Goal: Task Accomplishment & Management: Use online tool/utility

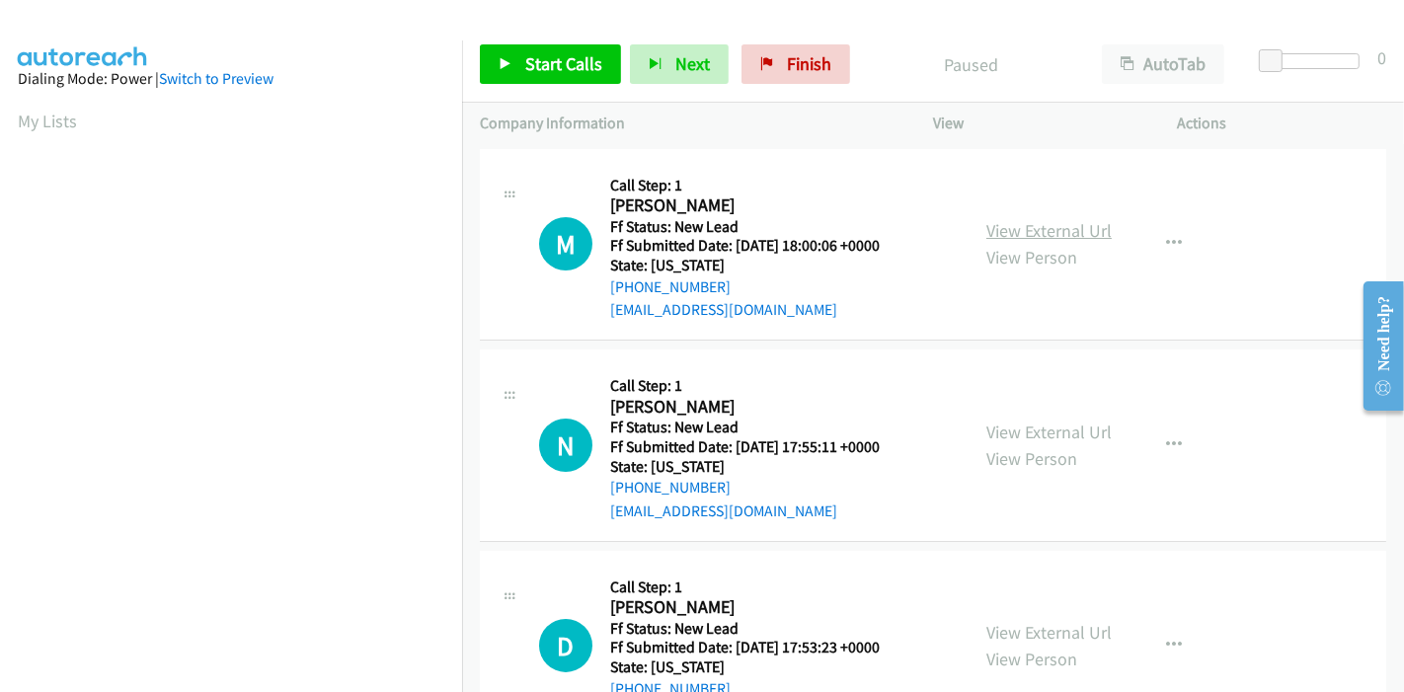
click at [1009, 229] on link "View External Url" at bounding box center [1048, 230] width 125 height 23
click at [1021, 430] on link "View External Url" at bounding box center [1048, 432] width 125 height 23
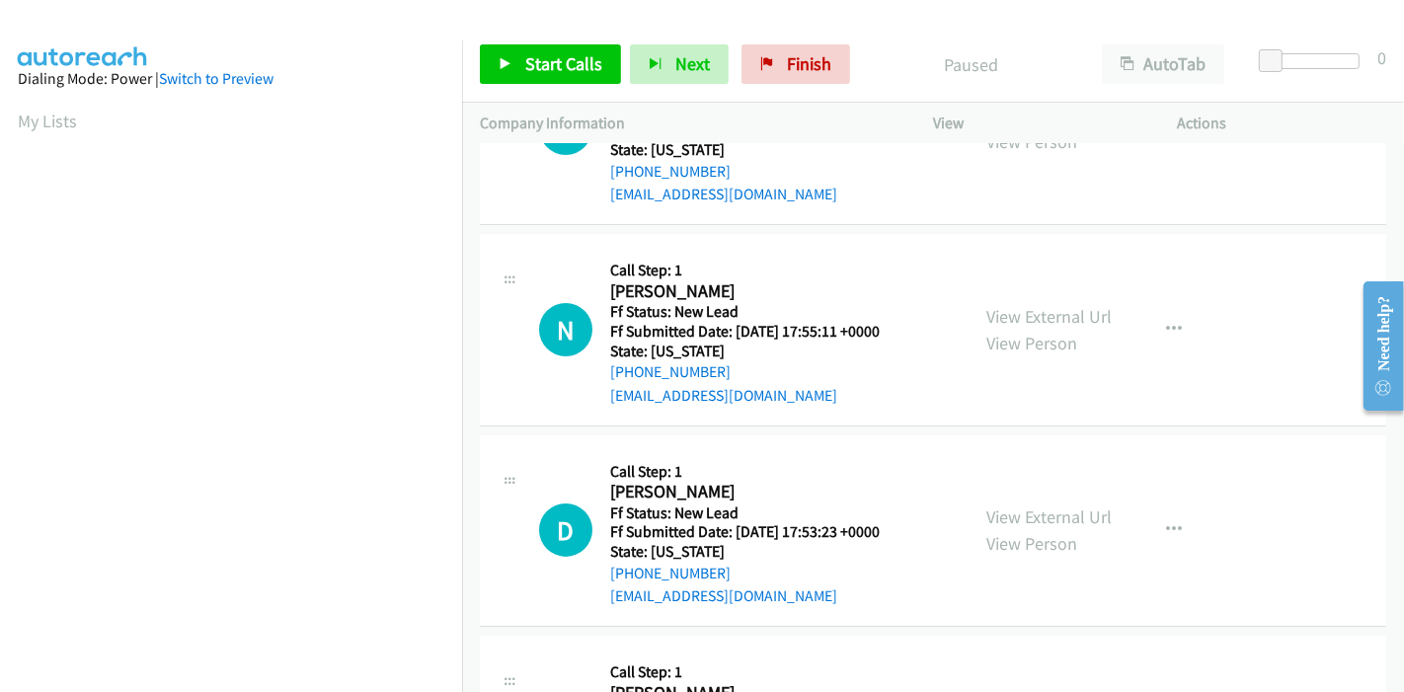
scroll to position [219, 0]
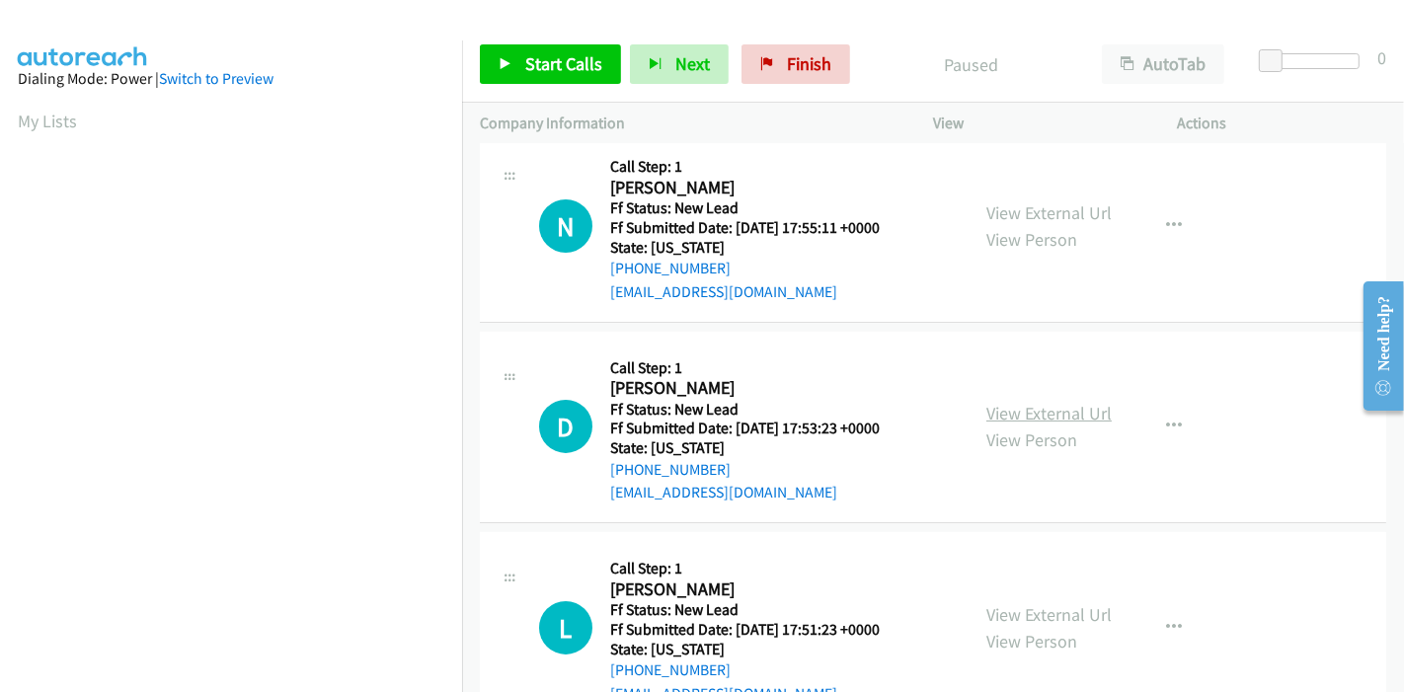
click at [986, 413] on link "View External Url" at bounding box center [1048, 413] width 125 height 23
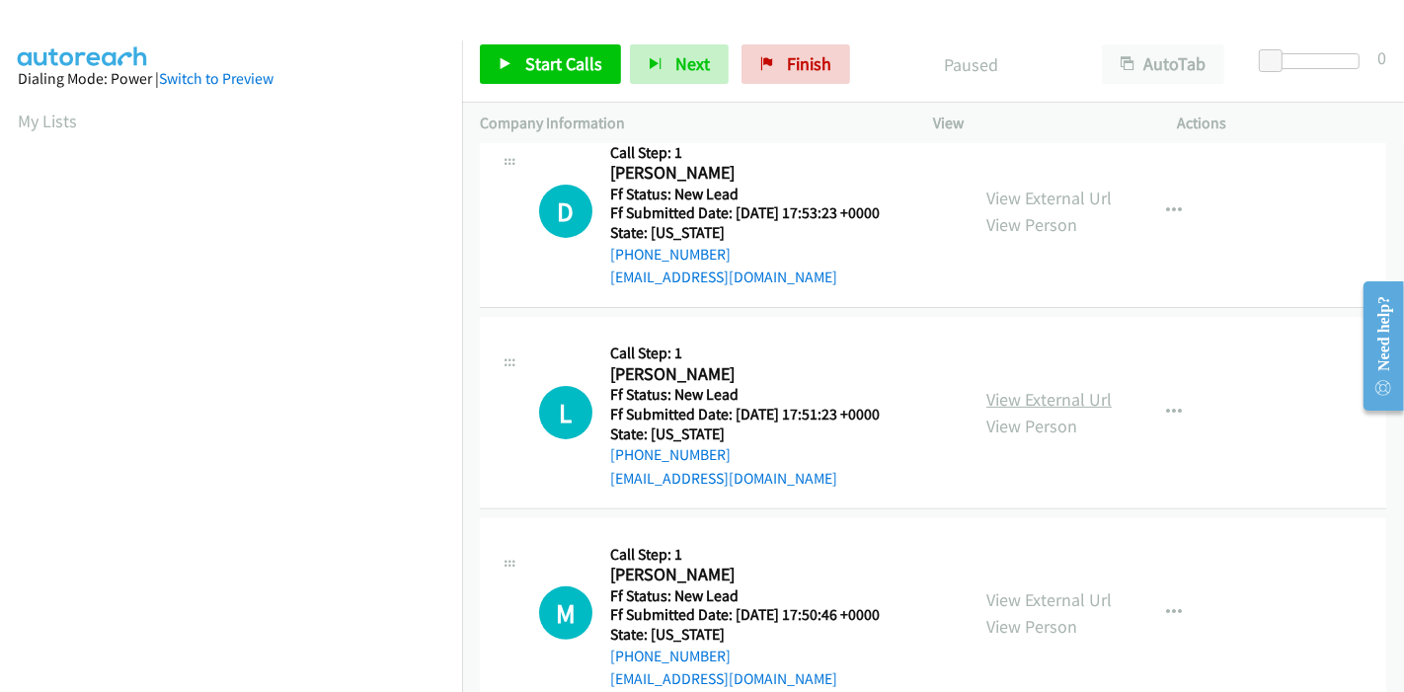
scroll to position [438, 0]
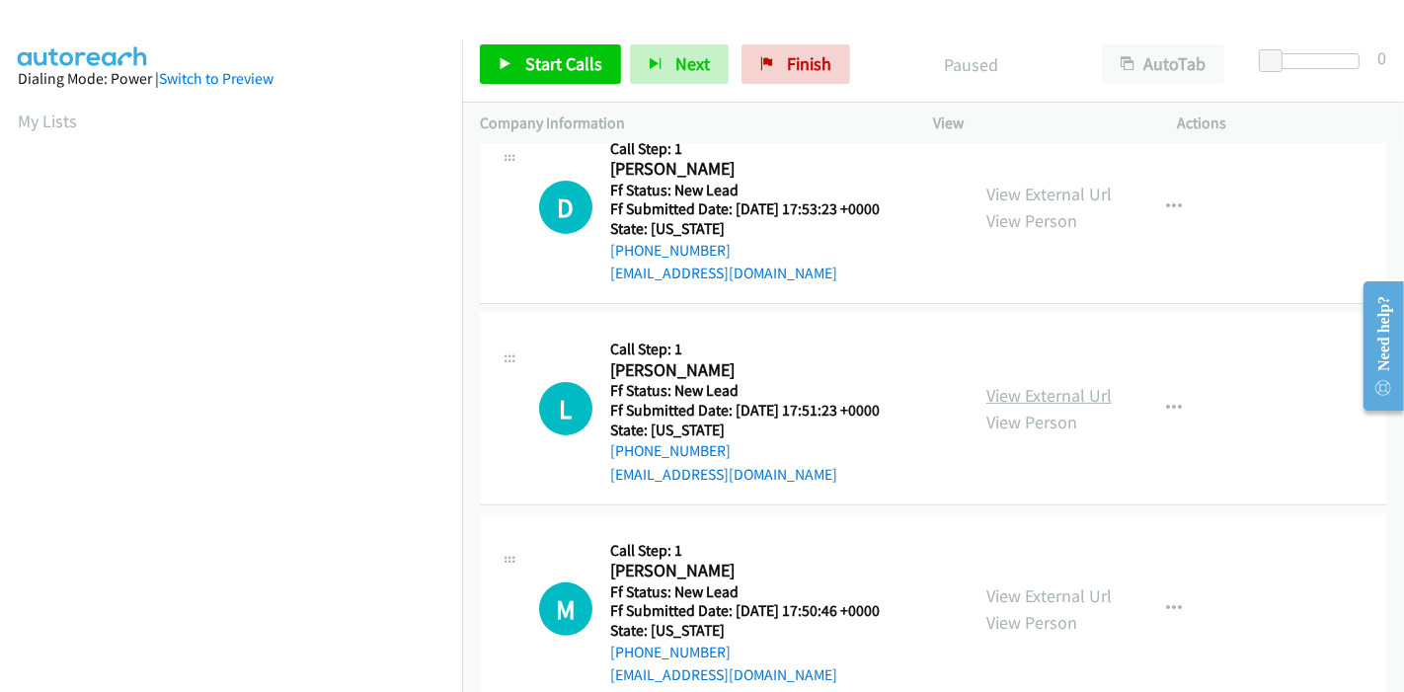
click at [1063, 396] on link "View External Url" at bounding box center [1048, 395] width 125 height 23
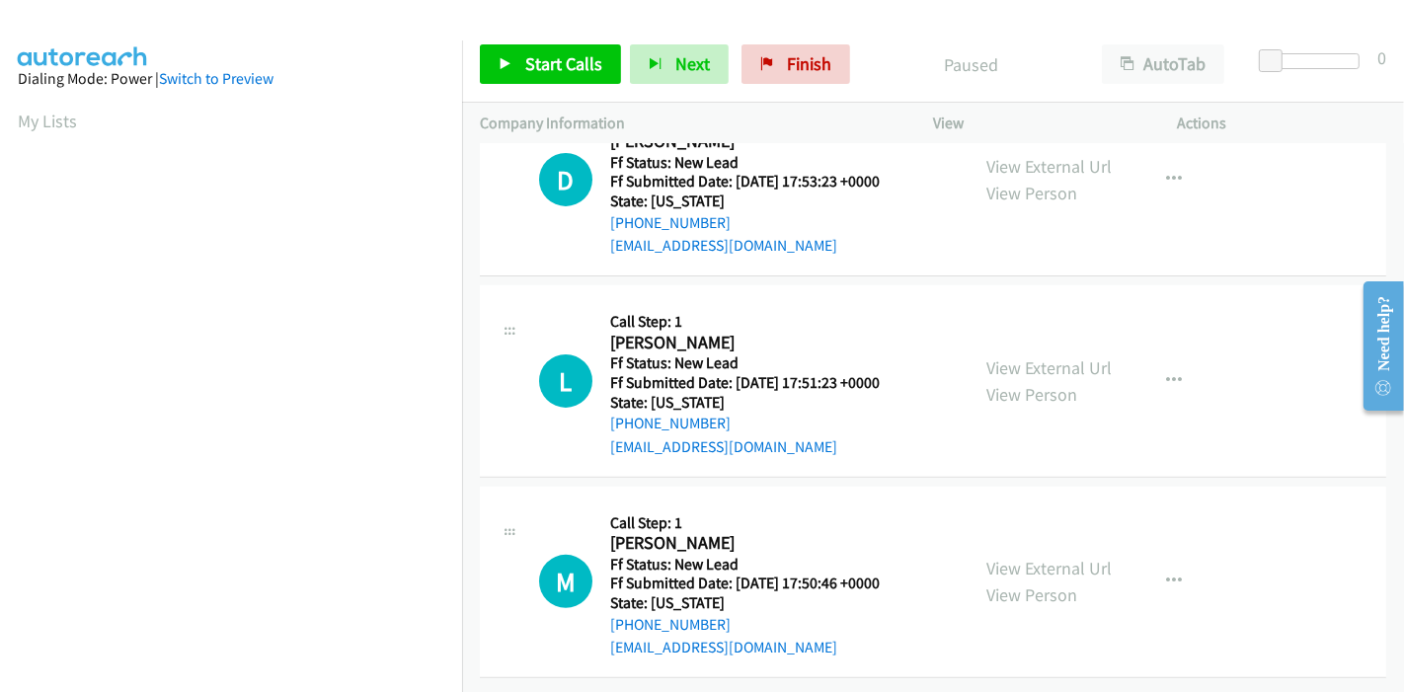
scroll to position [481, 0]
click at [1009, 556] on link "View External Url" at bounding box center [1048, 567] width 125 height 23
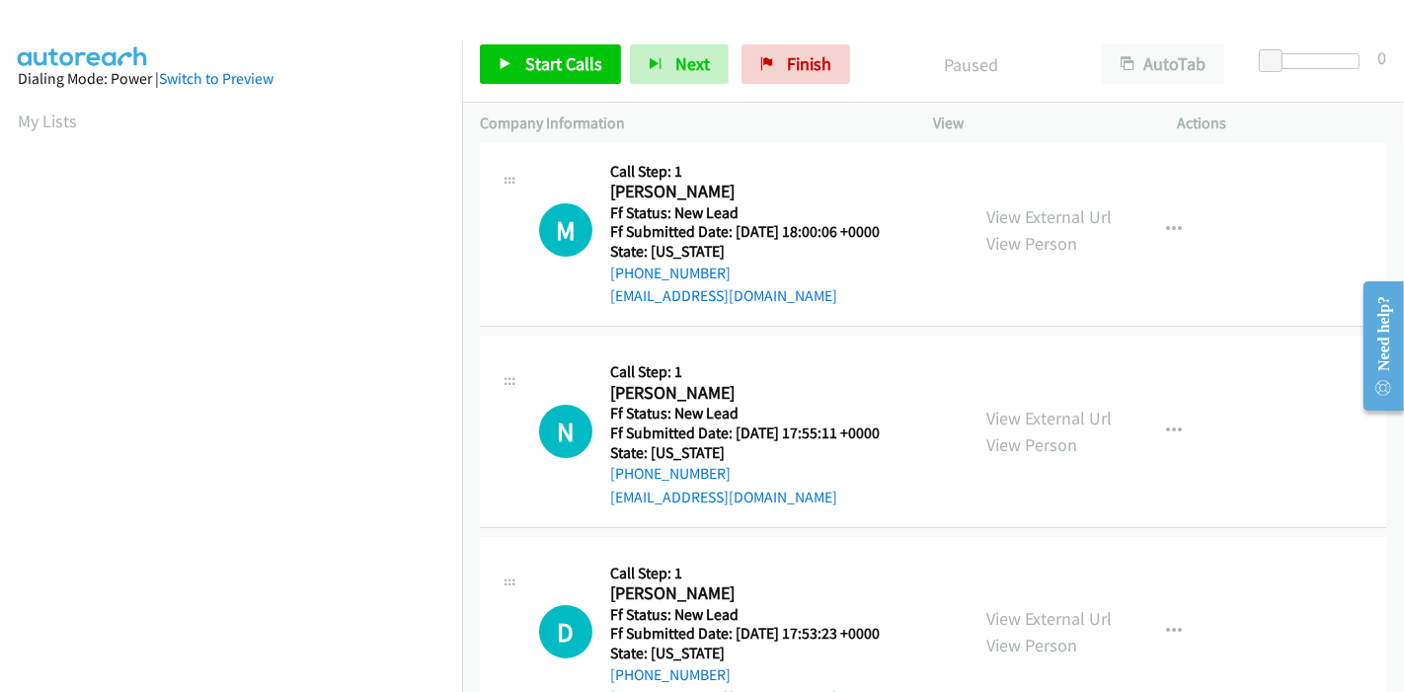
scroll to position [0, 0]
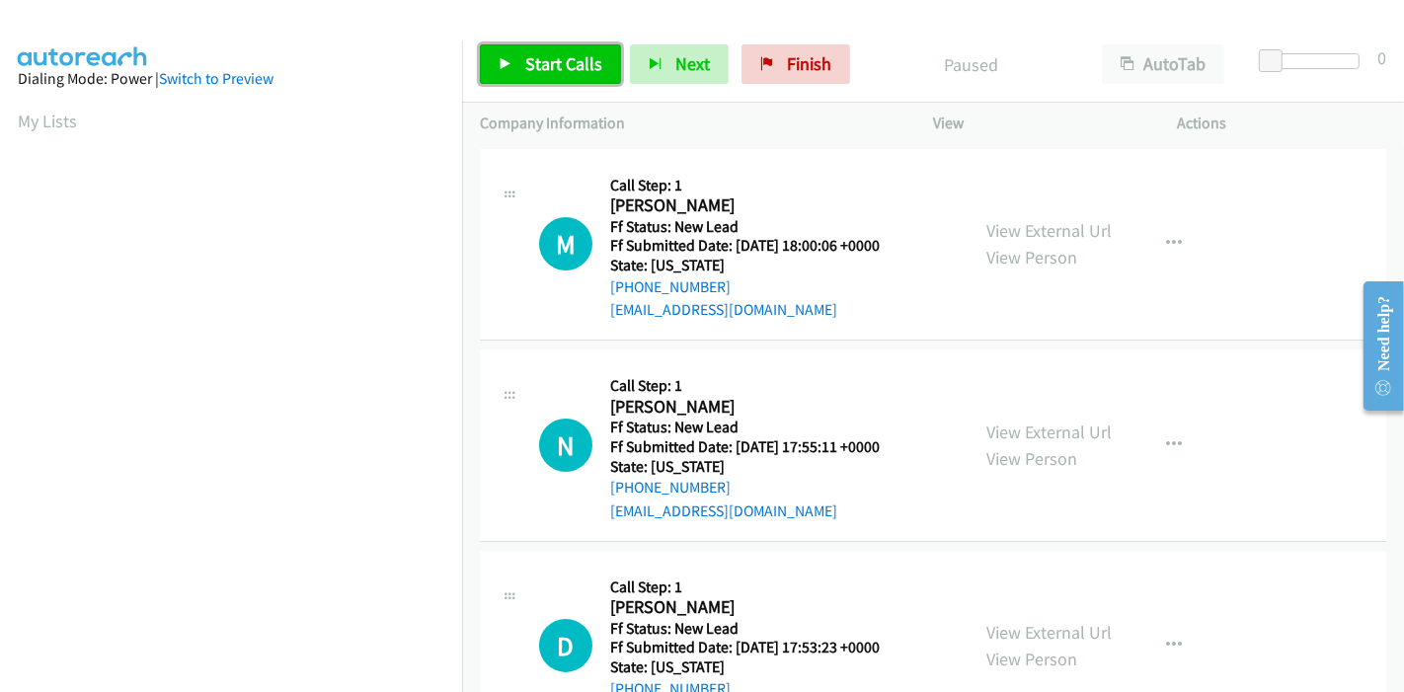
click at [534, 71] on span "Start Calls" at bounding box center [563, 63] width 77 height 23
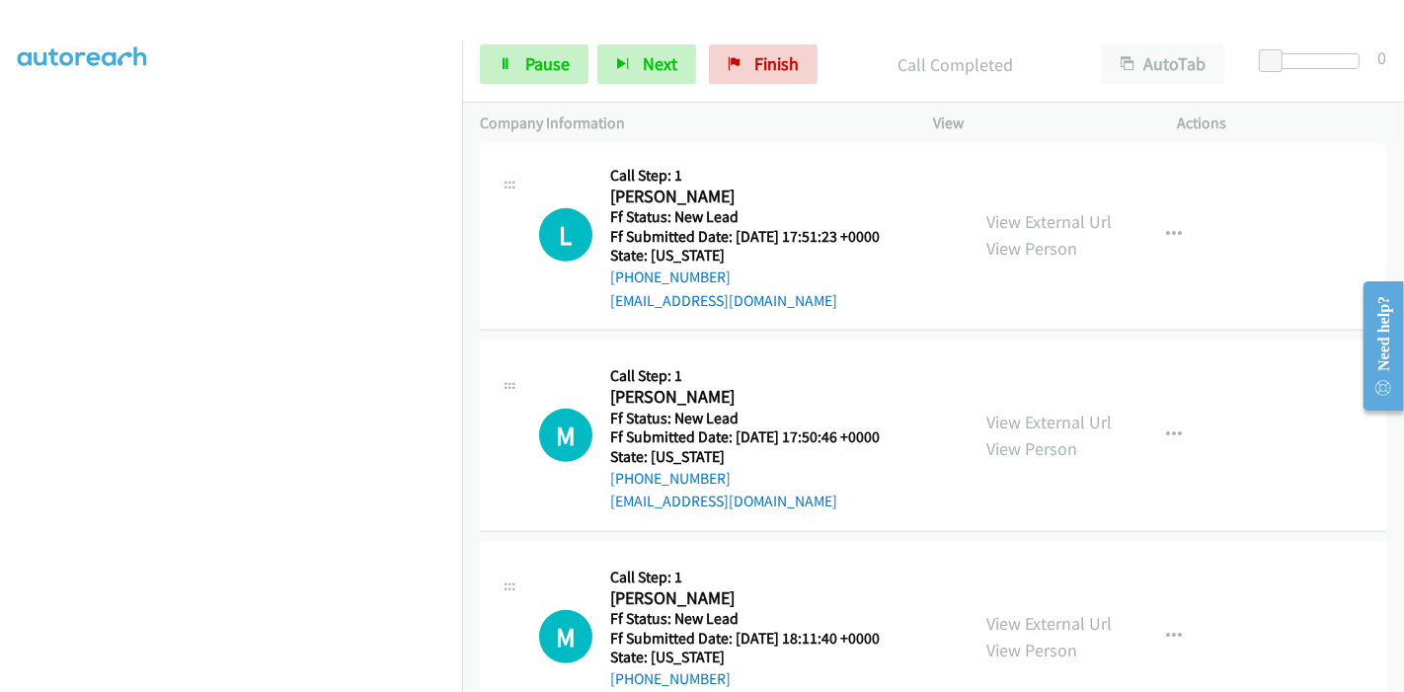
scroll to position [767, 0]
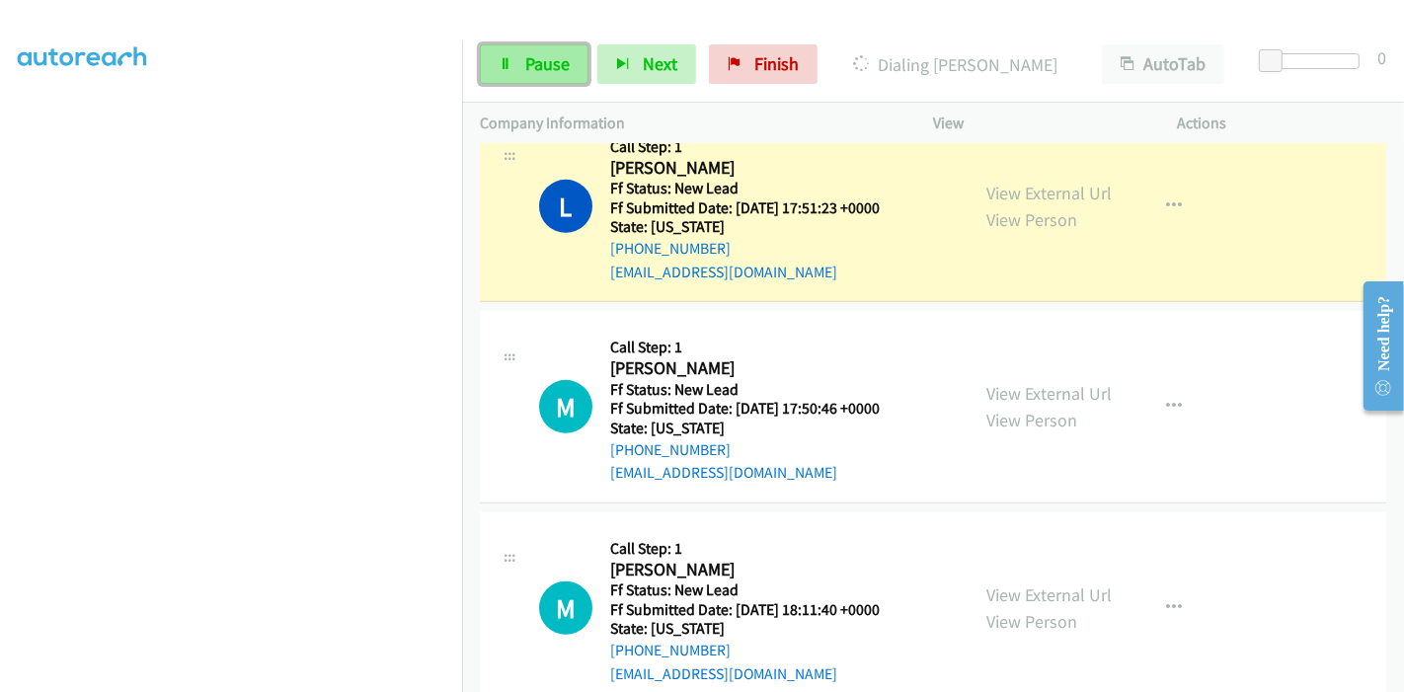
click at [551, 69] on span "Pause" at bounding box center [547, 63] width 44 height 23
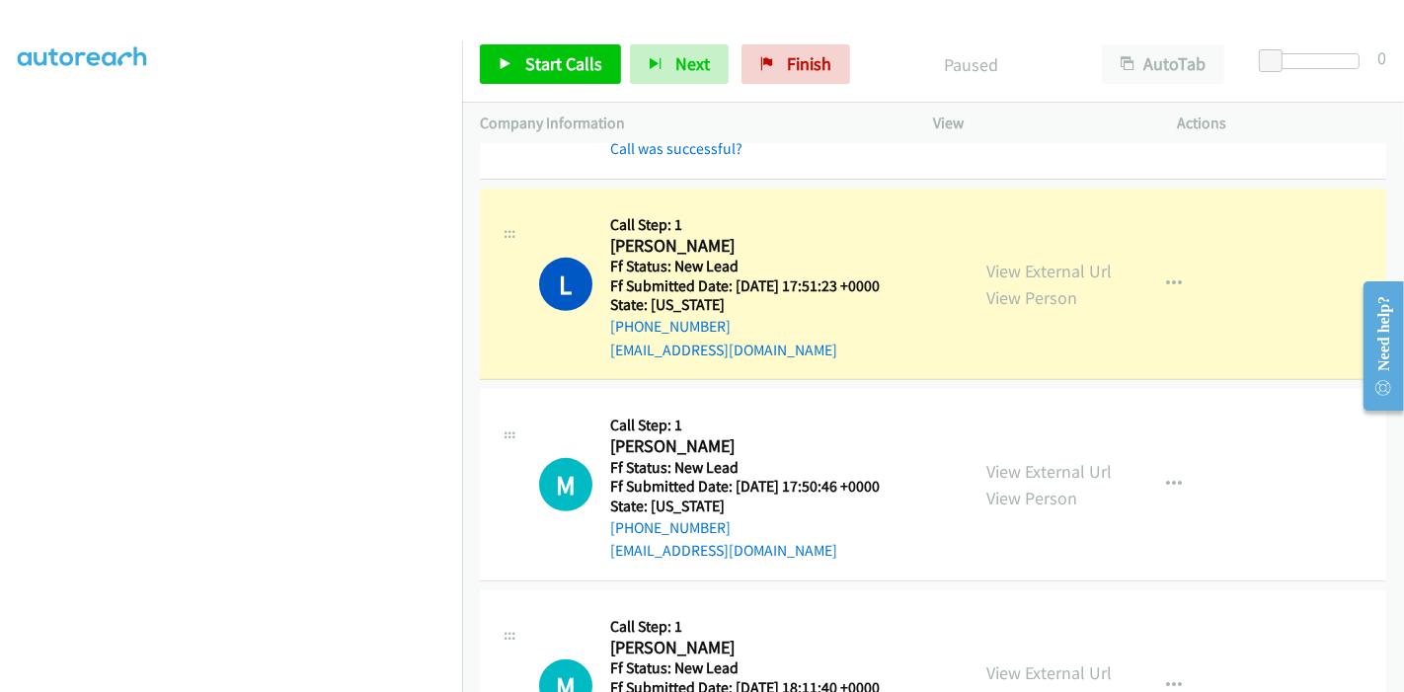
scroll to position [657, 0]
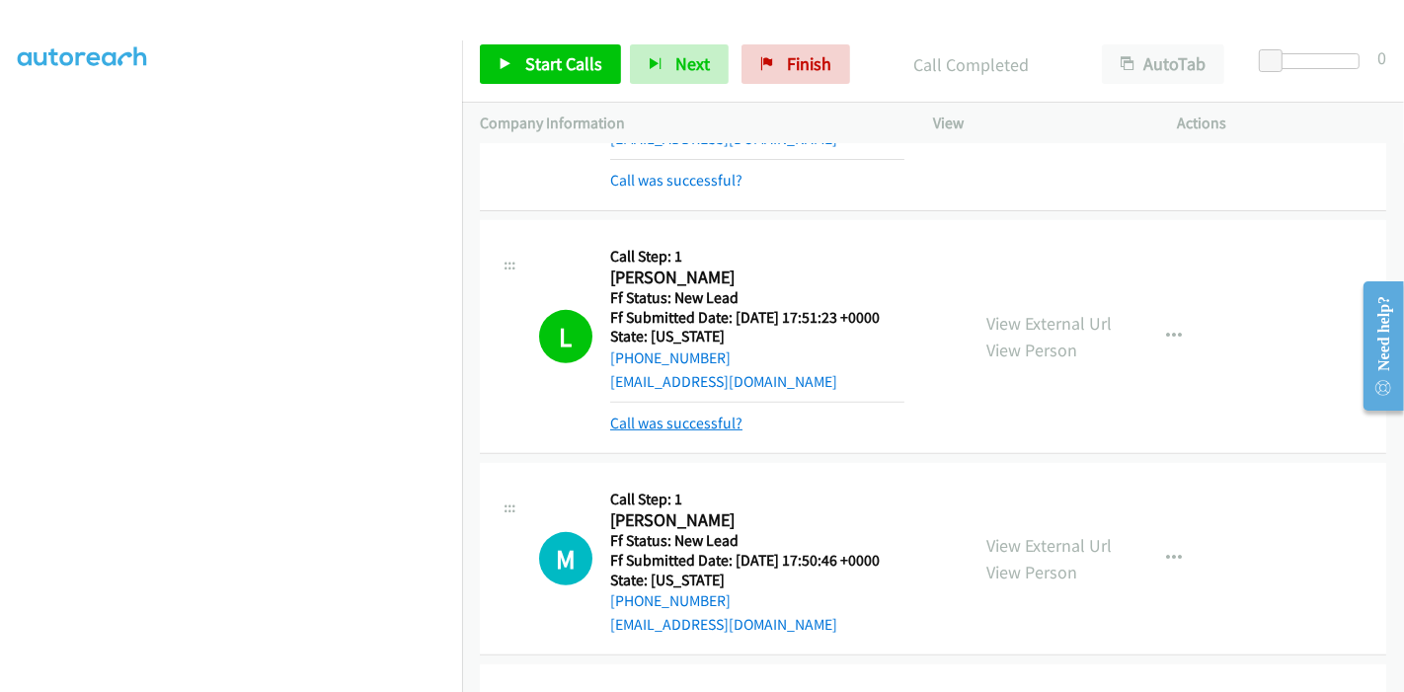
click at [680, 426] on link "Call was successful?" at bounding box center [676, 423] width 132 height 19
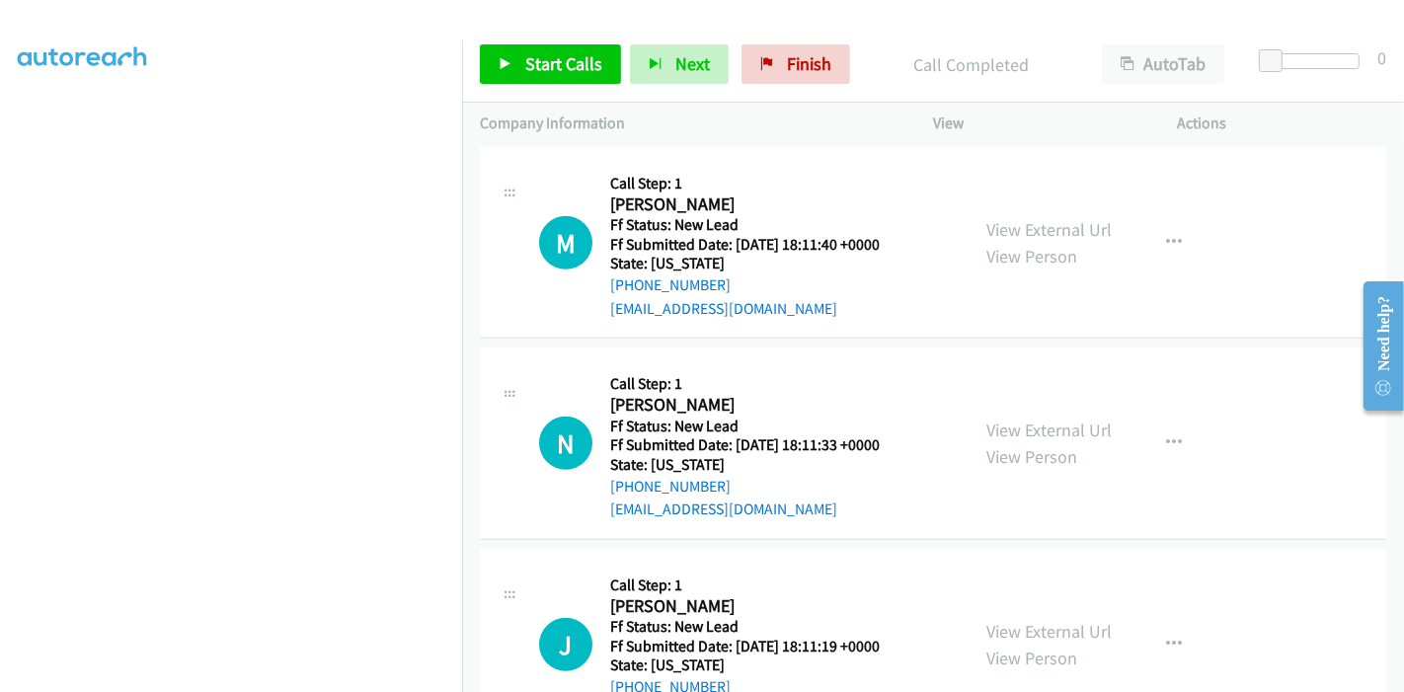
scroll to position [1099, 0]
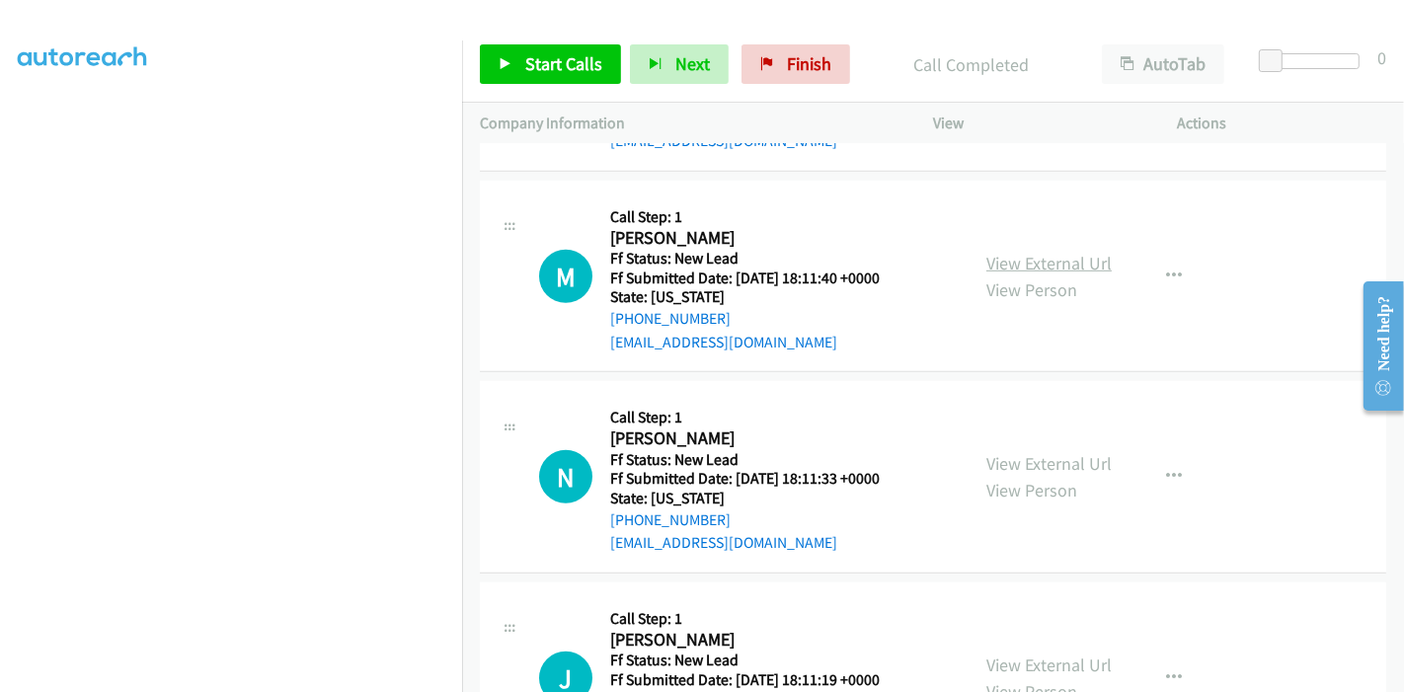
click at [1070, 255] on link "View External Url" at bounding box center [1048, 263] width 125 height 23
click at [1030, 461] on link "View External Url" at bounding box center [1048, 463] width 125 height 23
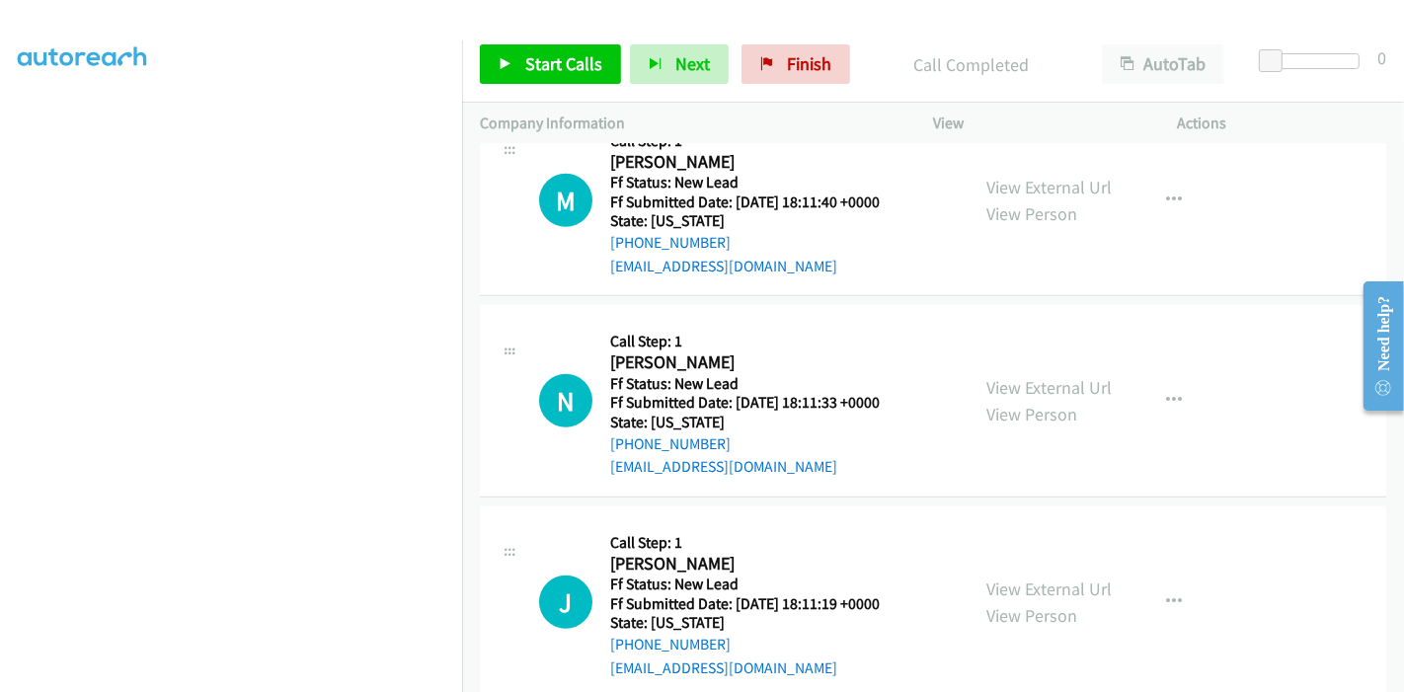
scroll to position [1208, 0]
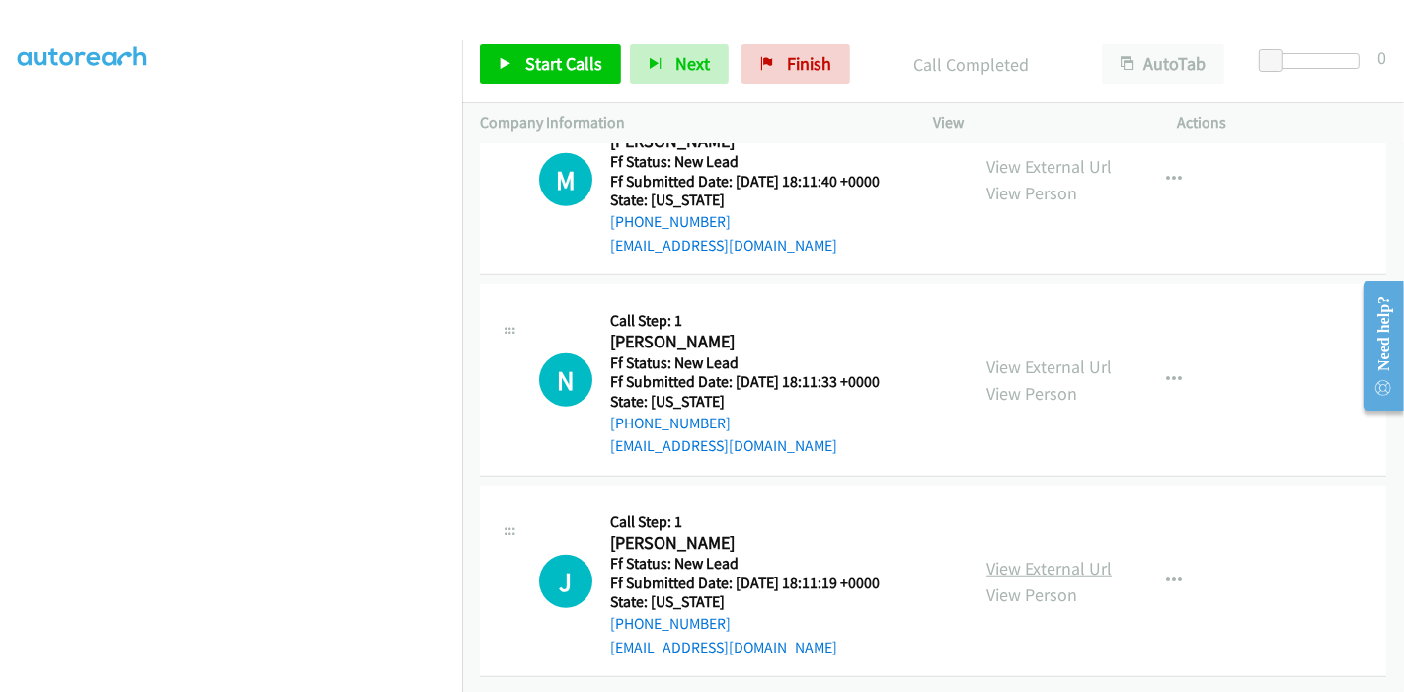
click at [1018, 557] on link "View External Url" at bounding box center [1048, 568] width 125 height 23
click at [522, 52] on link "Start Calls" at bounding box center [550, 63] width 141 height 39
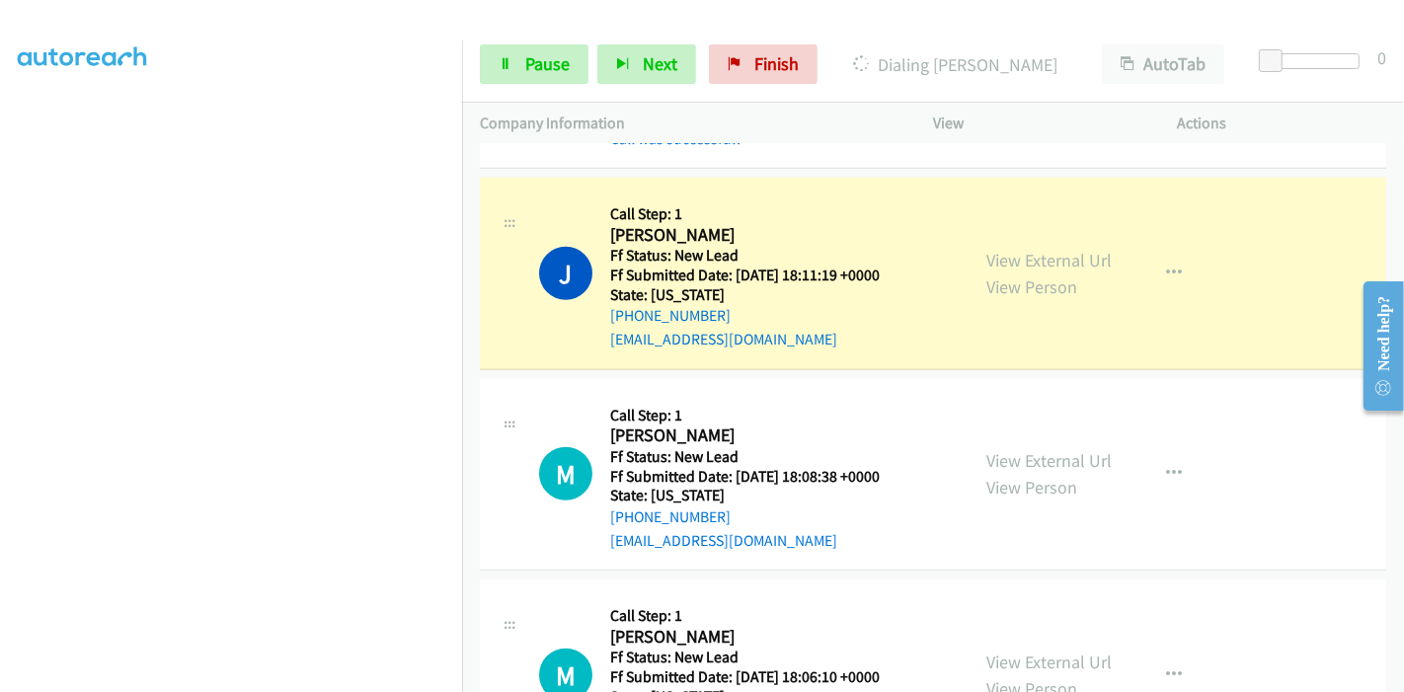
scroll to position [1579, 0]
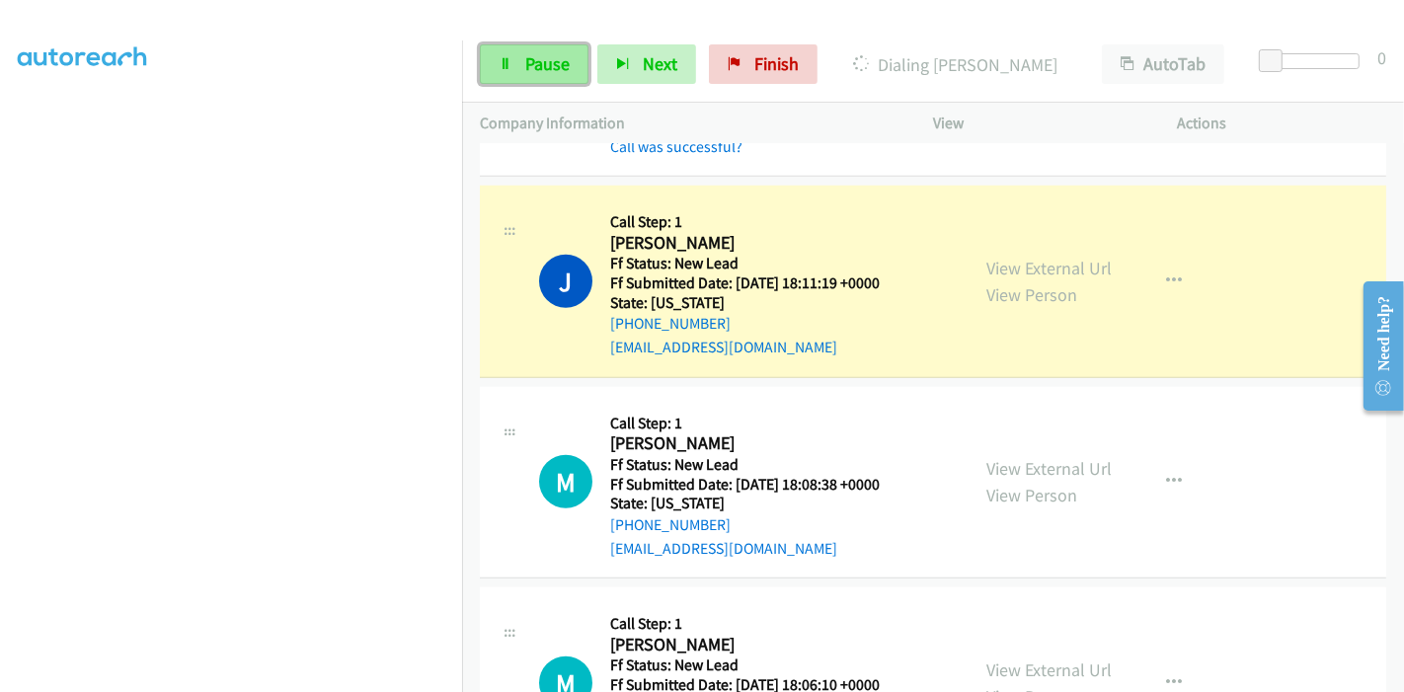
click at [519, 74] on link "Pause" at bounding box center [534, 63] width 109 height 39
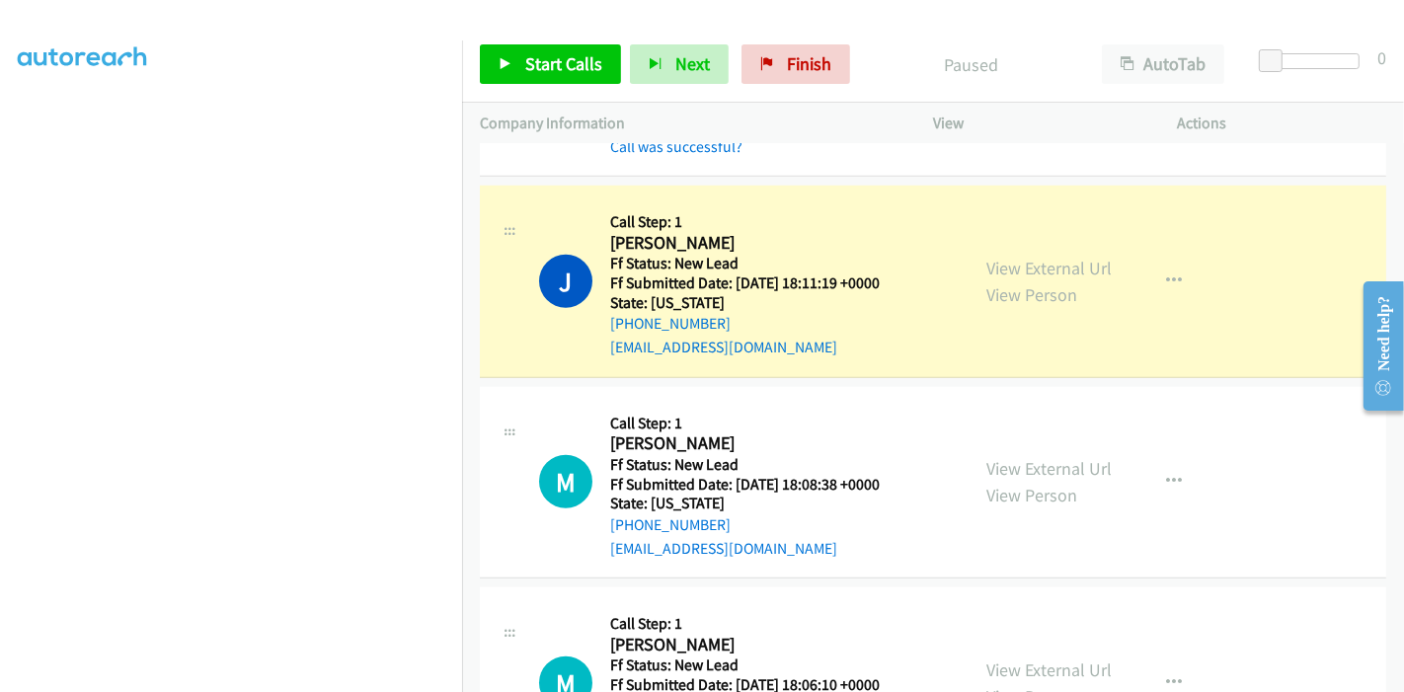
scroll to position [394, 0]
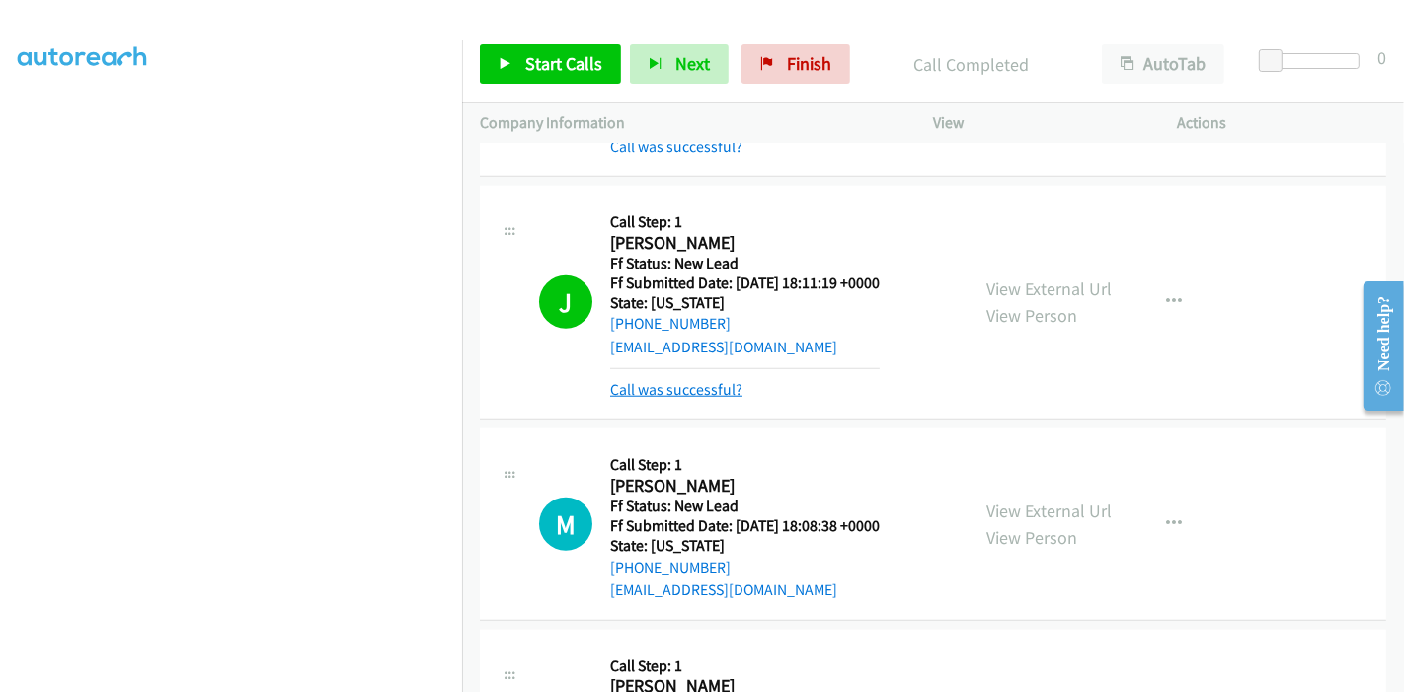
click at [684, 382] on link "Call was successful?" at bounding box center [676, 389] width 132 height 19
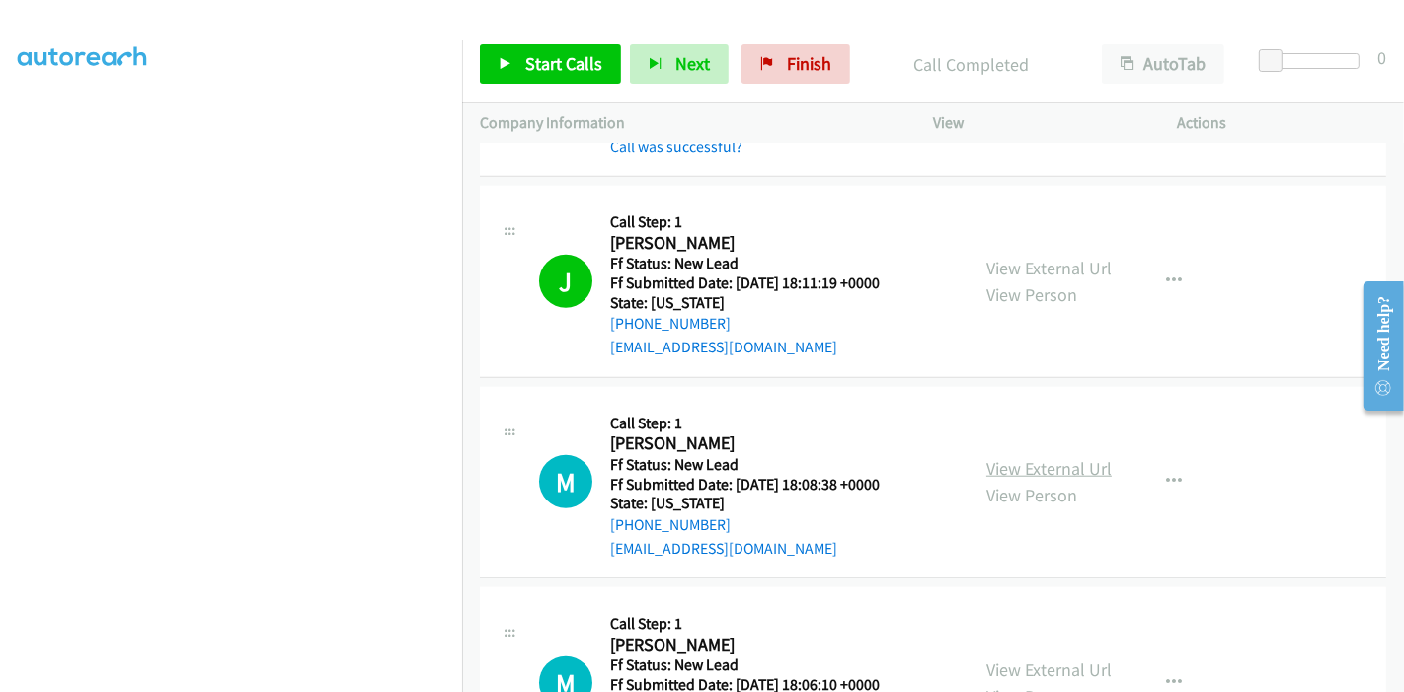
click at [1005, 464] on link "View External Url" at bounding box center [1048, 468] width 125 height 23
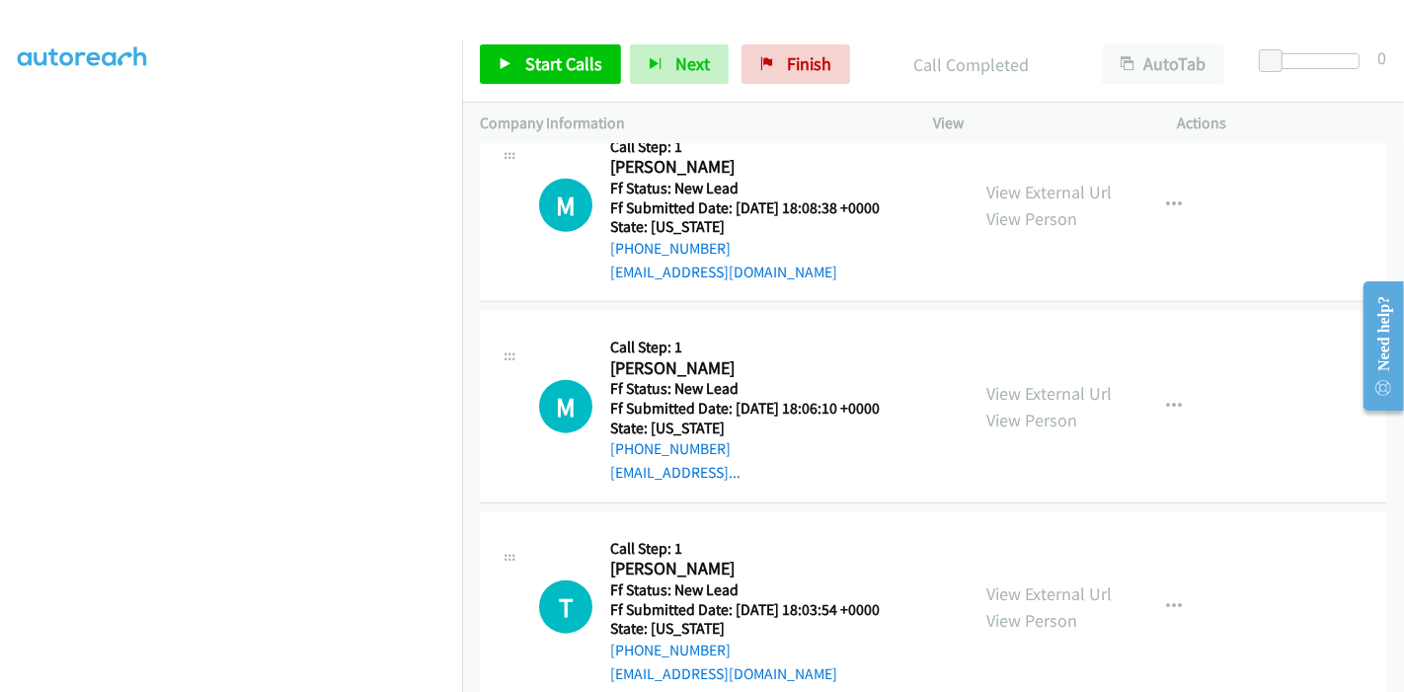
scroll to position [1908, 0]
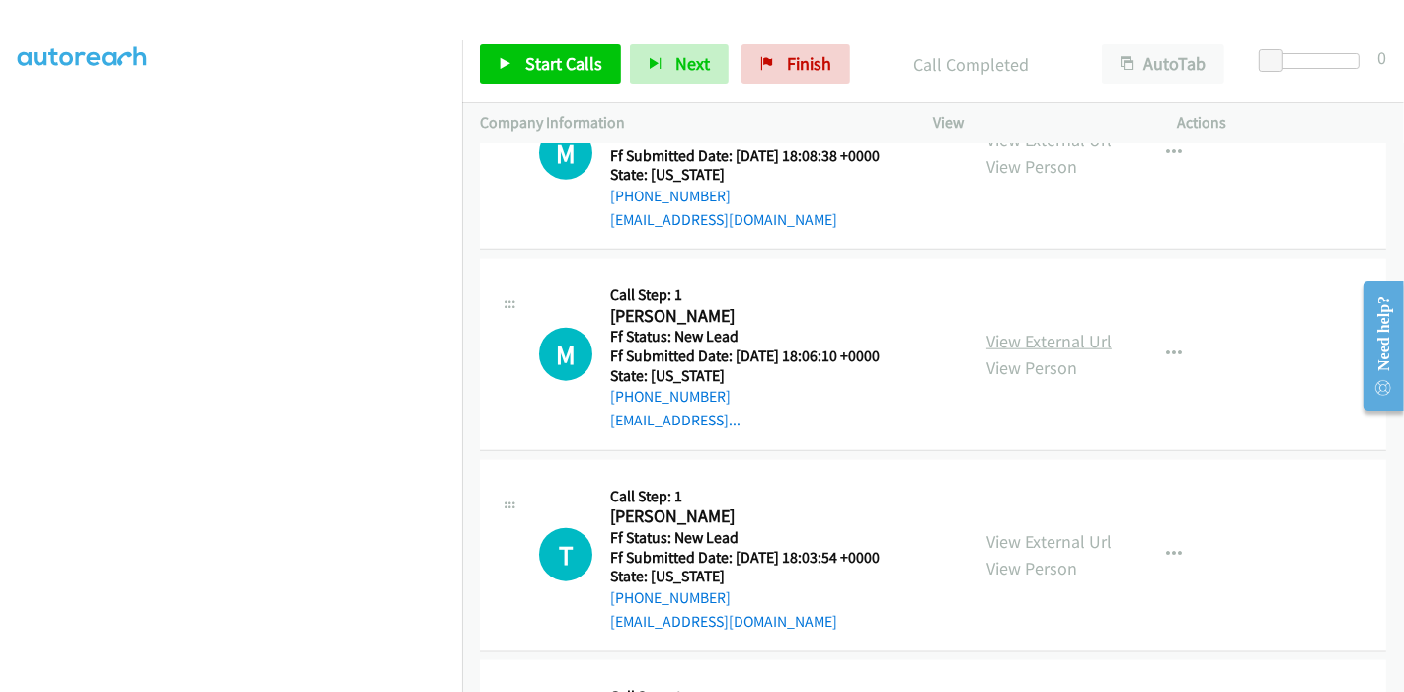
click at [1046, 338] on link "View External Url" at bounding box center [1048, 341] width 125 height 23
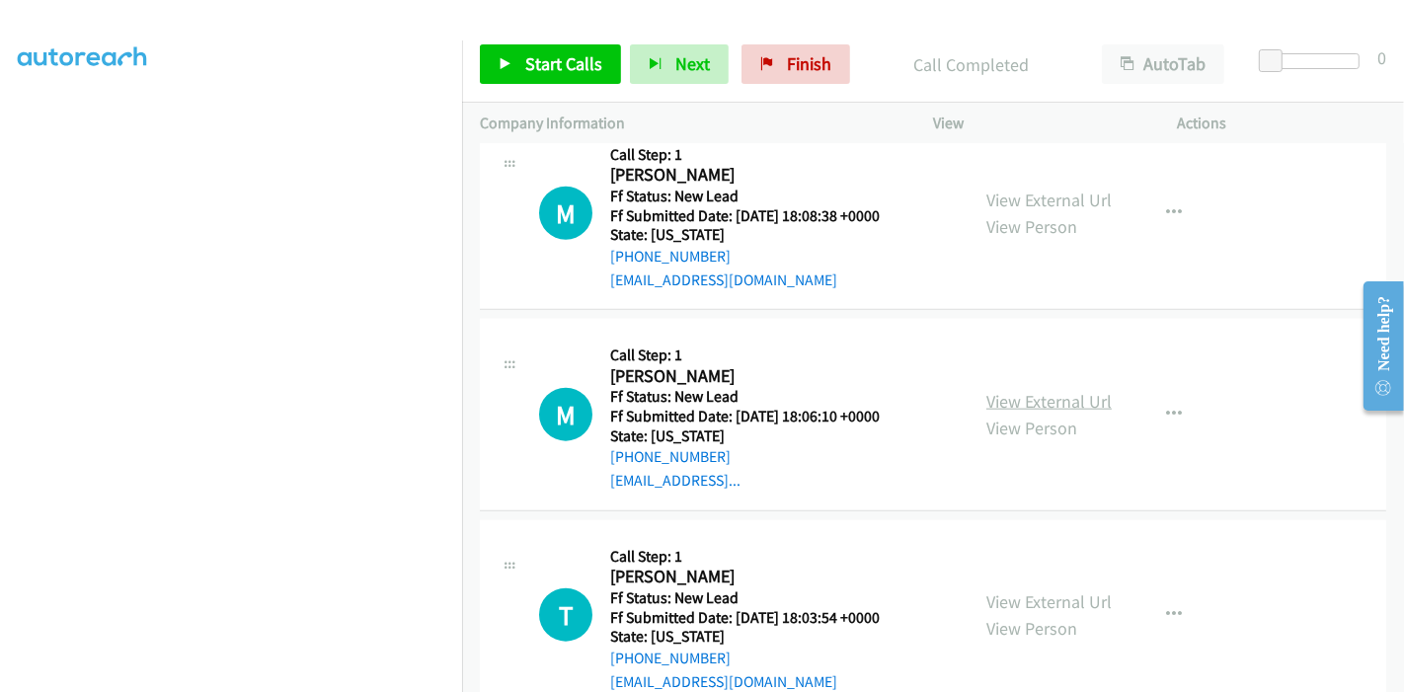
scroll to position [1875, 0]
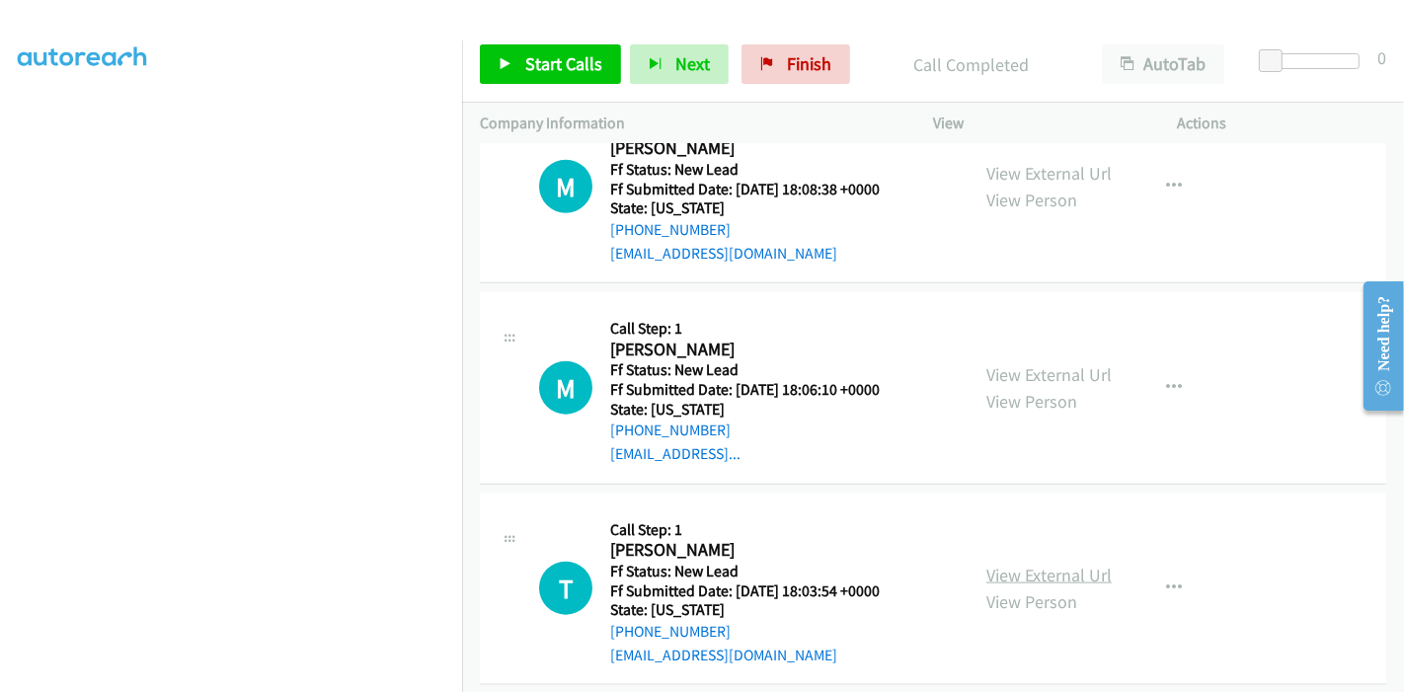
click at [1018, 570] on link "View External Url" at bounding box center [1048, 575] width 125 height 23
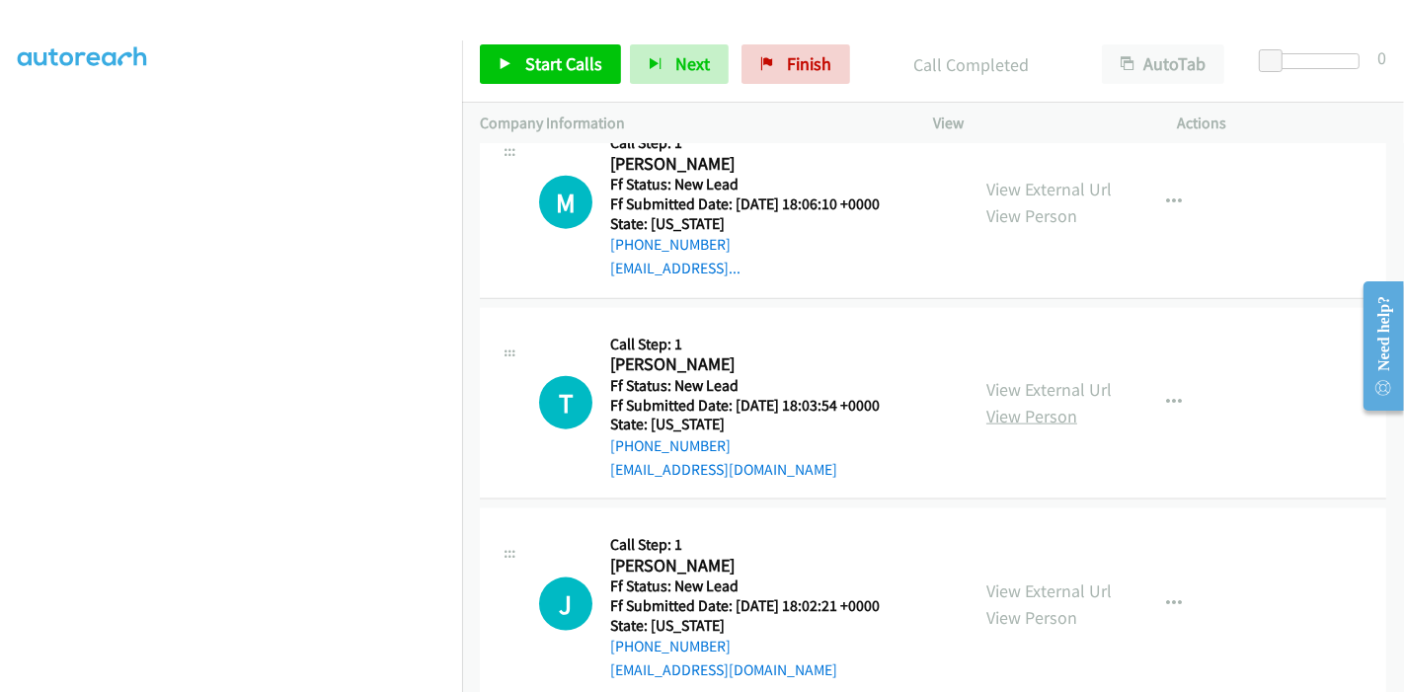
scroll to position [2094, 0]
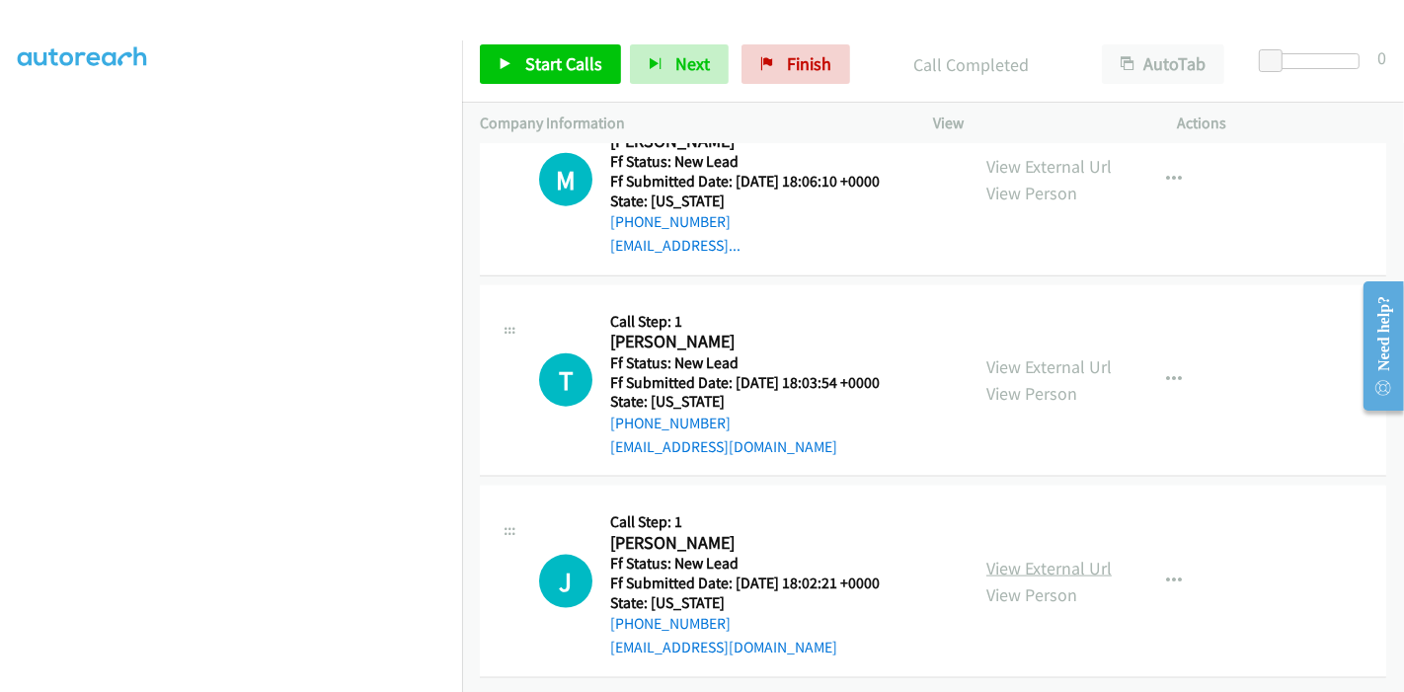
click at [1024, 557] on link "View External Url" at bounding box center [1048, 568] width 125 height 23
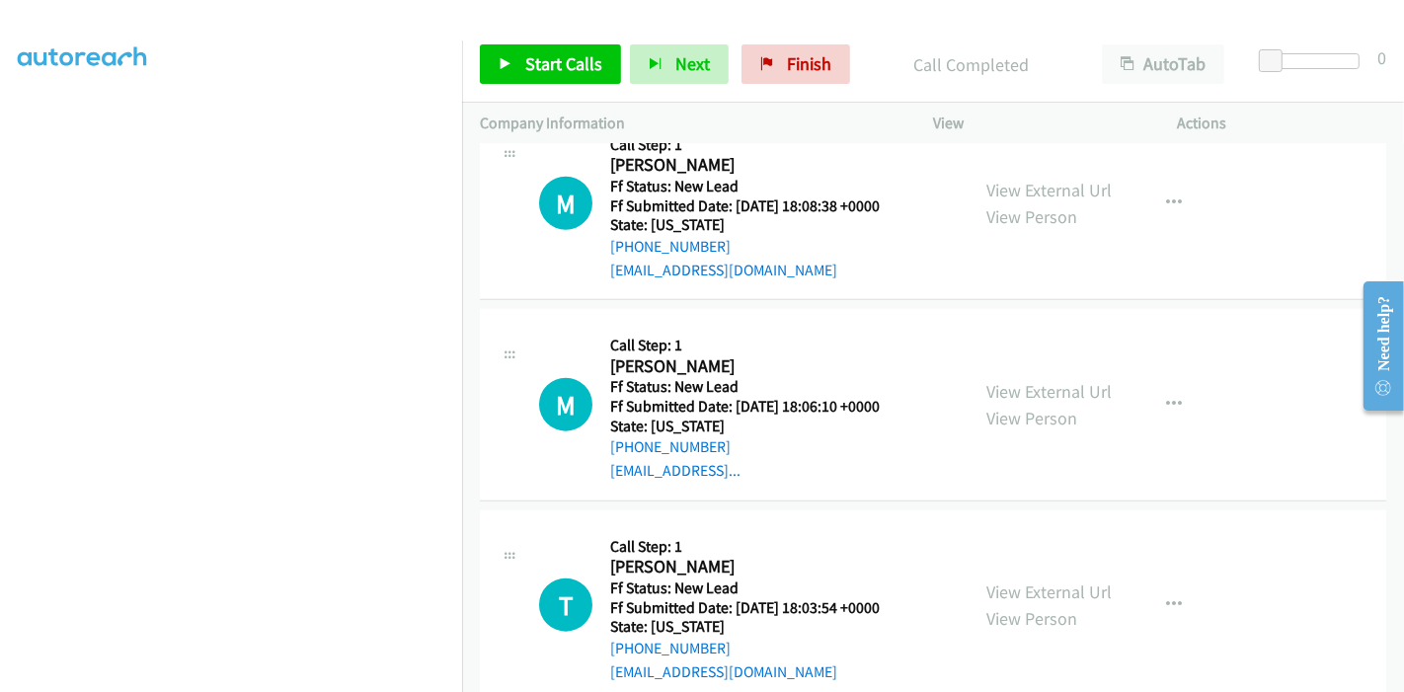
scroll to position [1875, 0]
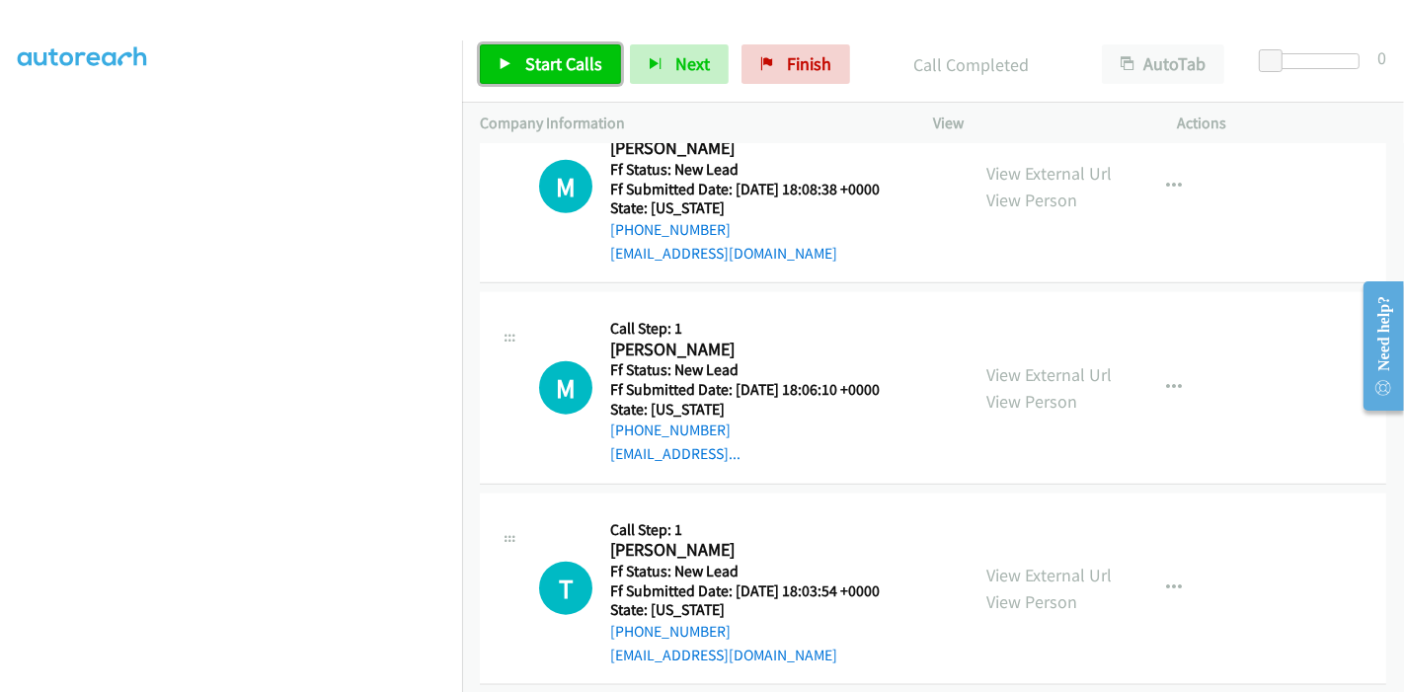
click at [527, 74] on span "Start Calls" at bounding box center [563, 63] width 77 height 23
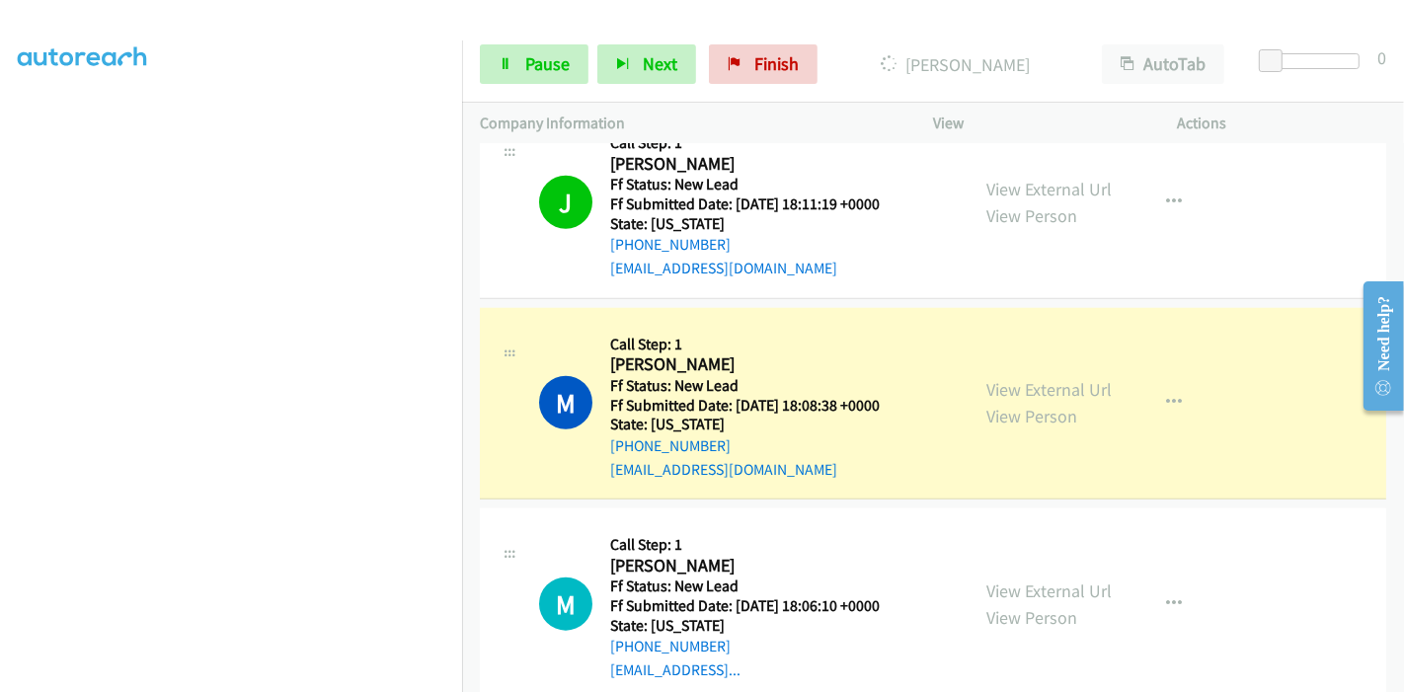
scroll to position [1655, 0]
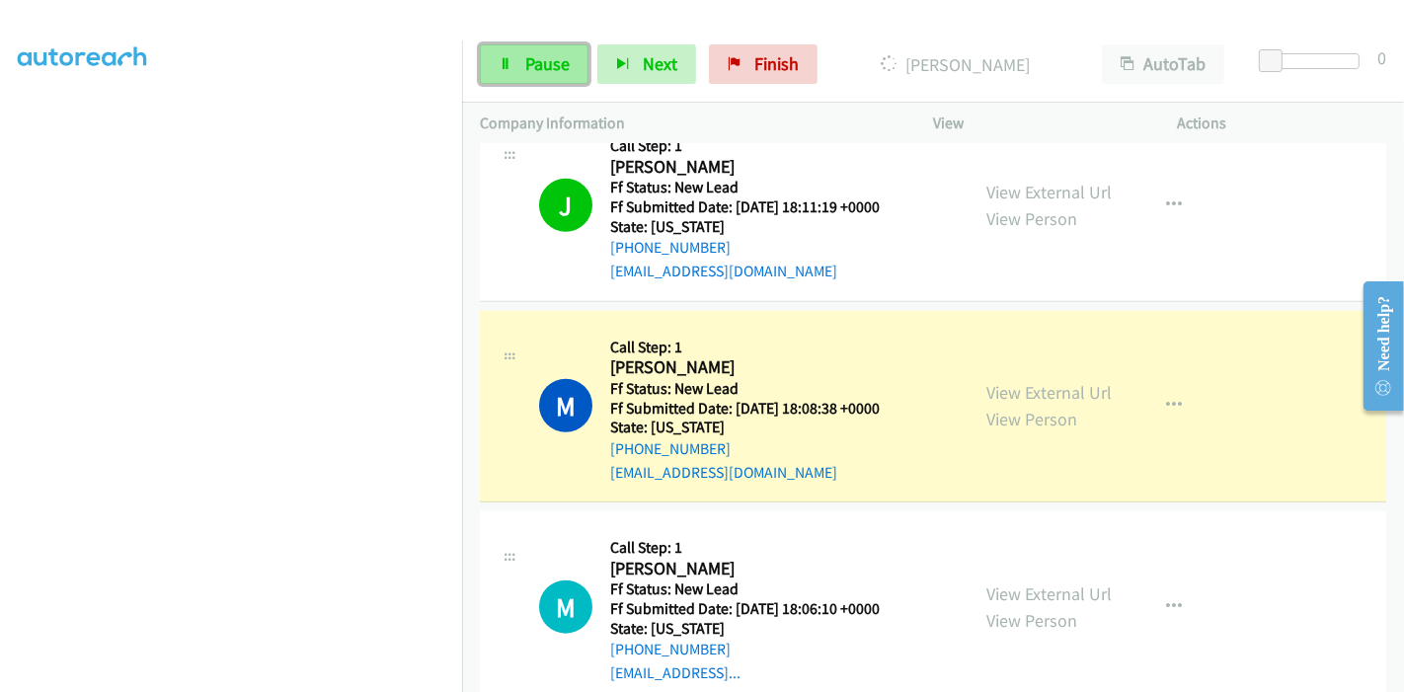
click at [541, 57] on span "Pause" at bounding box center [547, 63] width 44 height 23
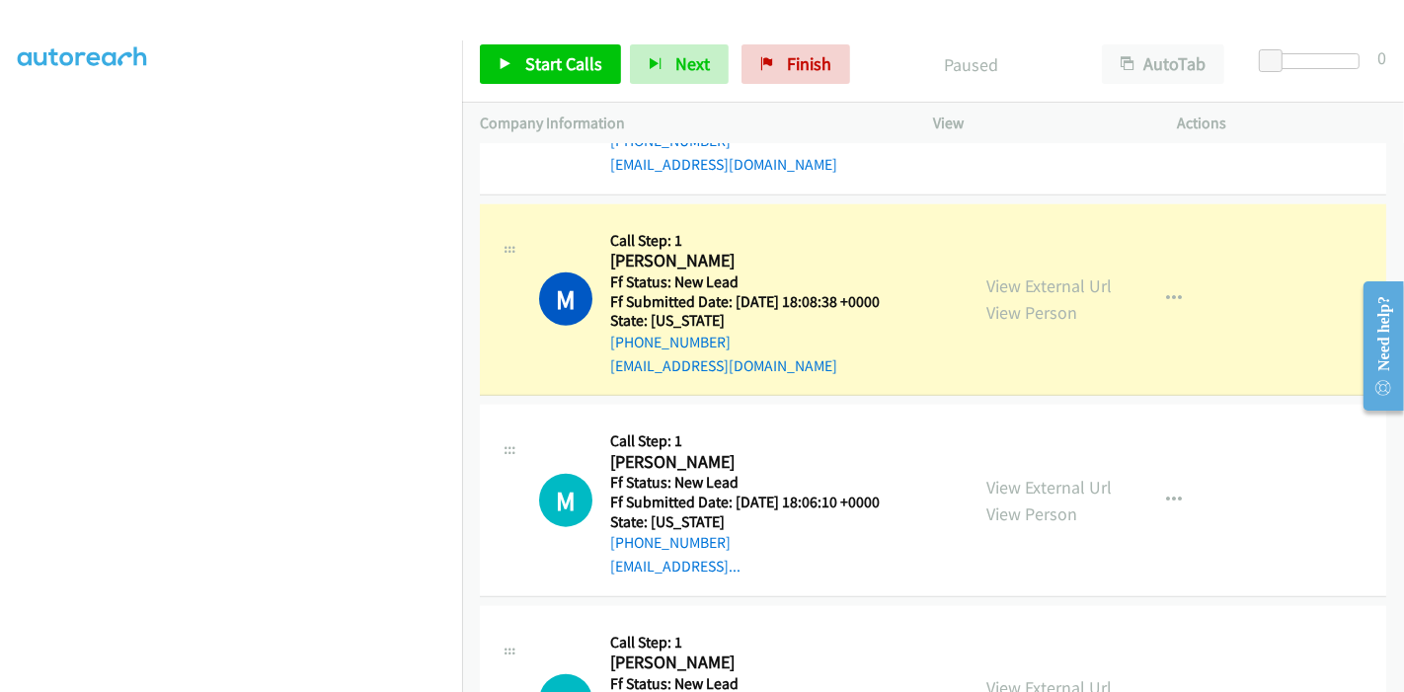
scroll to position [1765, 0]
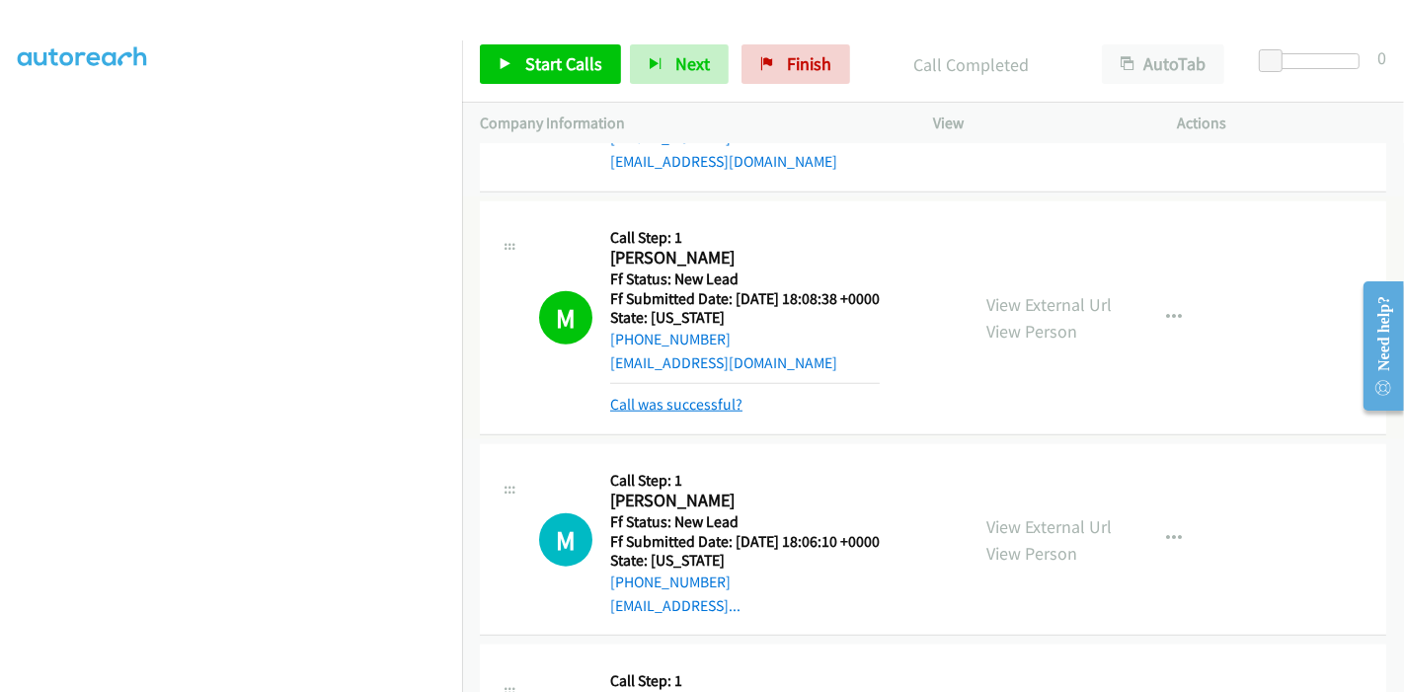
click at [728, 395] on link "Call was successful?" at bounding box center [676, 404] width 132 height 19
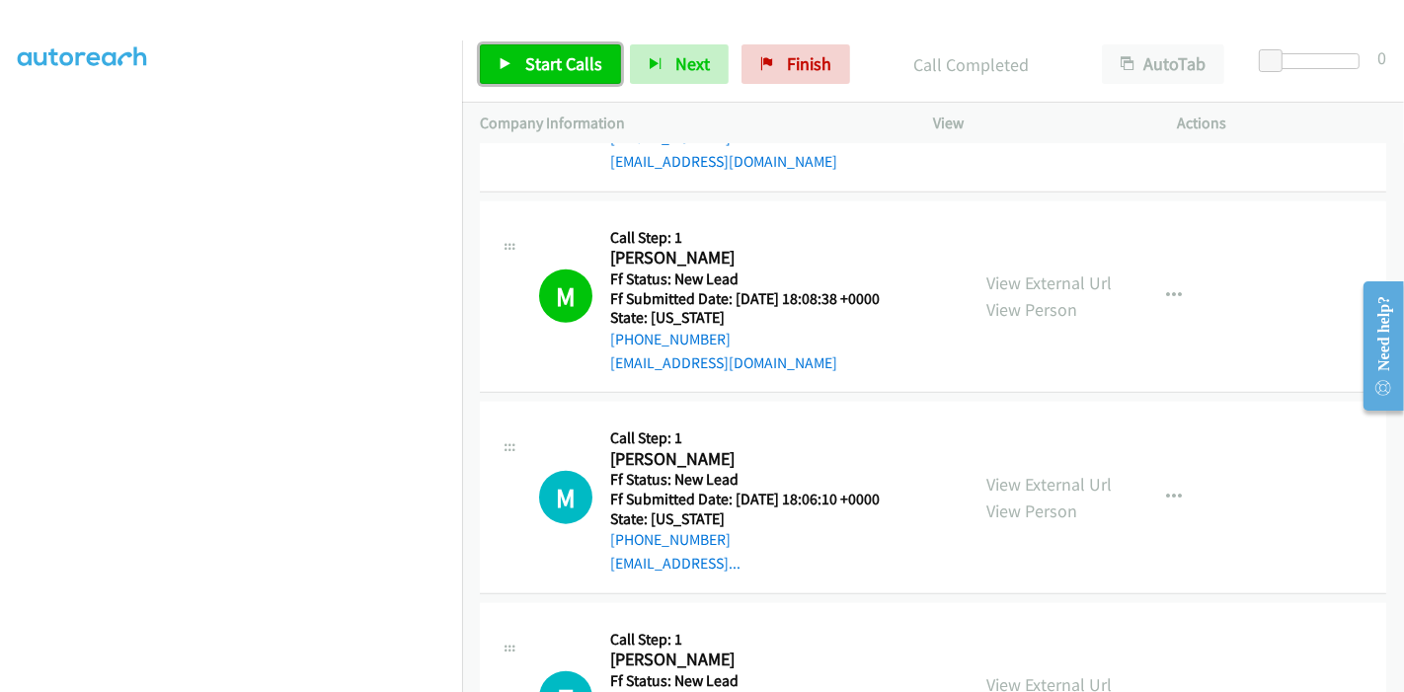
click at [520, 44] on link "Start Calls" at bounding box center [550, 63] width 141 height 39
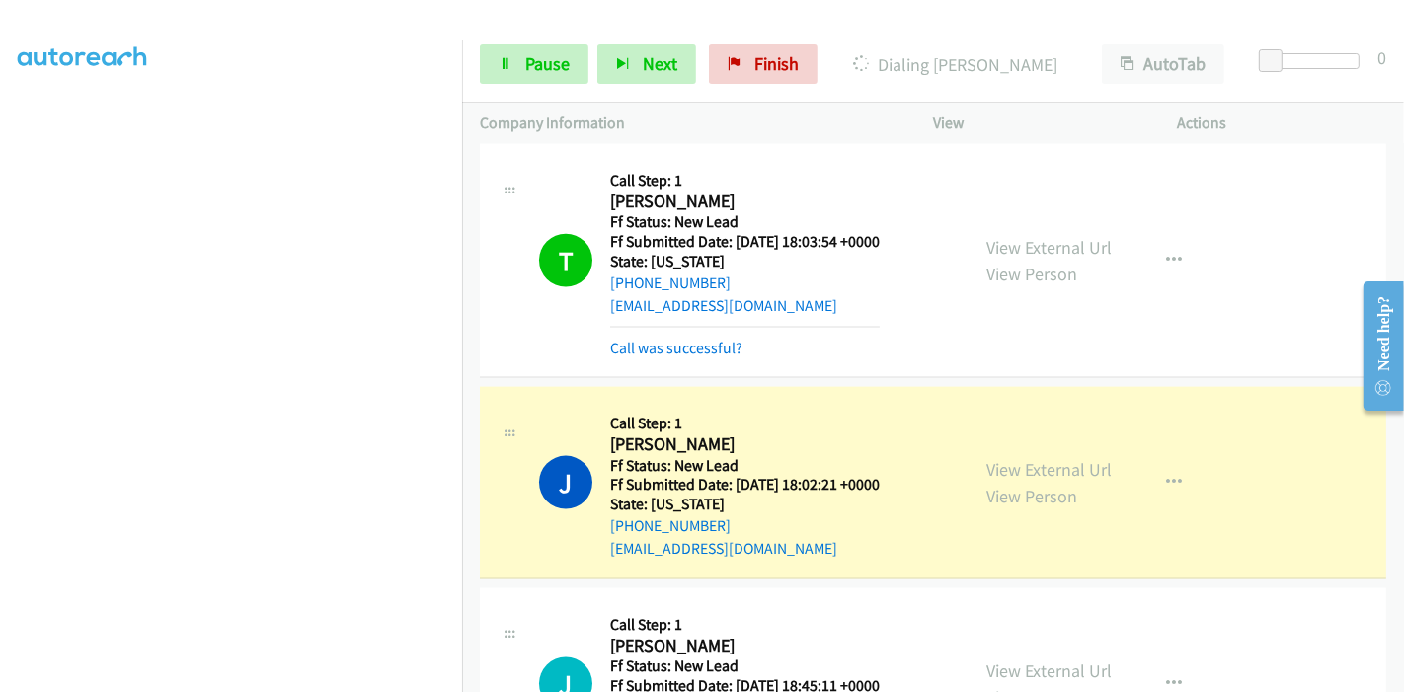
scroll to position [2245, 0]
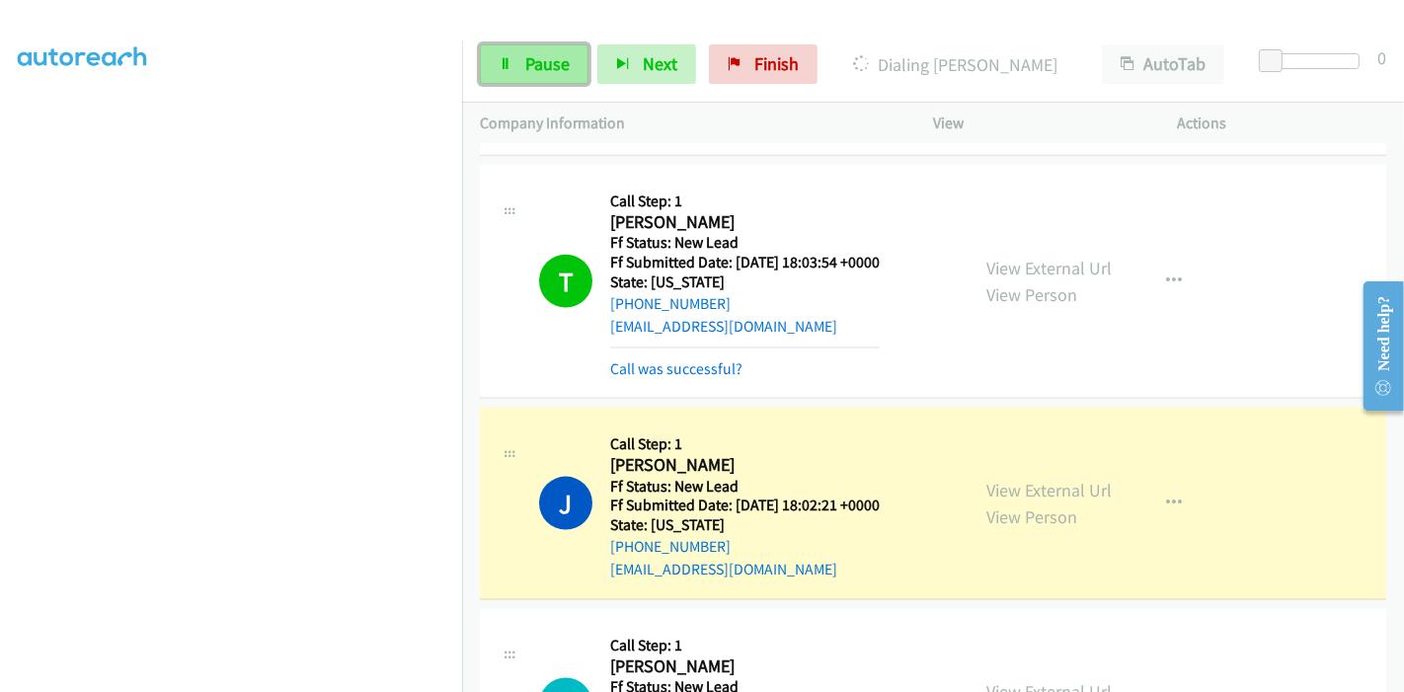
click at [538, 57] on span "Pause" at bounding box center [547, 63] width 44 height 23
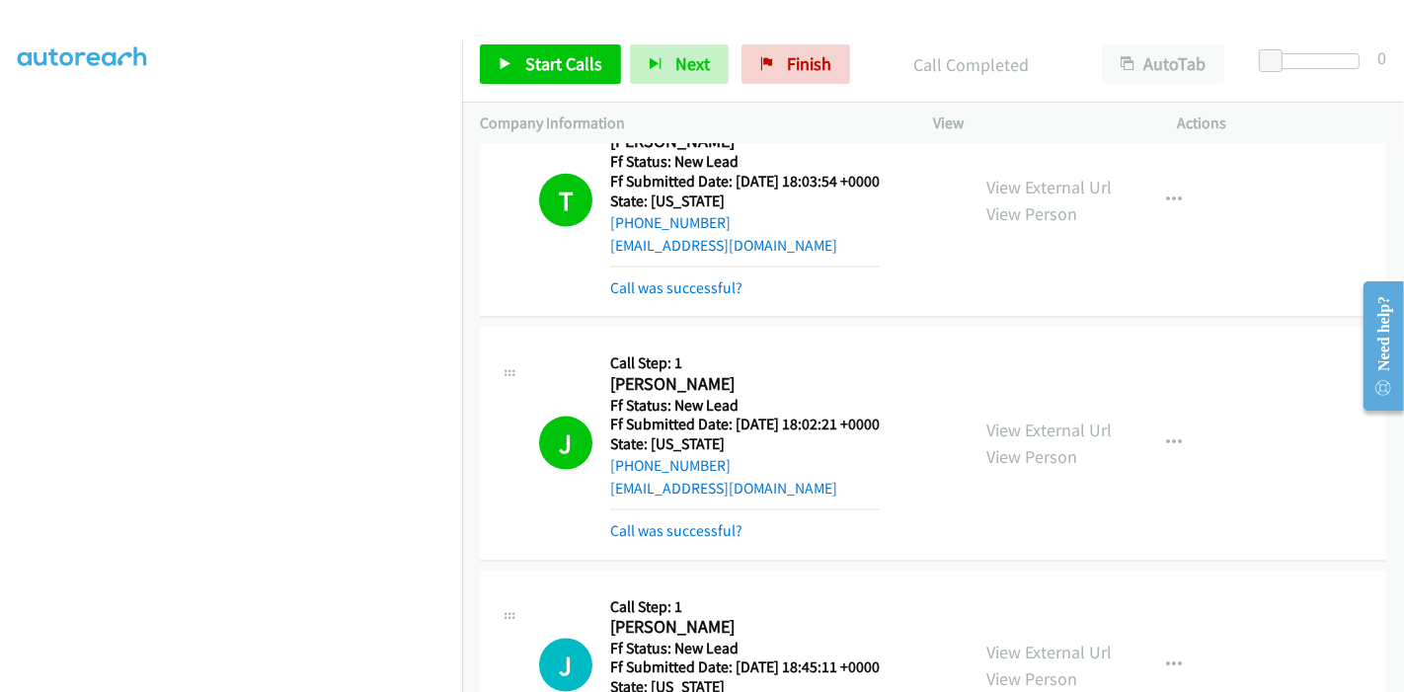
scroll to position [2450, 0]
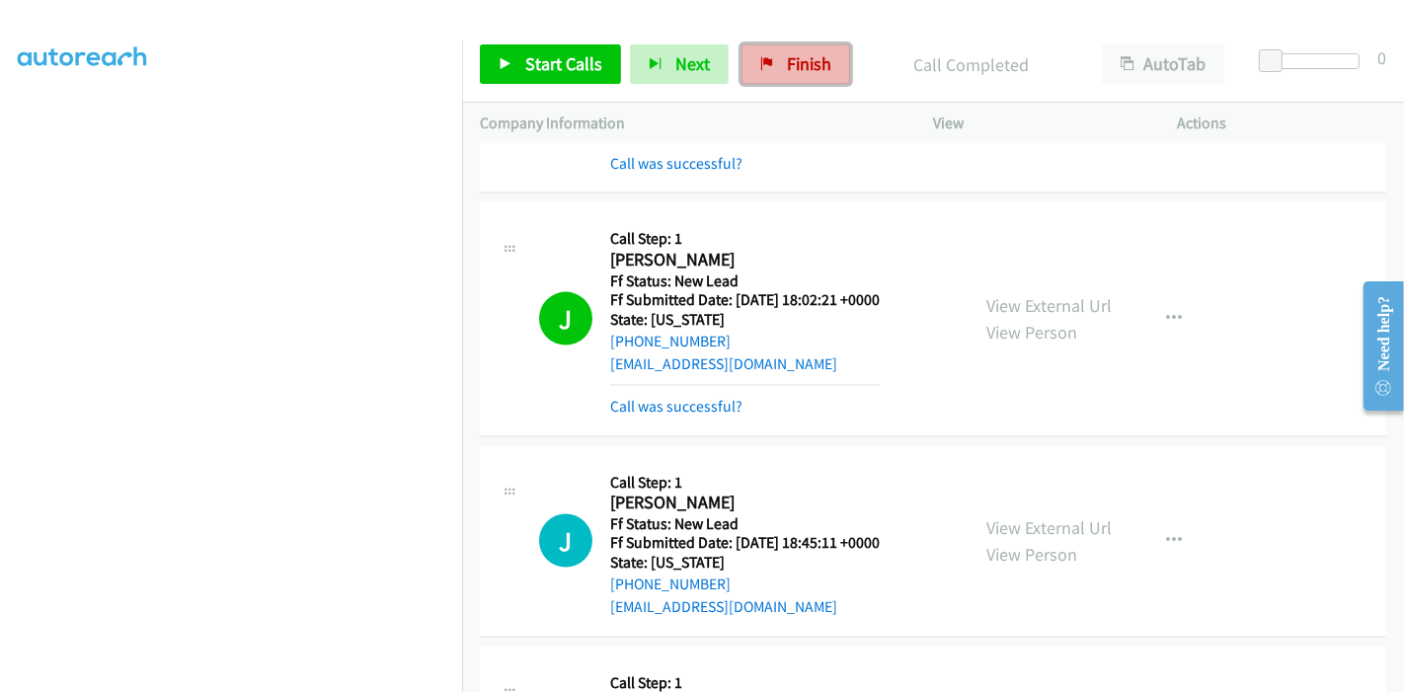
click at [787, 70] on span "Finish" at bounding box center [809, 63] width 44 height 23
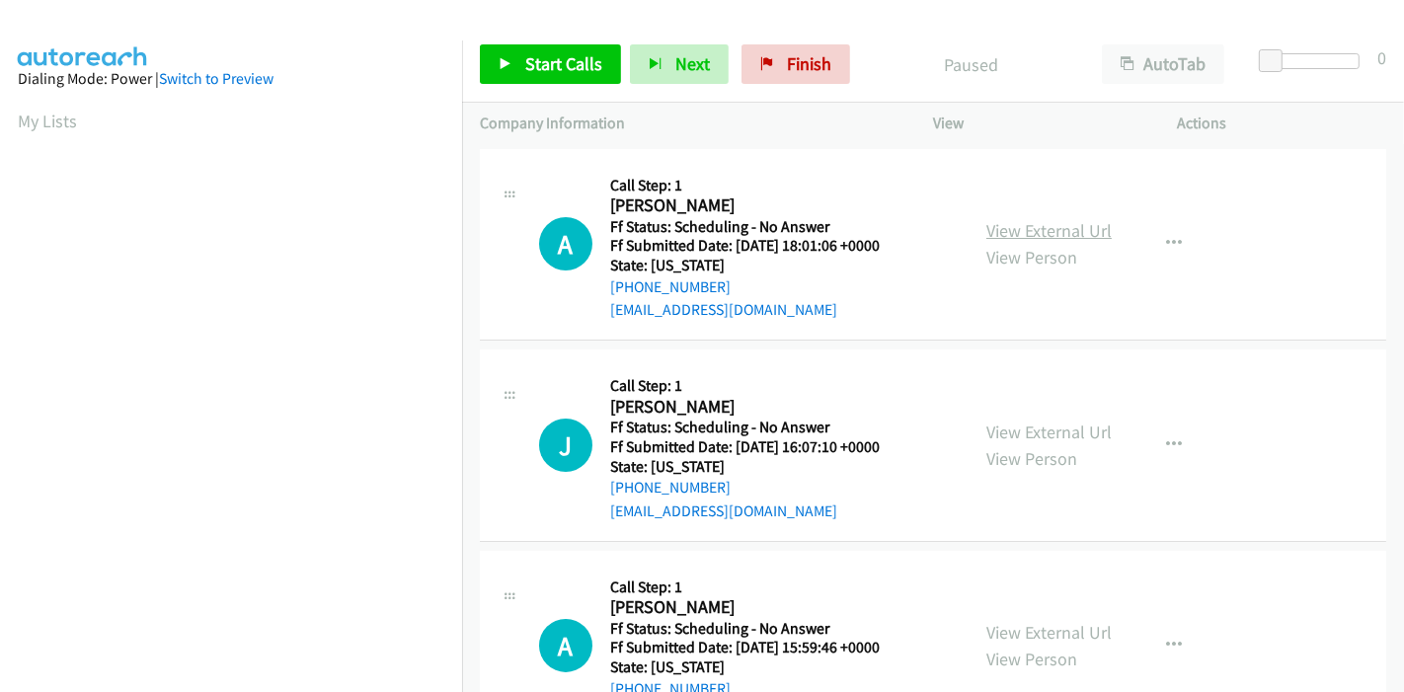
click at [1038, 238] on link "View External Url" at bounding box center [1048, 230] width 125 height 23
click at [1024, 425] on link "View External Url" at bounding box center [1048, 432] width 125 height 23
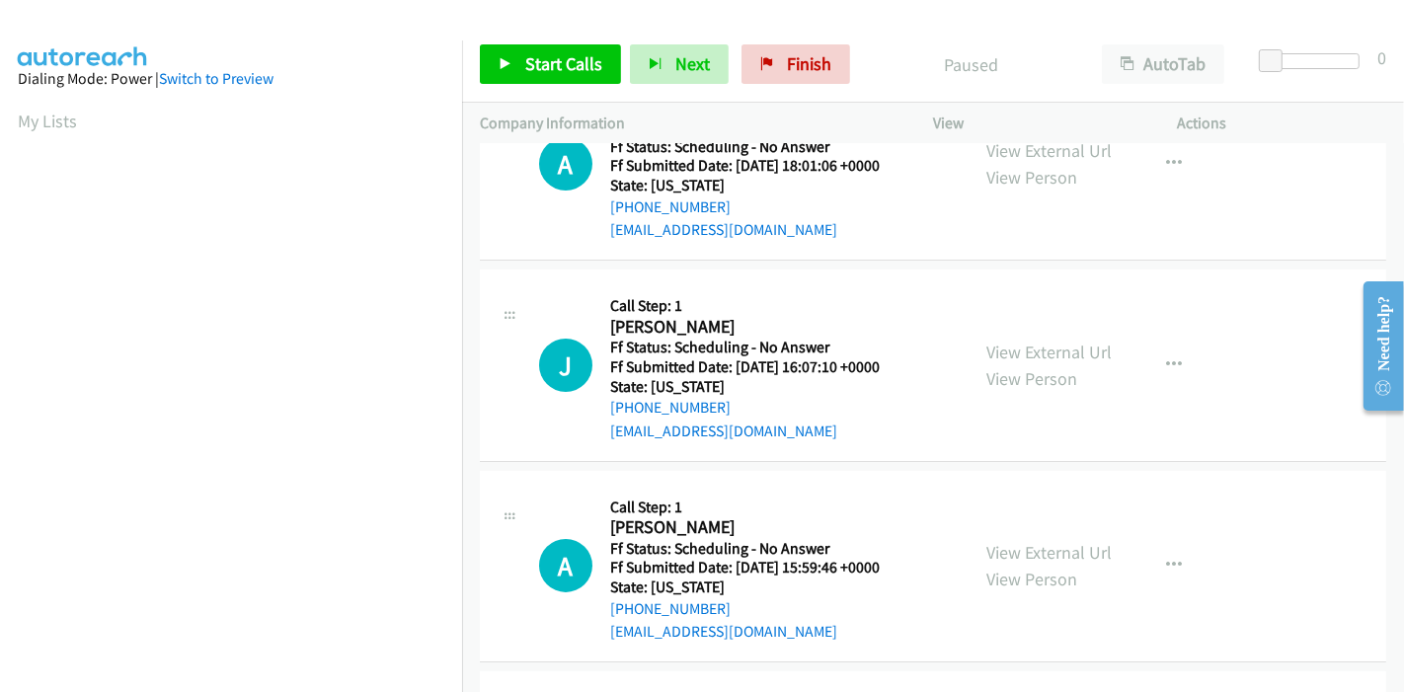
scroll to position [110, 0]
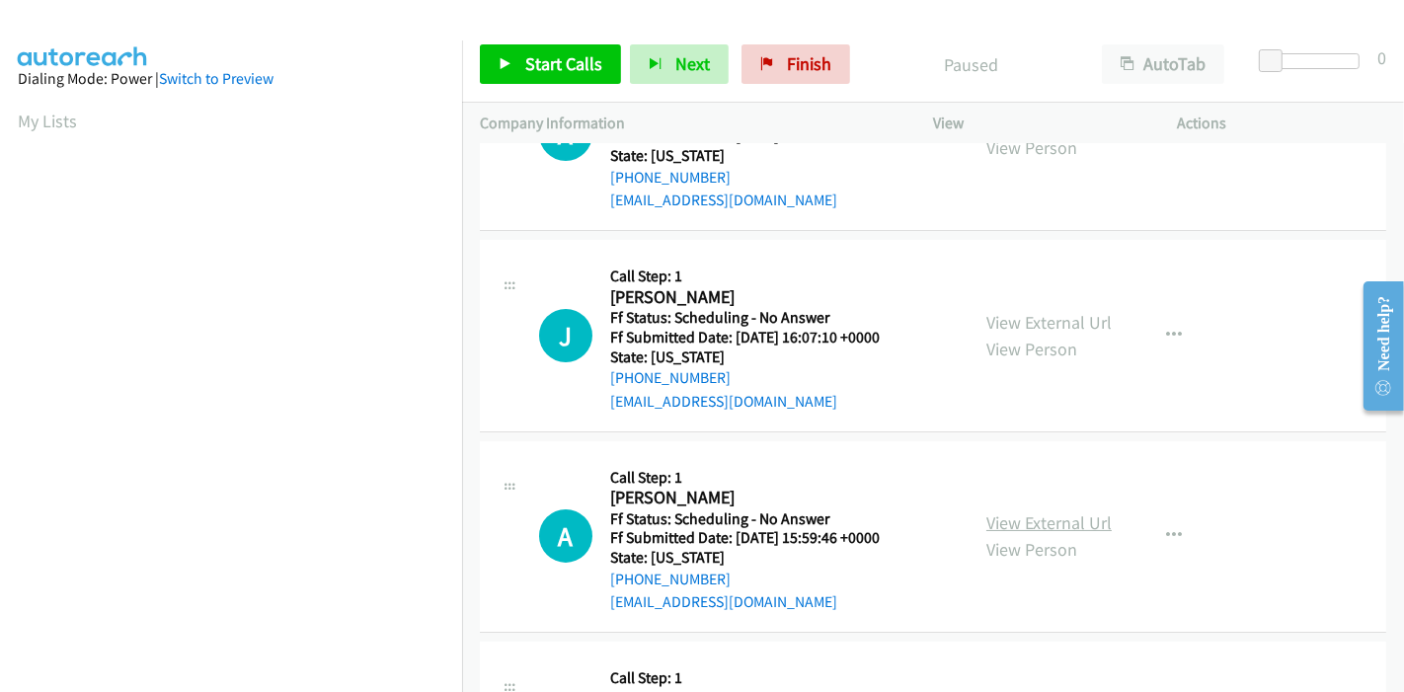
click at [1028, 522] on link "View External Url" at bounding box center [1048, 522] width 125 height 23
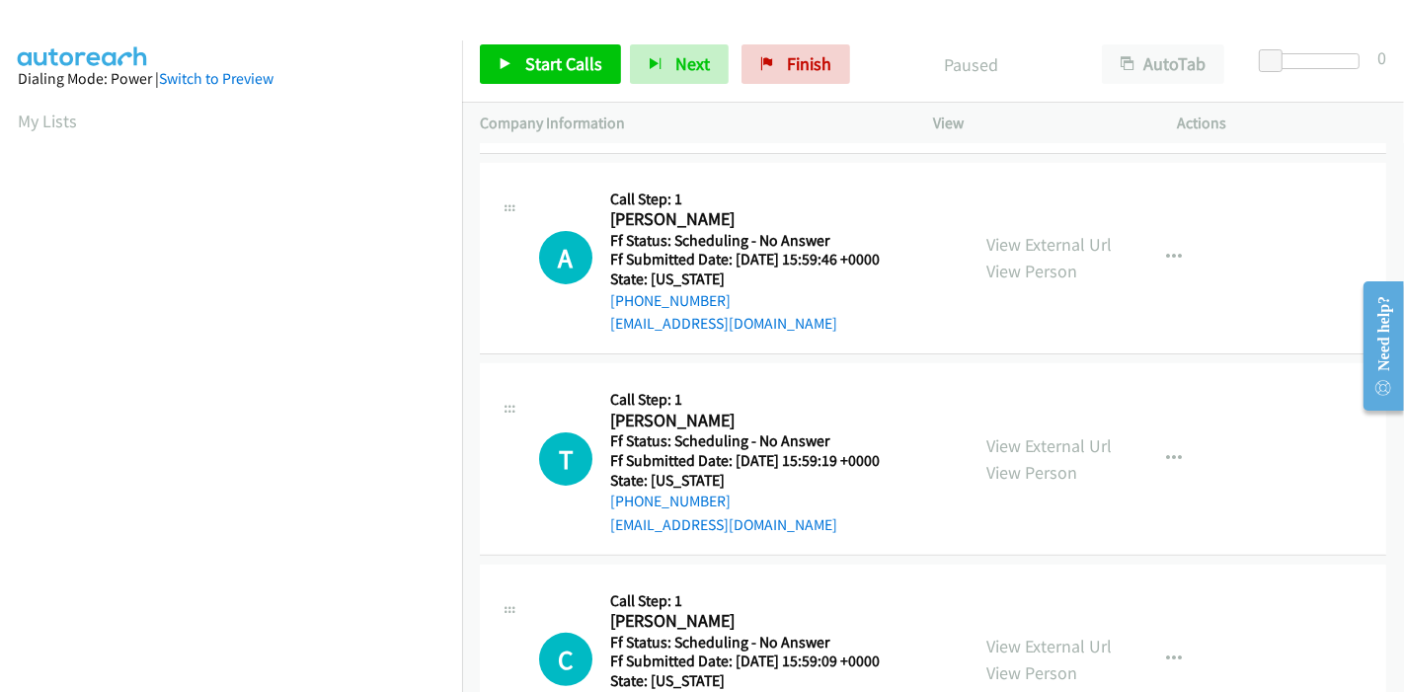
scroll to position [438, 0]
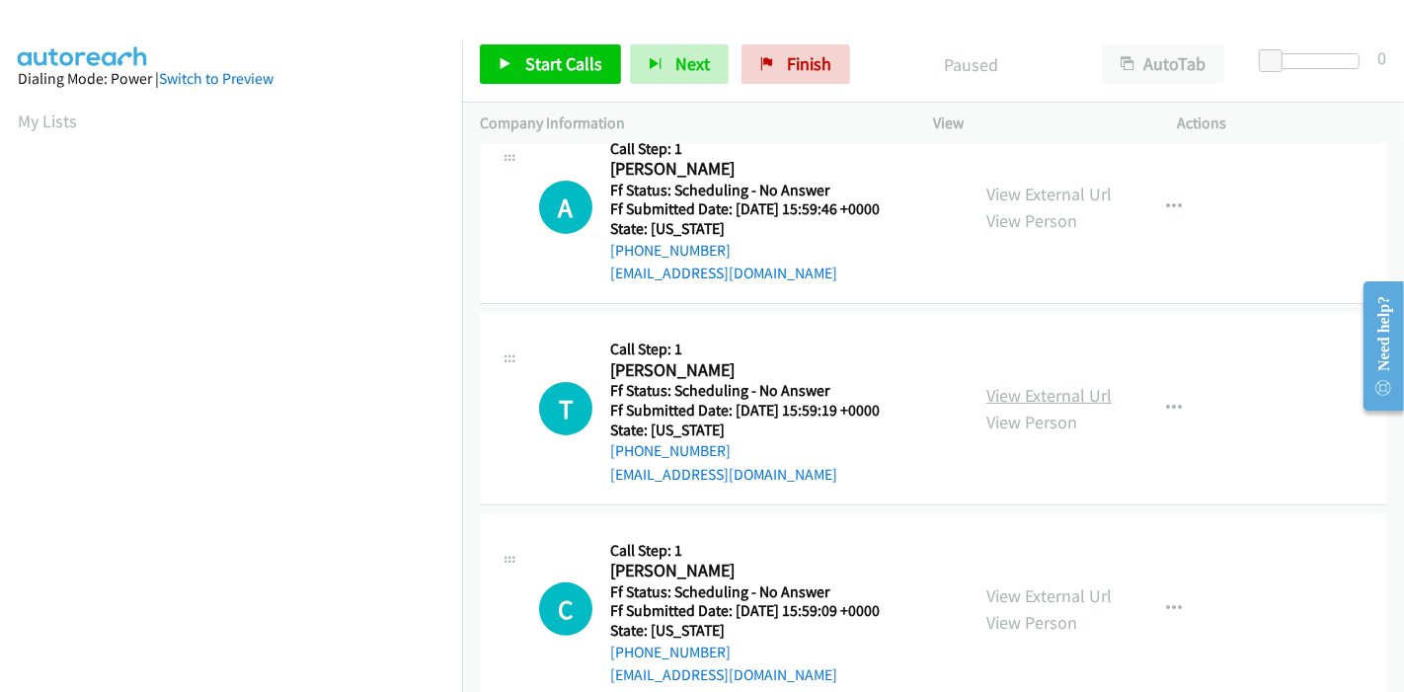
click at [1024, 395] on link "View External Url" at bounding box center [1048, 395] width 125 height 23
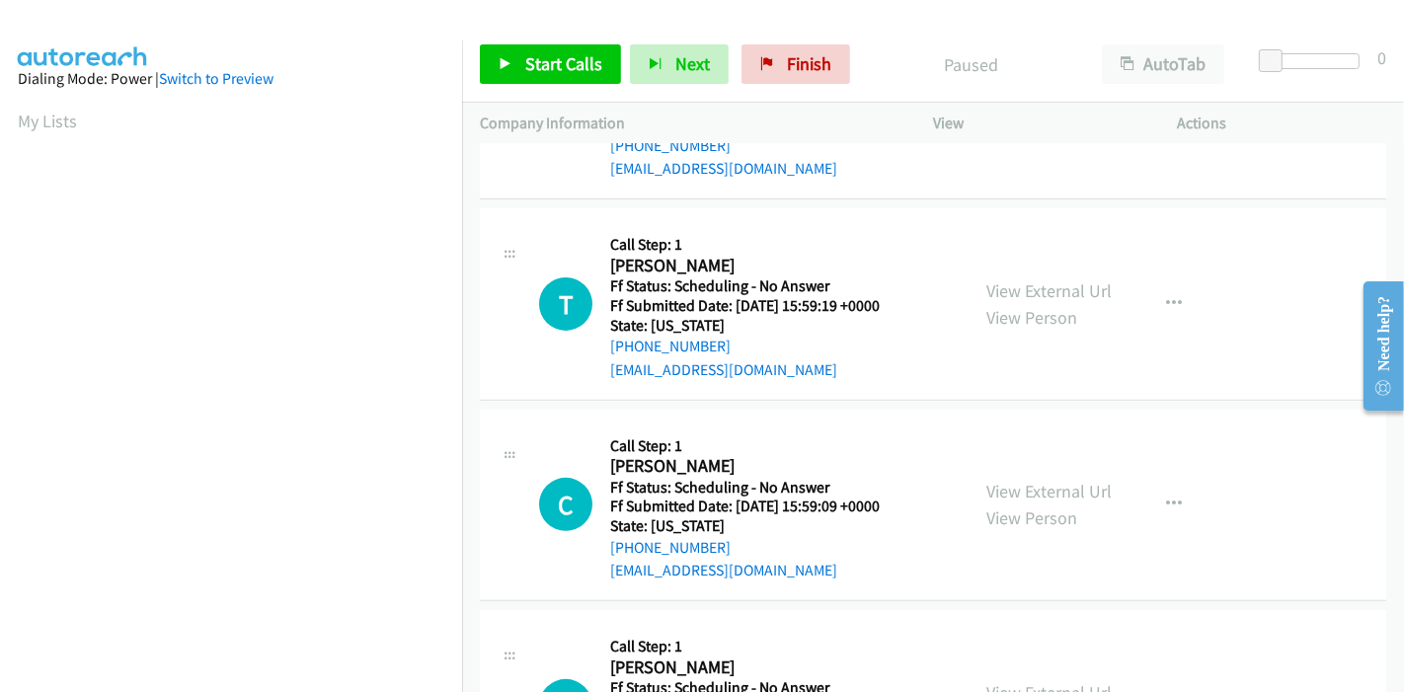
scroll to position [548, 0]
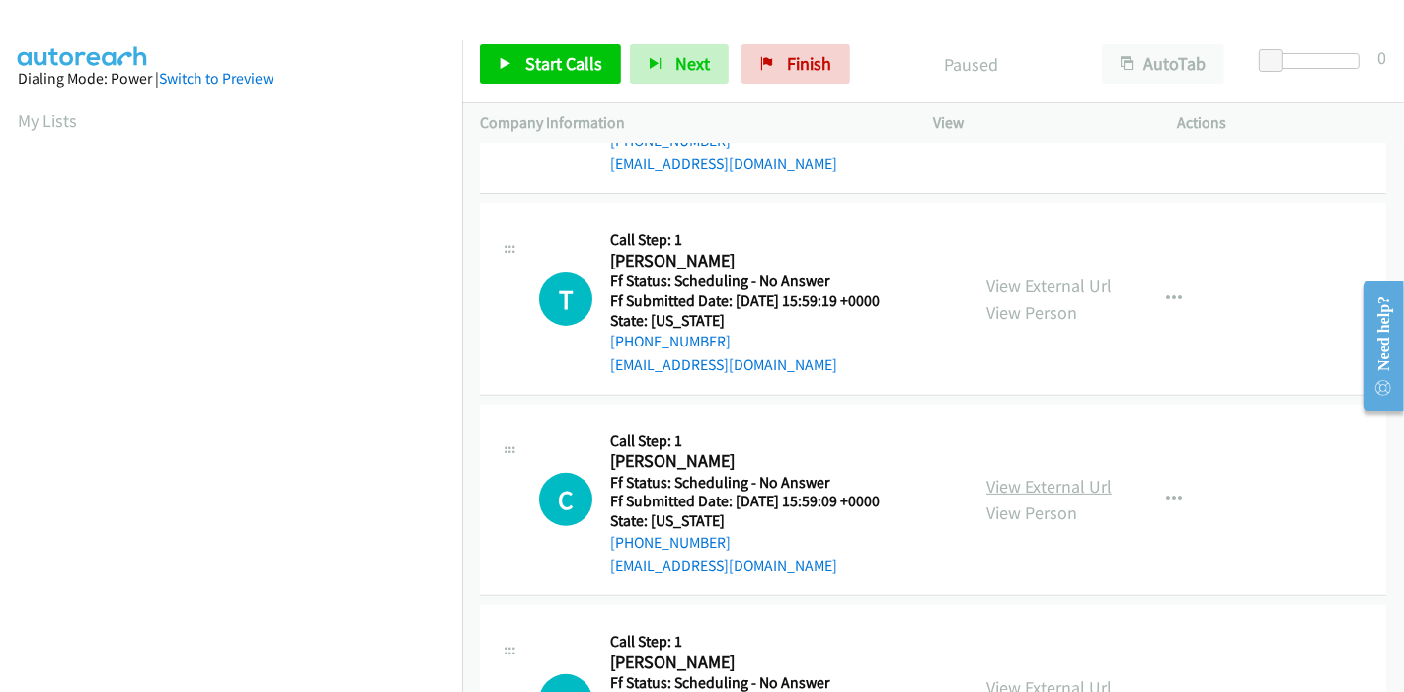
click at [1019, 486] on link "View External Url" at bounding box center [1048, 486] width 125 height 23
click at [521, 64] on link "Start Calls" at bounding box center [550, 63] width 141 height 39
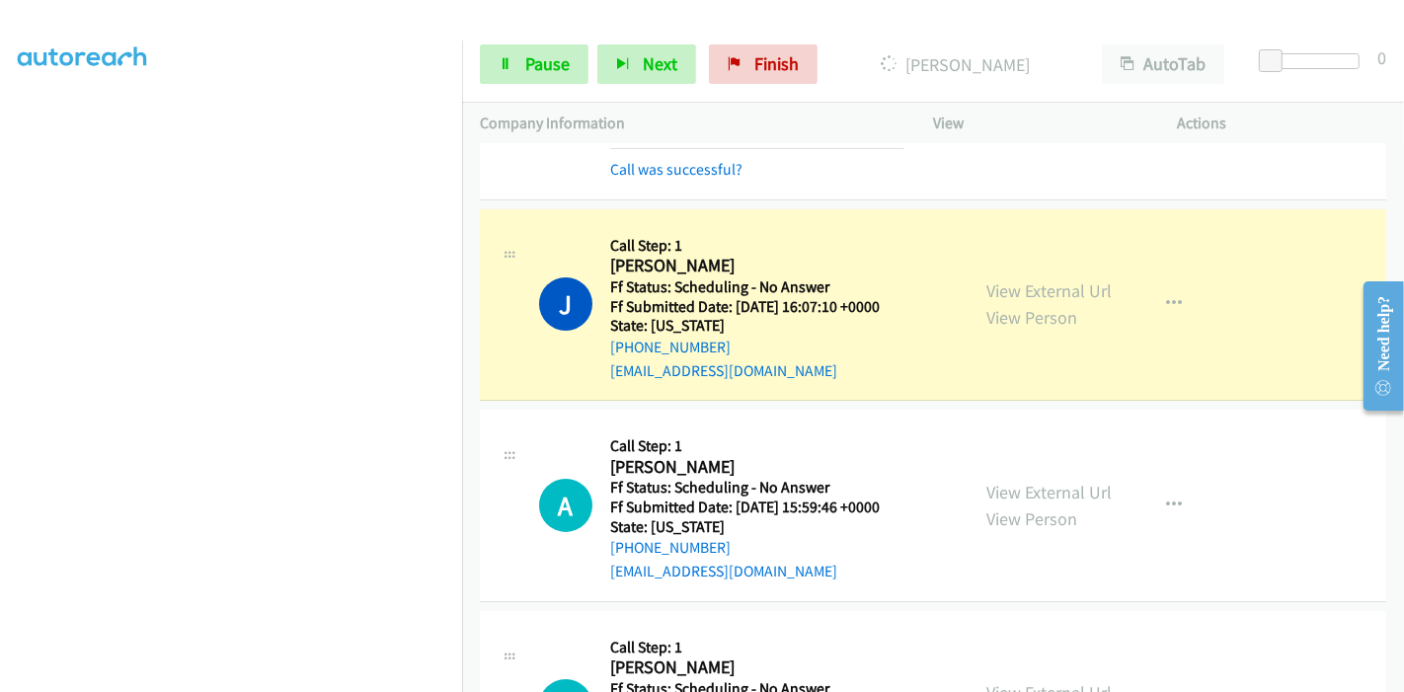
scroll to position [219, 0]
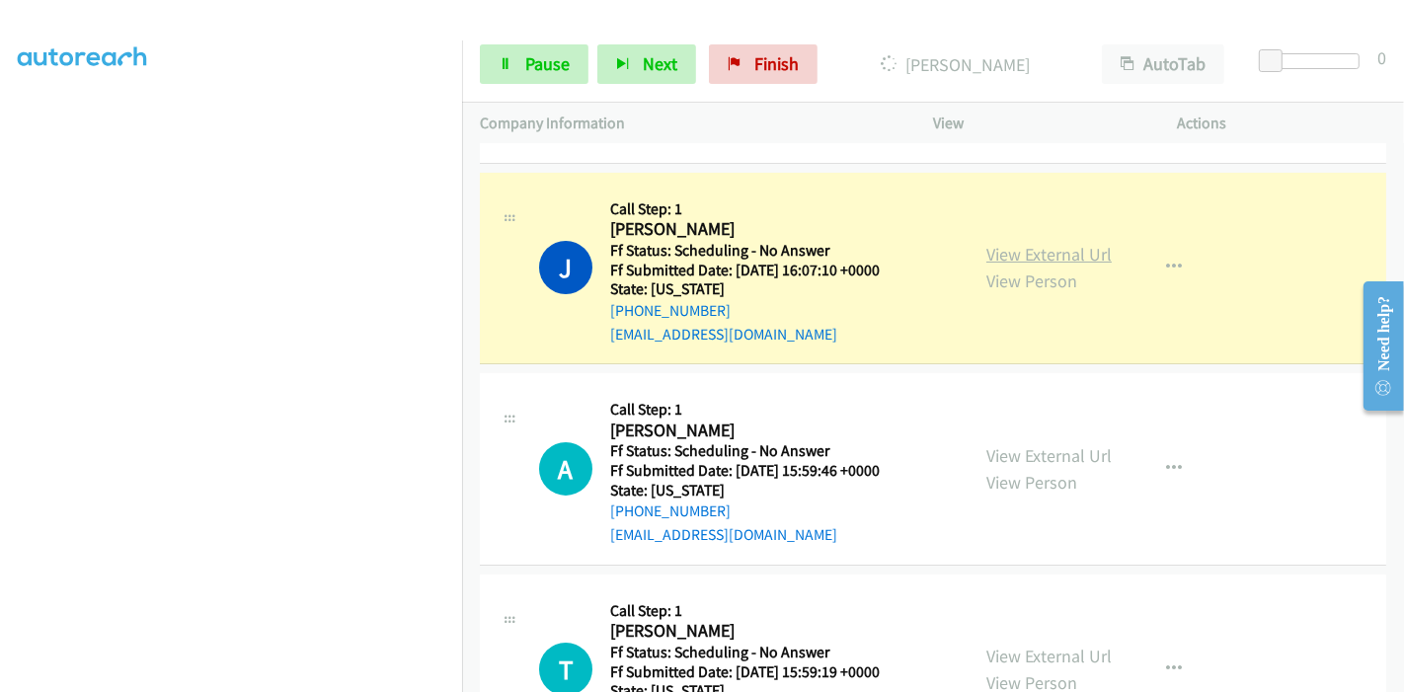
click at [1060, 259] on link "View External Url" at bounding box center [1048, 254] width 125 height 23
click at [527, 48] on link "Pause" at bounding box center [534, 63] width 109 height 39
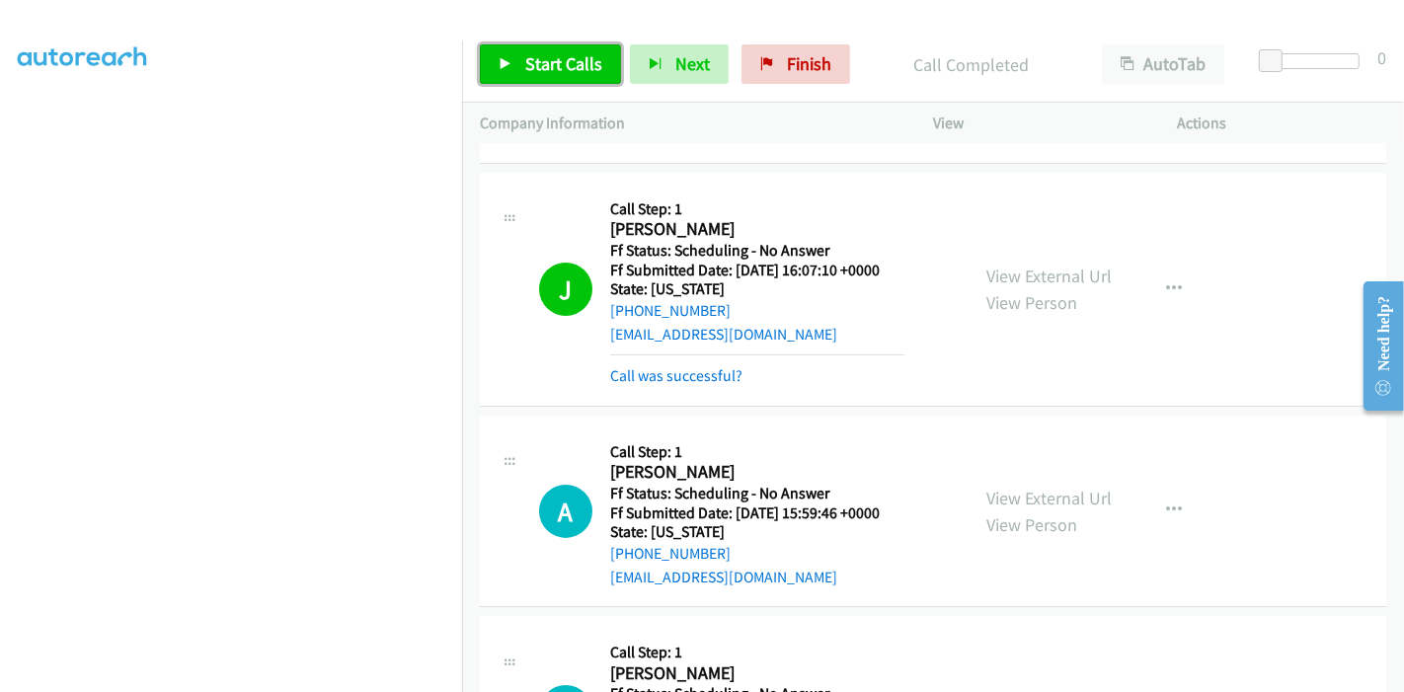
click at [557, 79] on link "Start Calls" at bounding box center [550, 63] width 141 height 39
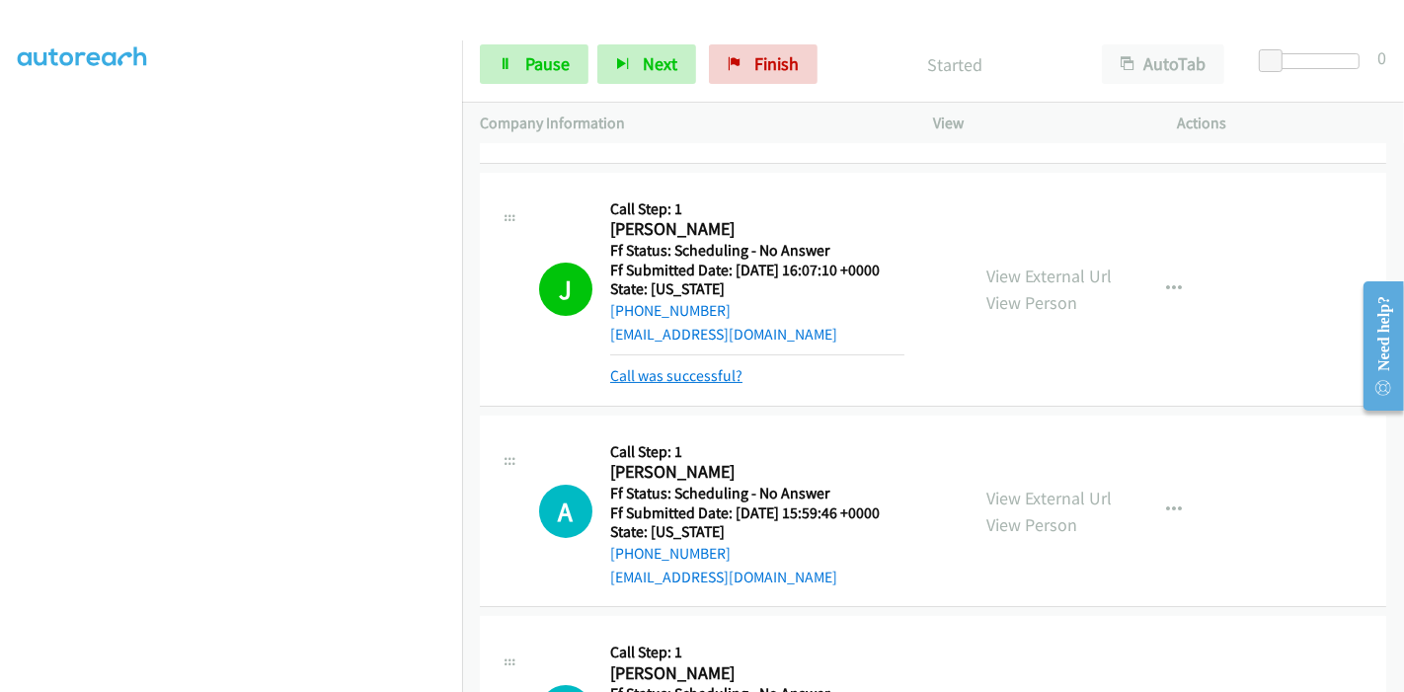
click at [664, 376] on link "Call was successful?" at bounding box center [676, 375] width 132 height 19
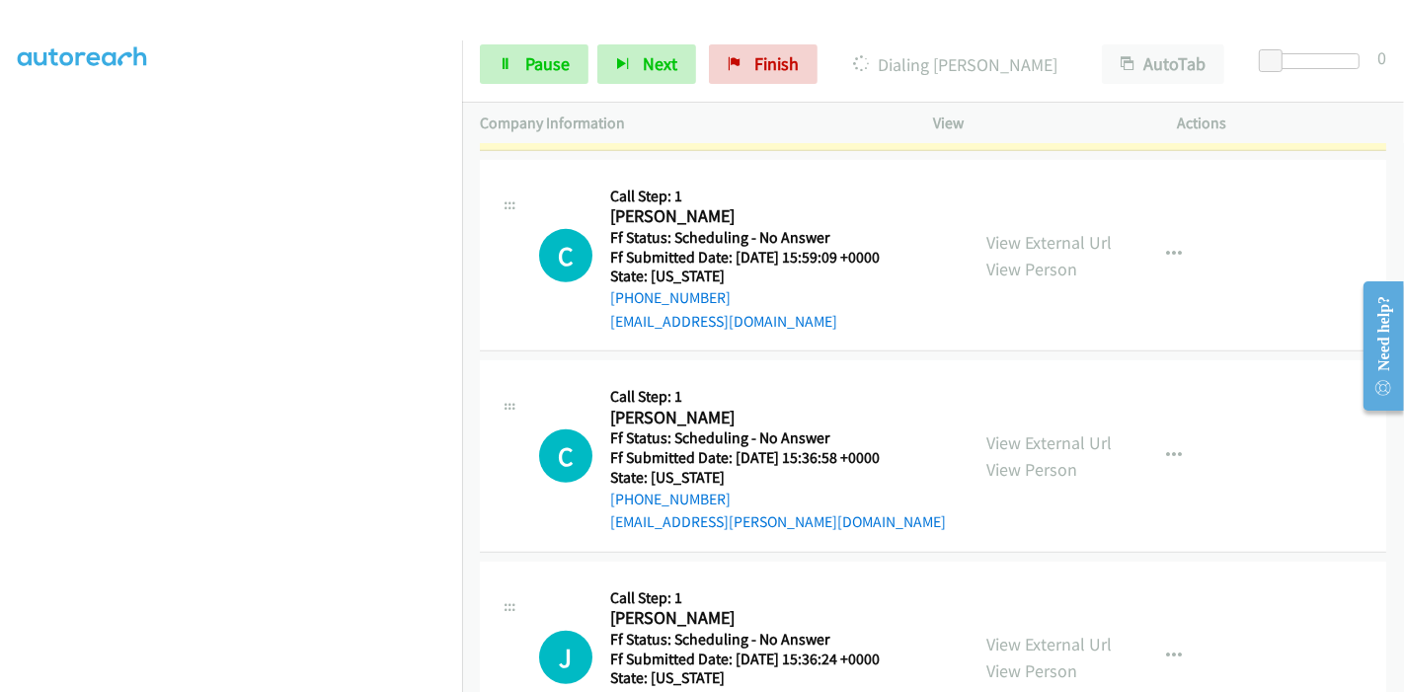
scroll to position [987, 0]
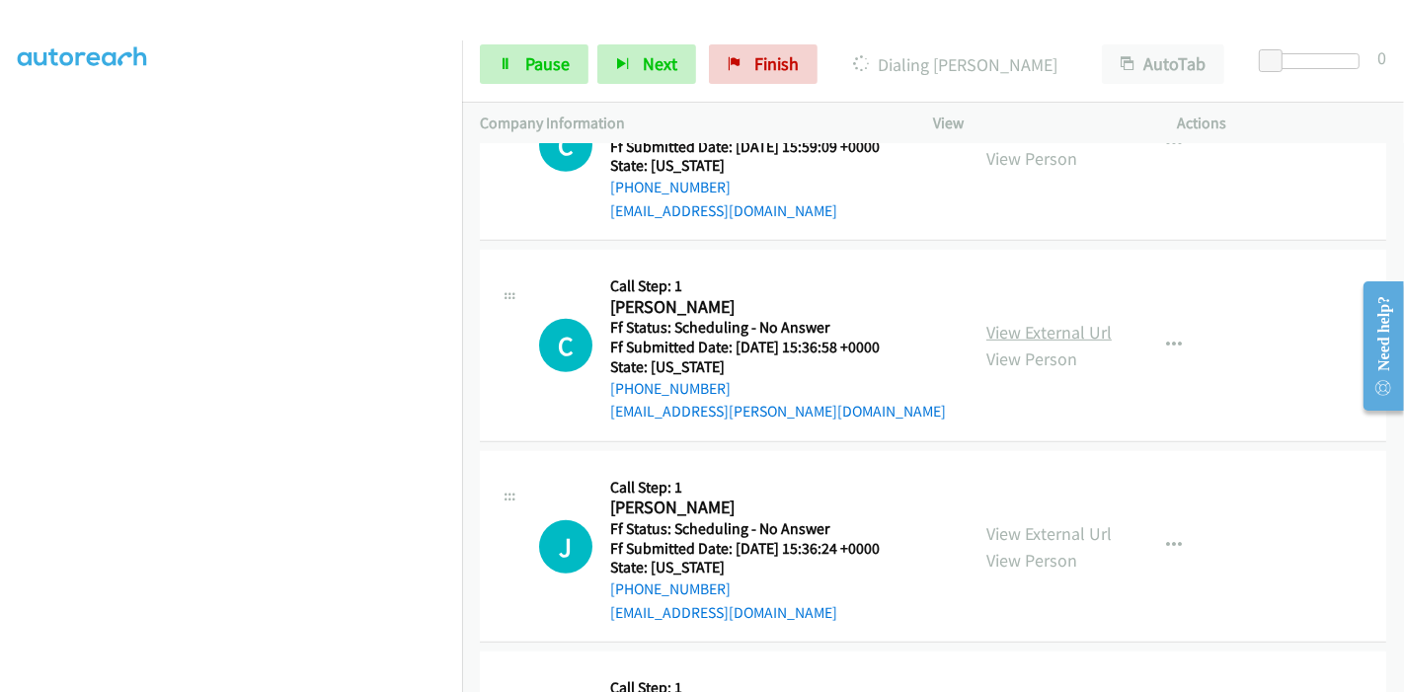
click at [1021, 331] on link "View External Url" at bounding box center [1048, 332] width 125 height 23
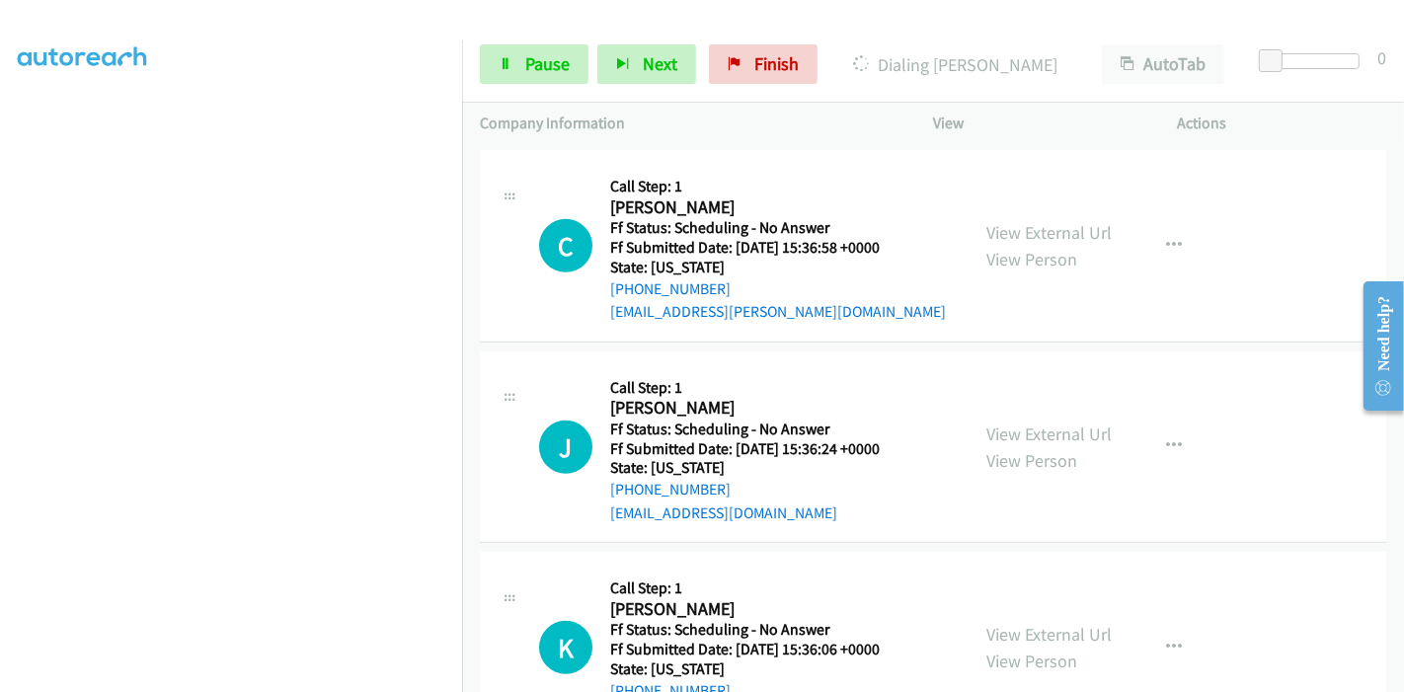
scroll to position [1097, 0]
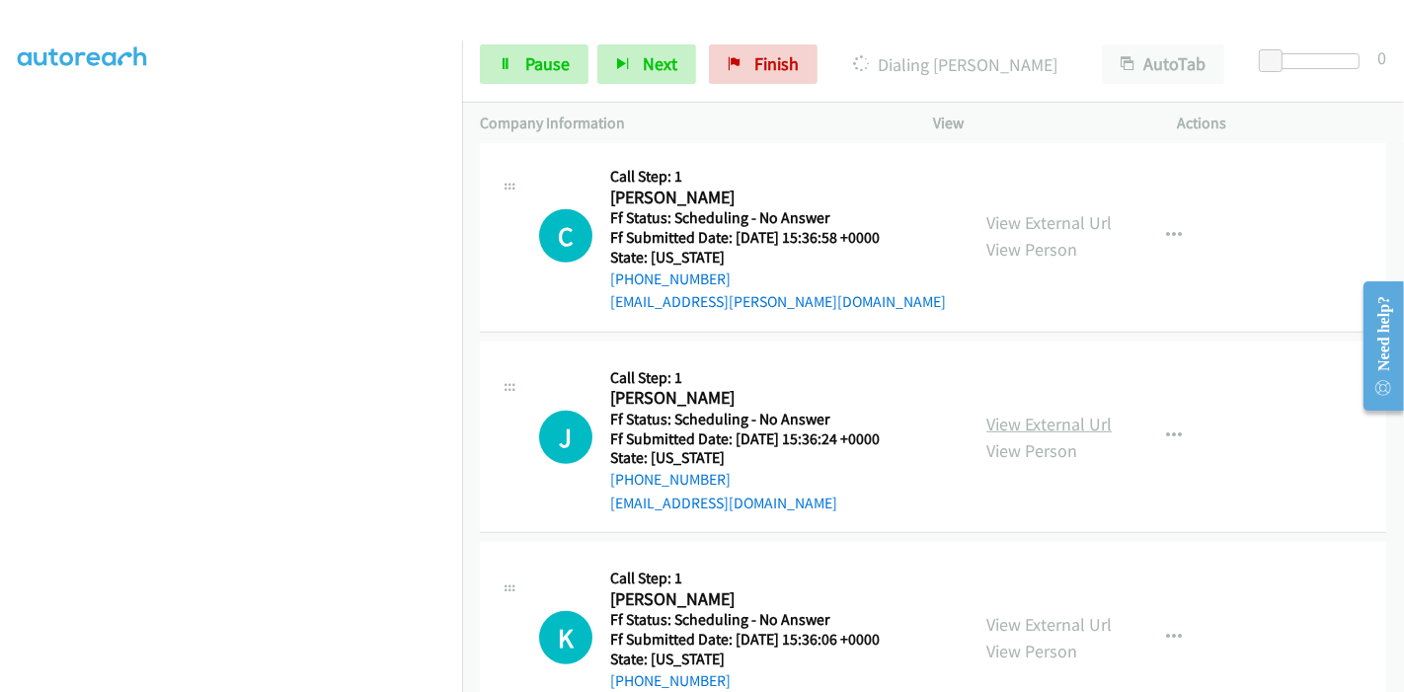
click at [1048, 419] on link "View External Url" at bounding box center [1048, 424] width 125 height 23
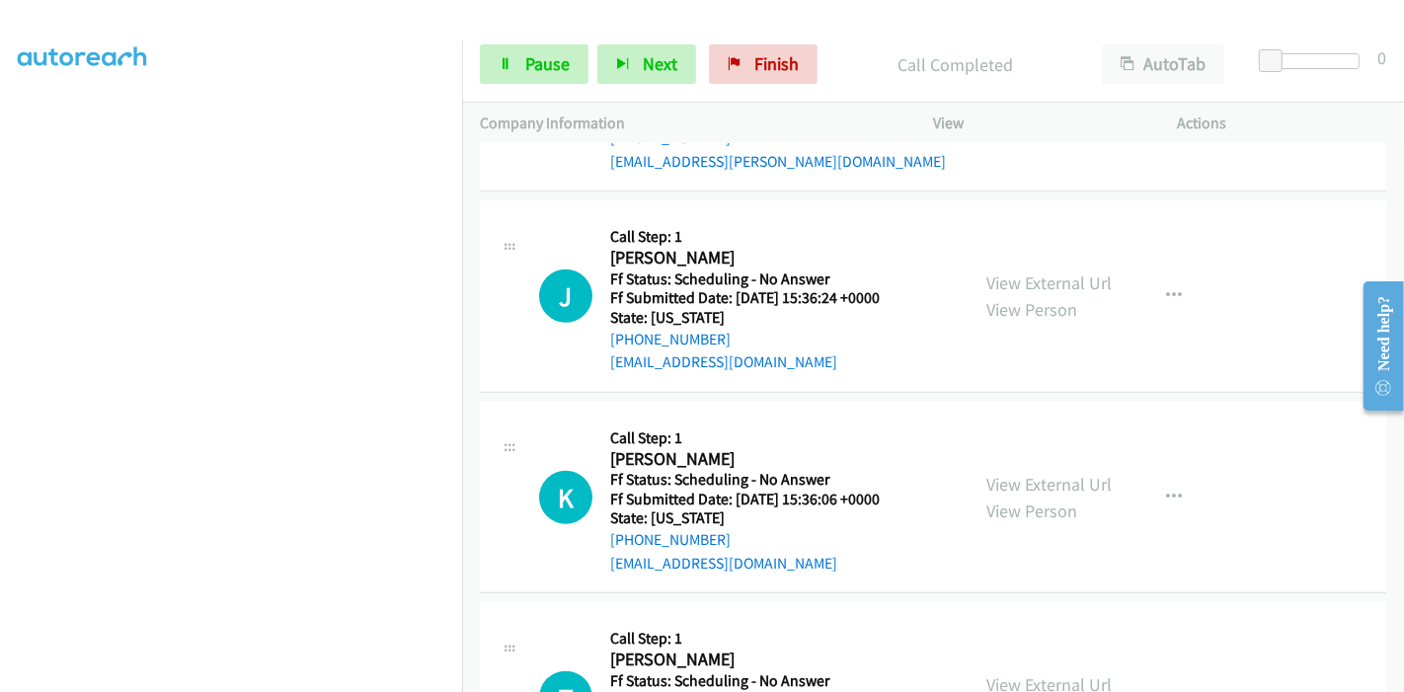
scroll to position [1357, 0]
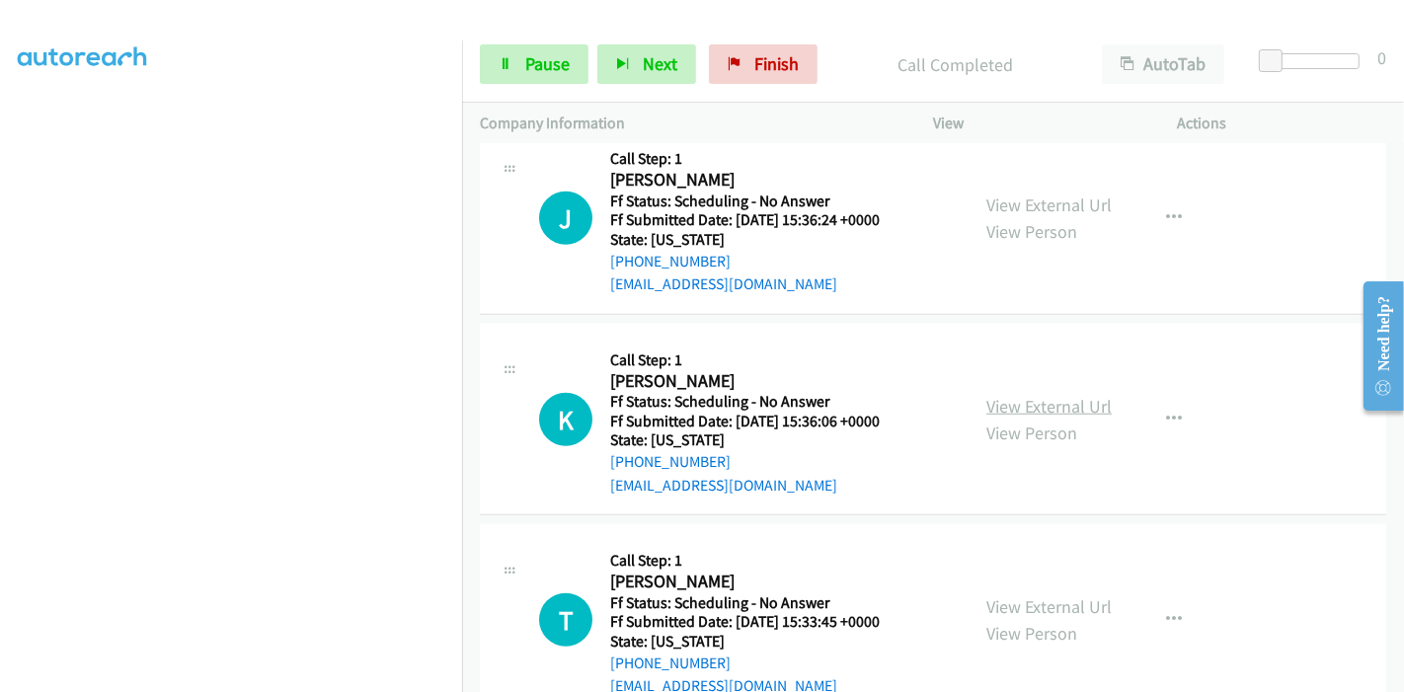
click at [1035, 411] on link "View External Url" at bounding box center [1048, 406] width 125 height 23
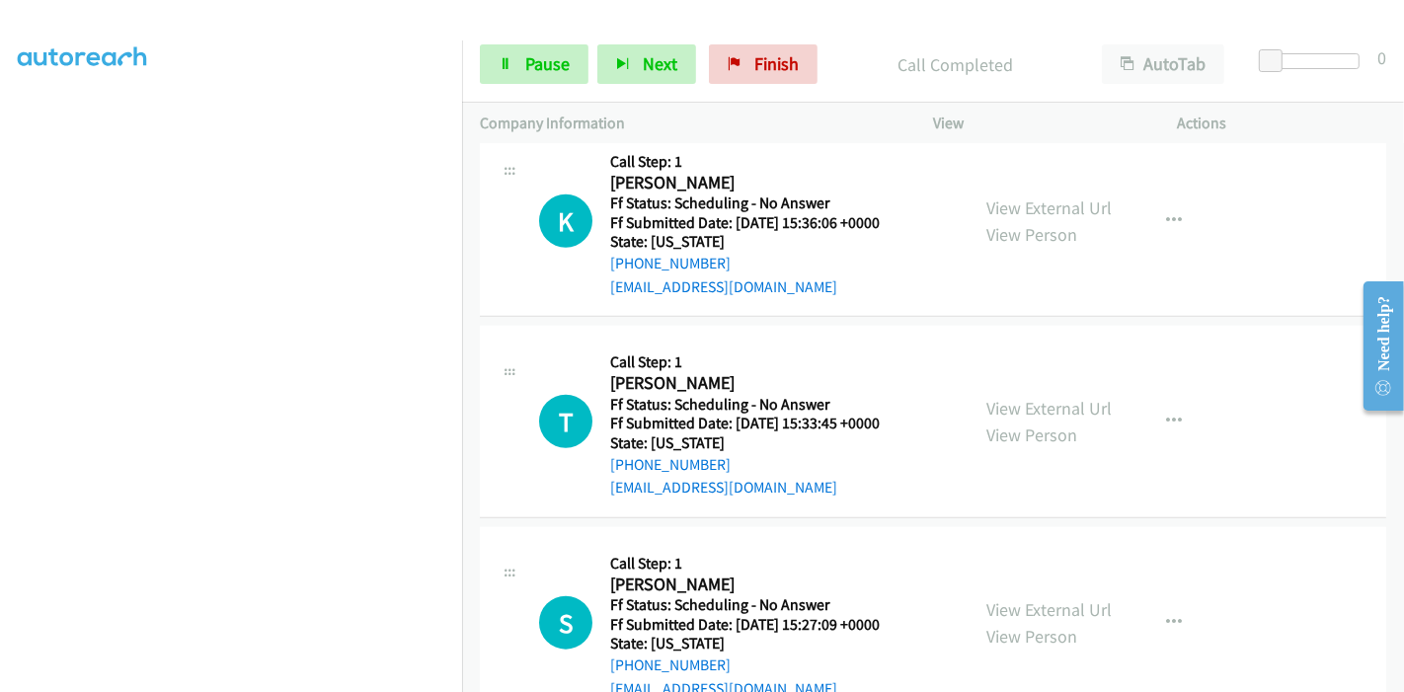
scroll to position [1576, 0]
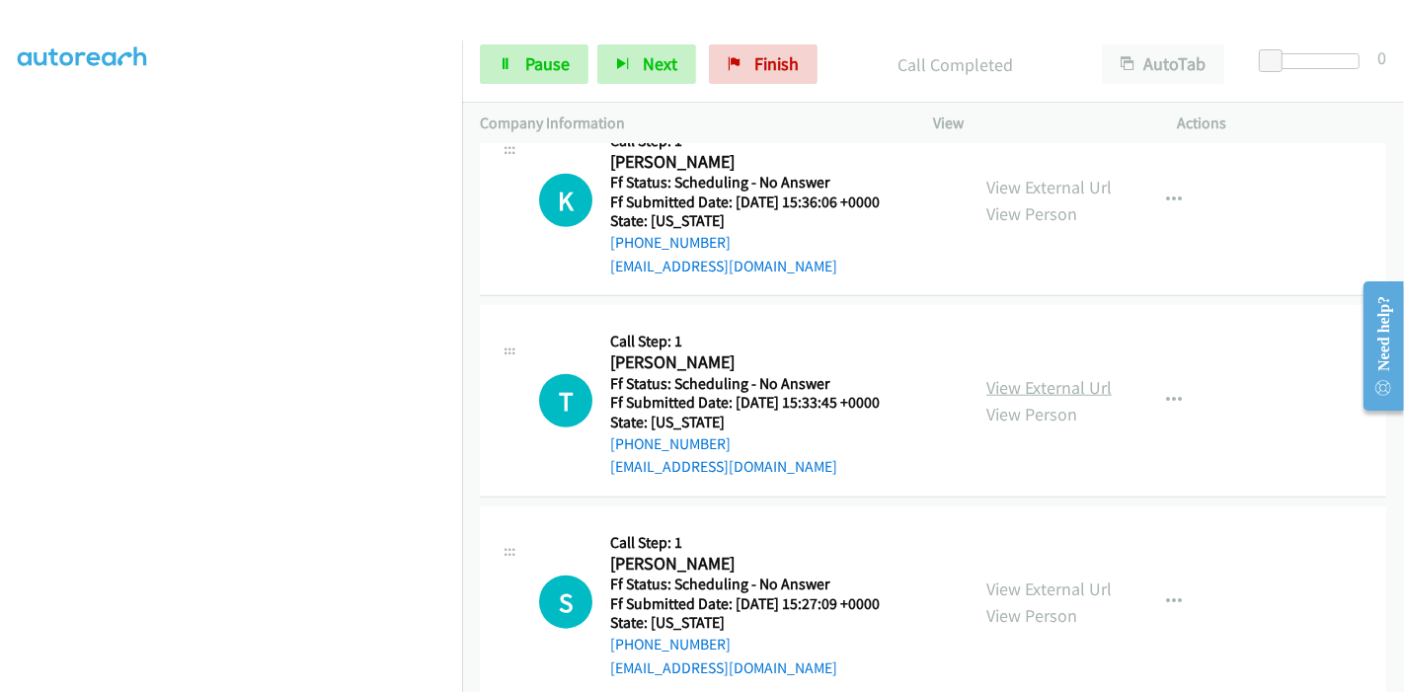
click at [1032, 384] on link "View External Url" at bounding box center [1048, 387] width 125 height 23
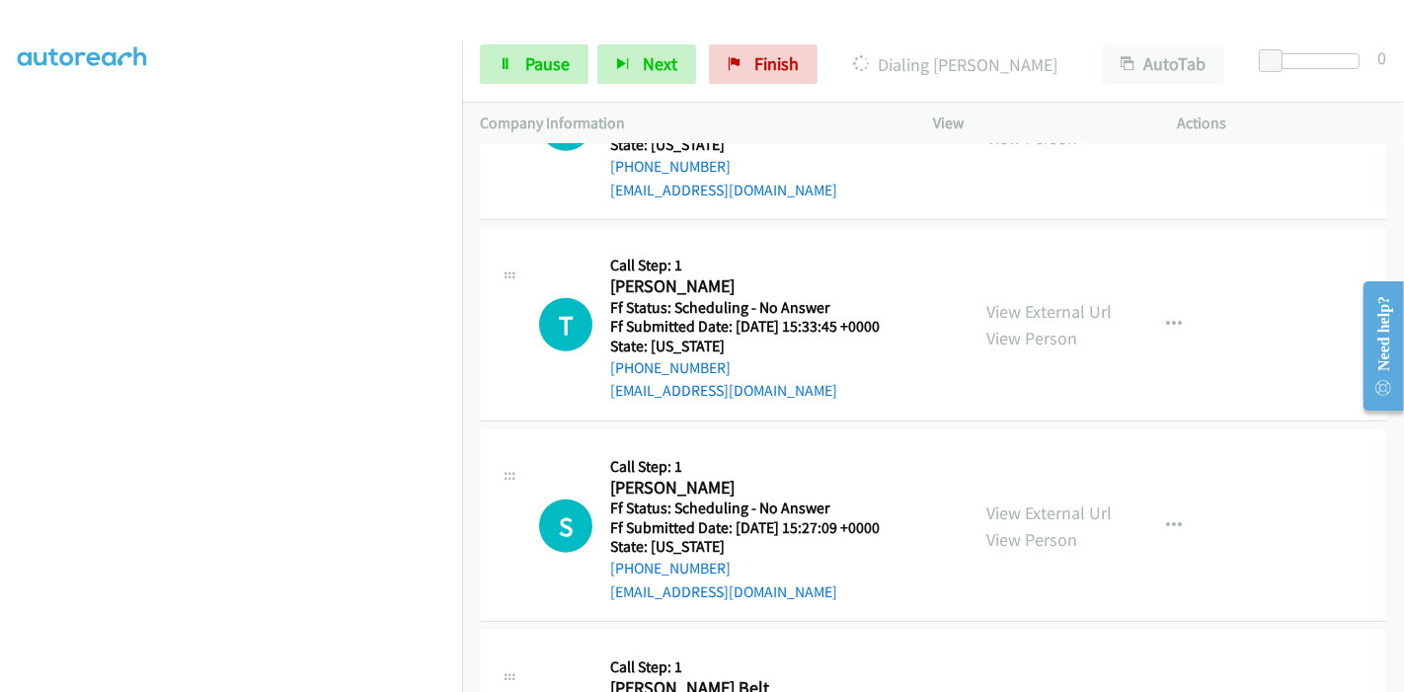
scroll to position [1686, 0]
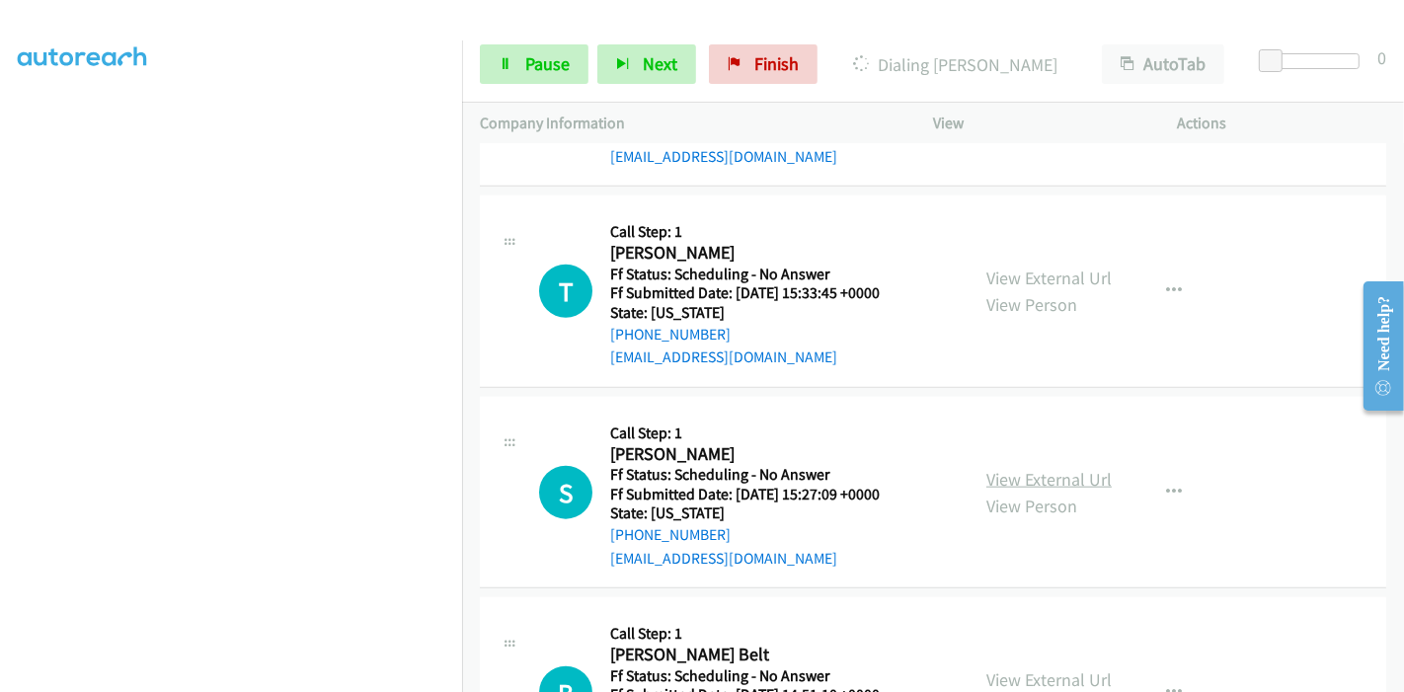
click at [1032, 478] on link "View External Url" at bounding box center [1048, 479] width 125 height 23
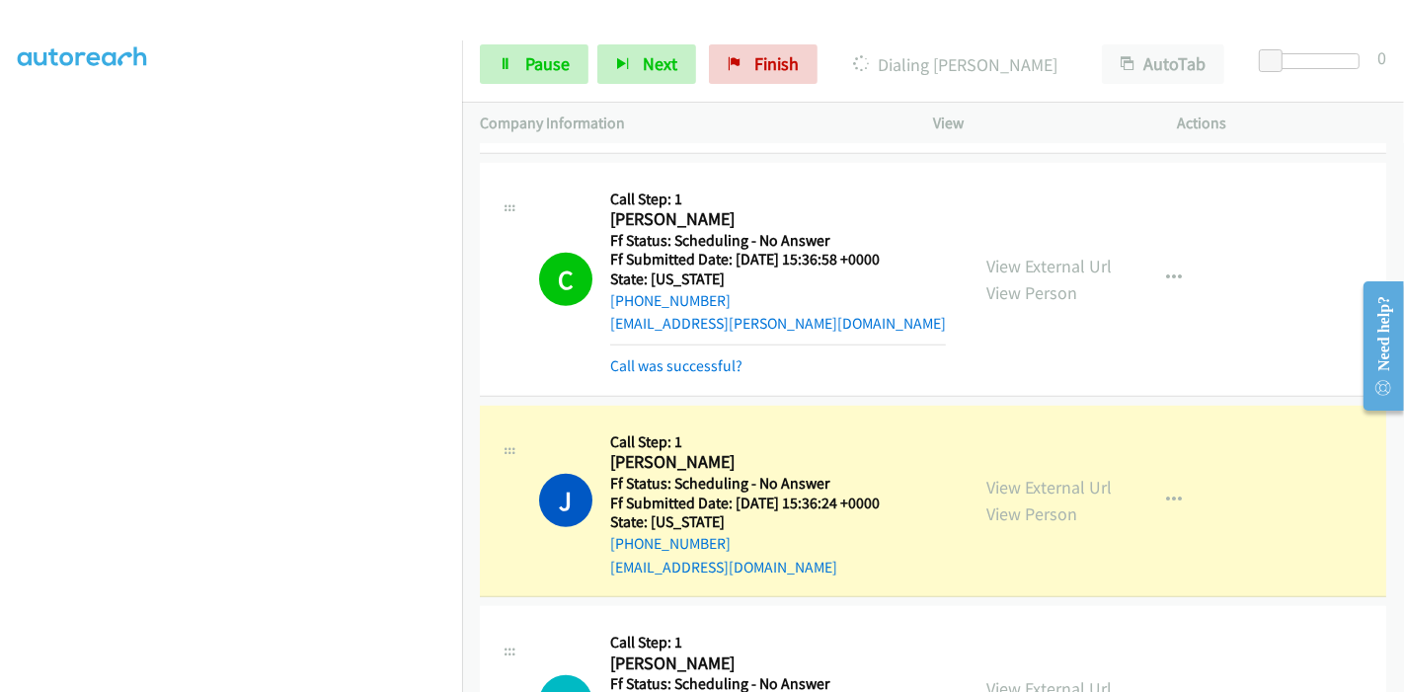
scroll to position [1268, 0]
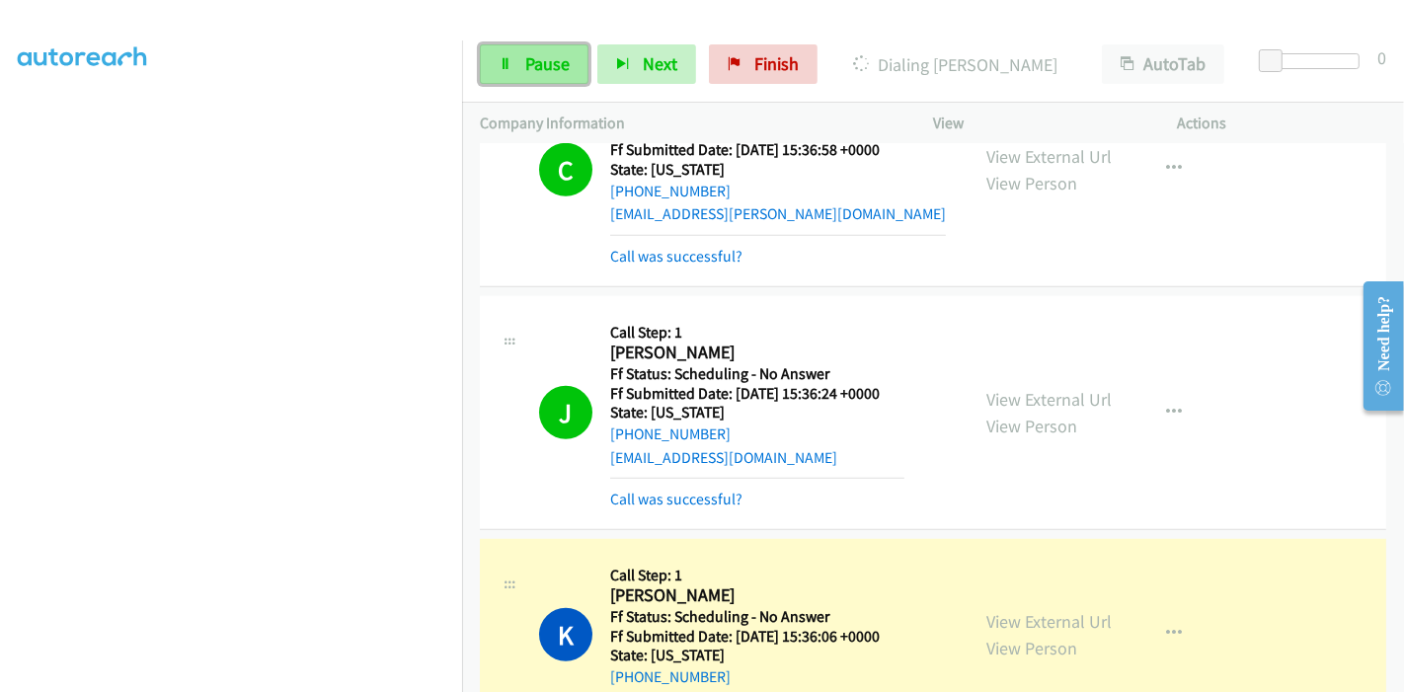
click at [533, 63] on span "Pause" at bounding box center [547, 63] width 44 height 23
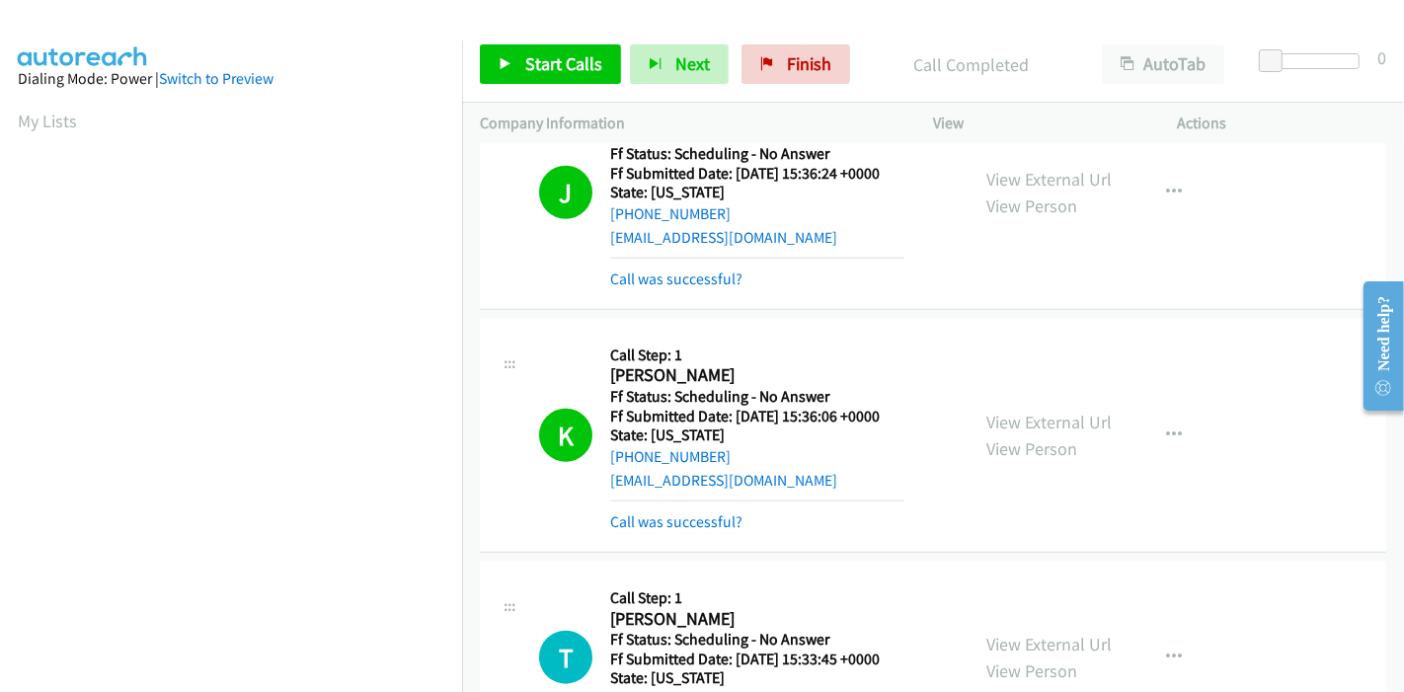
scroll to position [417, 0]
click at [640, 520] on link "Call was successful?" at bounding box center [676, 521] width 132 height 19
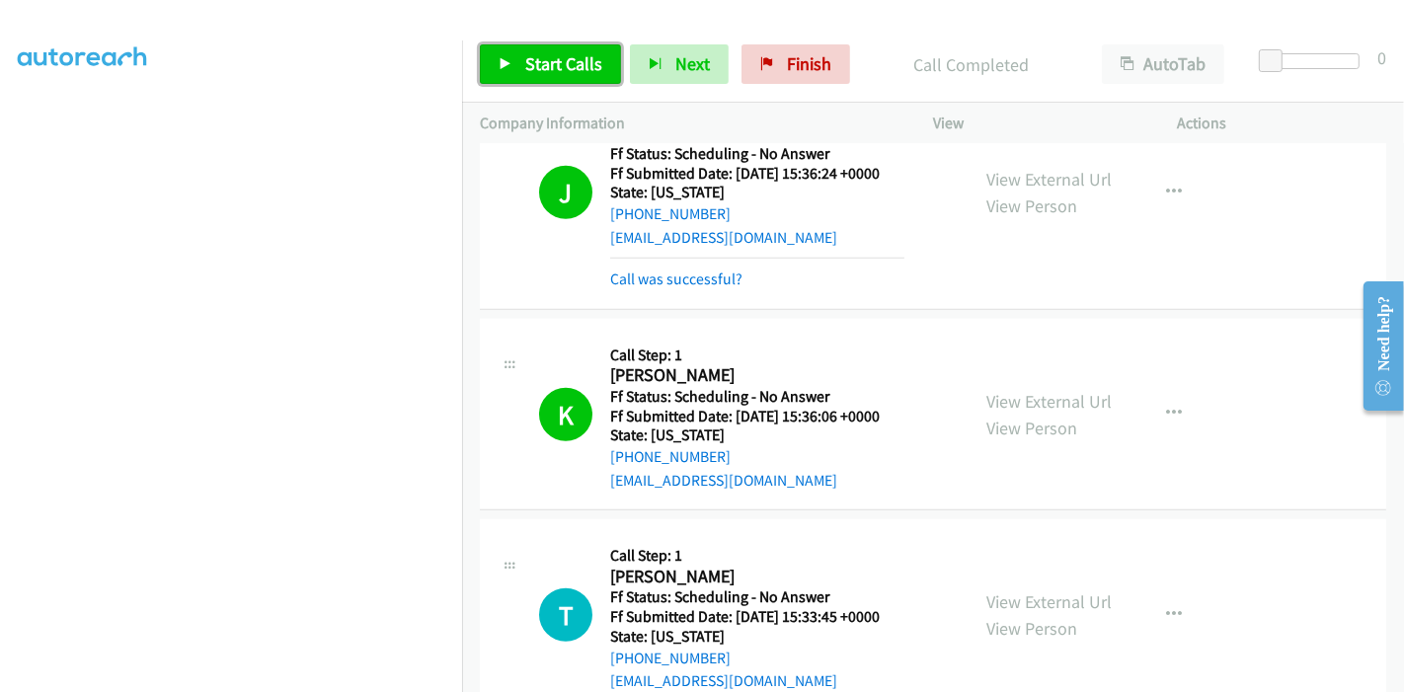
click at [525, 62] on span "Start Calls" at bounding box center [563, 63] width 77 height 23
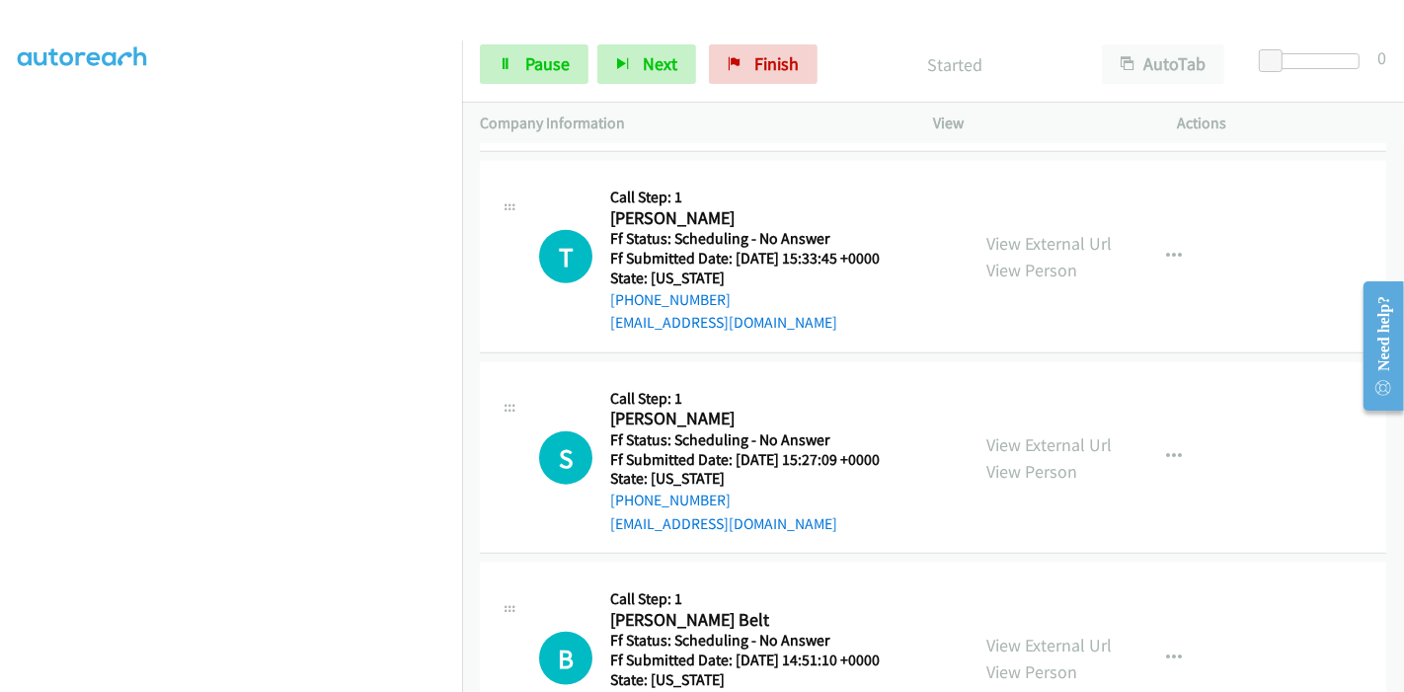
scroll to position [1817, 0]
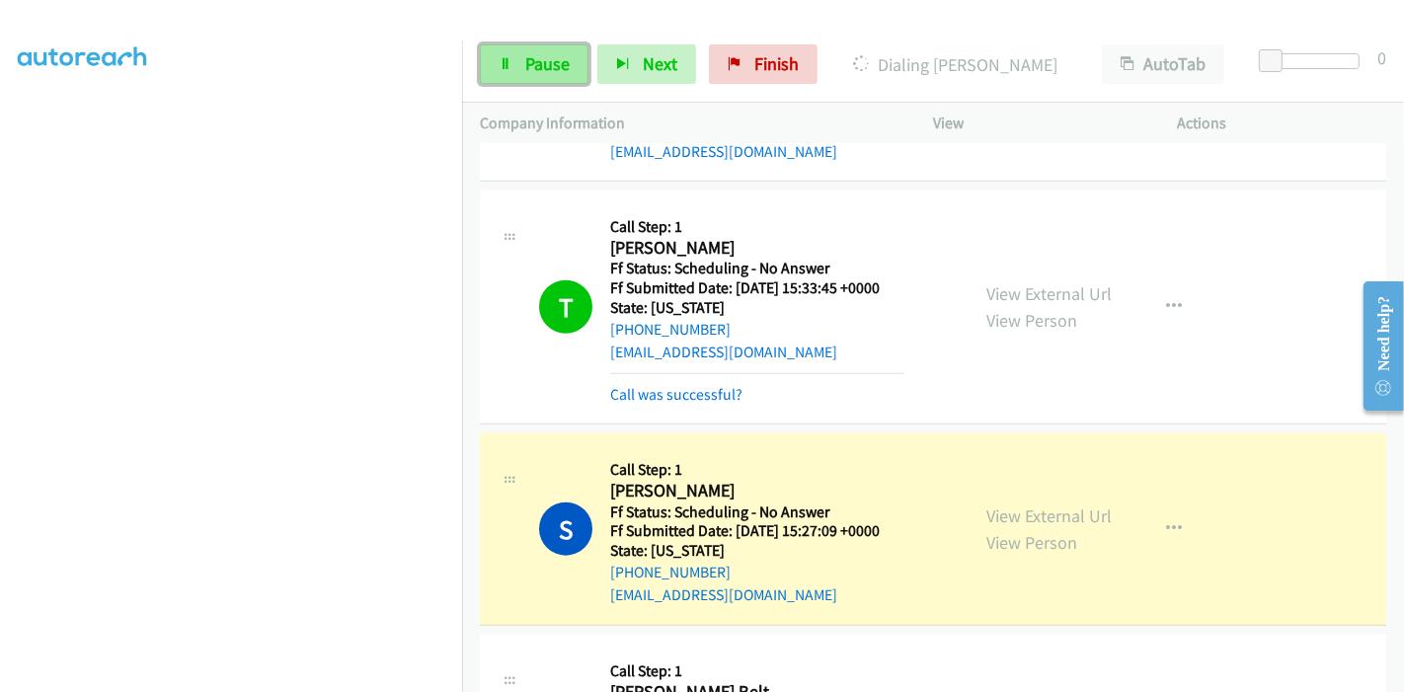
click at [535, 54] on span "Pause" at bounding box center [547, 63] width 44 height 23
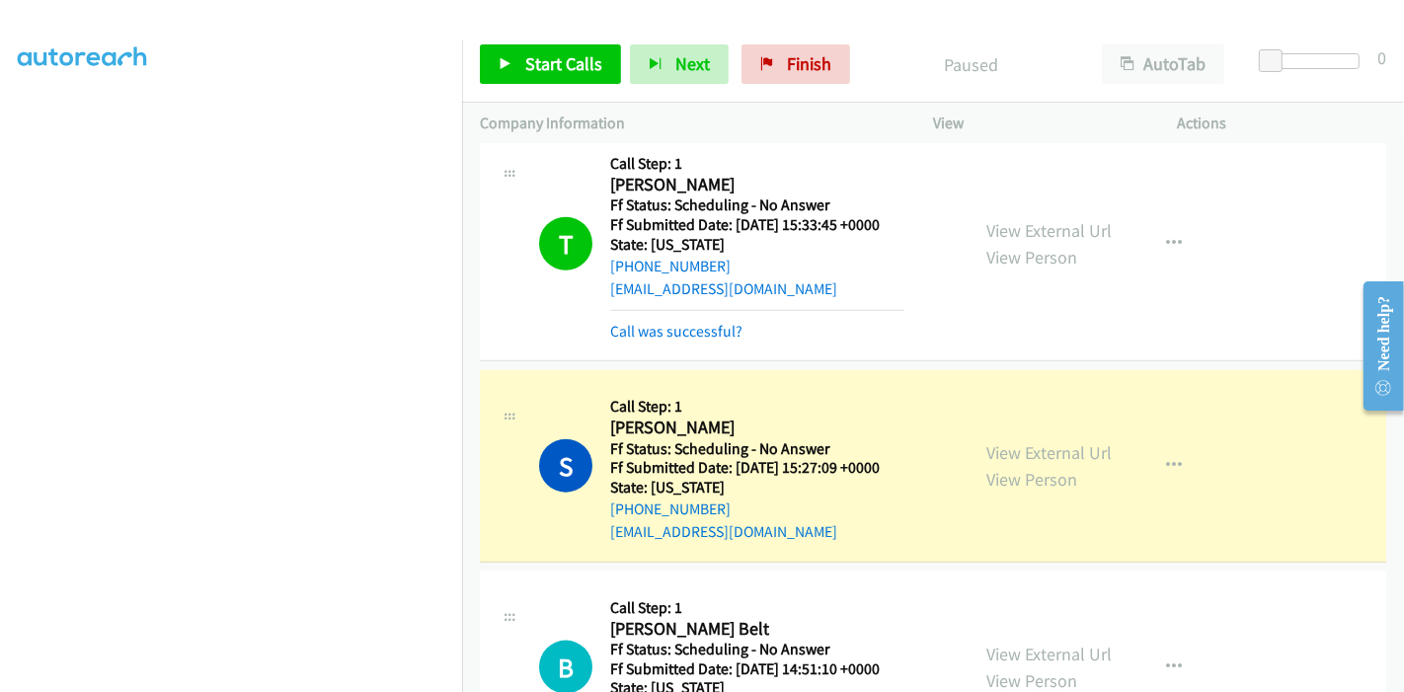
scroll to position [1927, 0]
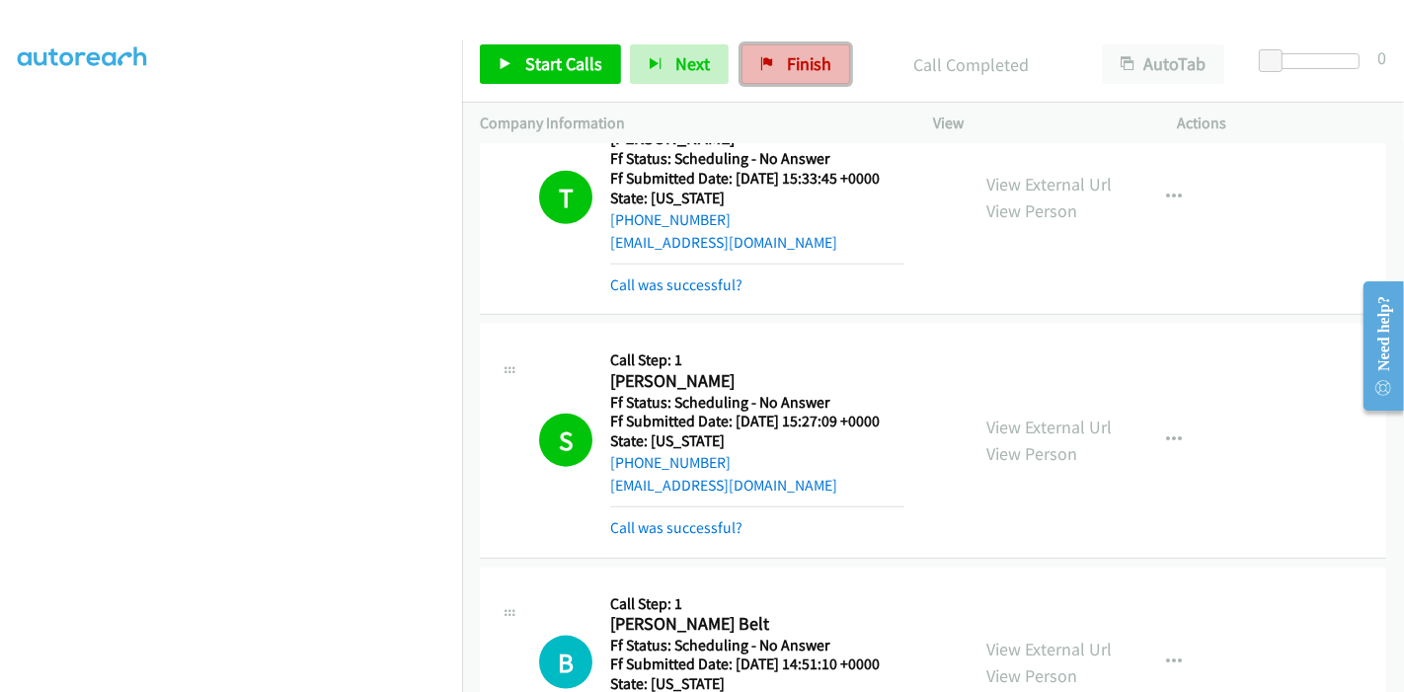
click at [774, 67] on link "Finish" at bounding box center [795, 63] width 109 height 39
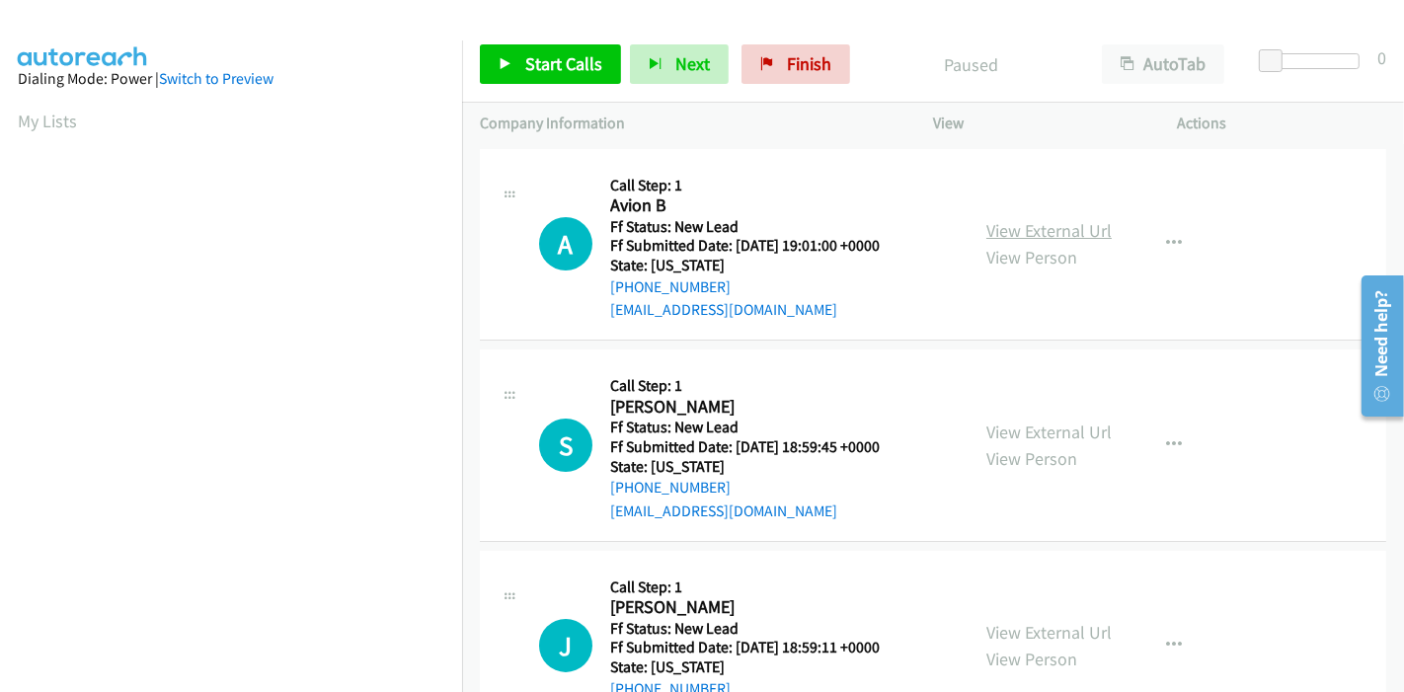
click at [1032, 226] on link "View External Url" at bounding box center [1048, 230] width 125 height 23
click at [1031, 423] on link "View External Url" at bounding box center [1048, 432] width 125 height 23
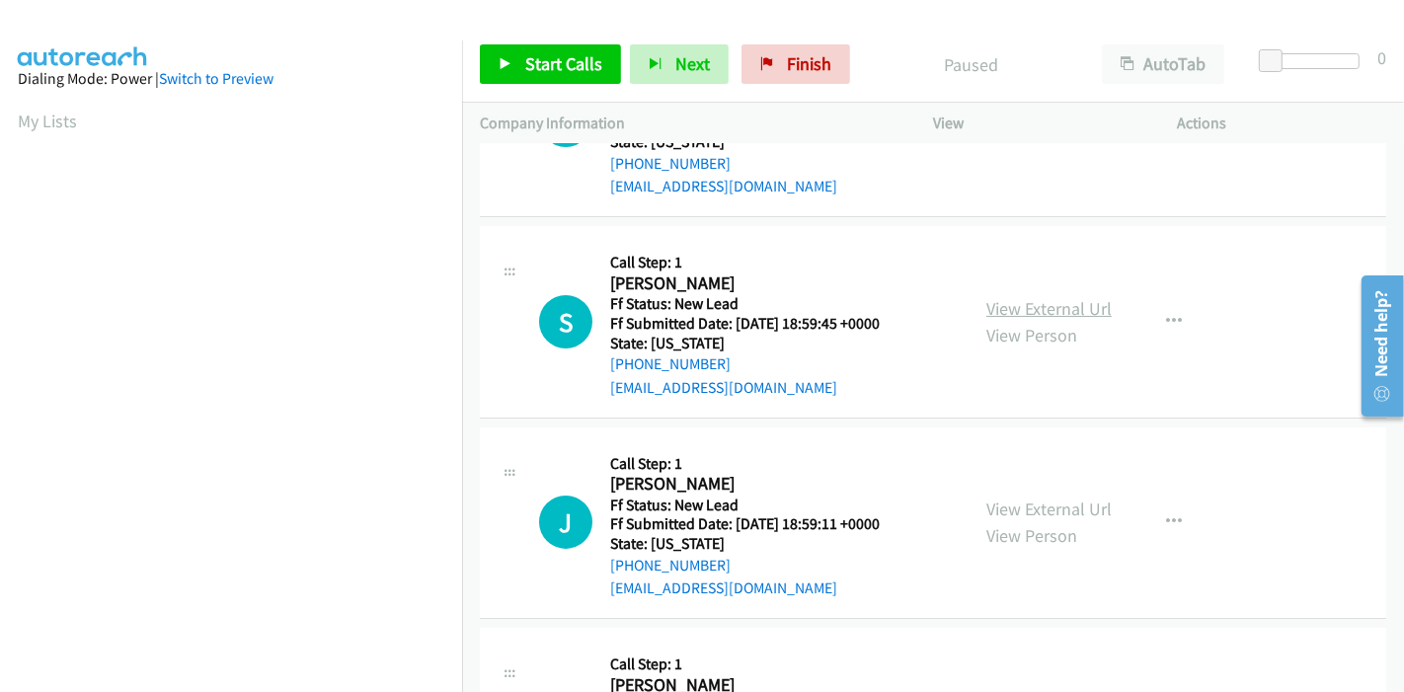
scroll to position [219, 0]
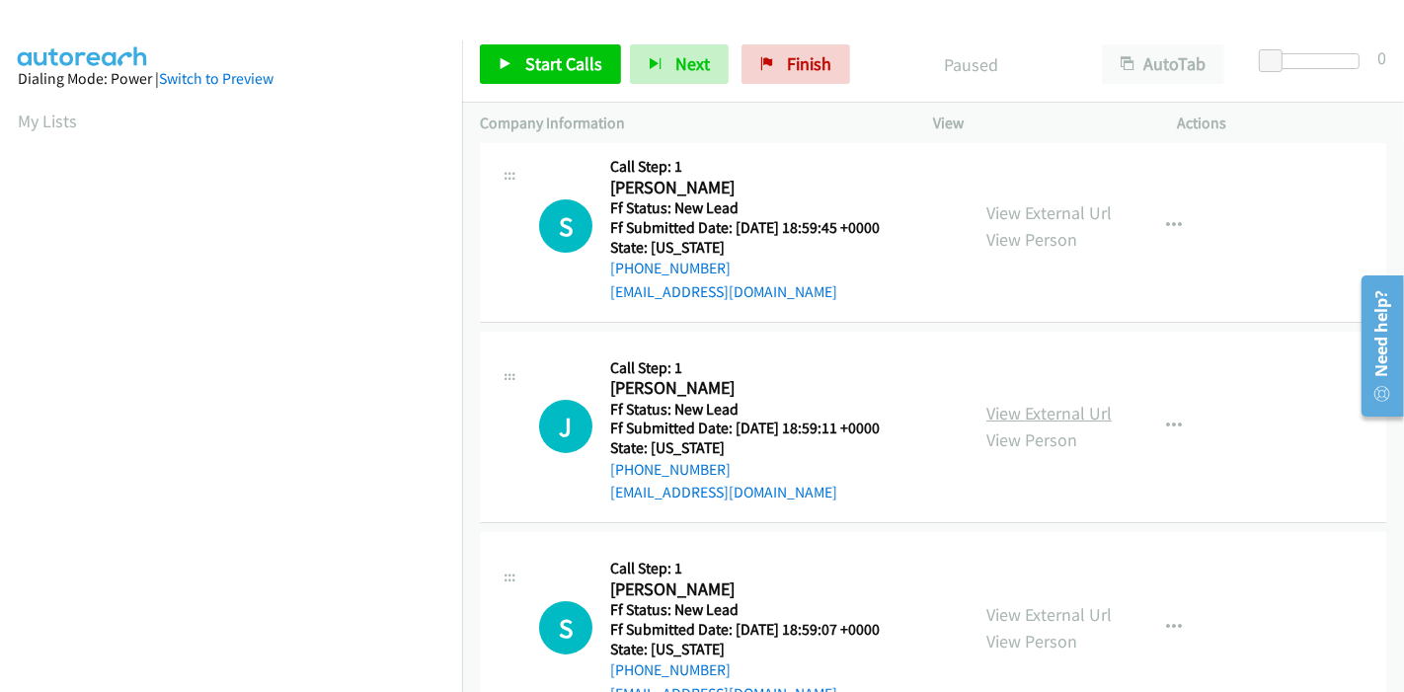
click at [1011, 413] on link "View External Url" at bounding box center [1048, 413] width 125 height 23
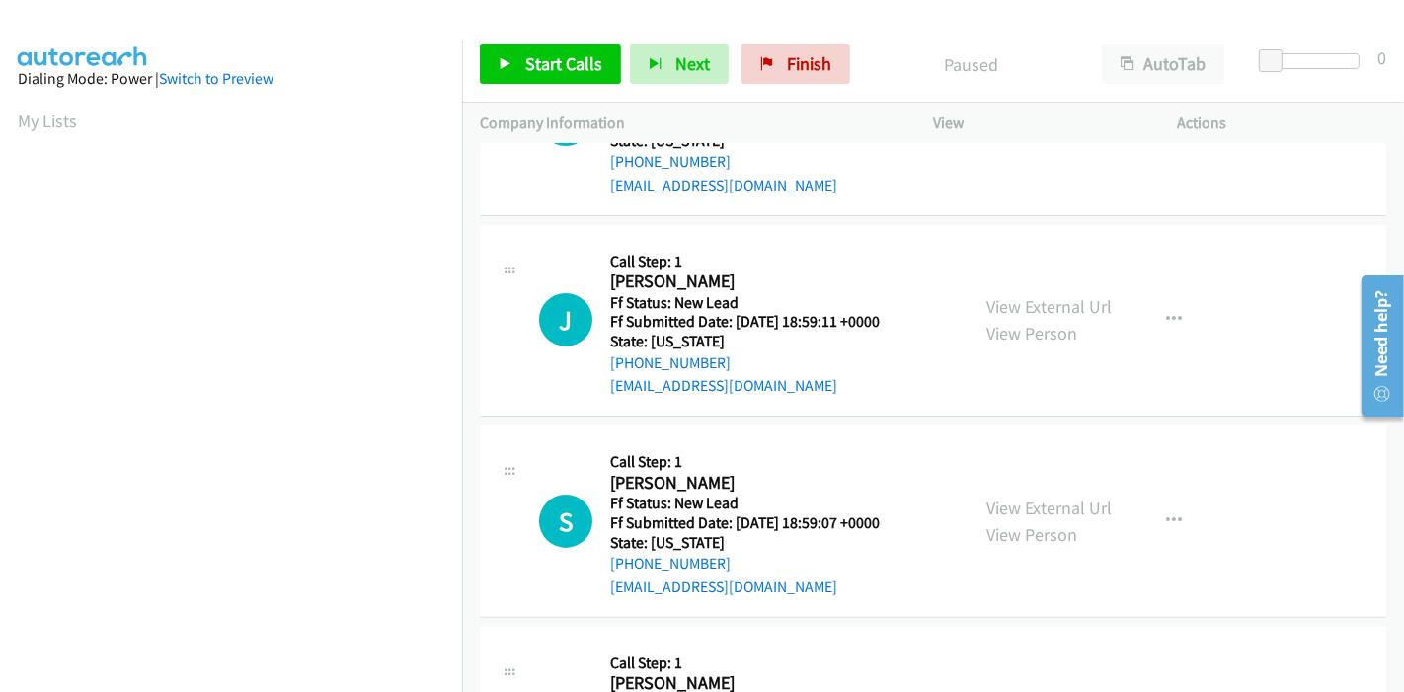
scroll to position [438, 0]
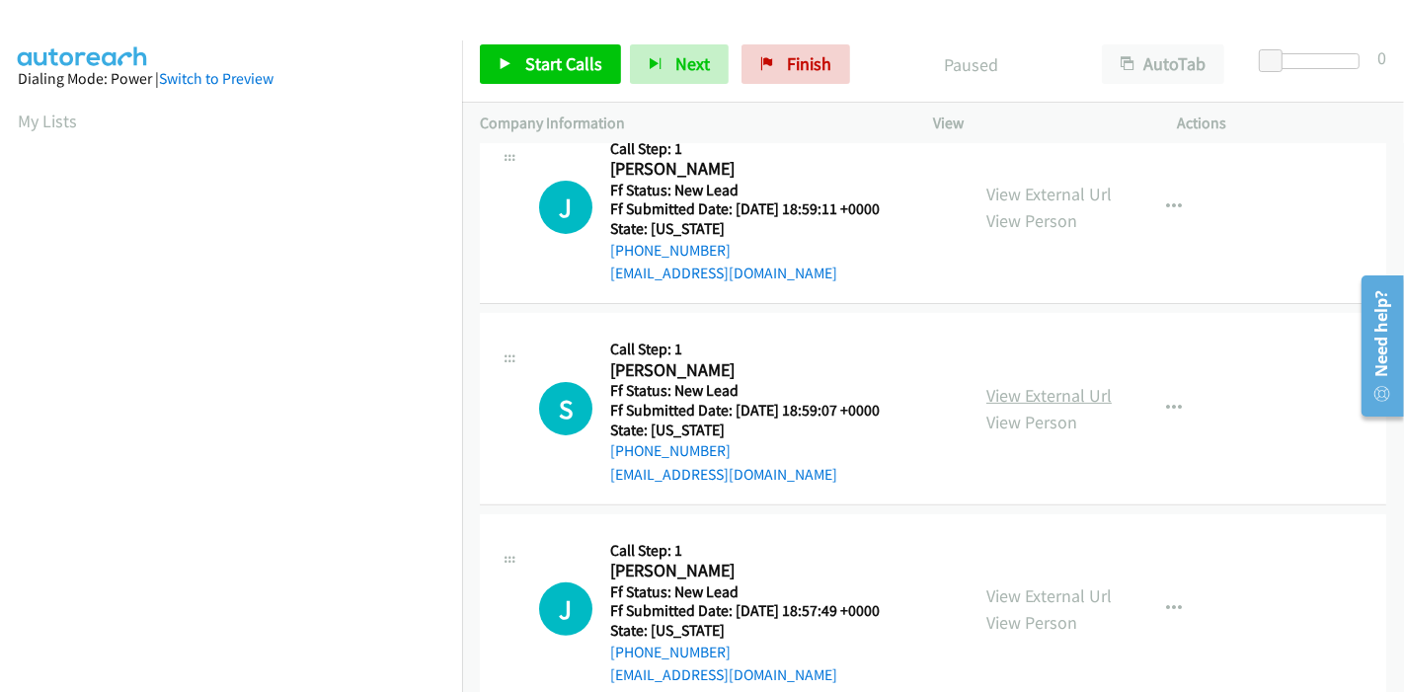
click at [1057, 392] on link "View External Url" at bounding box center [1048, 395] width 125 height 23
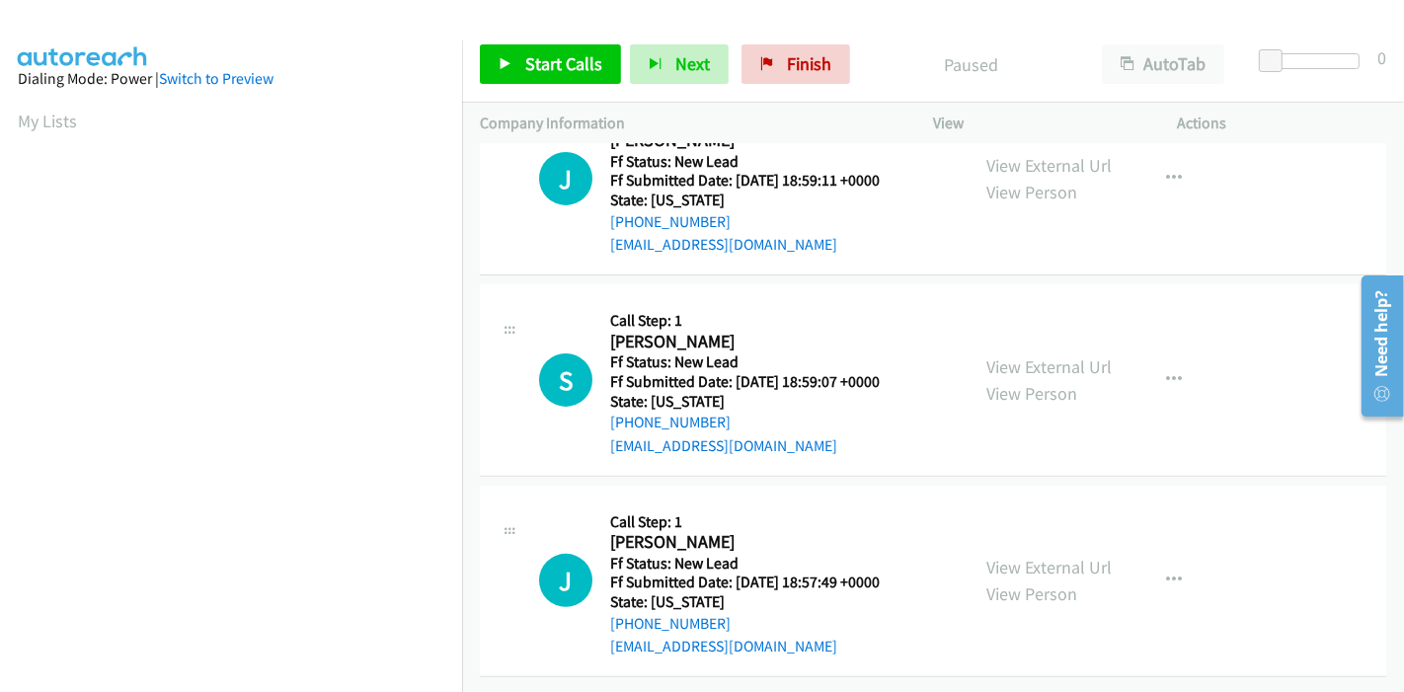
scroll to position [481, 0]
click at [1027, 556] on link "View External Url" at bounding box center [1048, 567] width 125 height 23
click at [506, 62] on icon at bounding box center [506, 65] width 14 height 14
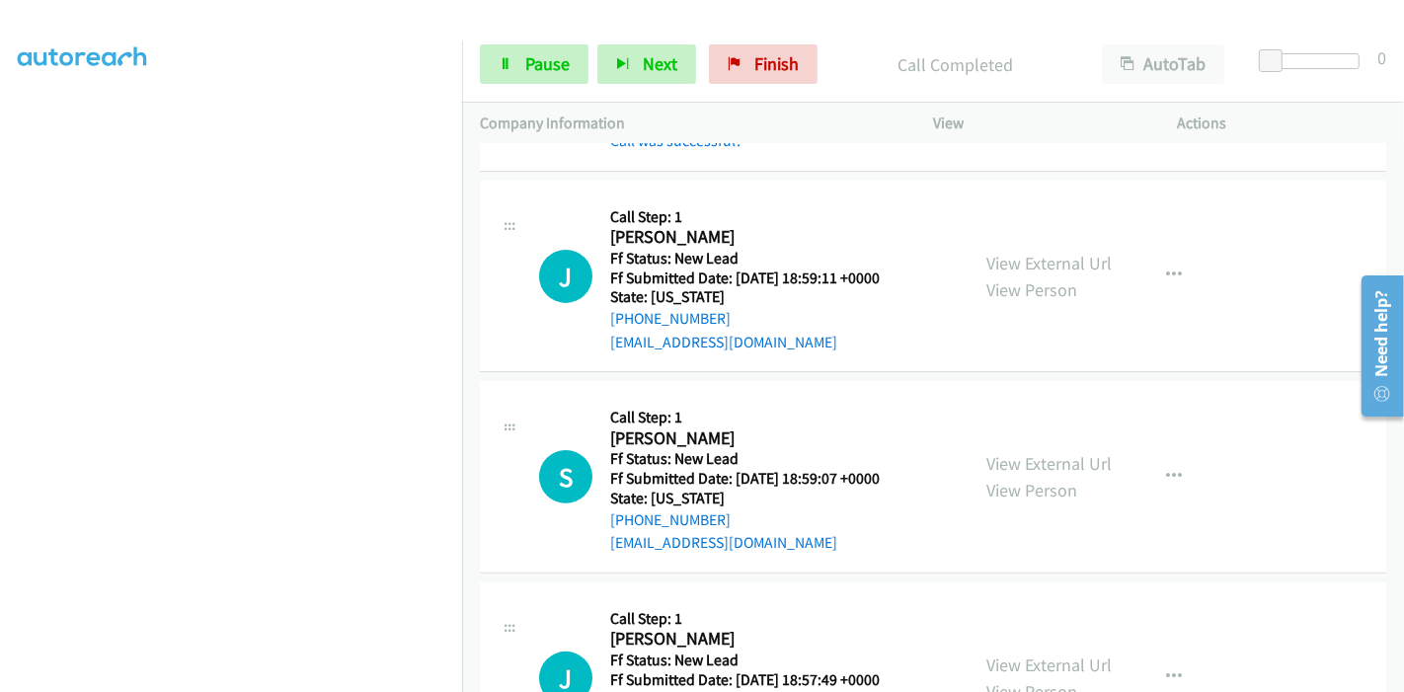
scroll to position [564, 0]
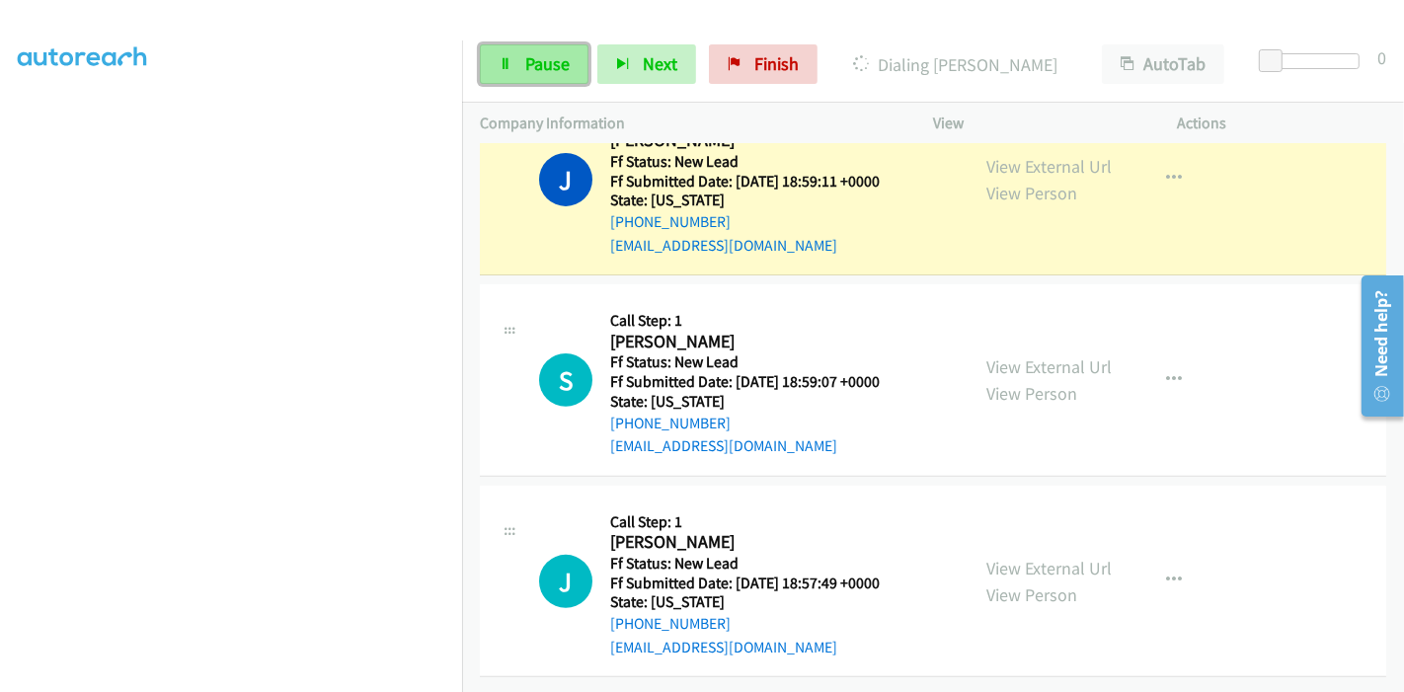
click at [554, 60] on span "Pause" at bounding box center [547, 63] width 44 height 23
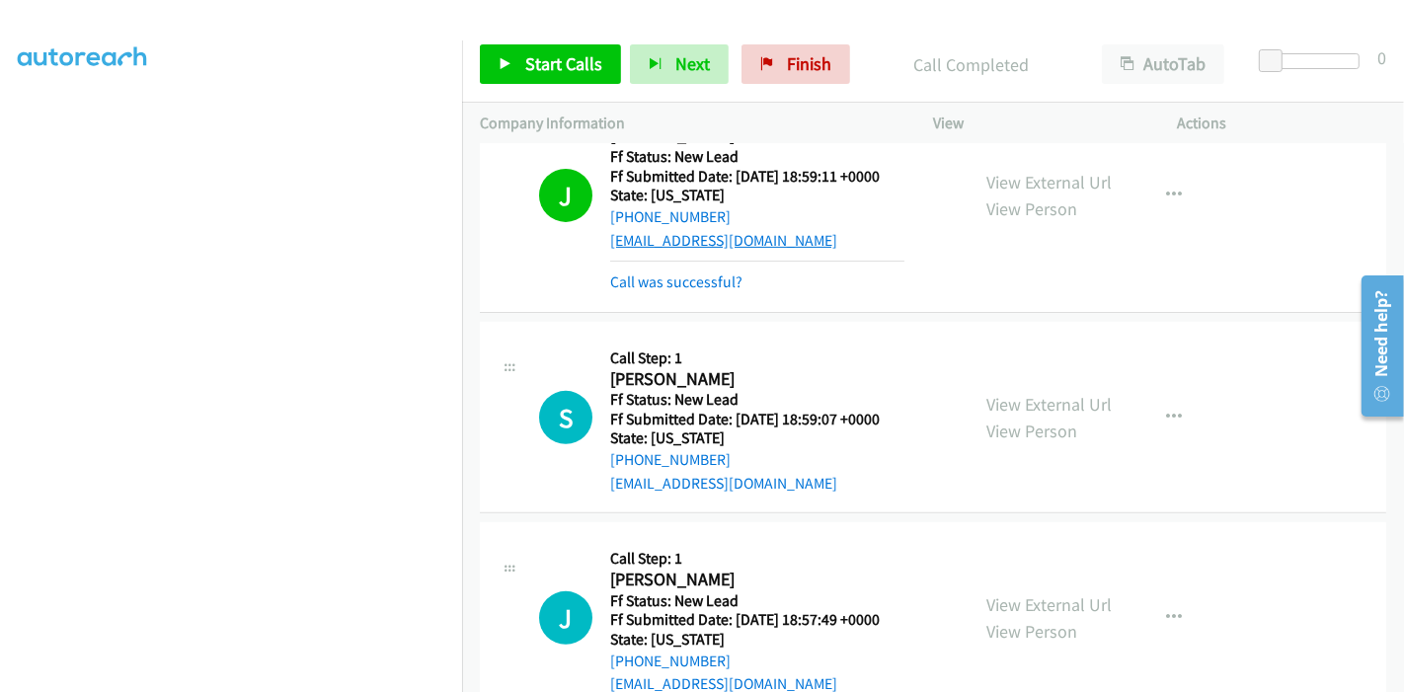
scroll to position [476, 0]
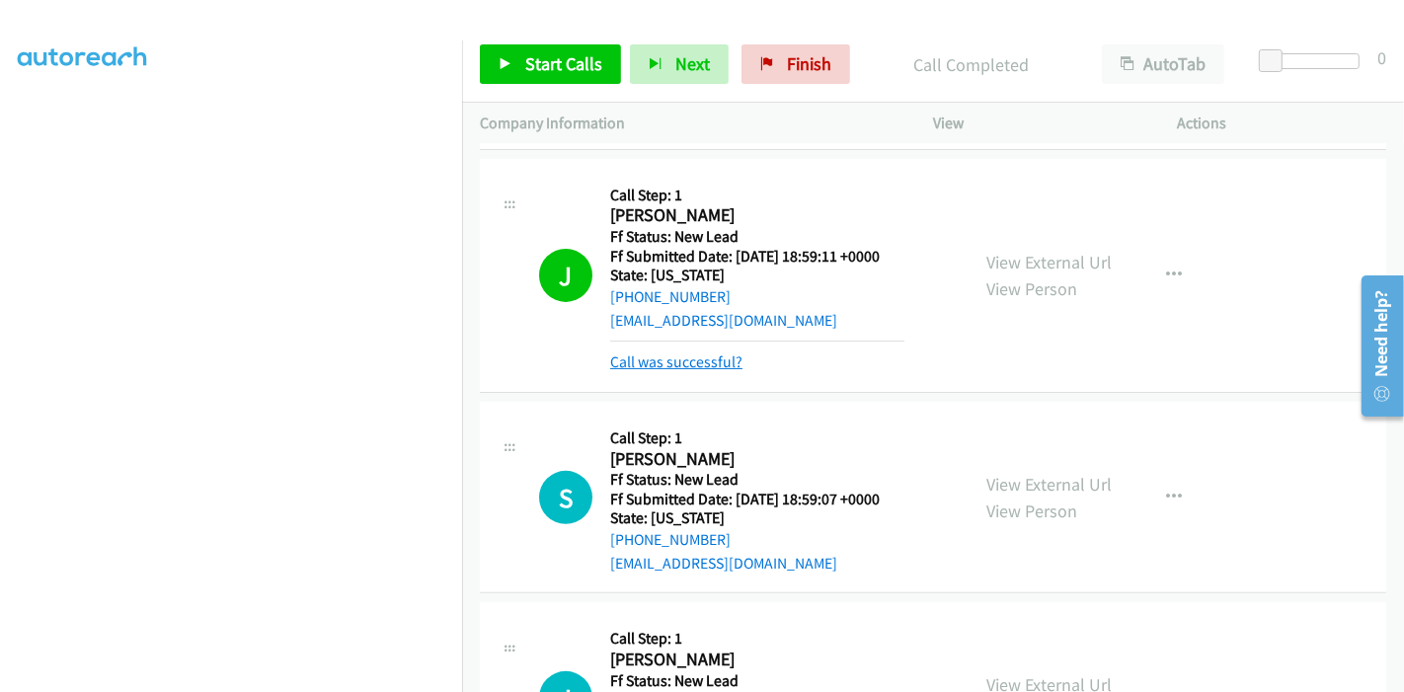
click at [691, 363] on link "Call was successful?" at bounding box center [676, 361] width 132 height 19
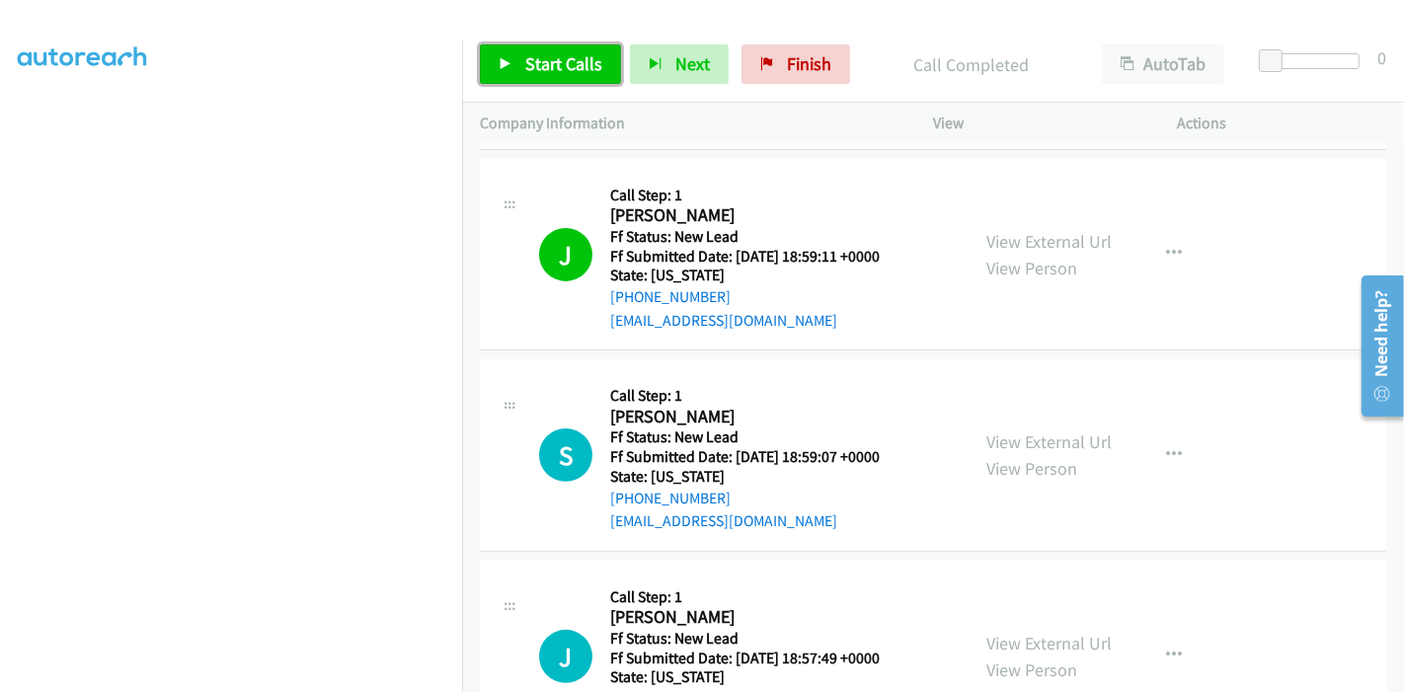
click at [547, 59] on span "Start Calls" at bounding box center [563, 63] width 77 height 23
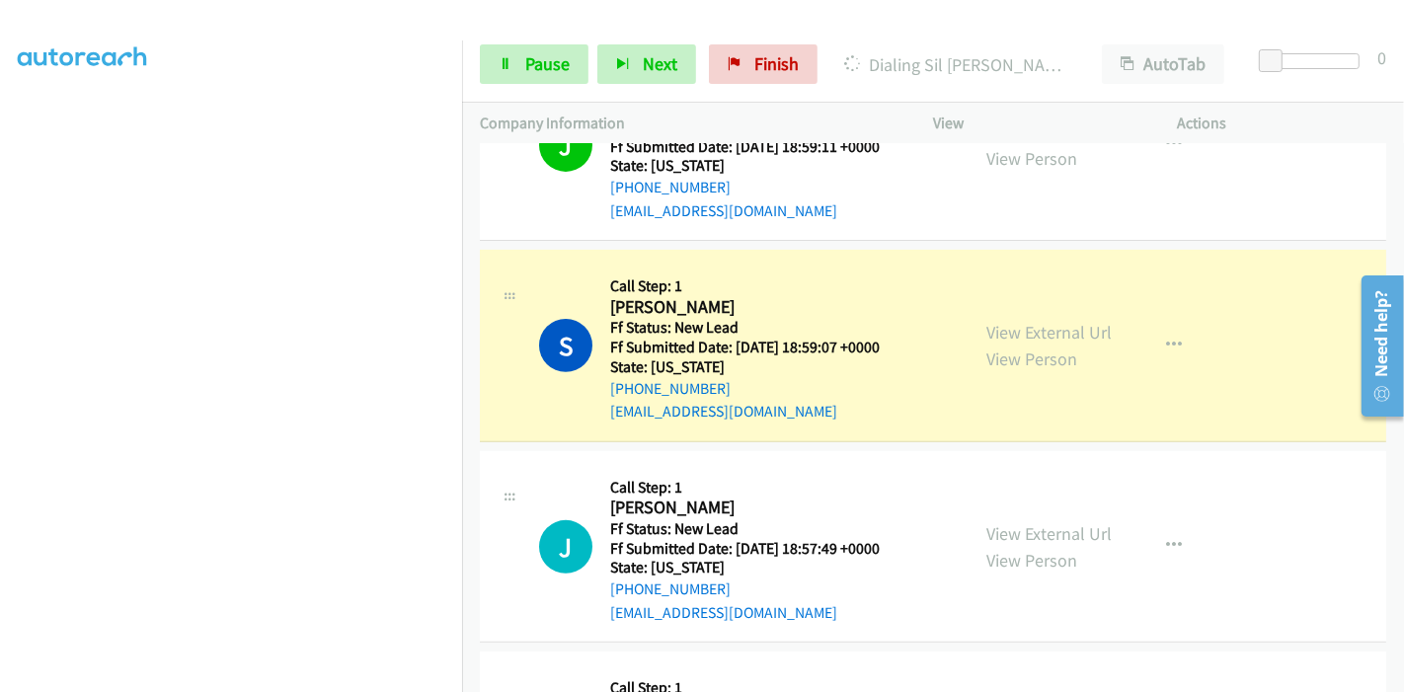
scroll to position [695, 0]
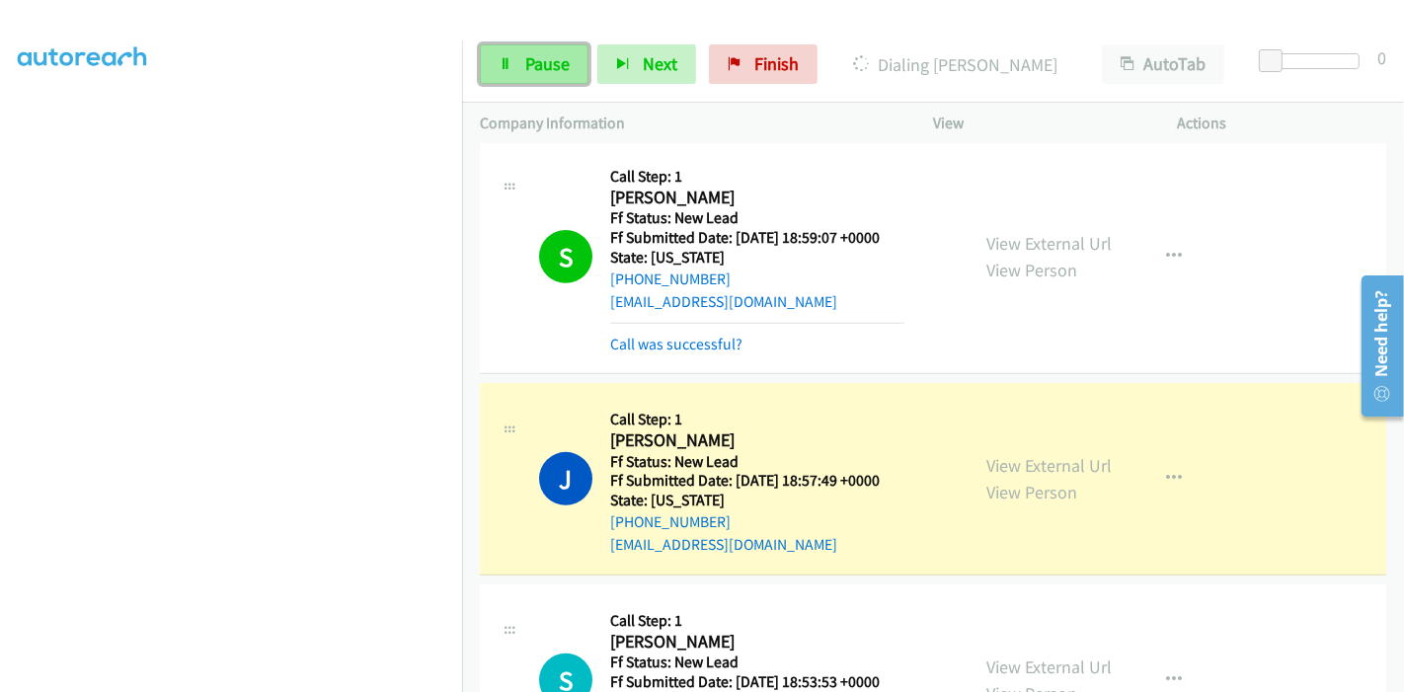
click at [534, 55] on span "Pause" at bounding box center [547, 63] width 44 height 23
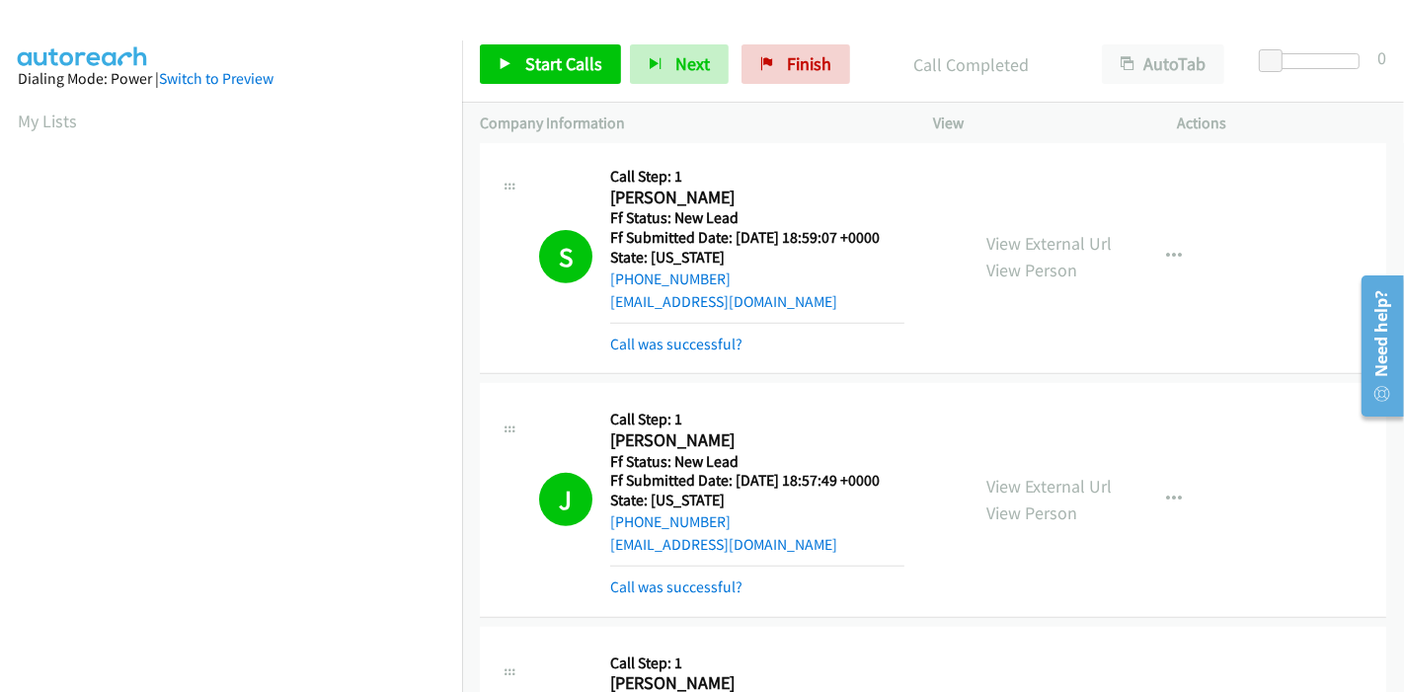
scroll to position [417, 0]
click at [694, 593] on link "Call was successful?" at bounding box center [676, 586] width 132 height 19
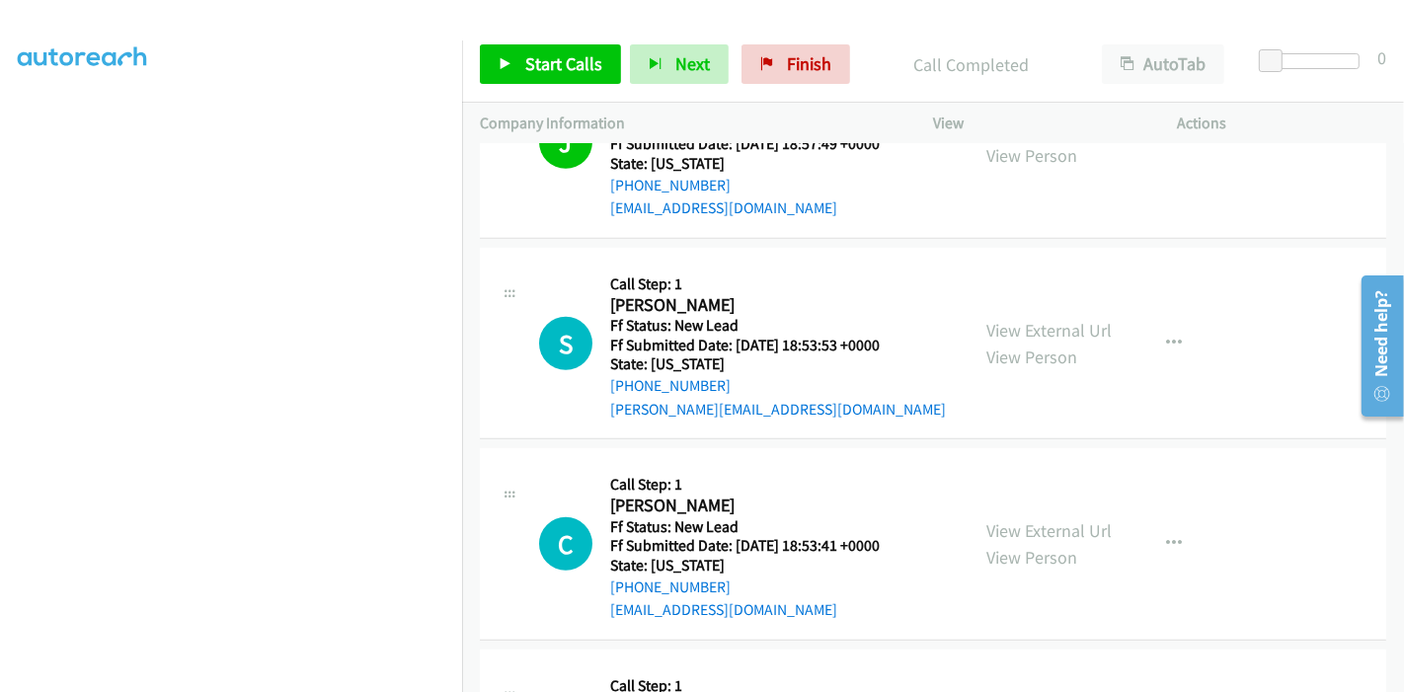
scroll to position [1060, 0]
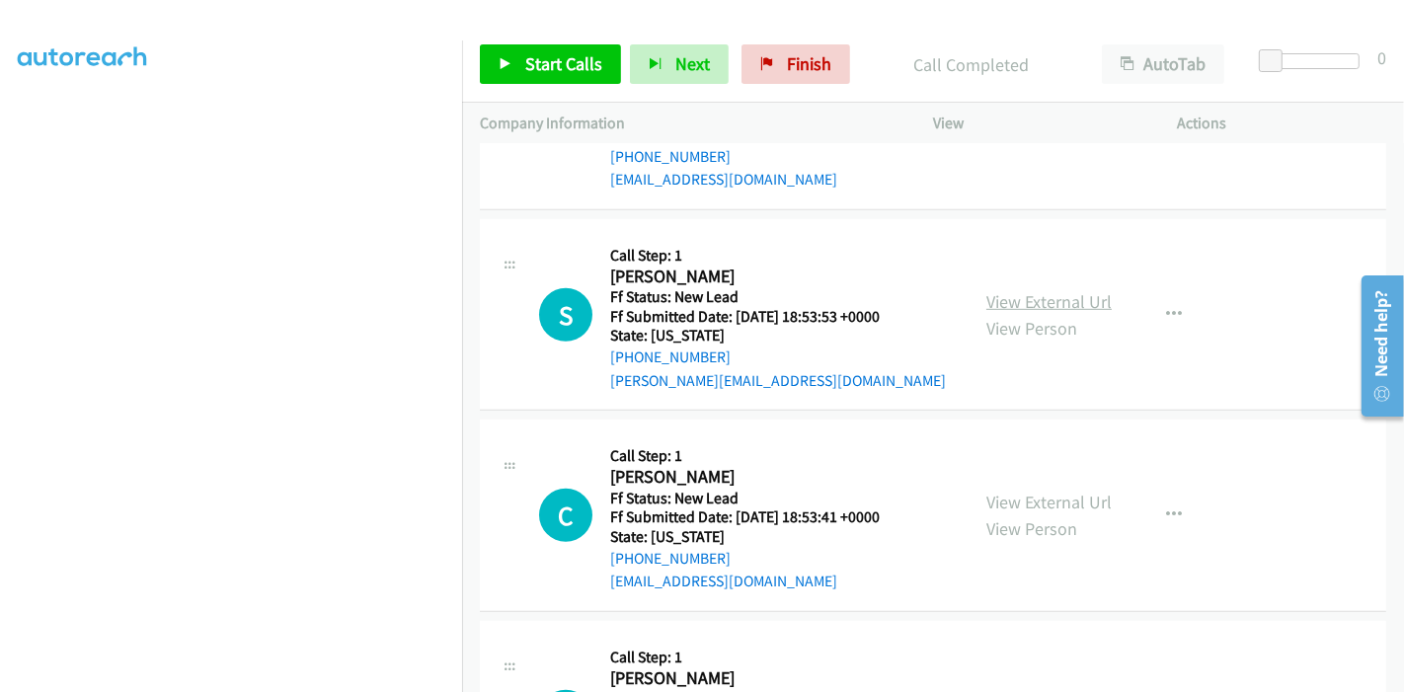
click at [1022, 302] on link "View External Url" at bounding box center [1048, 301] width 125 height 23
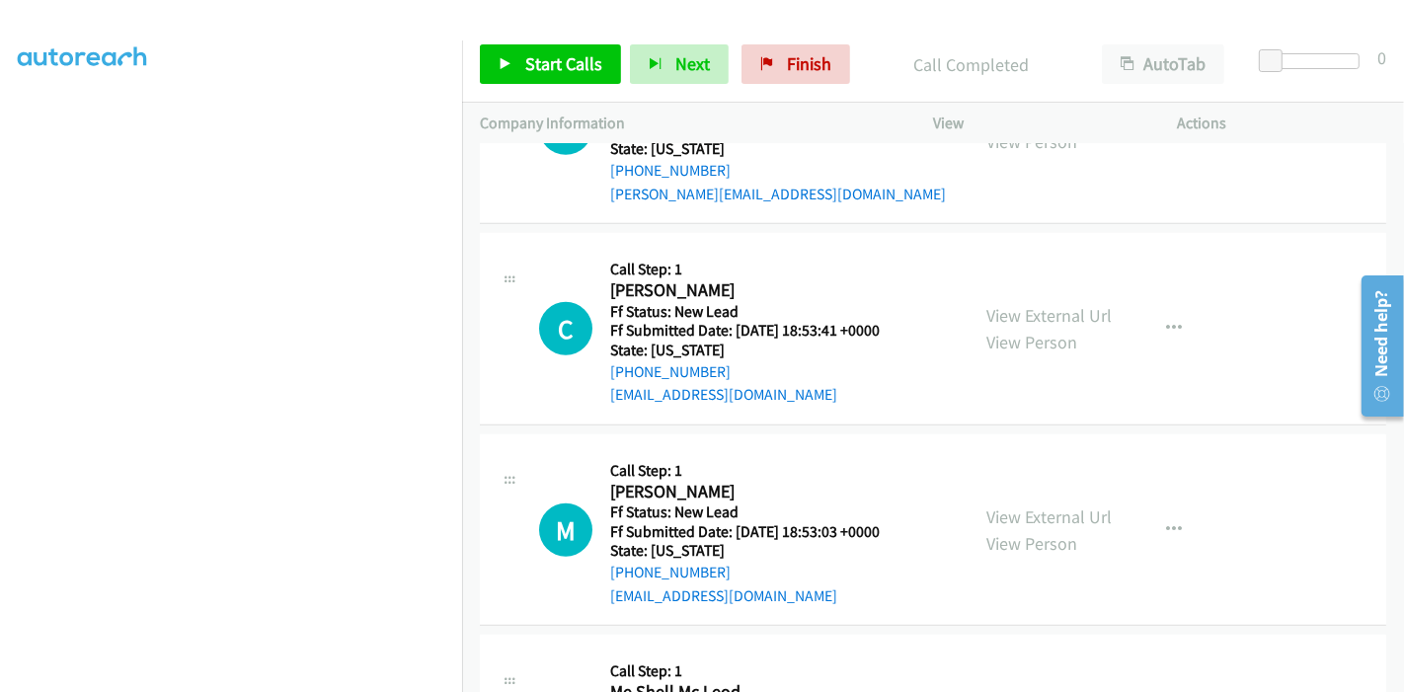
scroll to position [1280, 0]
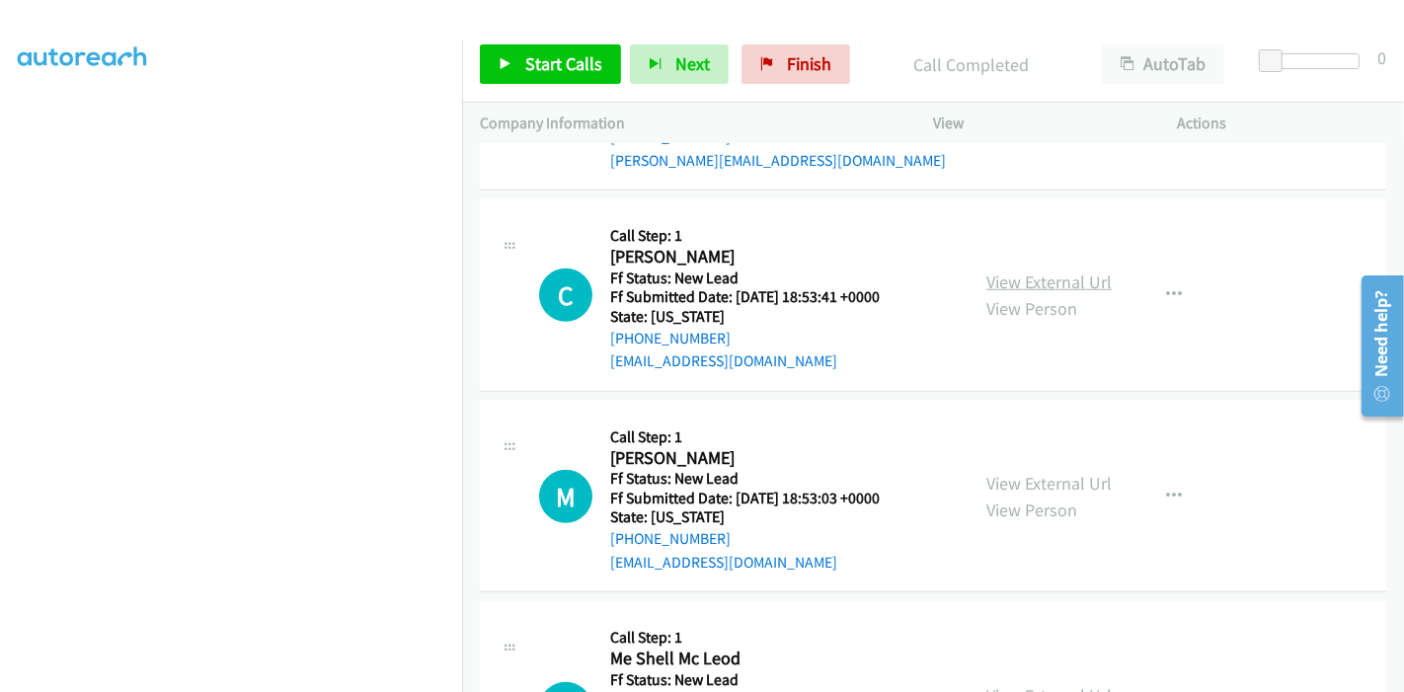
click at [1046, 283] on link "View External Url" at bounding box center [1048, 281] width 125 height 23
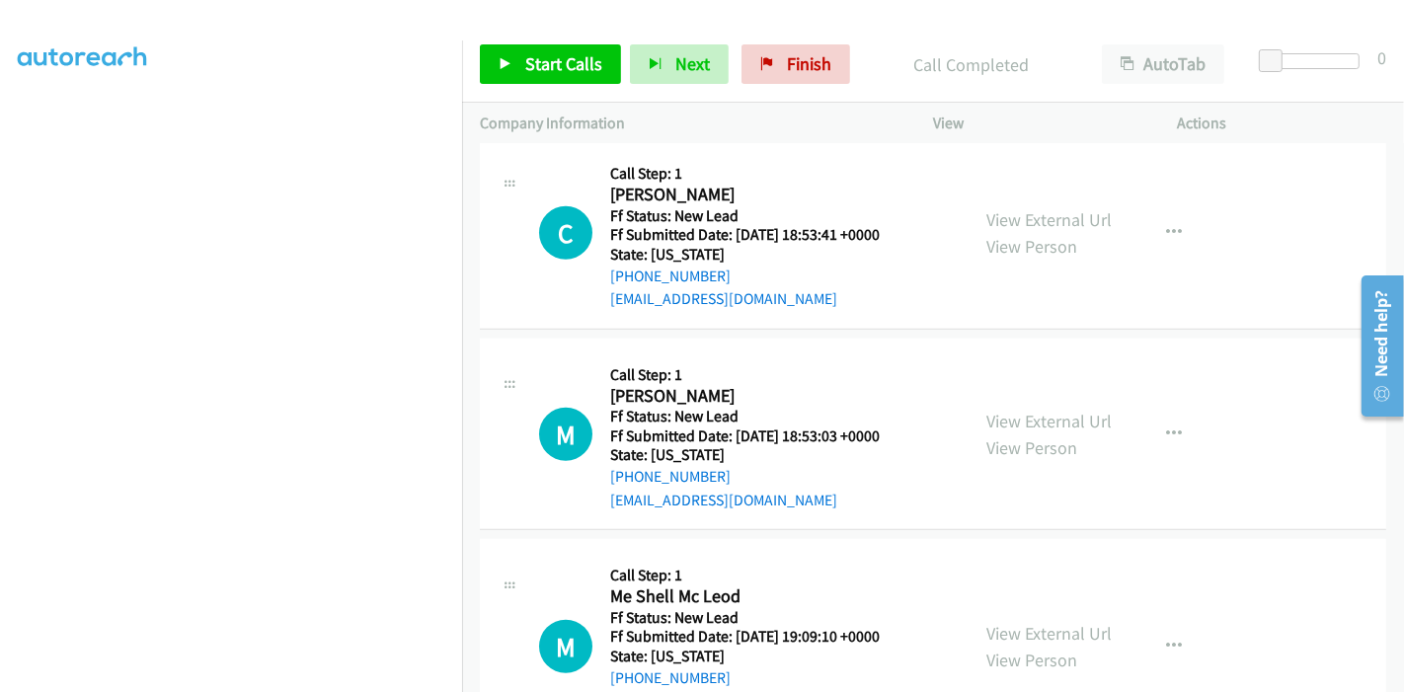
scroll to position [1390, 0]
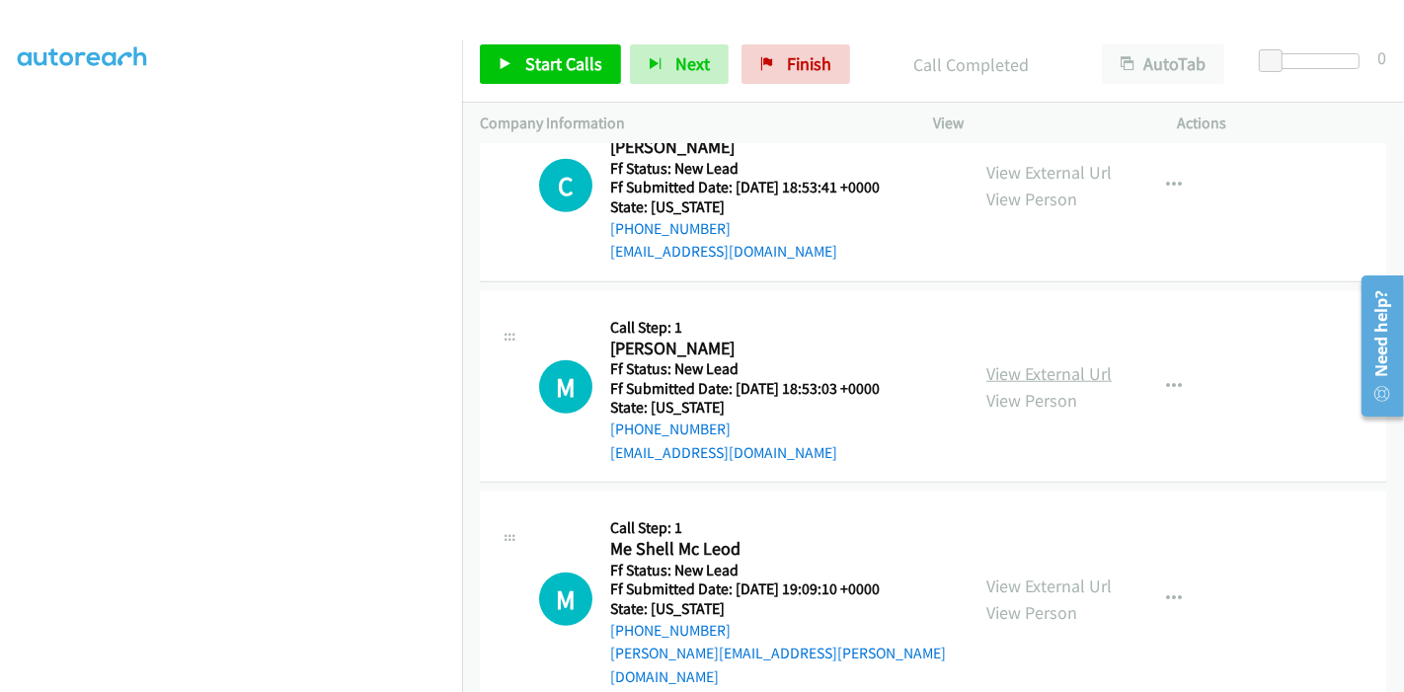
click at [1030, 369] on link "View External Url" at bounding box center [1048, 373] width 125 height 23
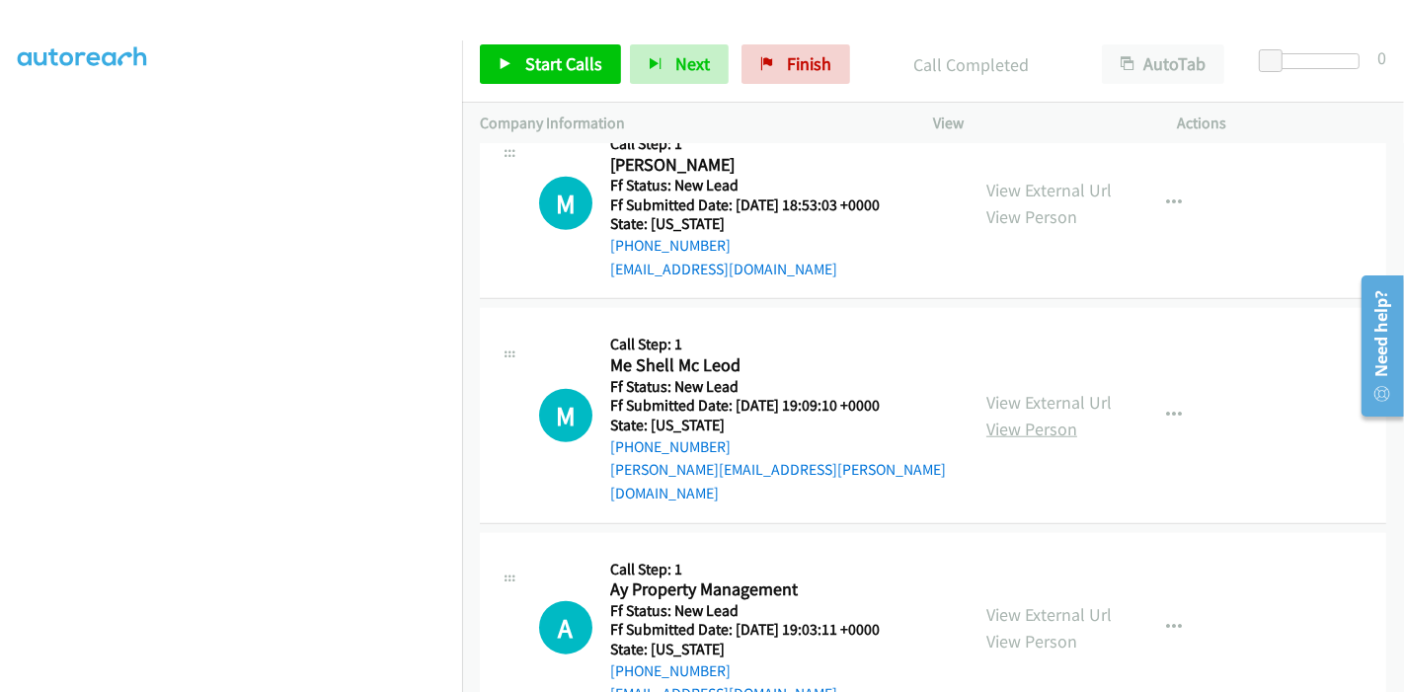
scroll to position [1609, 0]
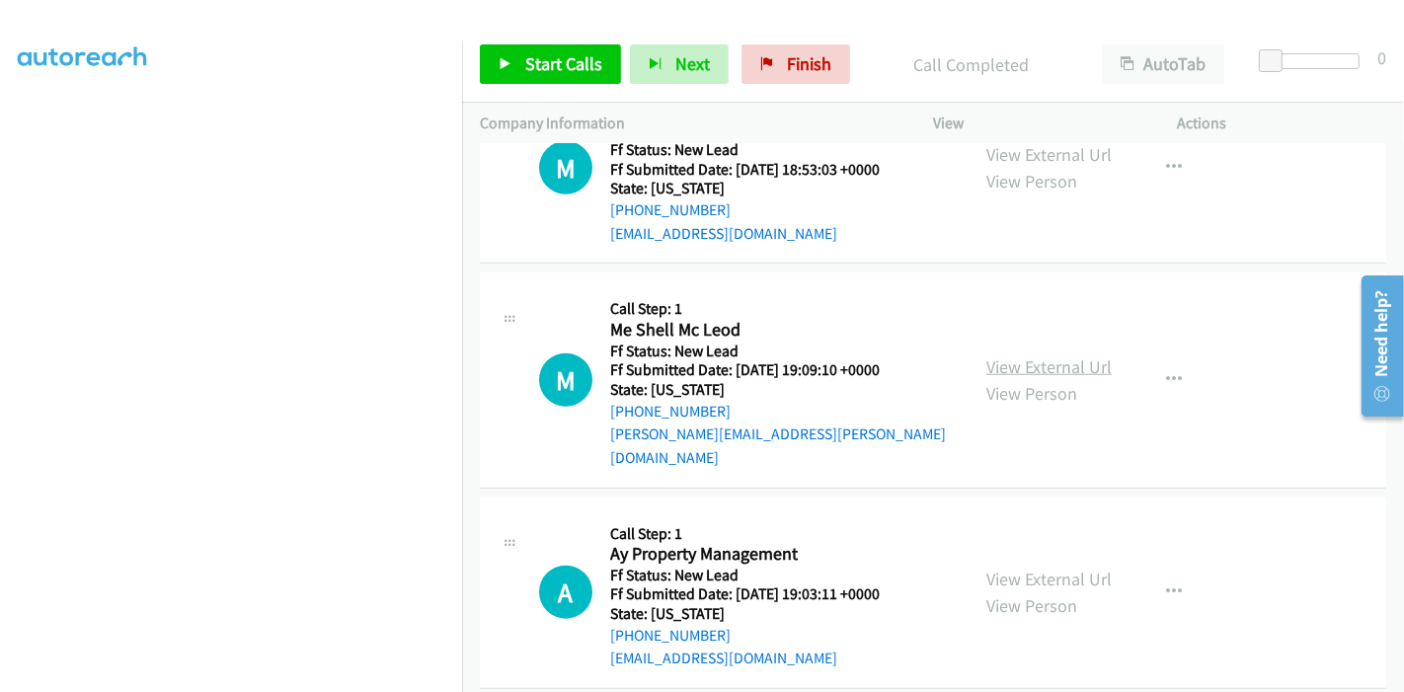
click at [1040, 355] on link "View External Url" at bounding box center [1048, 366] width 125 height 23
click at [1013, 568] on link "View External Url" at bounding box center [1048, 579] width 125 height 23
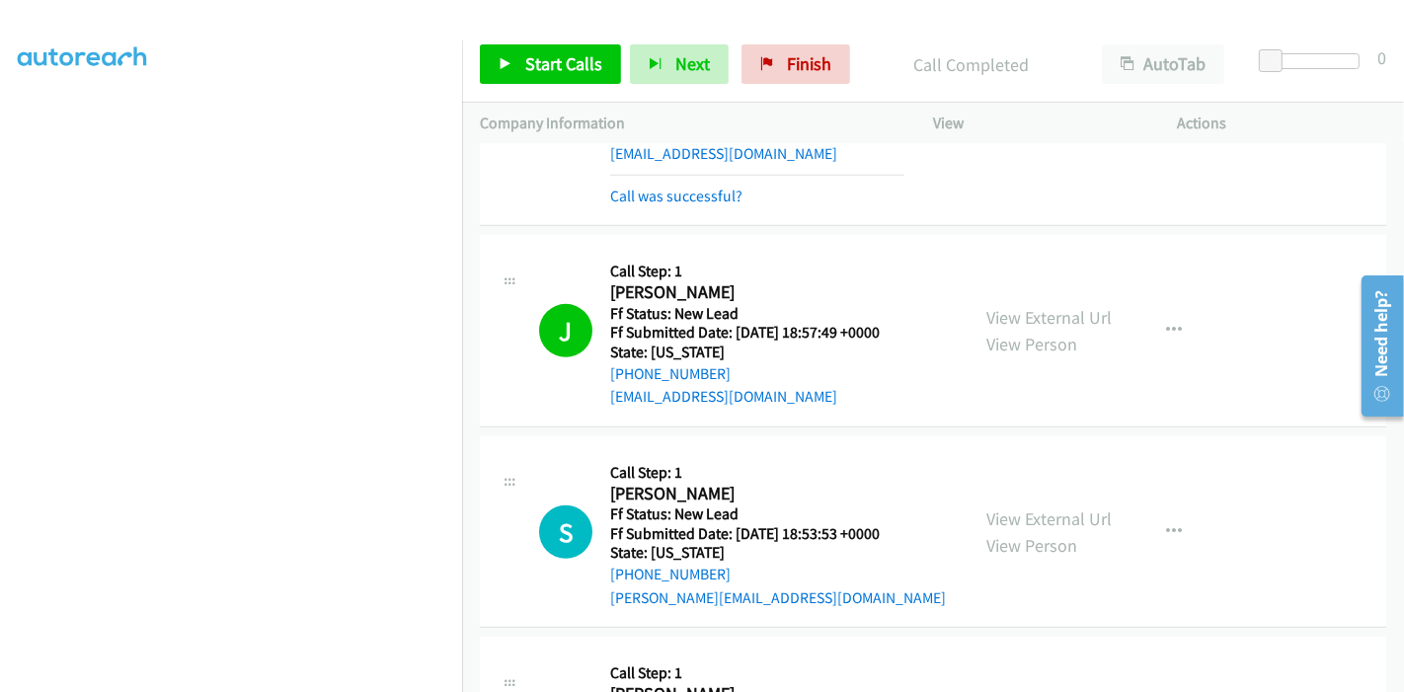
scroll to position [841, 0]
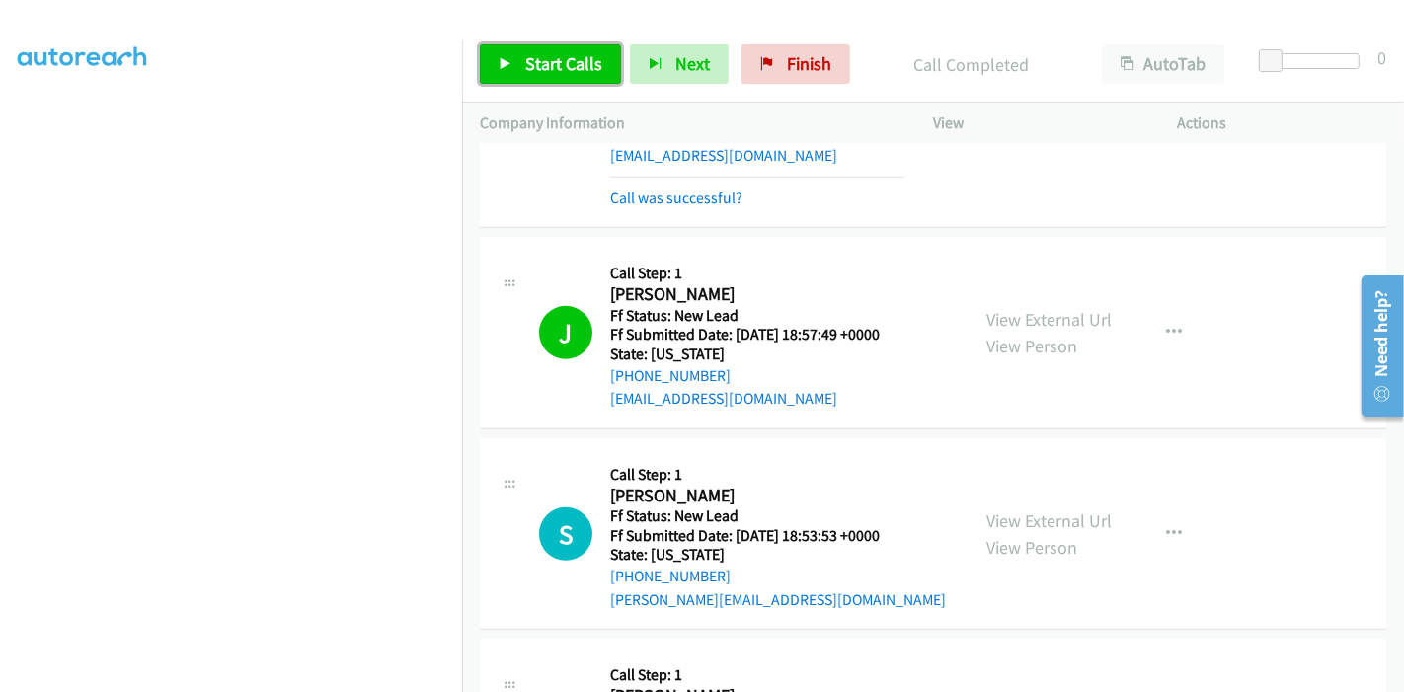
click at [534, 57] on span "Start Calls" at bounding box center [563, 63] width 77 height 23
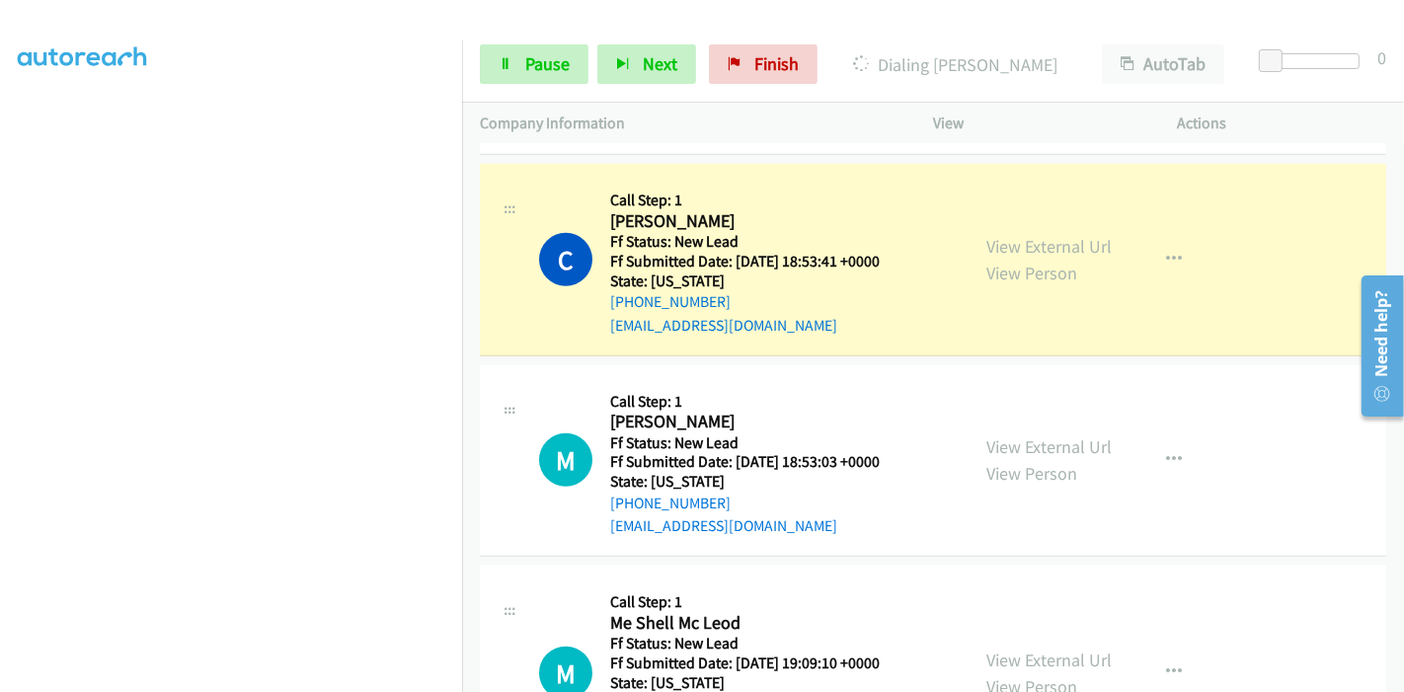
scroll to position [1390, 0]
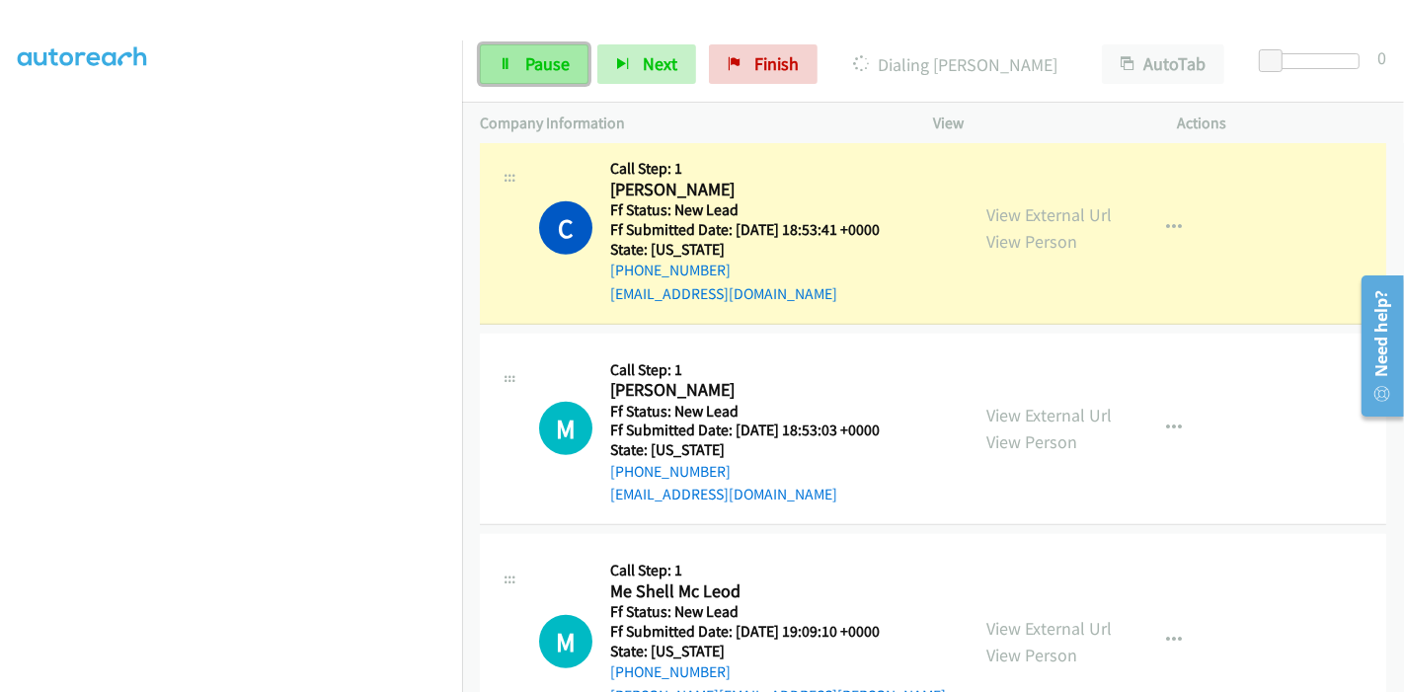
click at [506, 81] on link "Pause" at bounding box center [534, 63] width 109 height 39
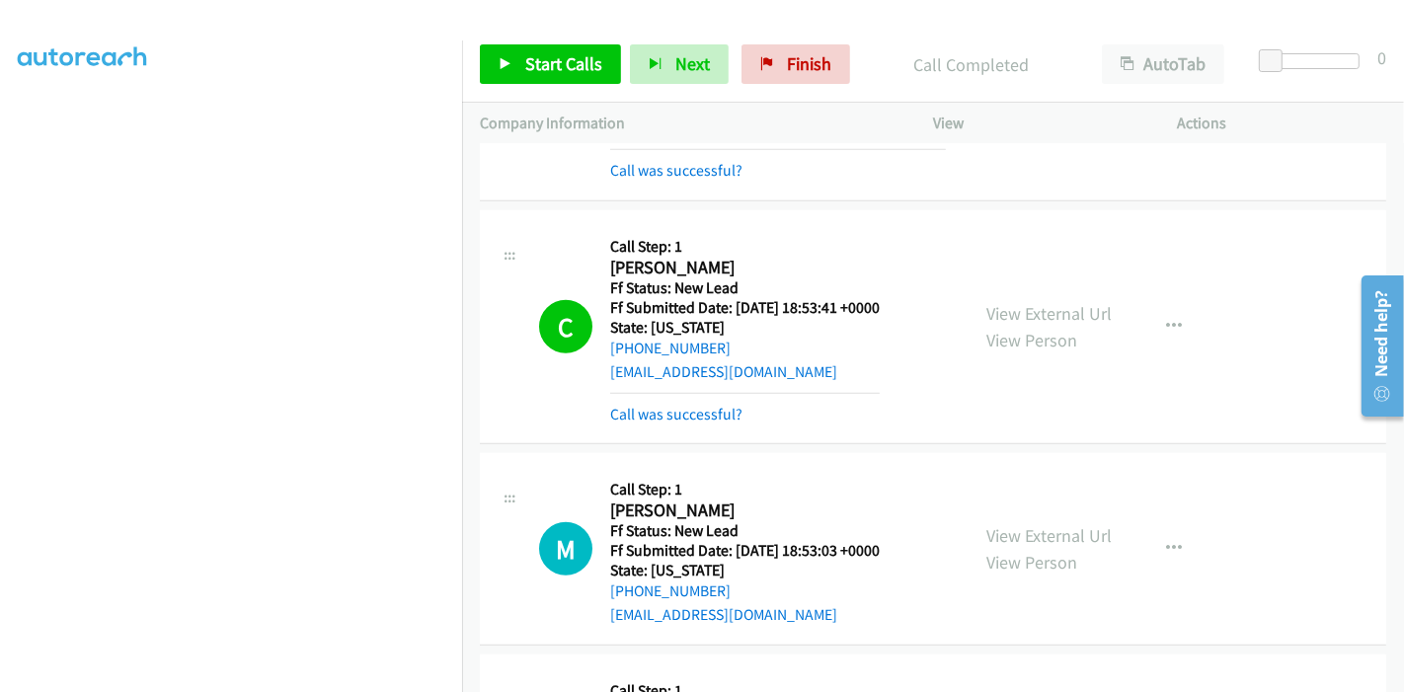
scroll to position [1280, 0]
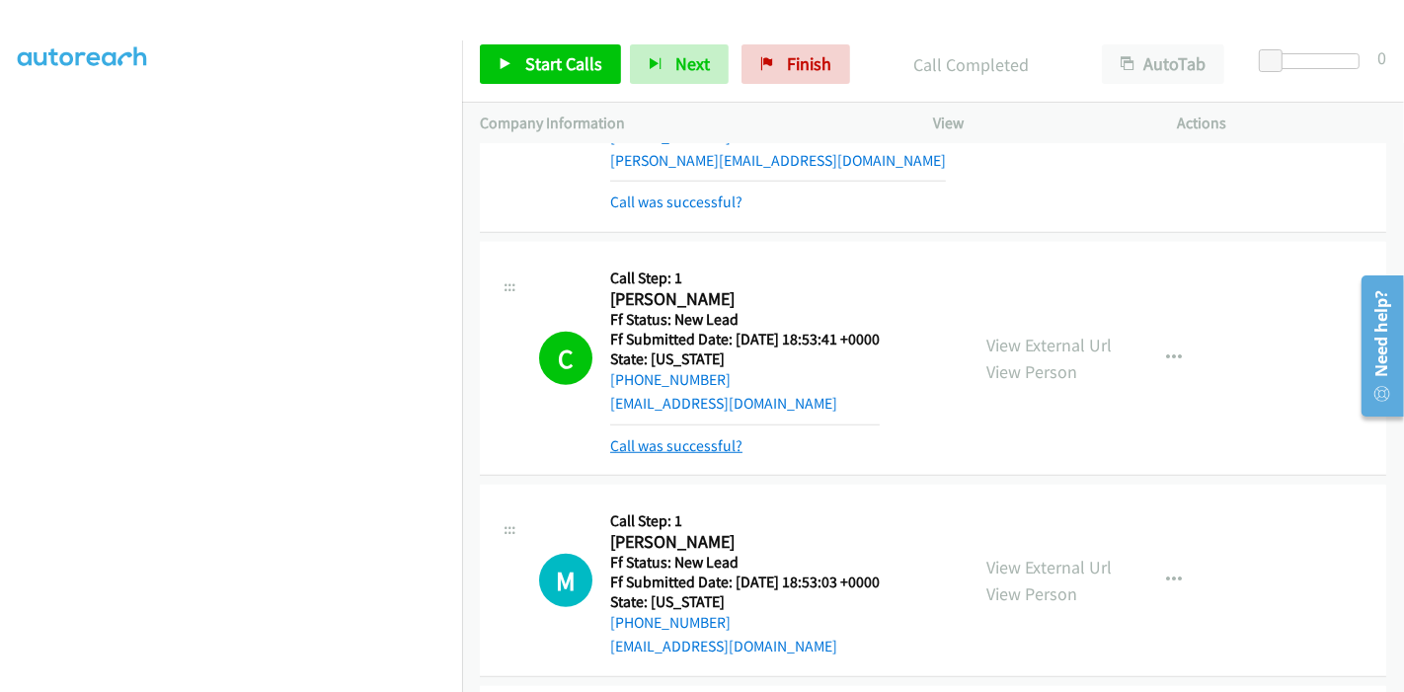
click at [696, 444] on link "Call was successful?" at bounding box center [676, 445] width 132 height 19
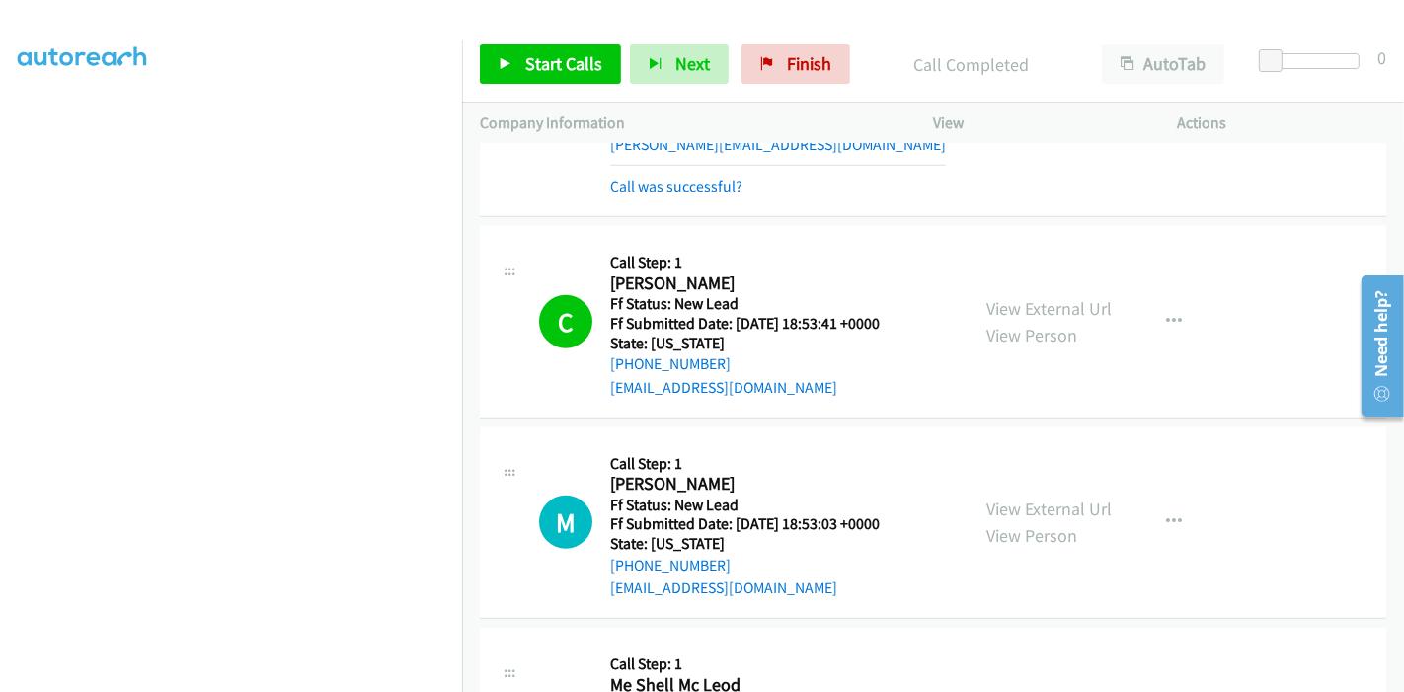
scroll to position [1390, 0]
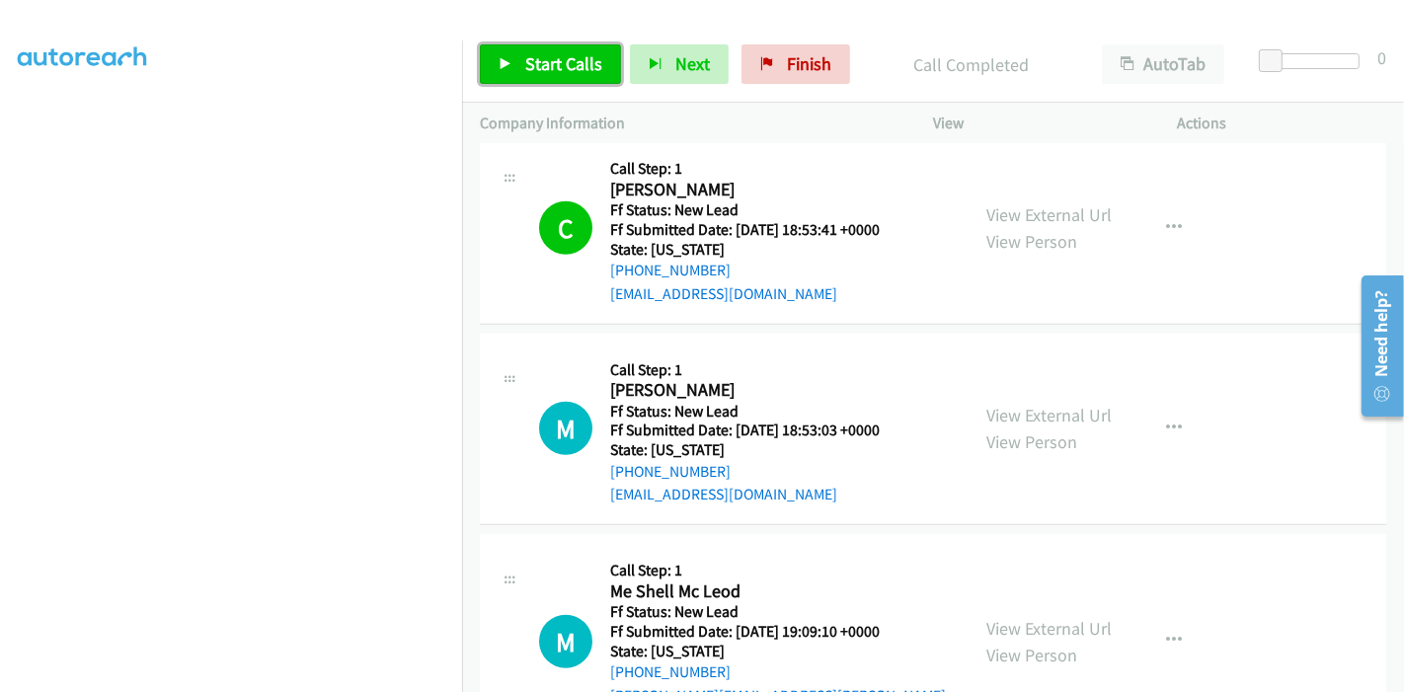
click at [533, 66] on span "Start Calls" at bounding box center [563, 63] width 77 height 23
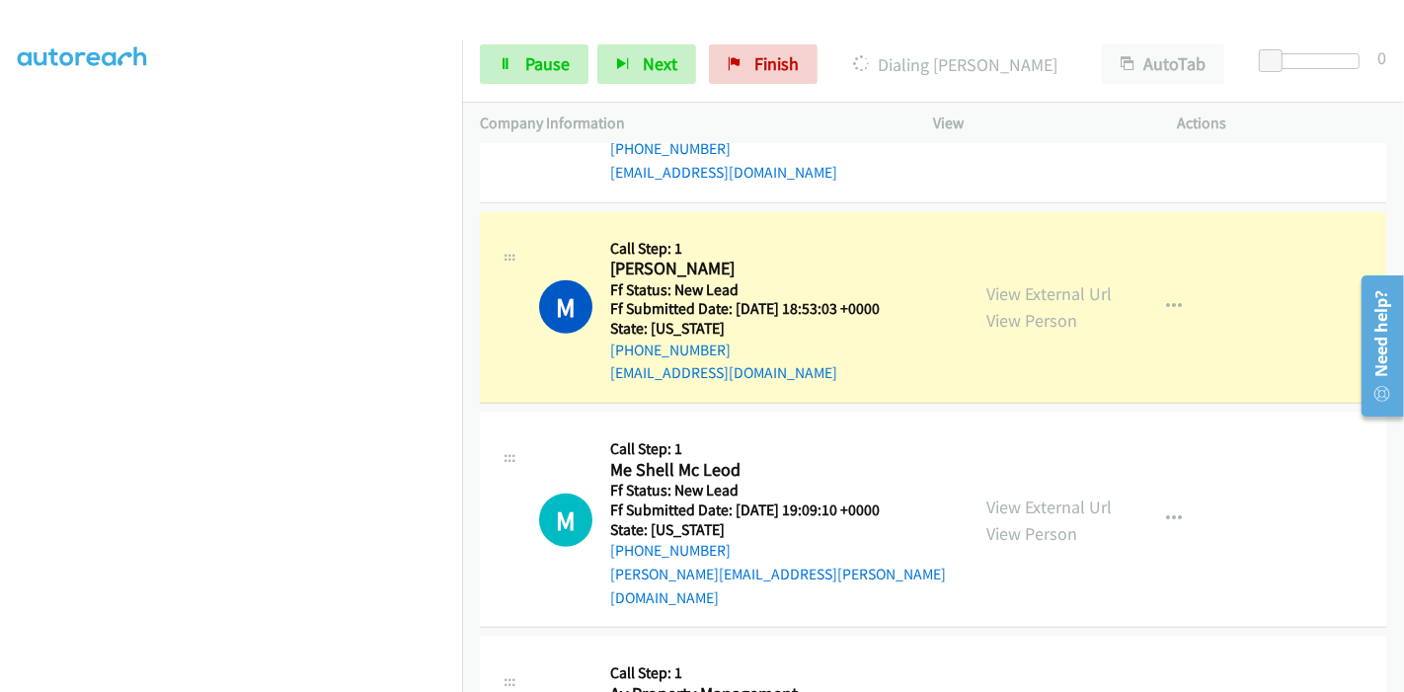
scroll to position [1609, 0]
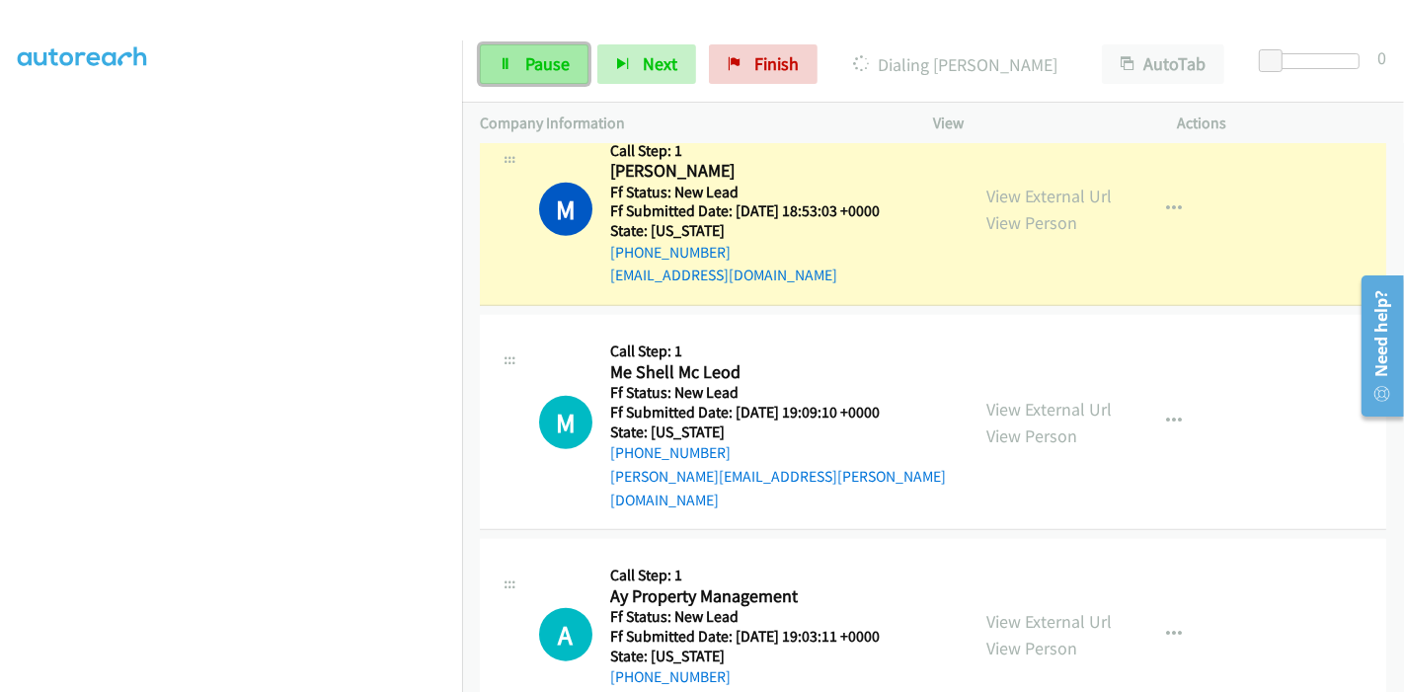
click at [525, 56] on span "Pause" at bounding box center [547, 63] width 44 height 23
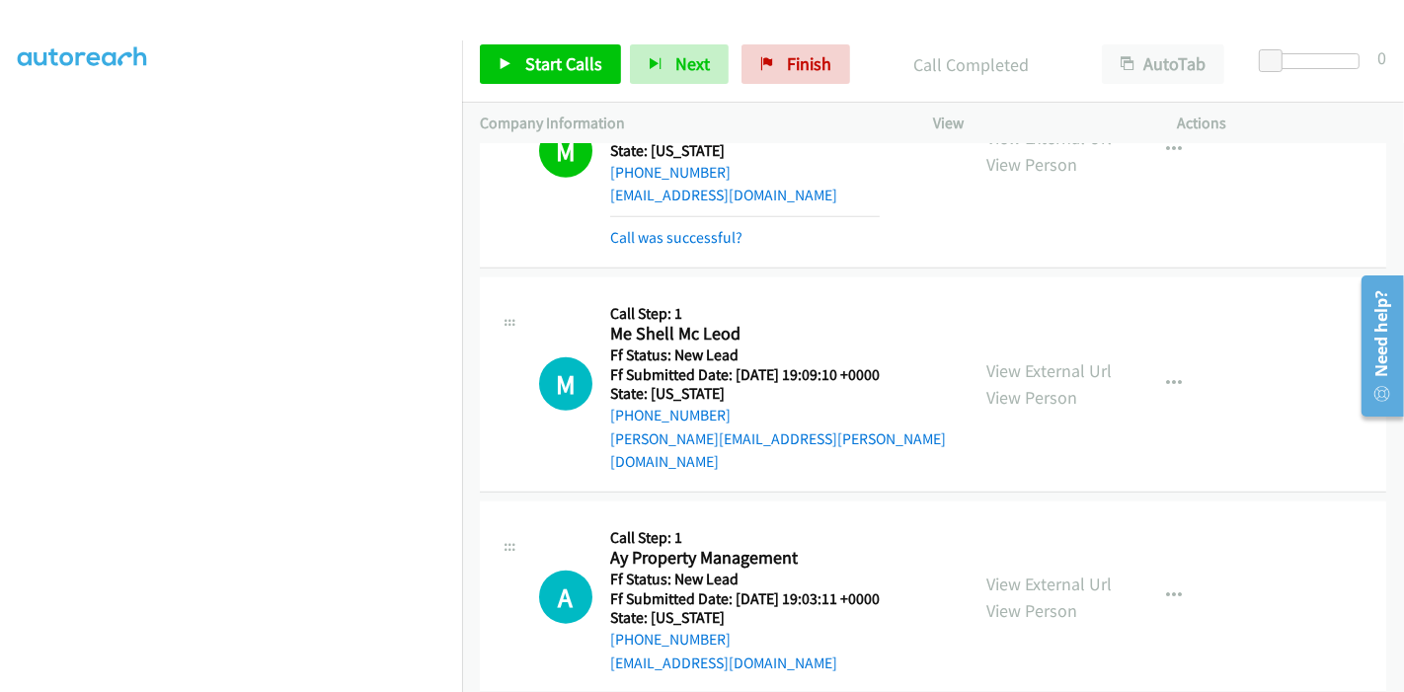
scroll to position [1692, 0]
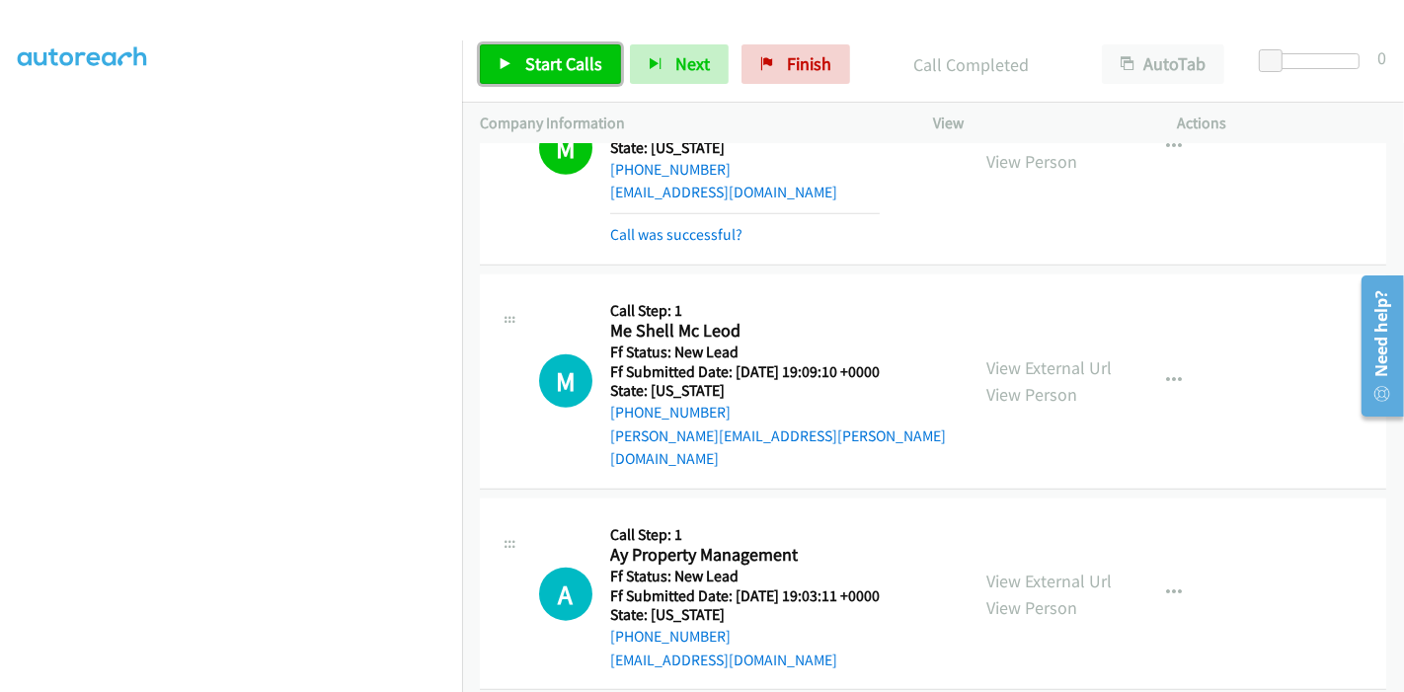
click at [515, 46] on link "Start Calls" at bounding box center [550, 63] width 141 height 39
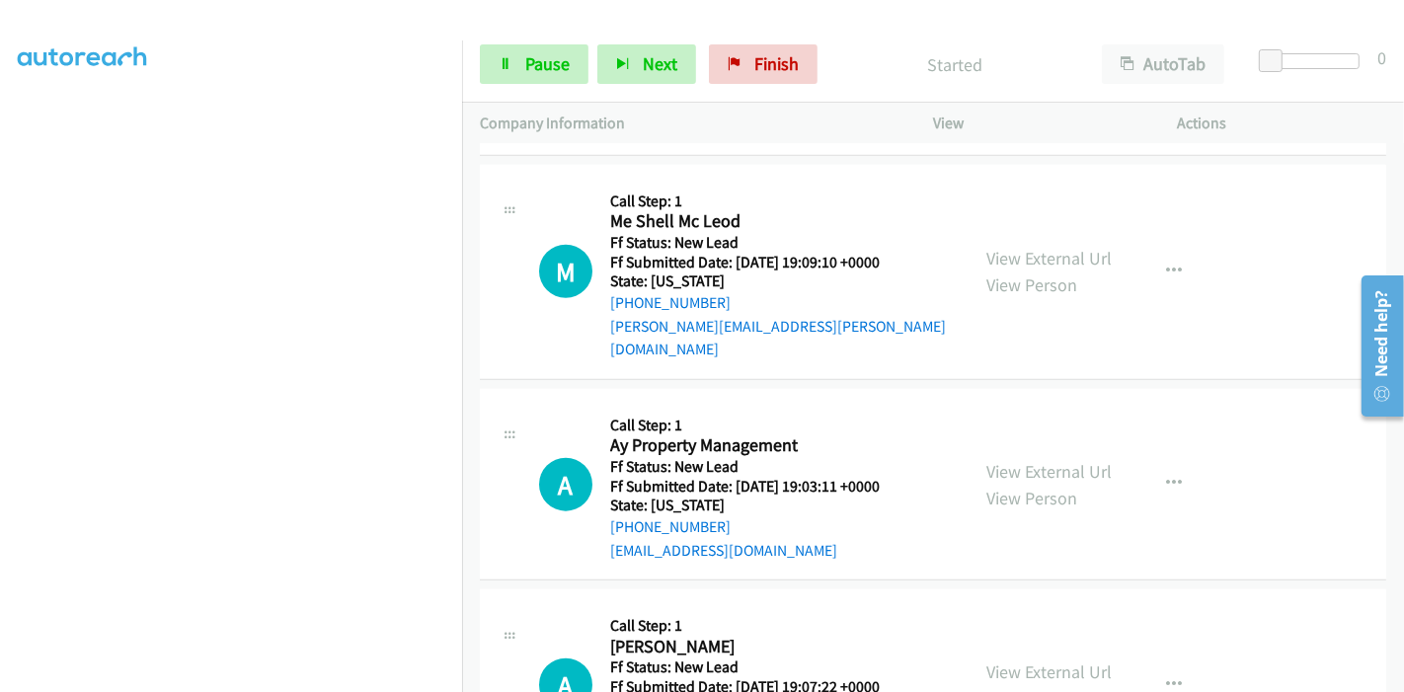
scroll to position [1582, 0]
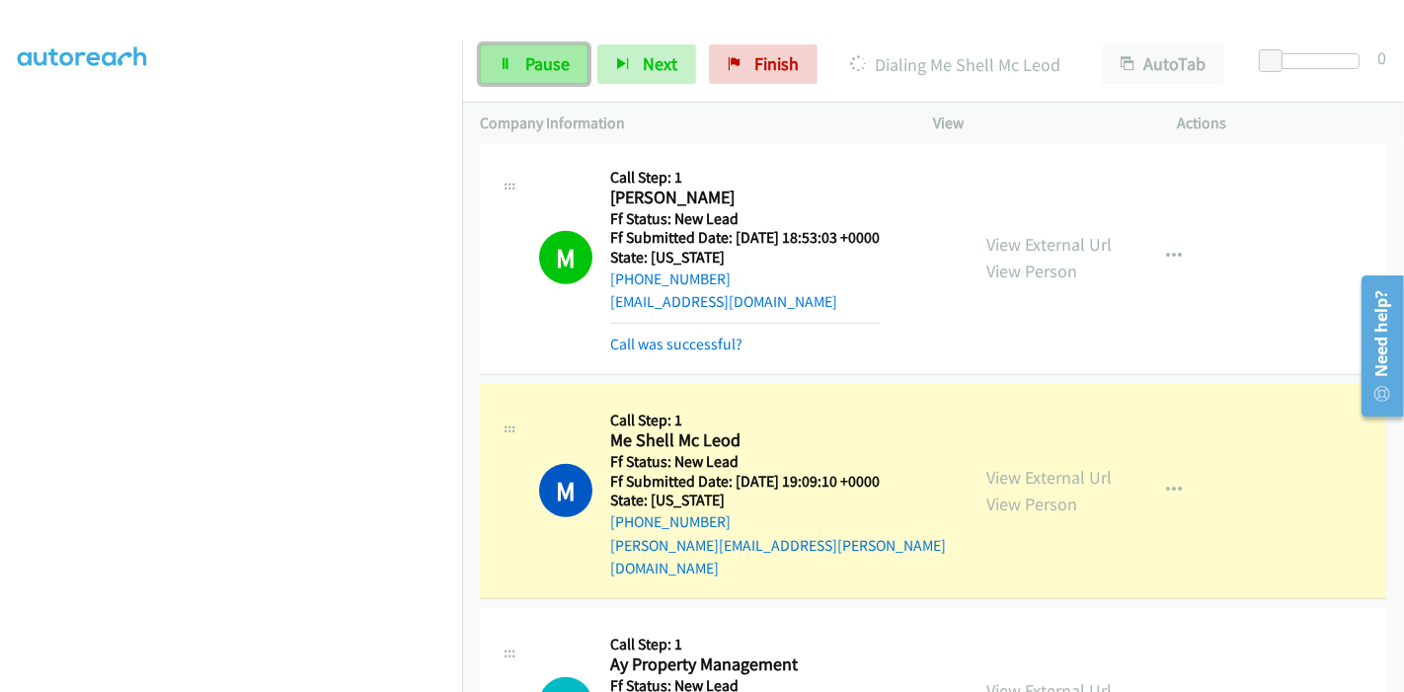
click at [513, 69] on link "Pause" at bounding box center [534, 63] width 109 height 39
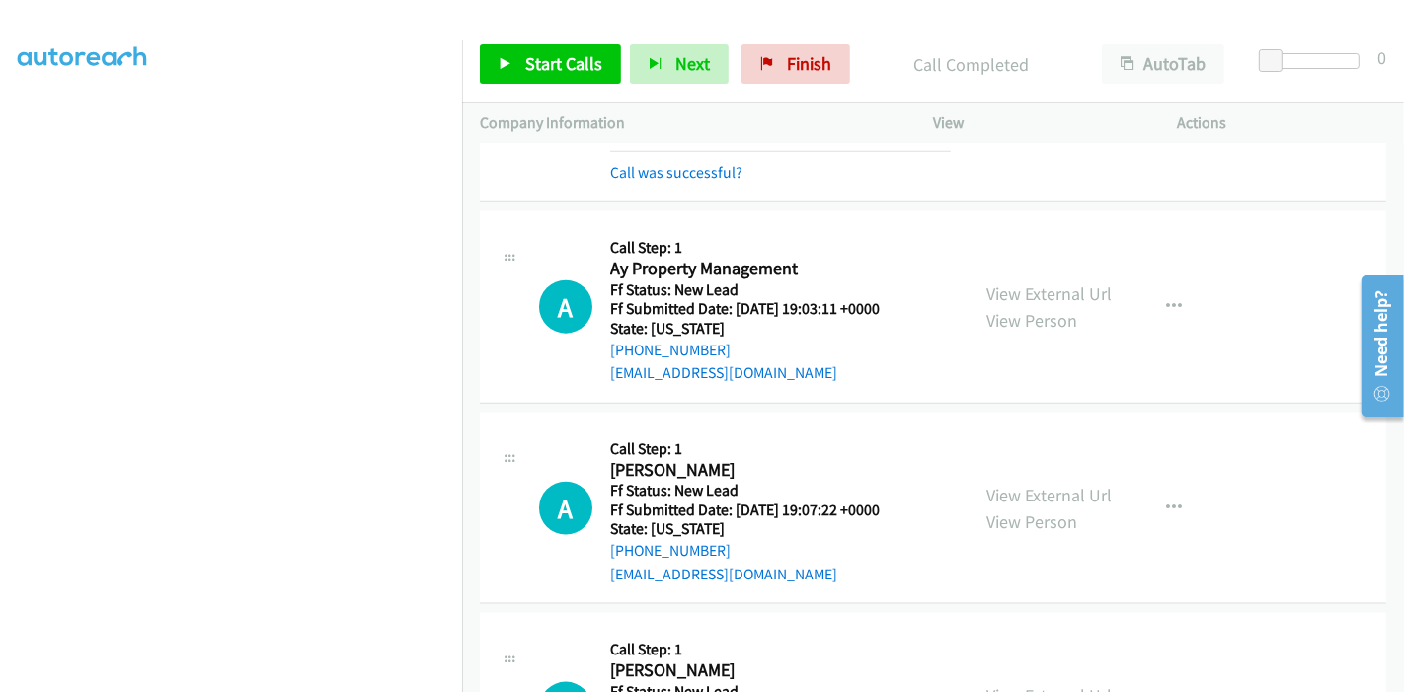
scroll to position [2022, 0]
click at [561, 49] on link "Start Calls" at bounding box center [550, 63] width 141 height 39
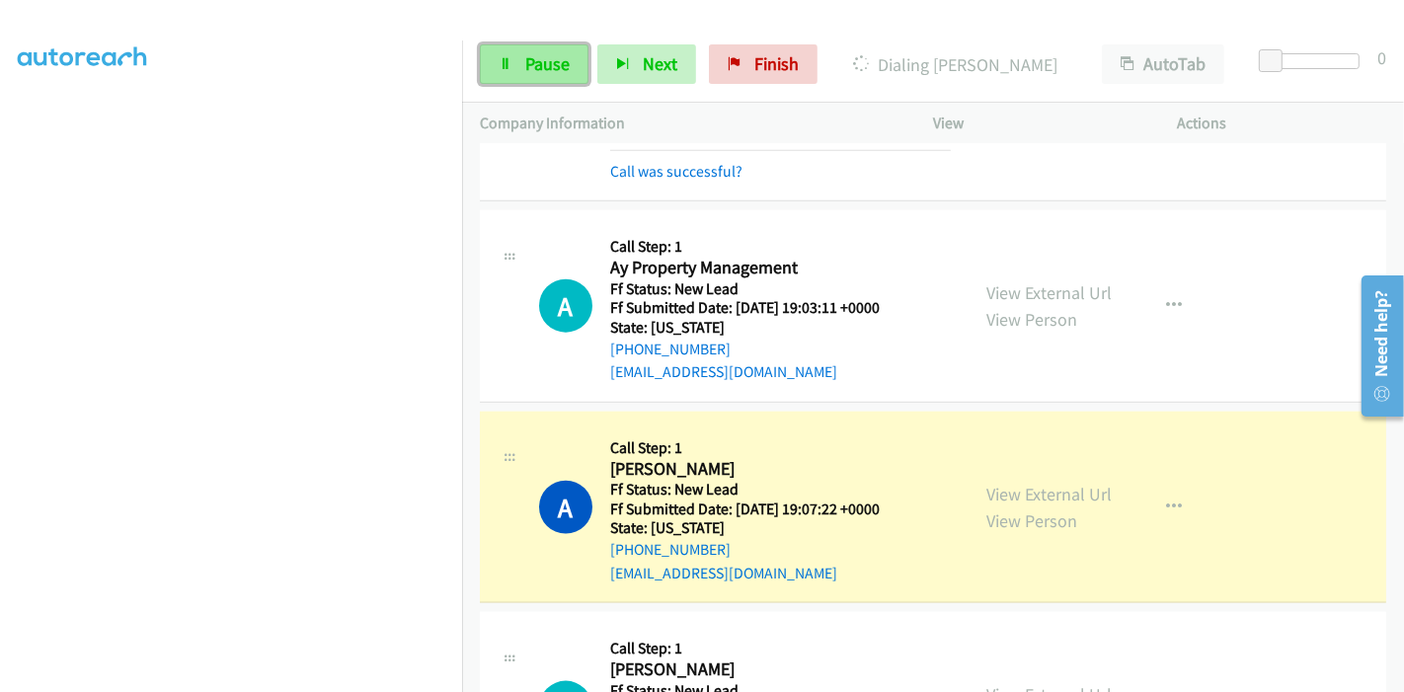
click at [544, 59] on span "Pause" at bounding box center [547, 63] width 44 height 23
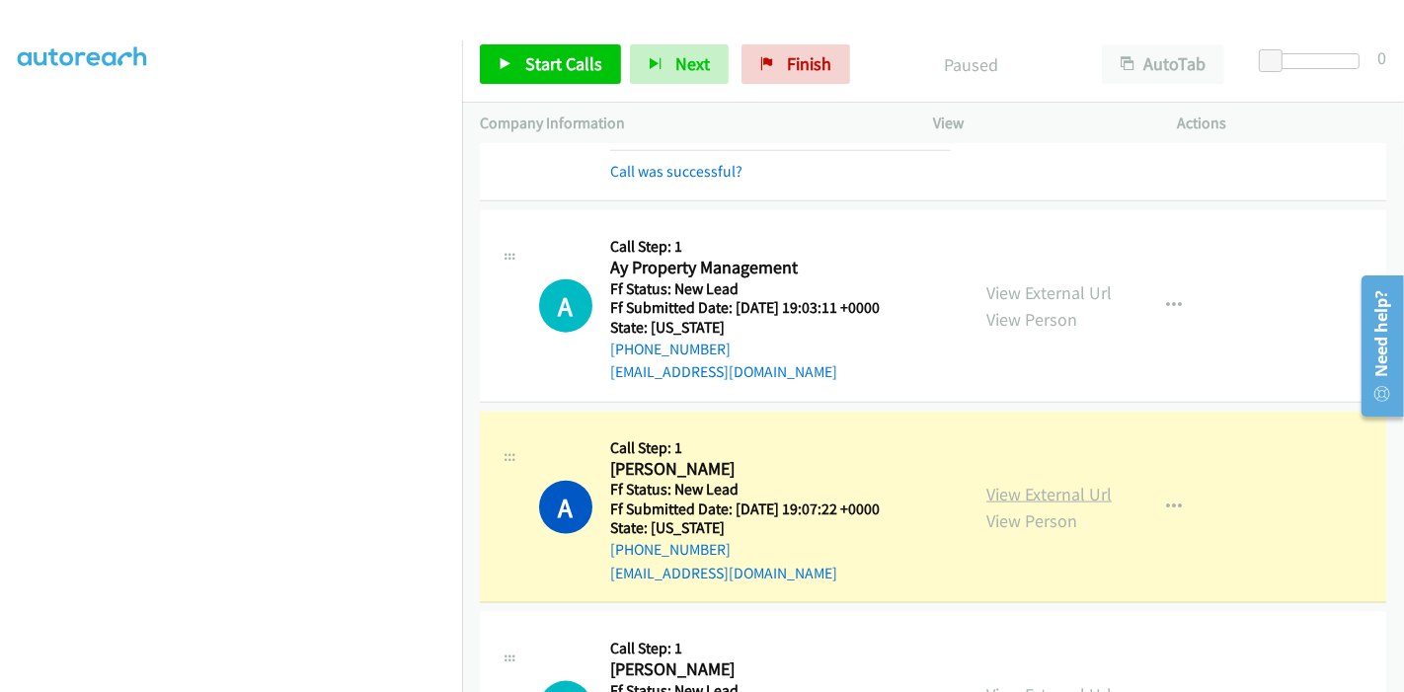
click at [1006, 483] on link "View External Url" at bounding box center [1048, 494] width 125 height 23
click at [550, 73] on span "Start Calls" at bounding box center [563, 63] width 77 height 23
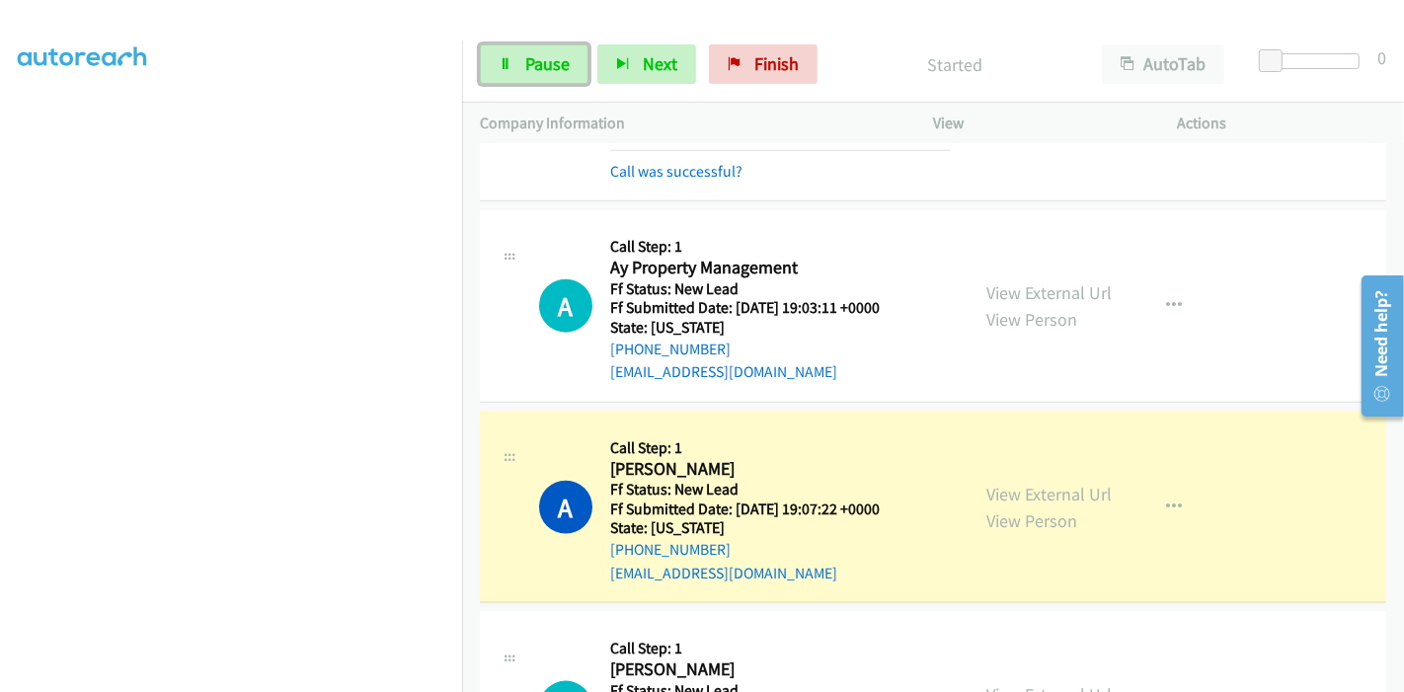
click at [550, 73] on span "Pause" at bounding box center [547, 63] width 44 height 23
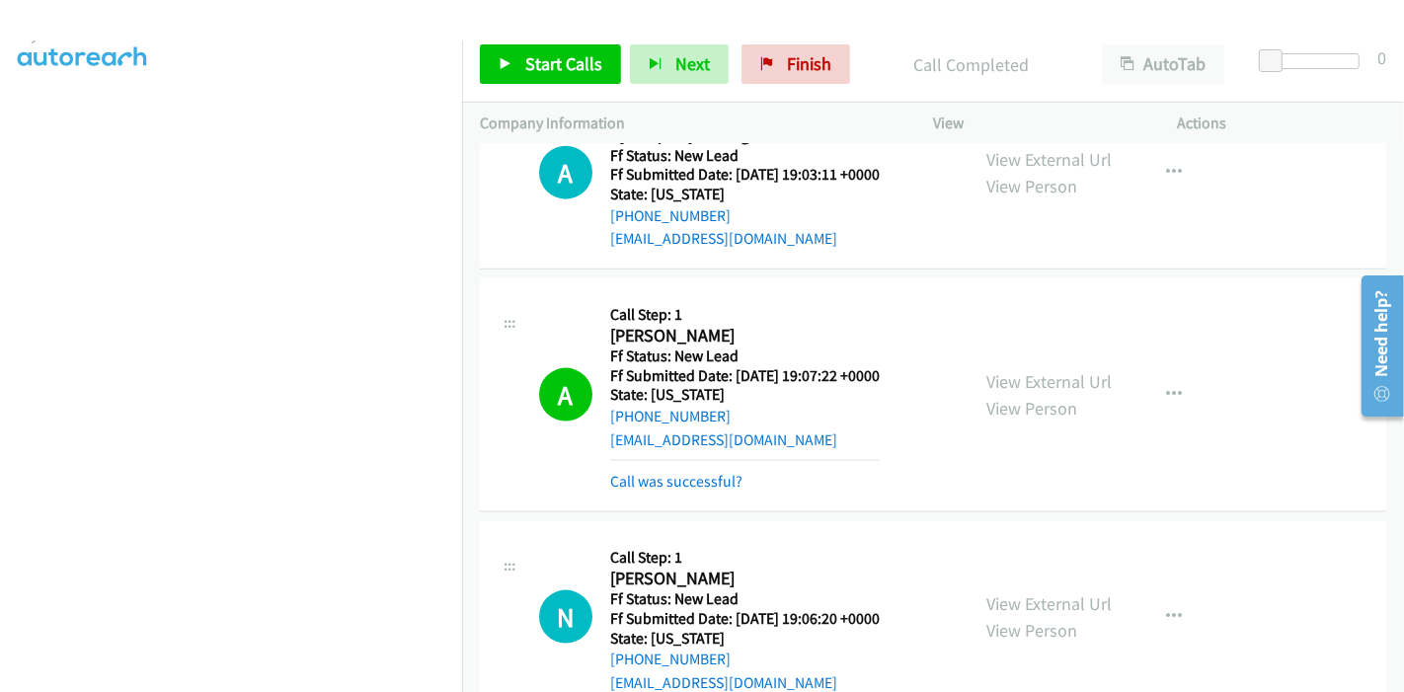
scroll to position [2120, 0]
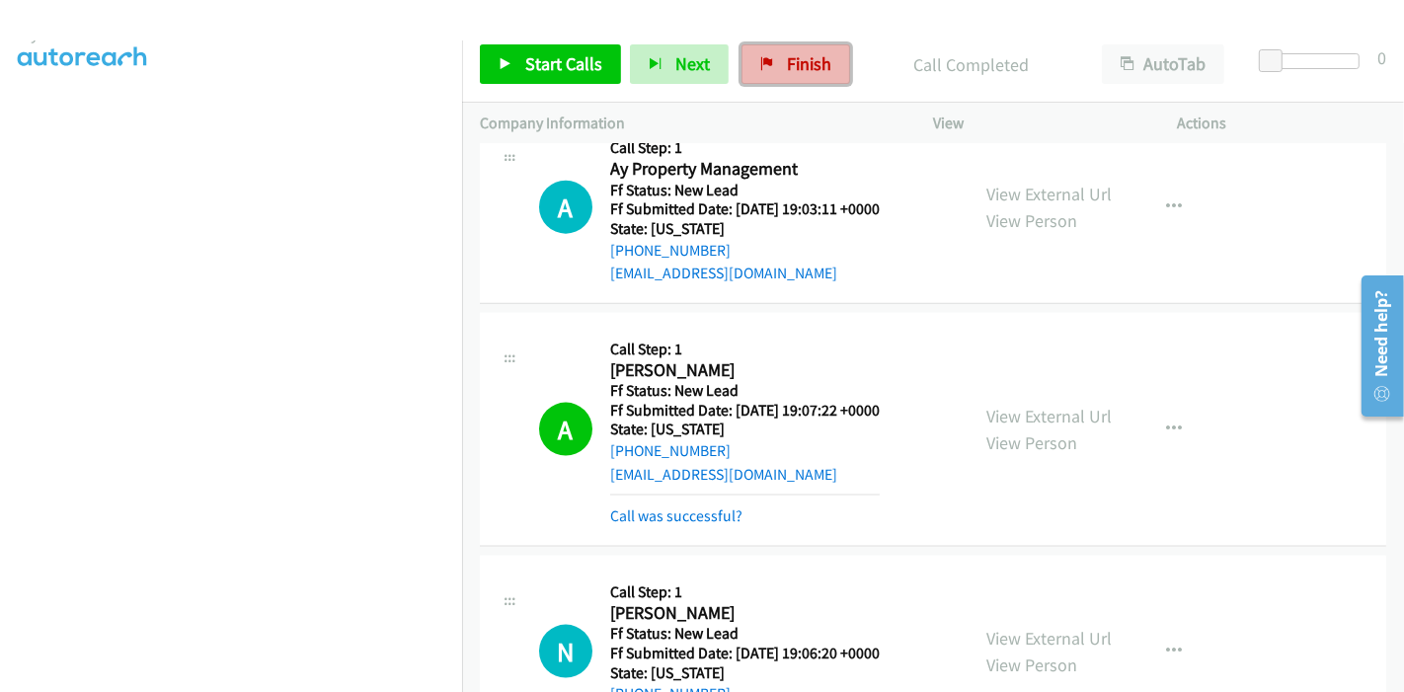
click at [778, 71] on link "Finish" at bounding box center [795, 63] width 109 height 39
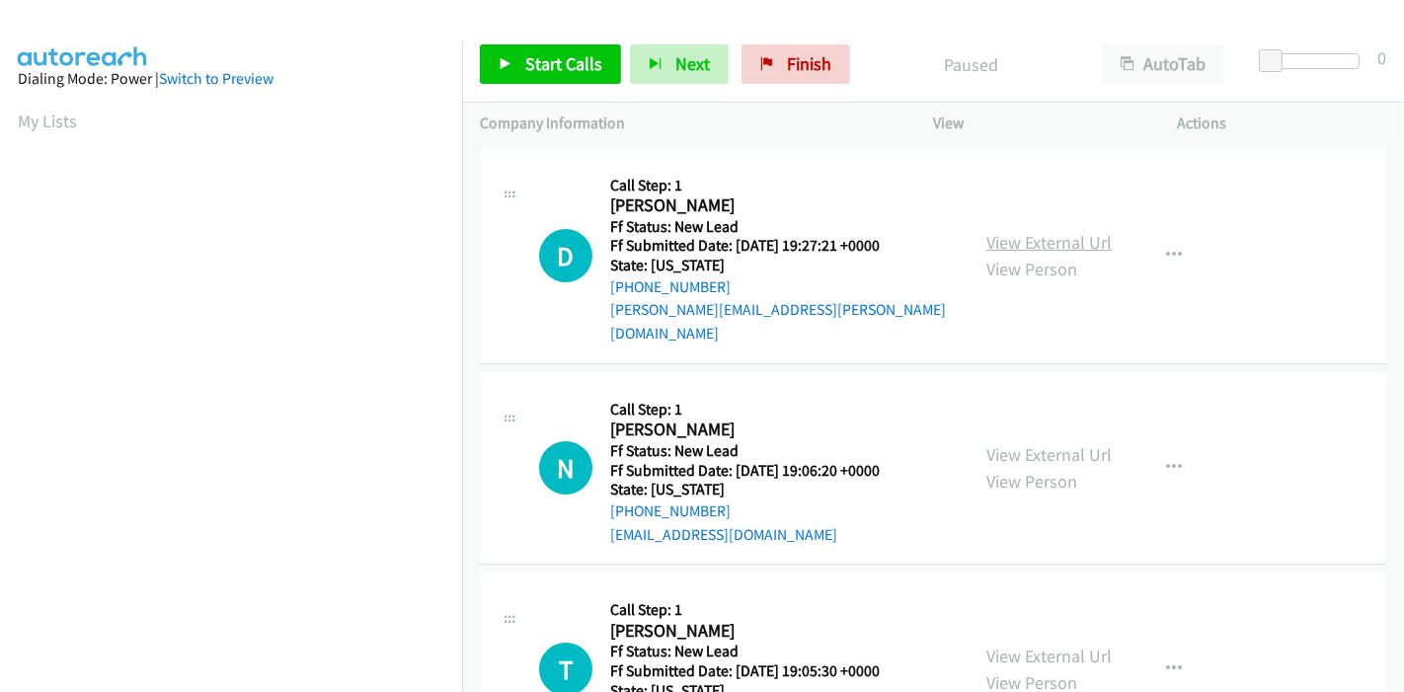
click at [1069, 232] on link "View External Url" at bounding box center [1048, 242] width 125 height 23
click at [1032, 443] on link "View External Url" at bounding box center [1048, 454] width 125 height 23
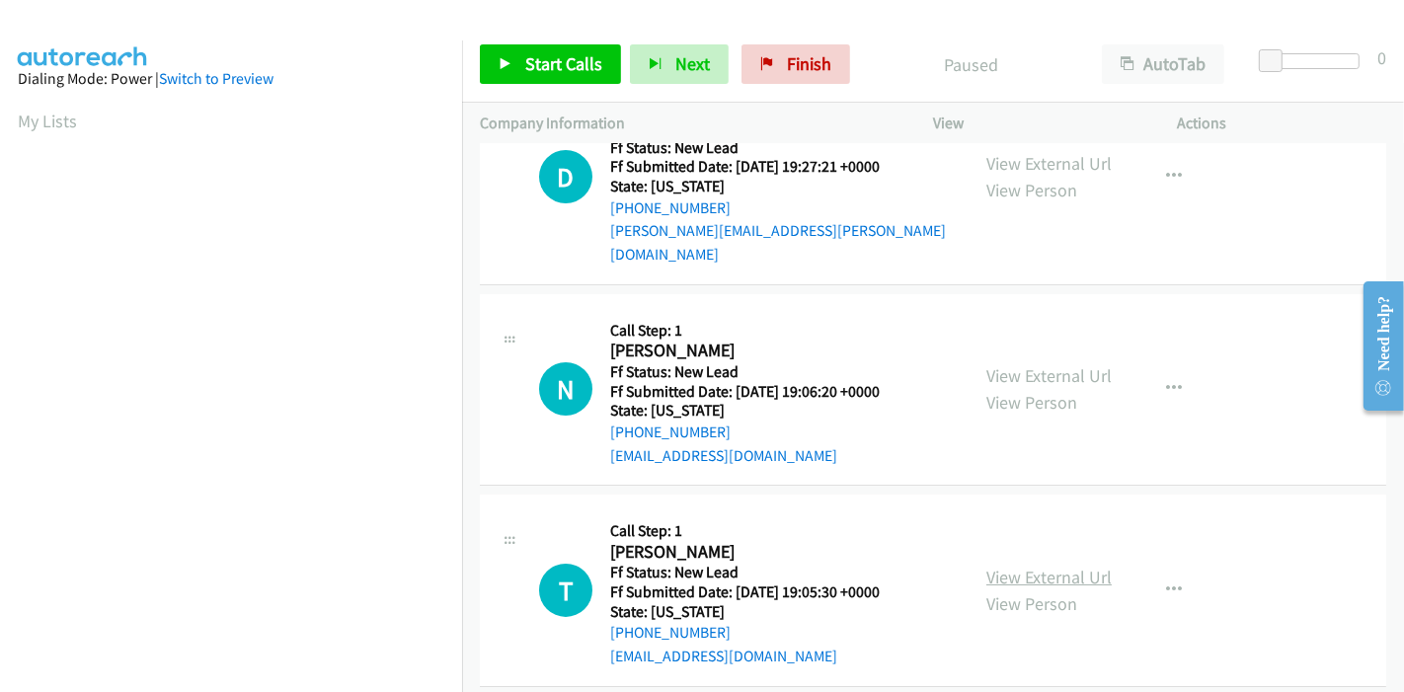
scroll to position [110, 0]
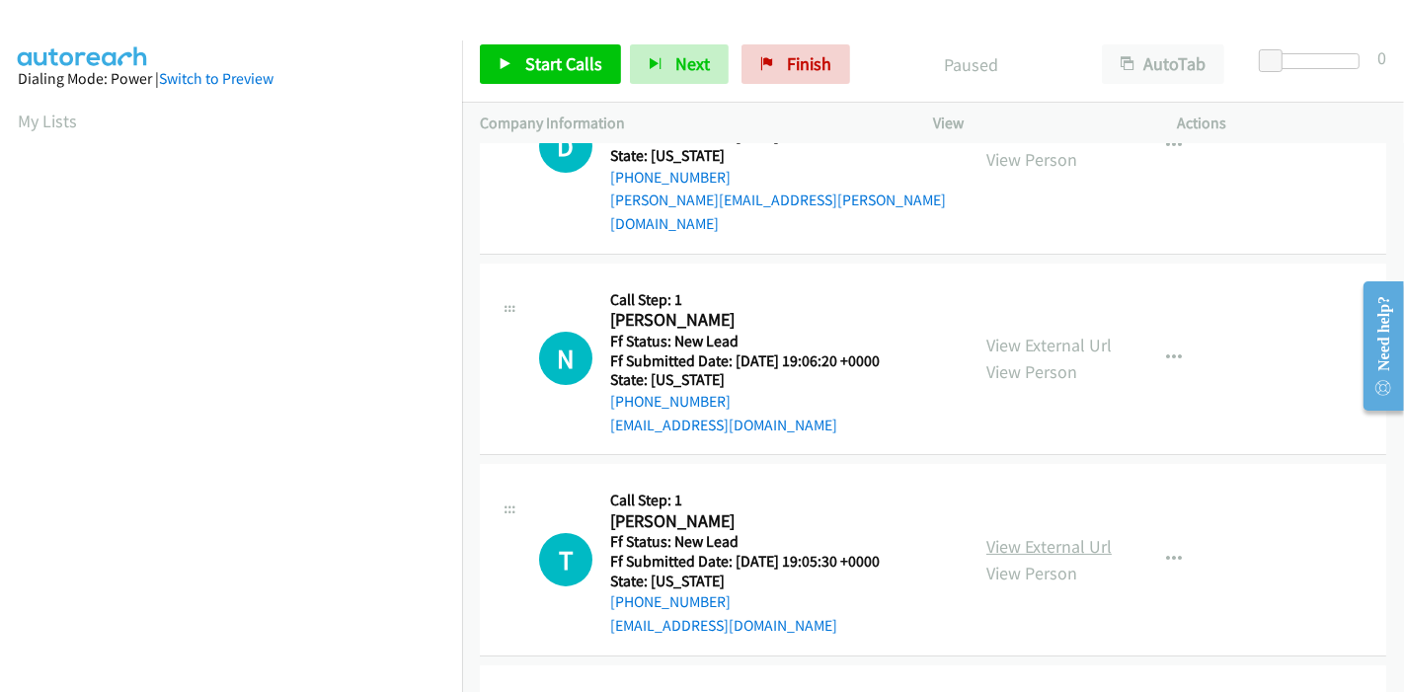
click at [1037, 535] on link "View External Url" at bounding box center [1048, 546] width 125 height 23
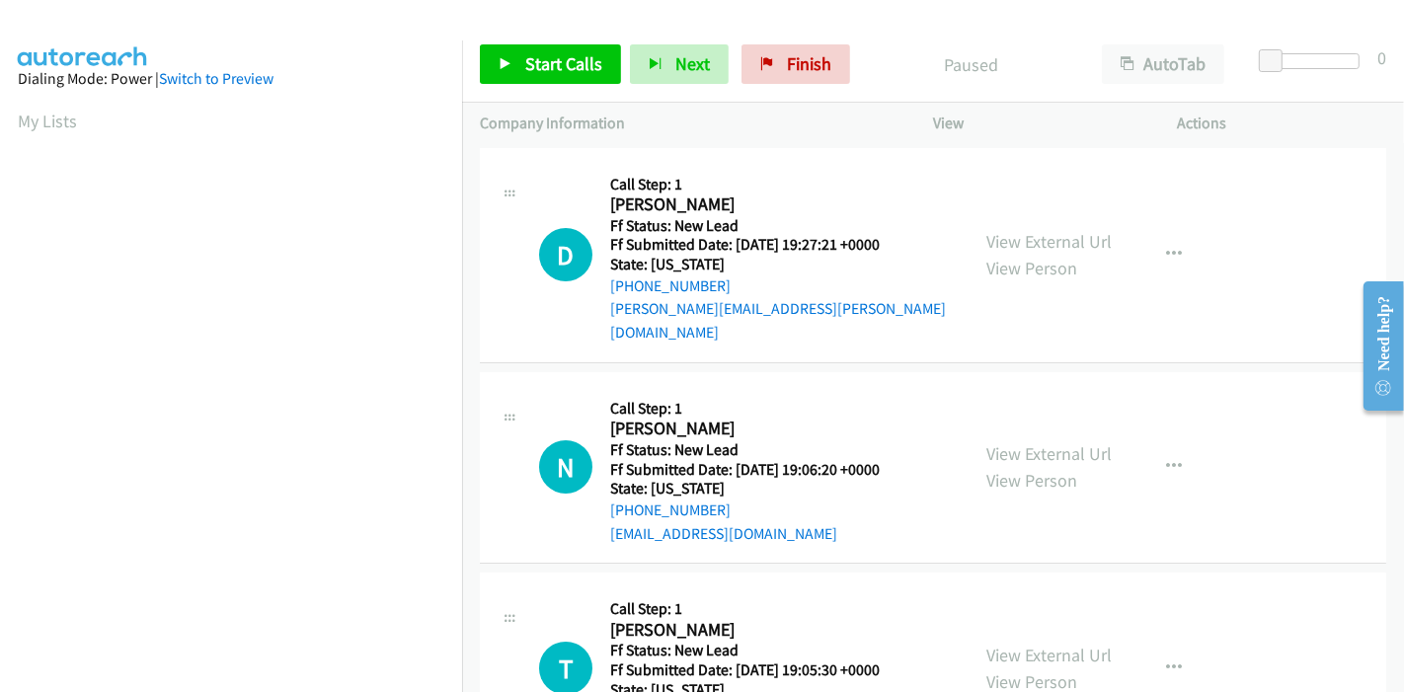
scroll to position [0, 0]
click at [555, 60] on span "Start Calls" at bounding box center [563, 63] width 77 height 23
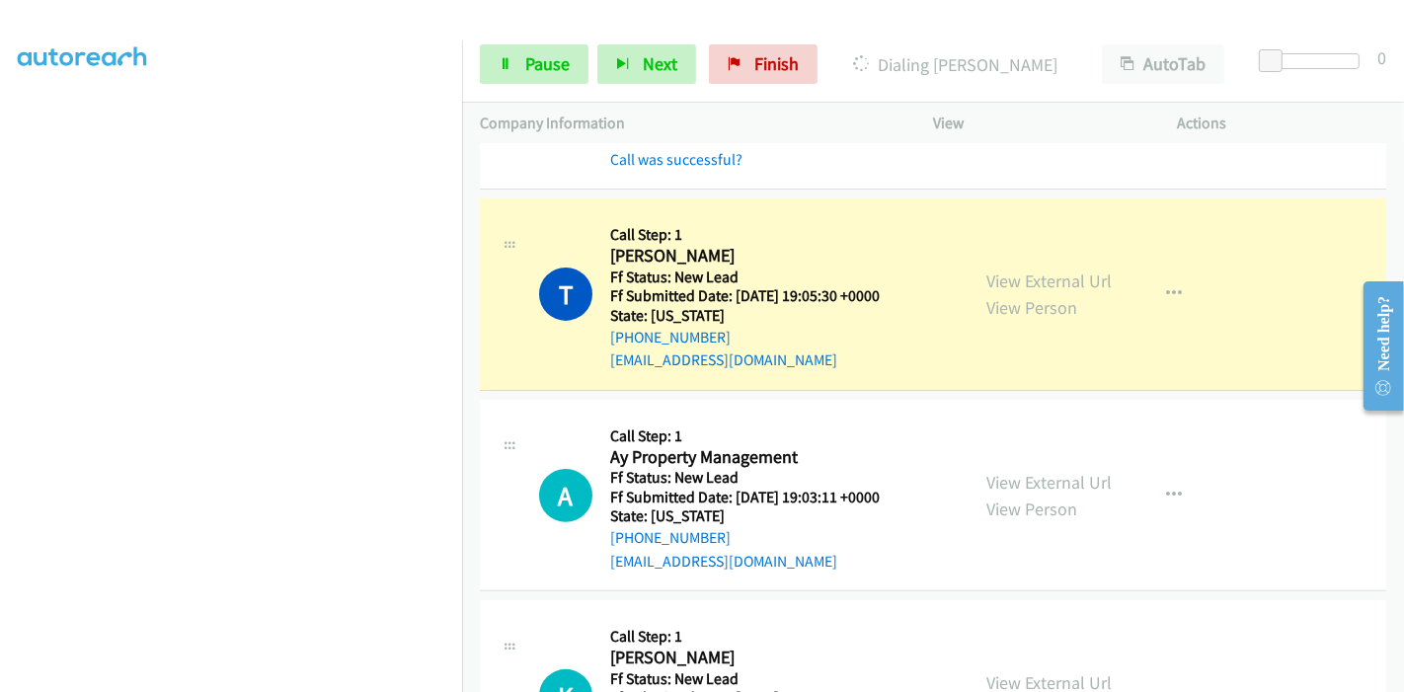
scroll to position [239, 0]
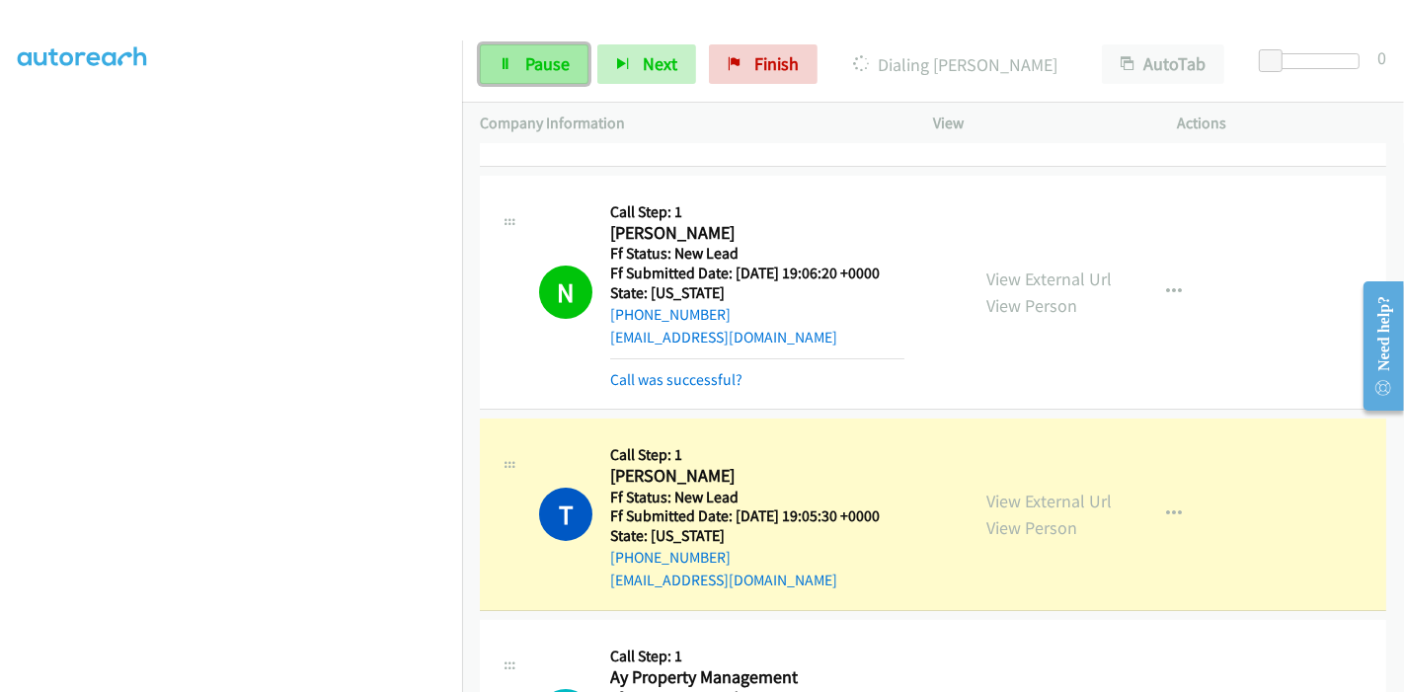
click at [544, 57] on span "Pause" at bounding box center [547, 63] width 44 height 23
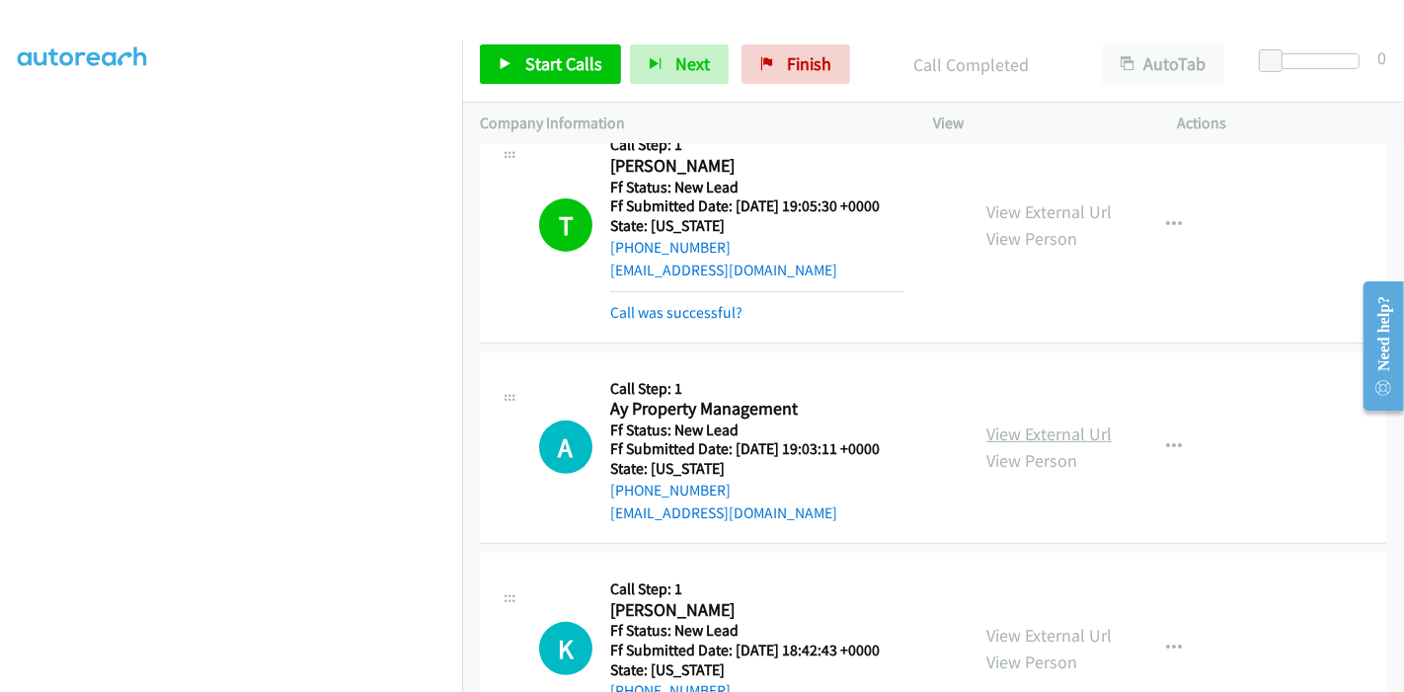
scroll to position [550, 0]
click at [1026, 422] on link "View External Url" at bounding box center [1048, 433] width 125 height 23
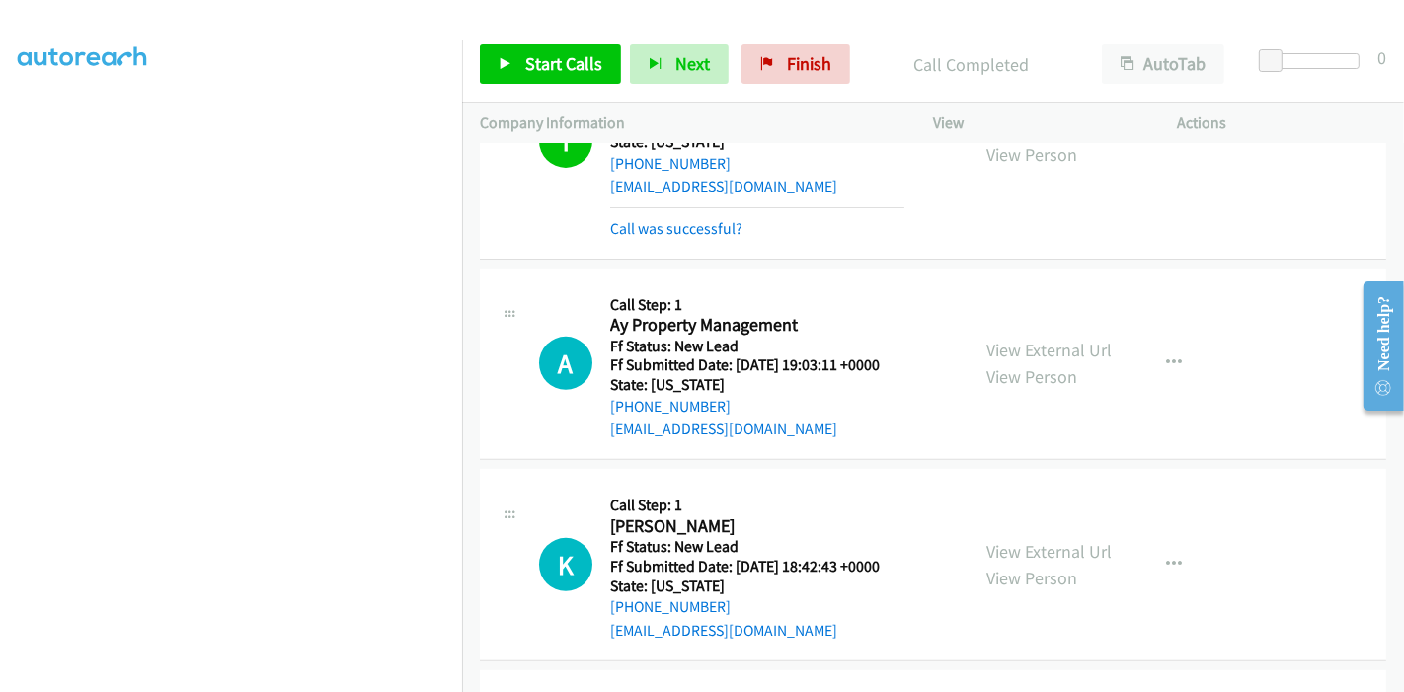
scroll to position [659, 0]
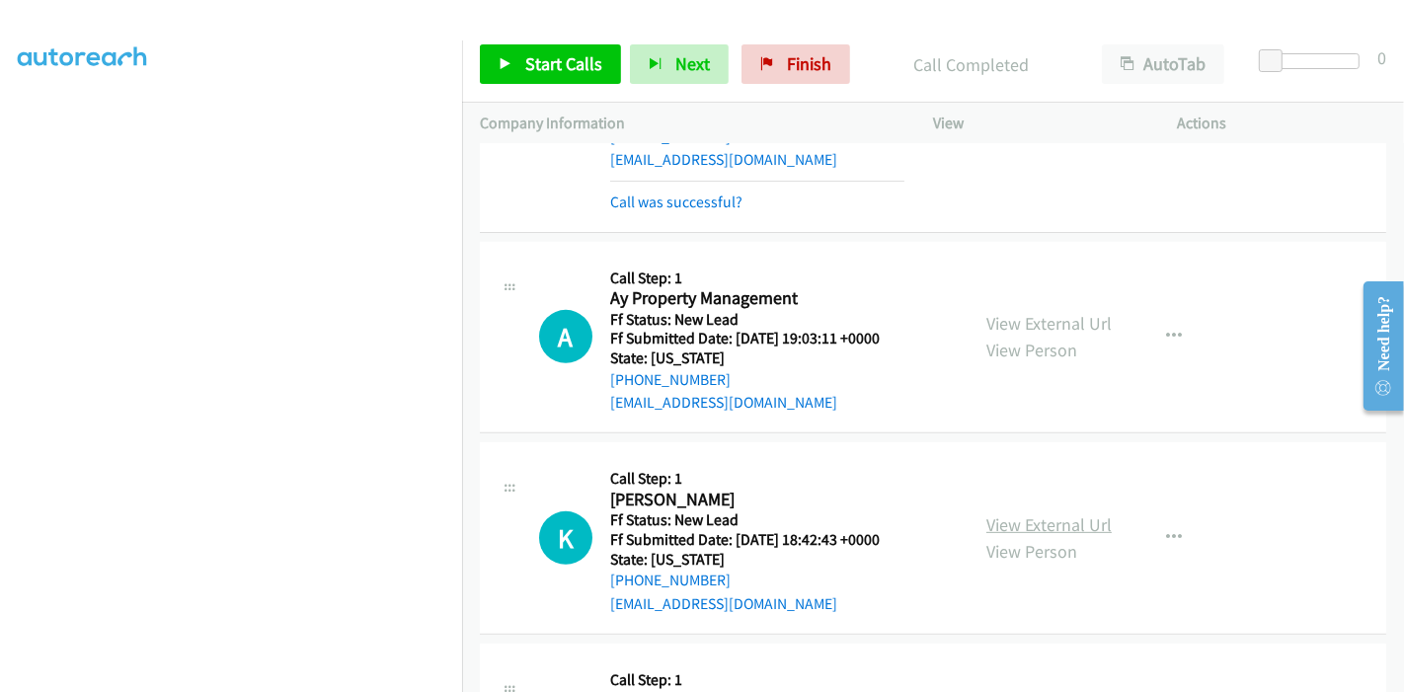
click at [1024, 513] on link "View External Url" at bounding box center [1048, 524] width 125 height 23
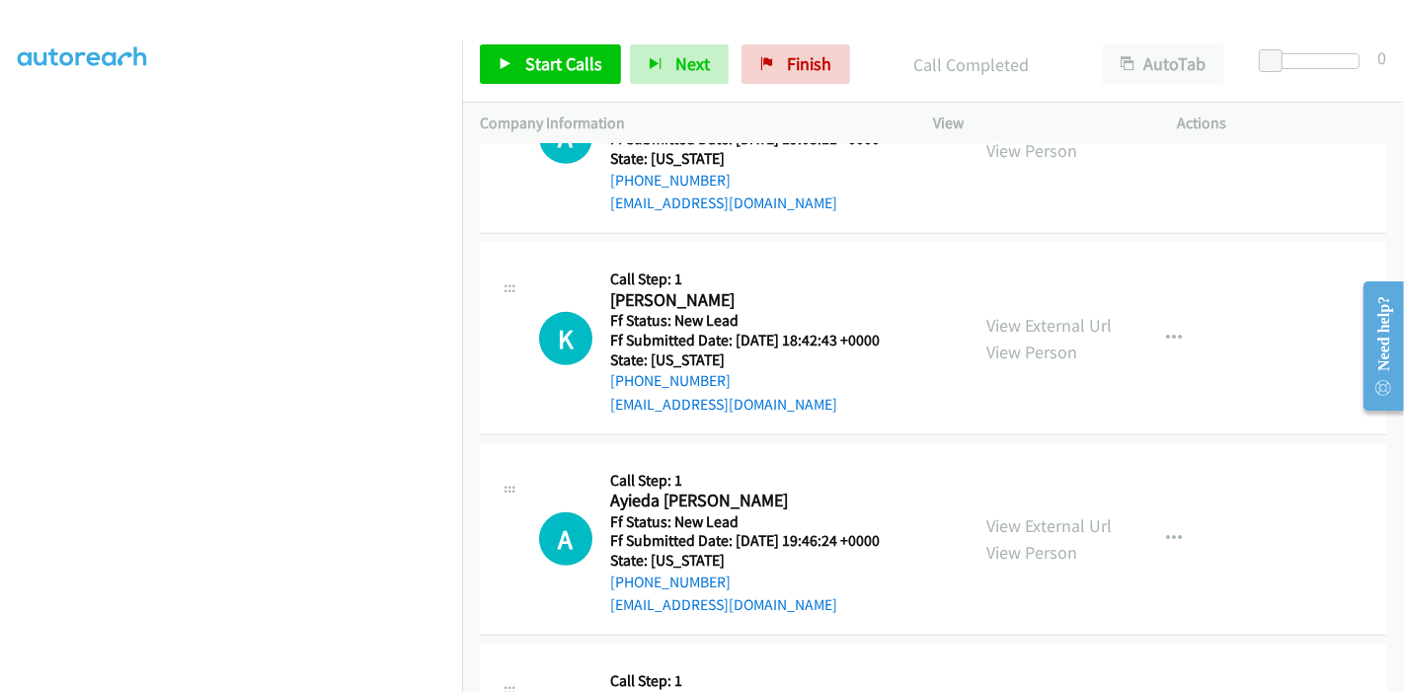
scroll to position [880, 0]
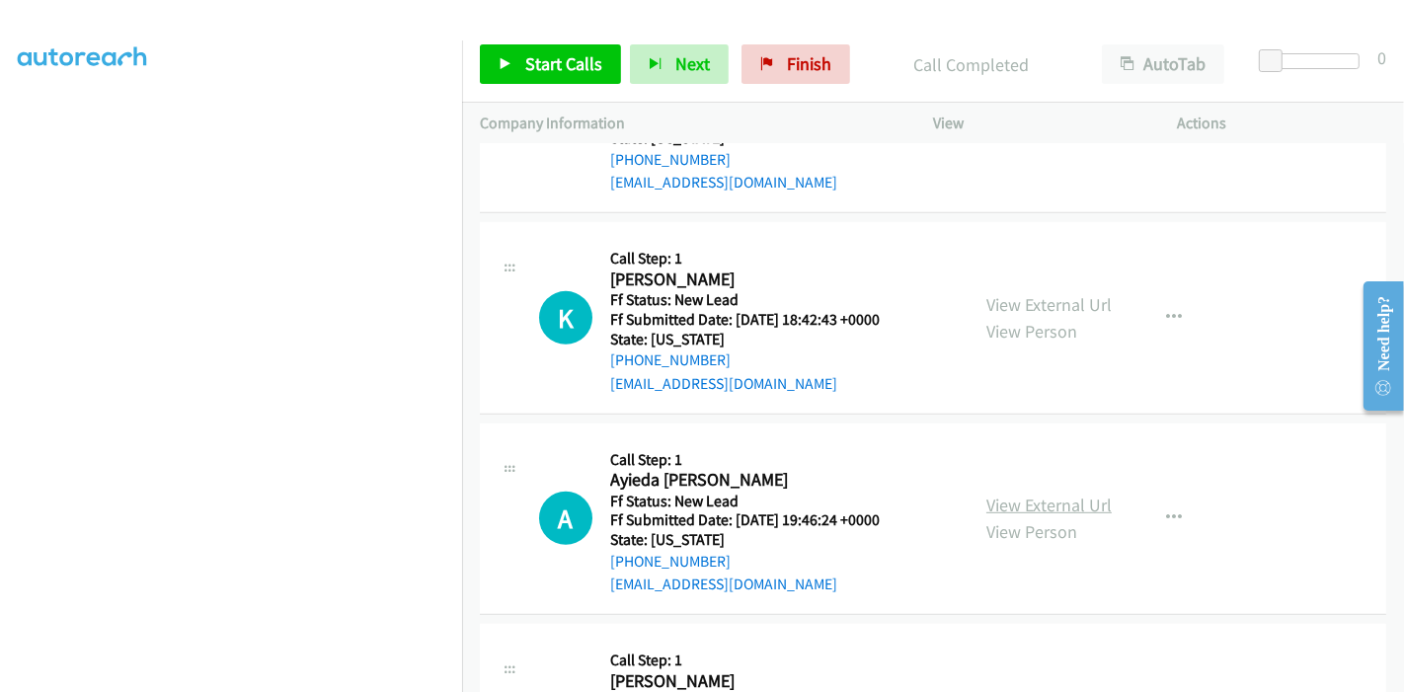
click at [1024, 494] on link "View External Url" at bounding box center [1048, 505] width 125 height 23
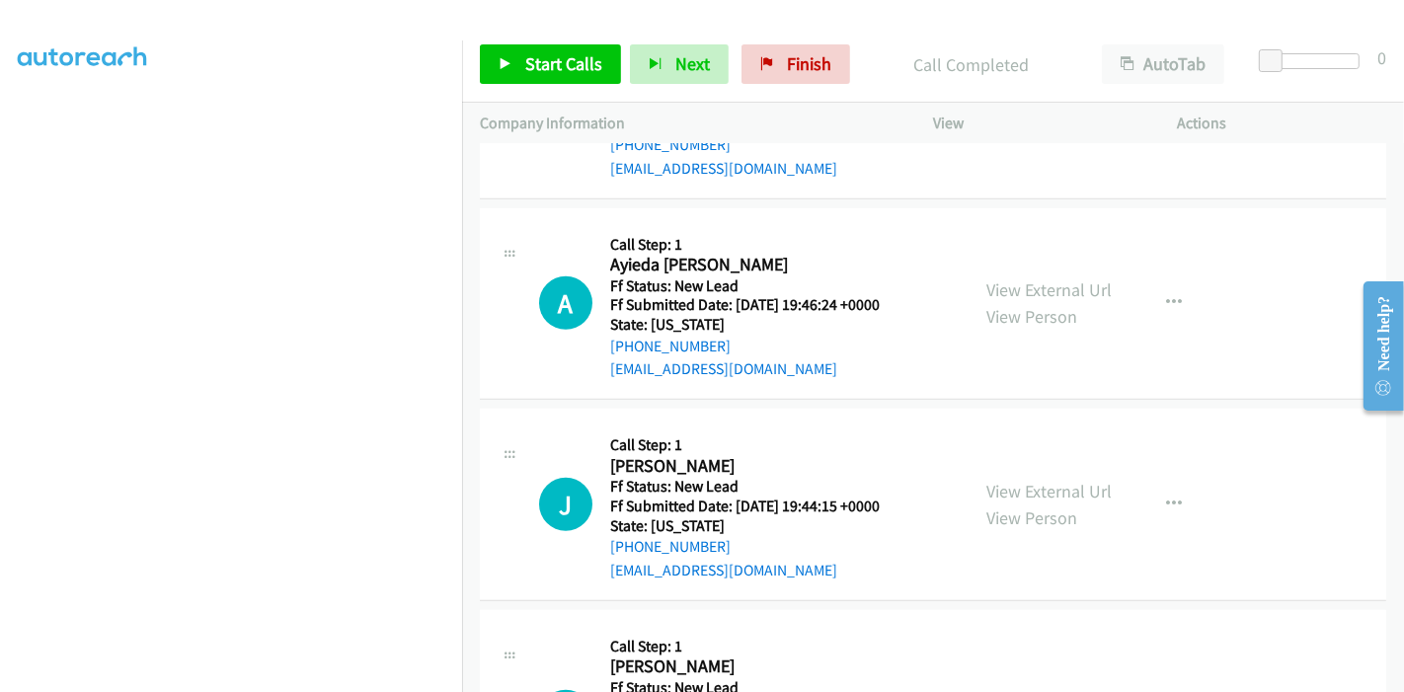
scroll to position [1099, 0]
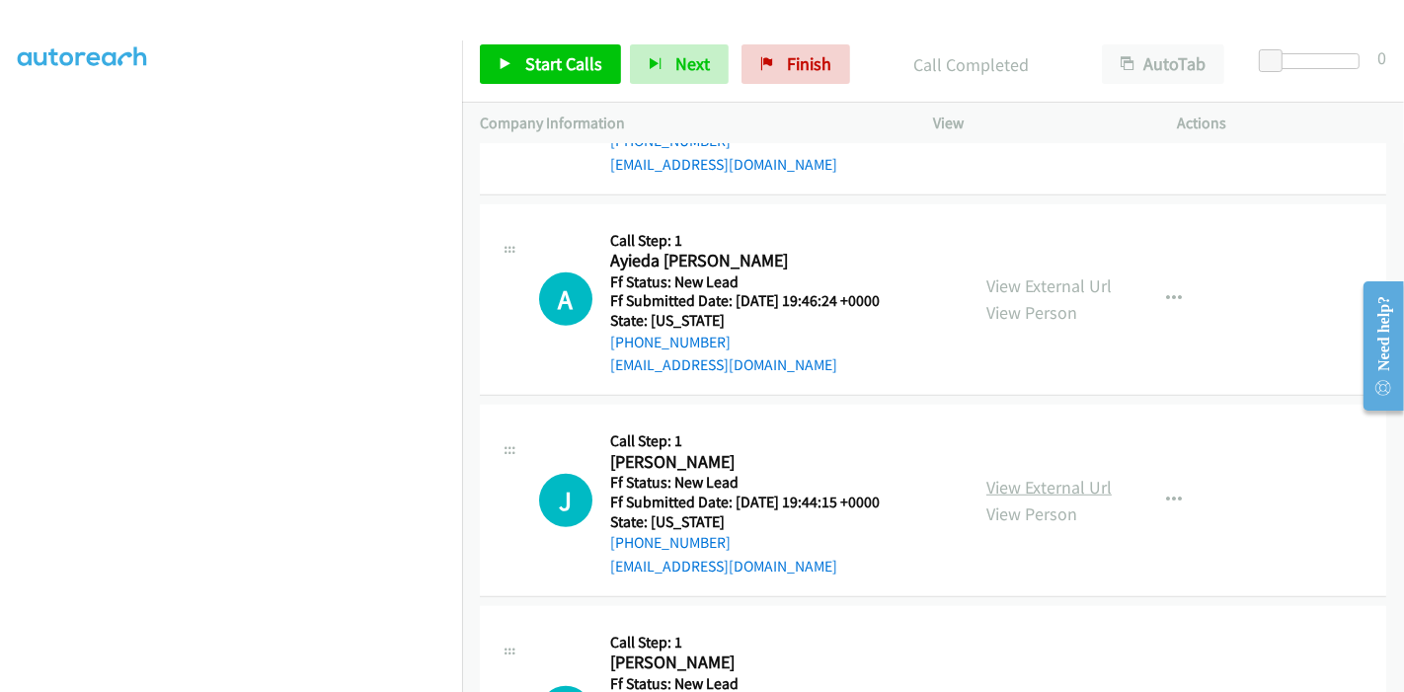
click at [1035, 476] on link "View External Url" at bounding box center [1048, 487] width 125 height 23
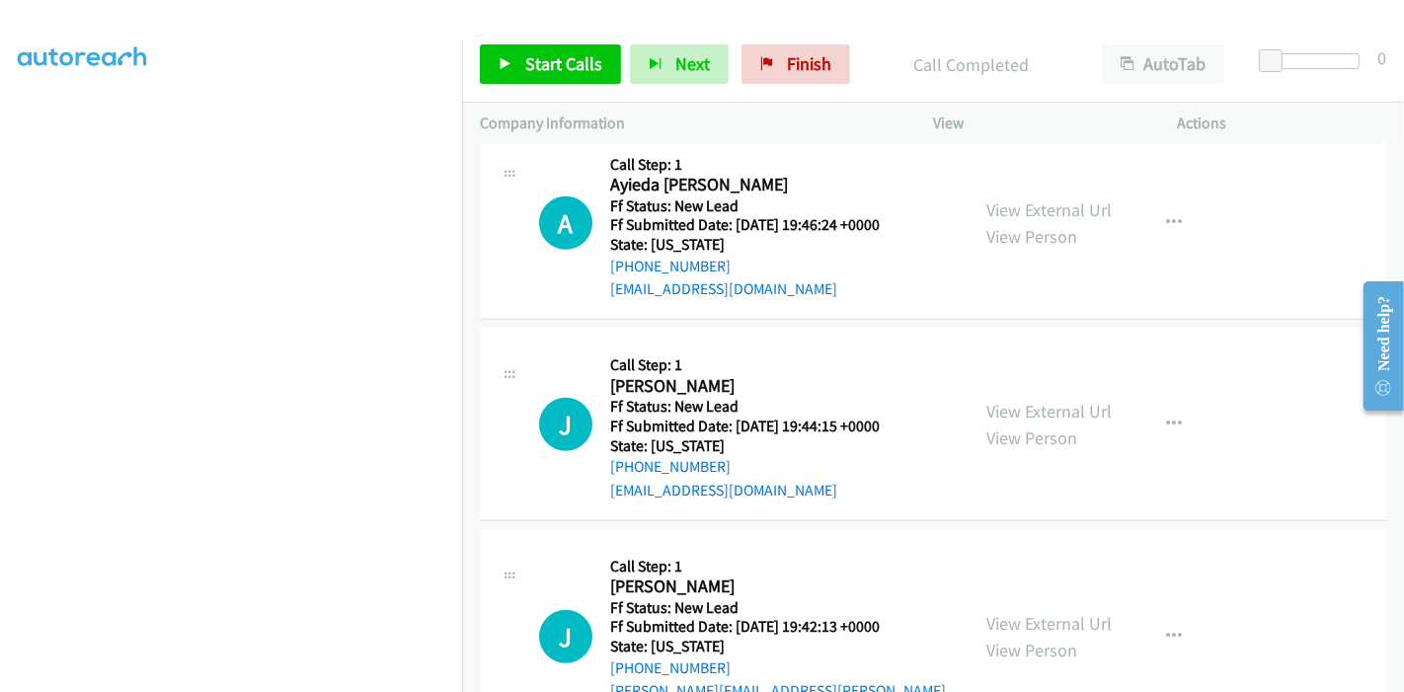
scroll to position [1208, 0]
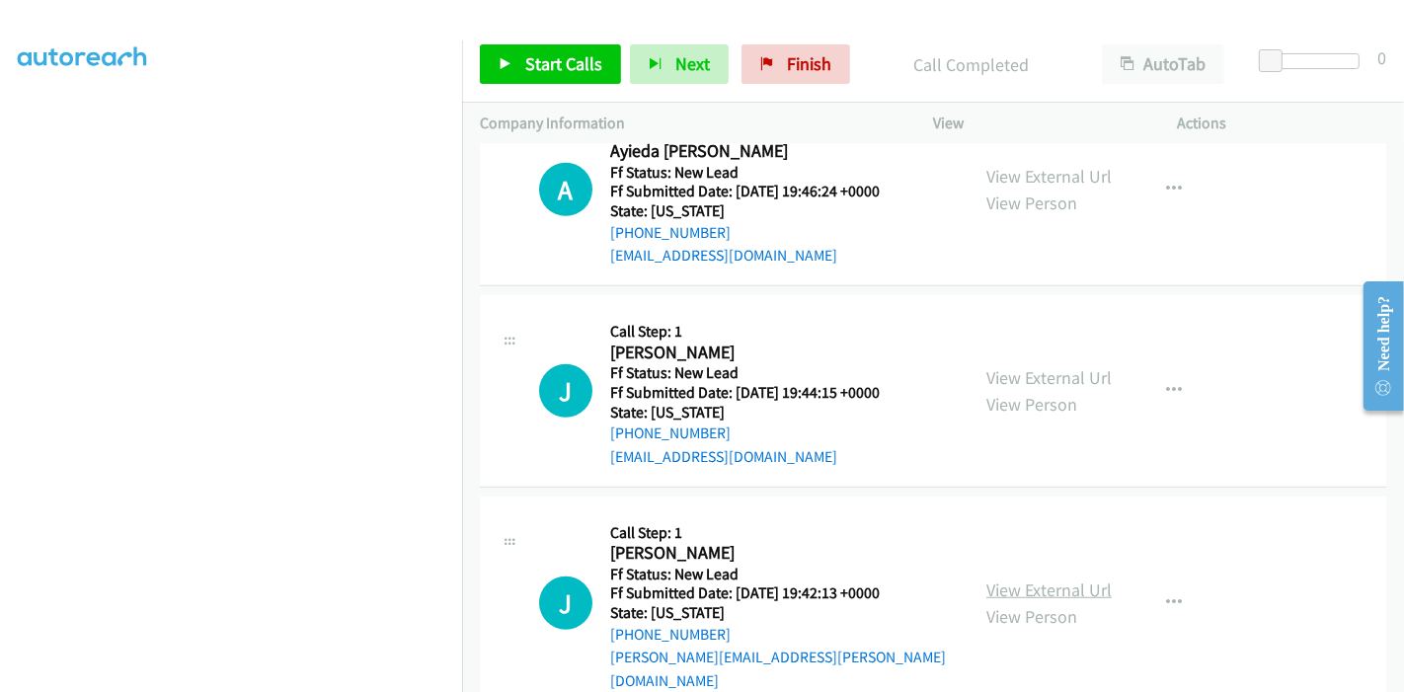
click at [1018, 578] on link "View External Url" at bounding box center [1048, 589] width 125 height 23
click at [518, 77] on link "Start Calls" at bounding box center [550, 63] width 141 height 39
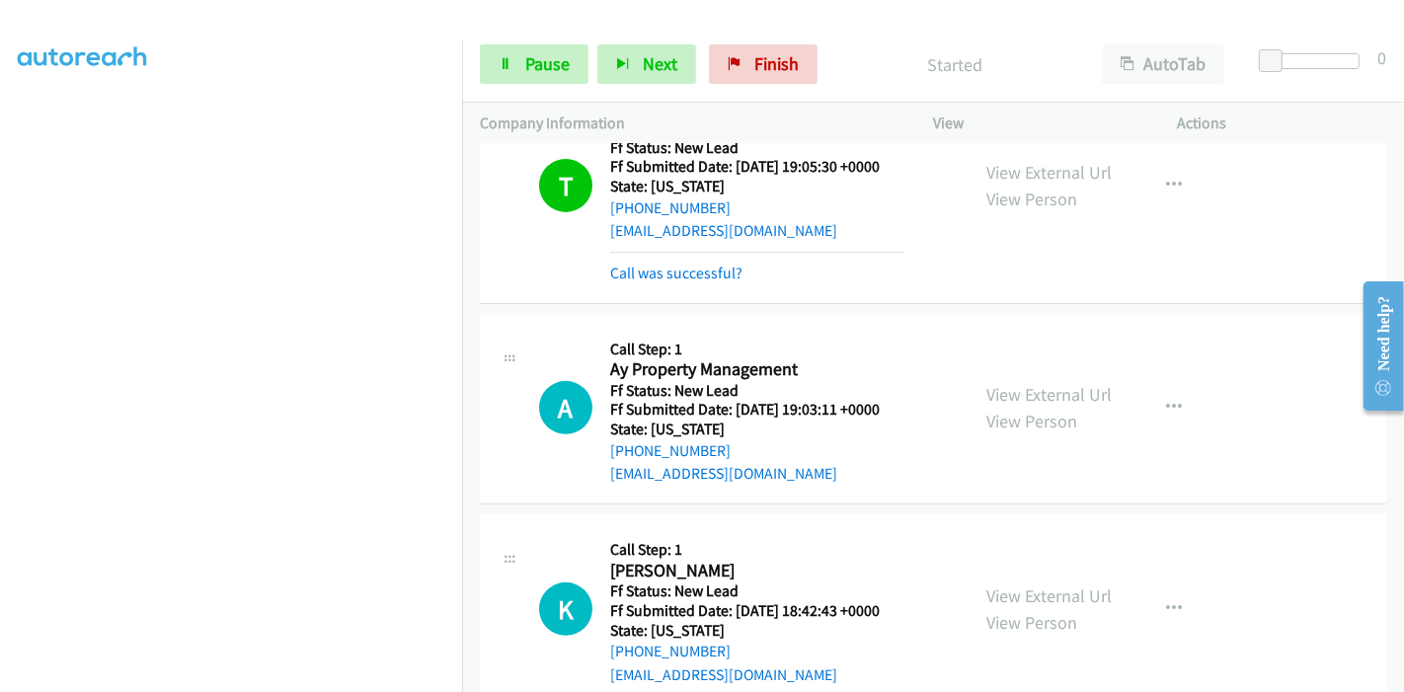
scroll to position [659, 0]
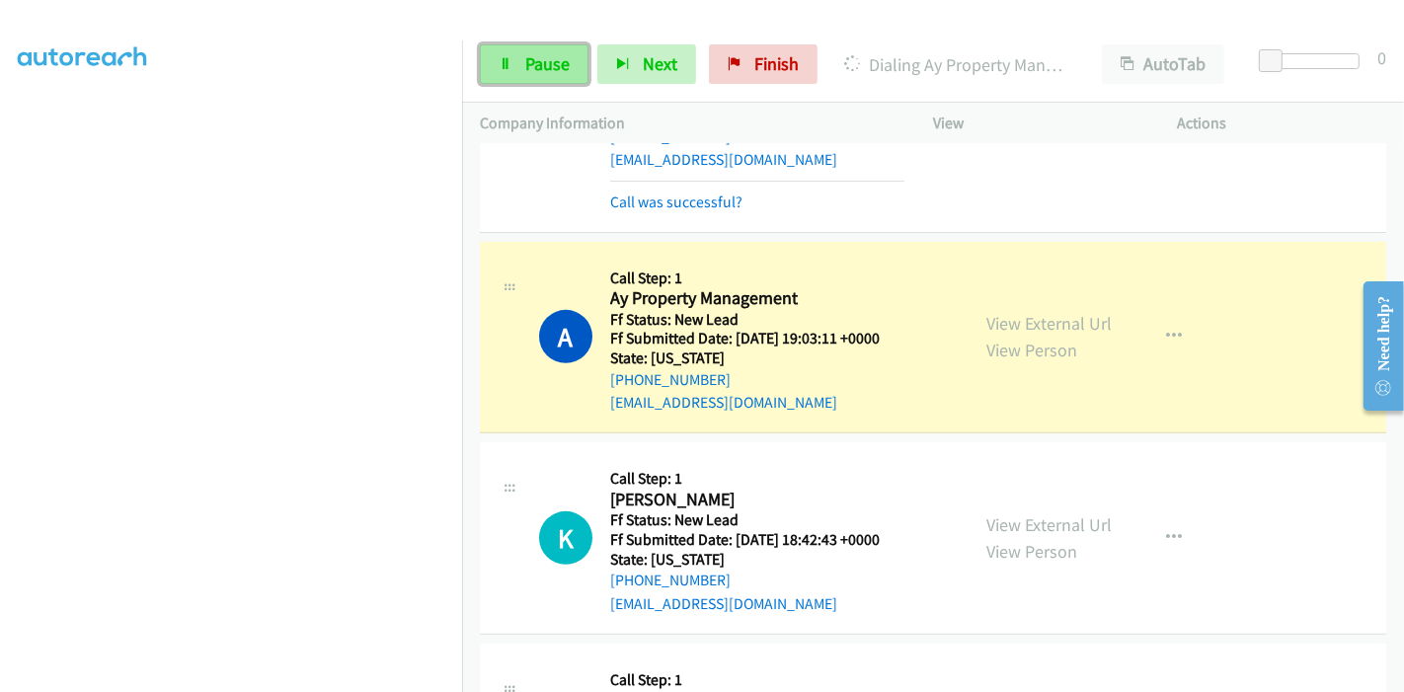
click at [543, 55] on span "Pause" at bounding box center [547, 63] width 44 height 23
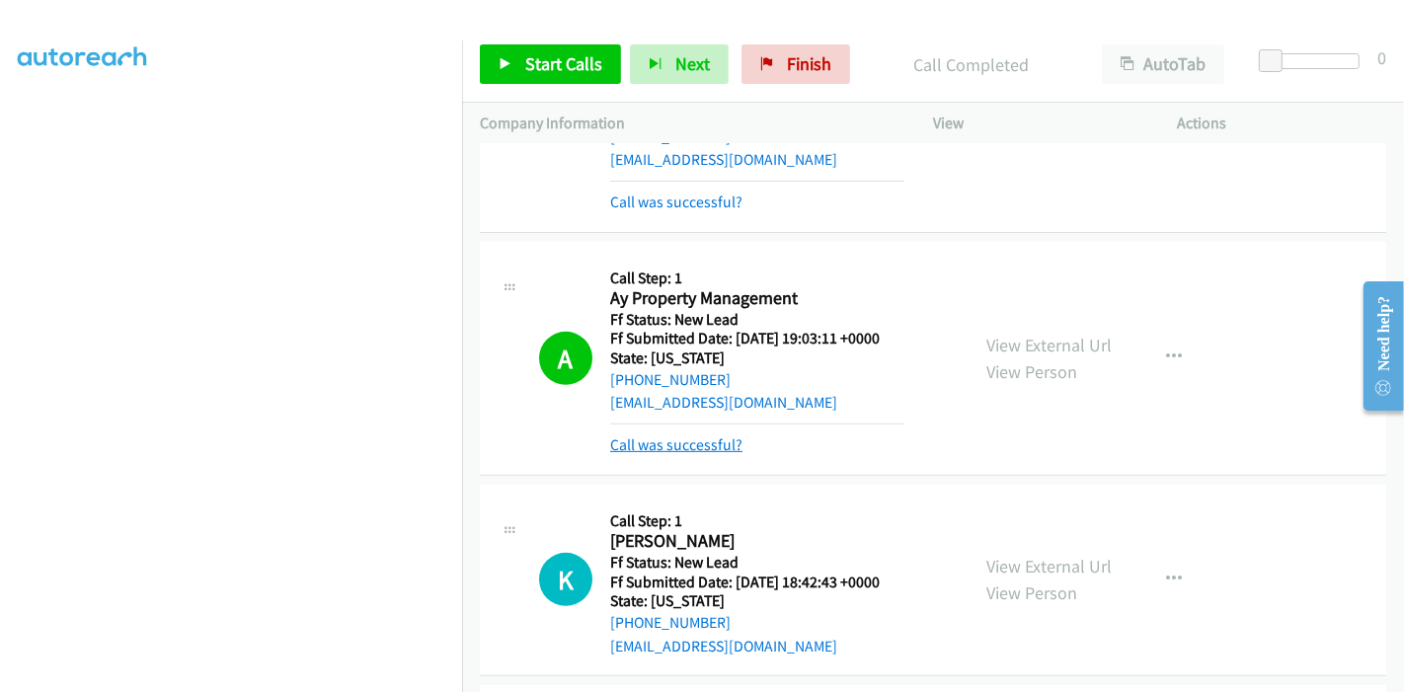
click at [701, 435] on link "Call was successful?" at bounding box center [676, 444] width 132 height 19
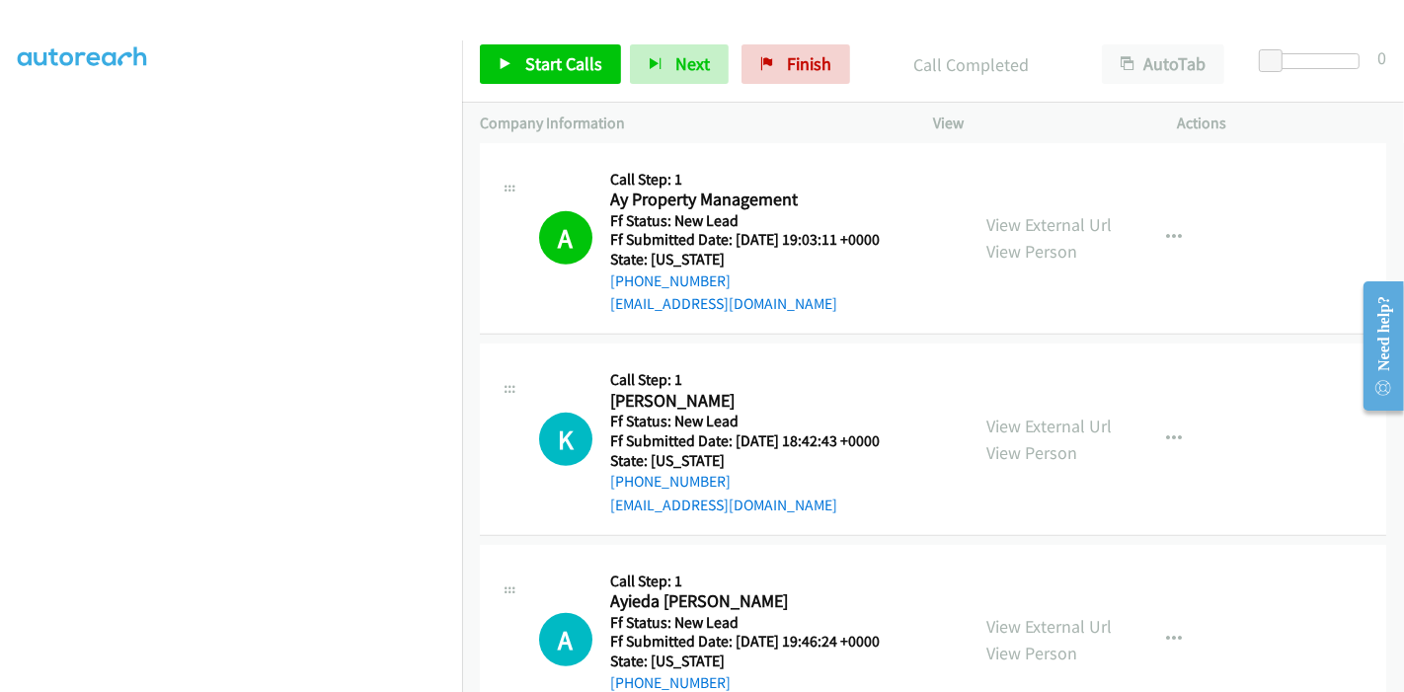
scroll to position [770, 0]
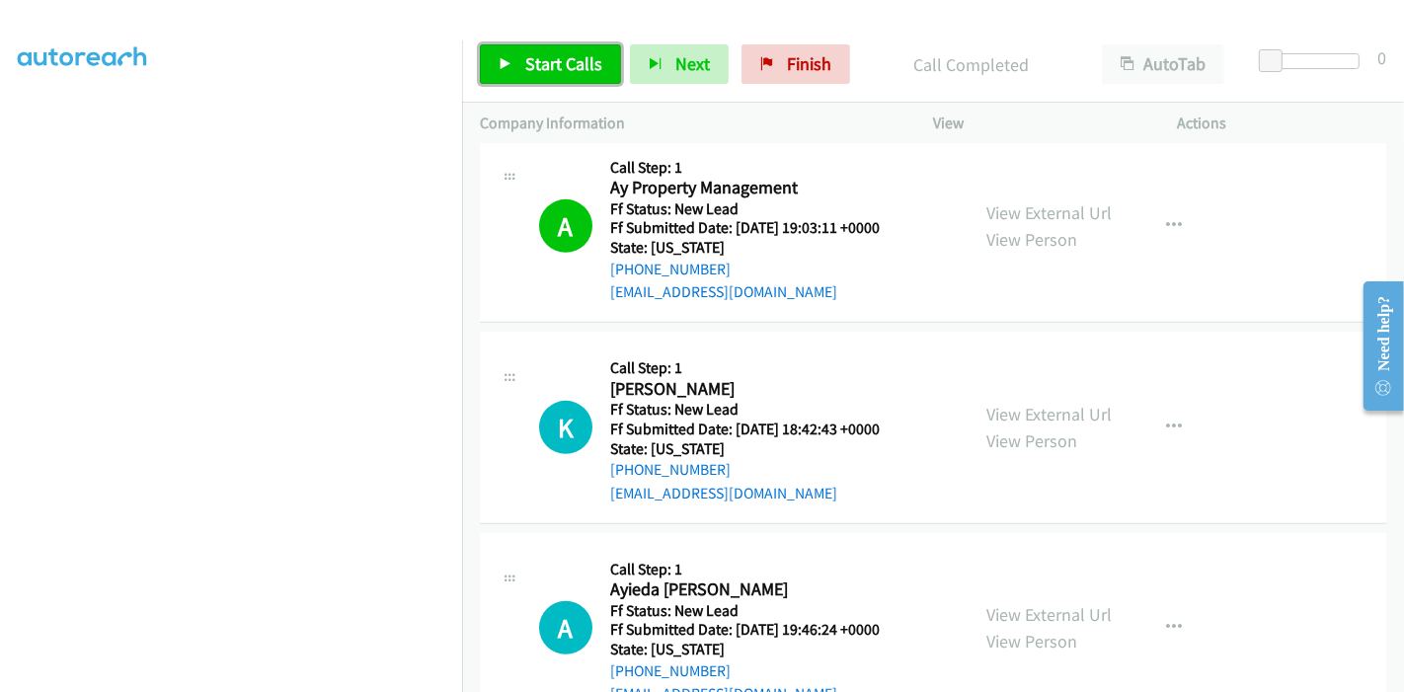
click at [540, 74] on span "Start Calls" at bounding box center [563, 63] width 77 height 23
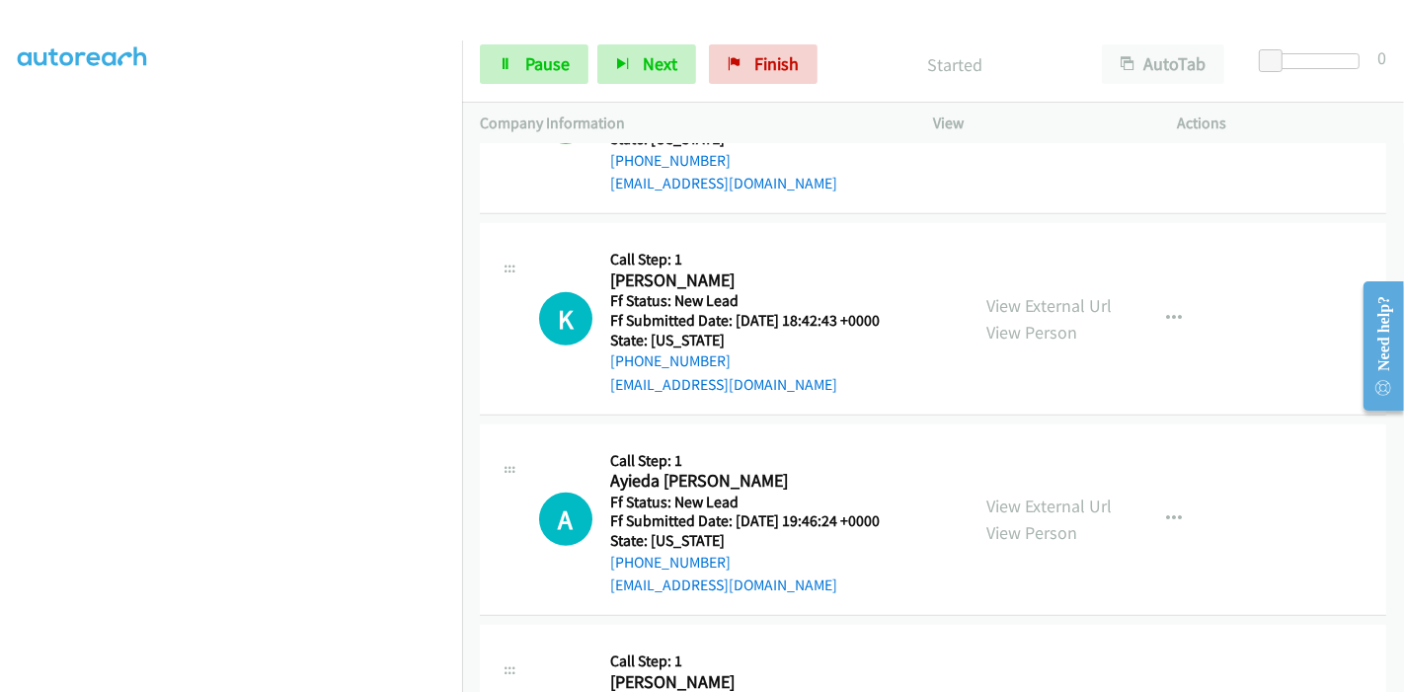
scroll to position [880, 0]
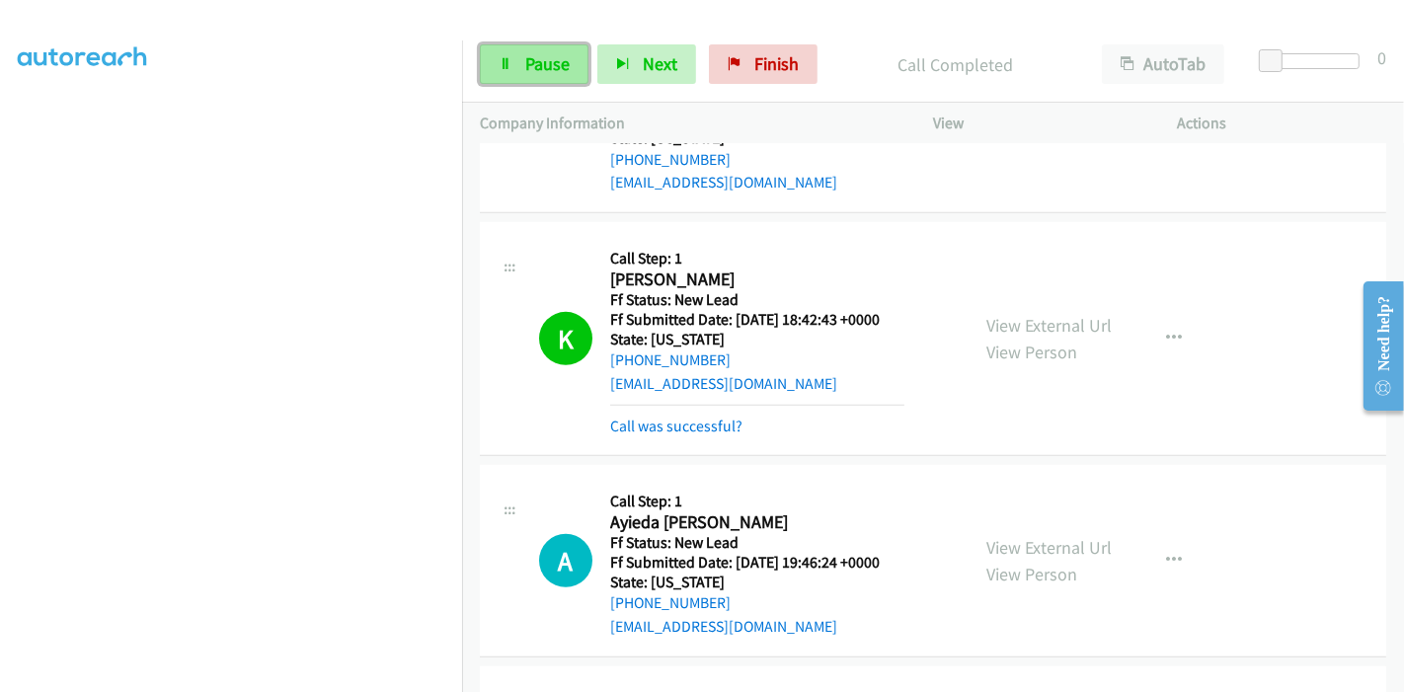
click at [535, 69] on span "Pause" at bounding box center [547, 63] width 44 height 23
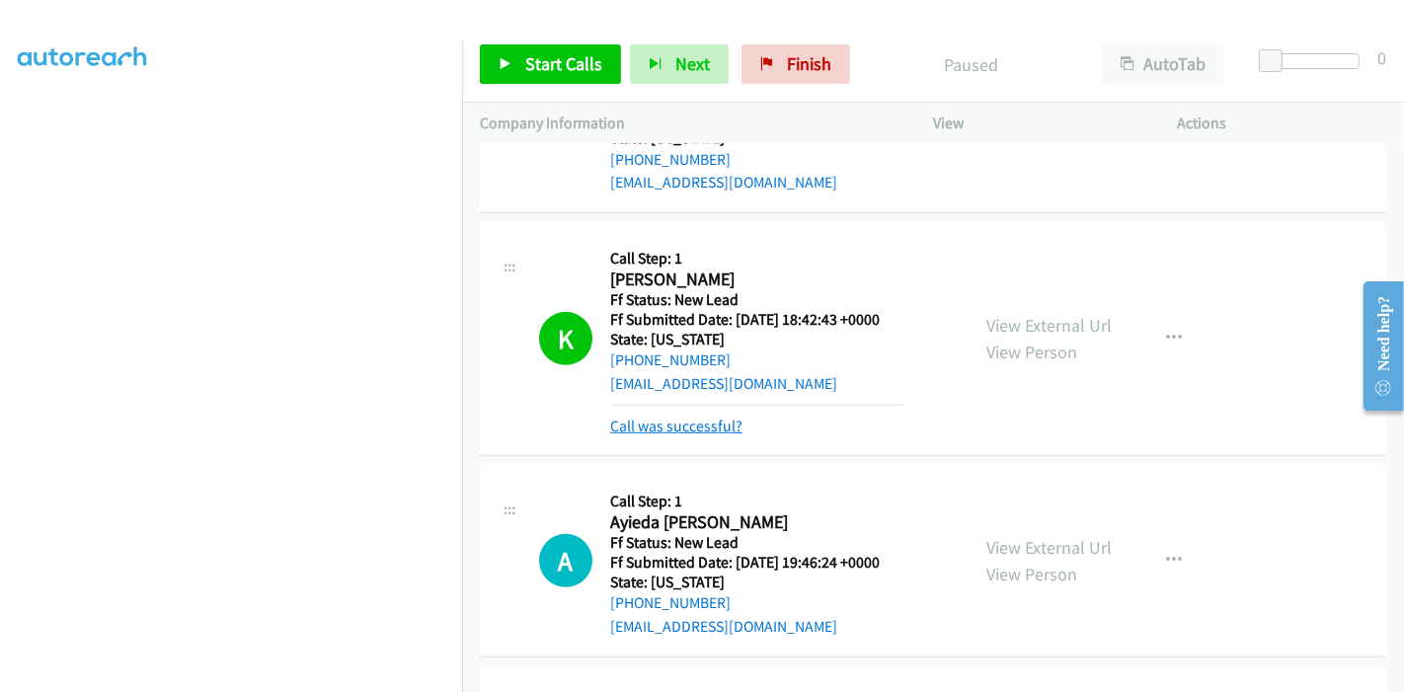
click at [712, 417] on link "Call was successful?" at bounding box center [676, 426] width 132 height 19
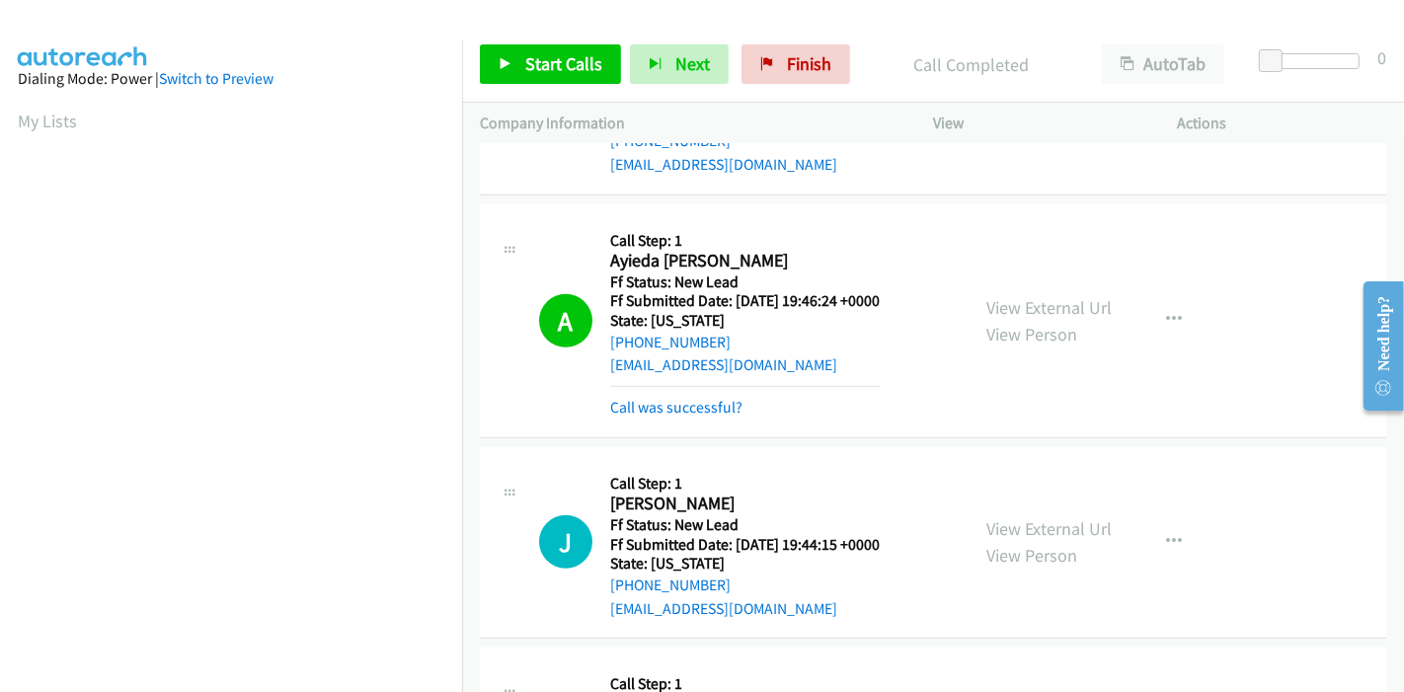
scroll to position [417, 0]
click at [691, 398] on link "Call was successful?" at bounding box center [676, 407] width 132 height 19
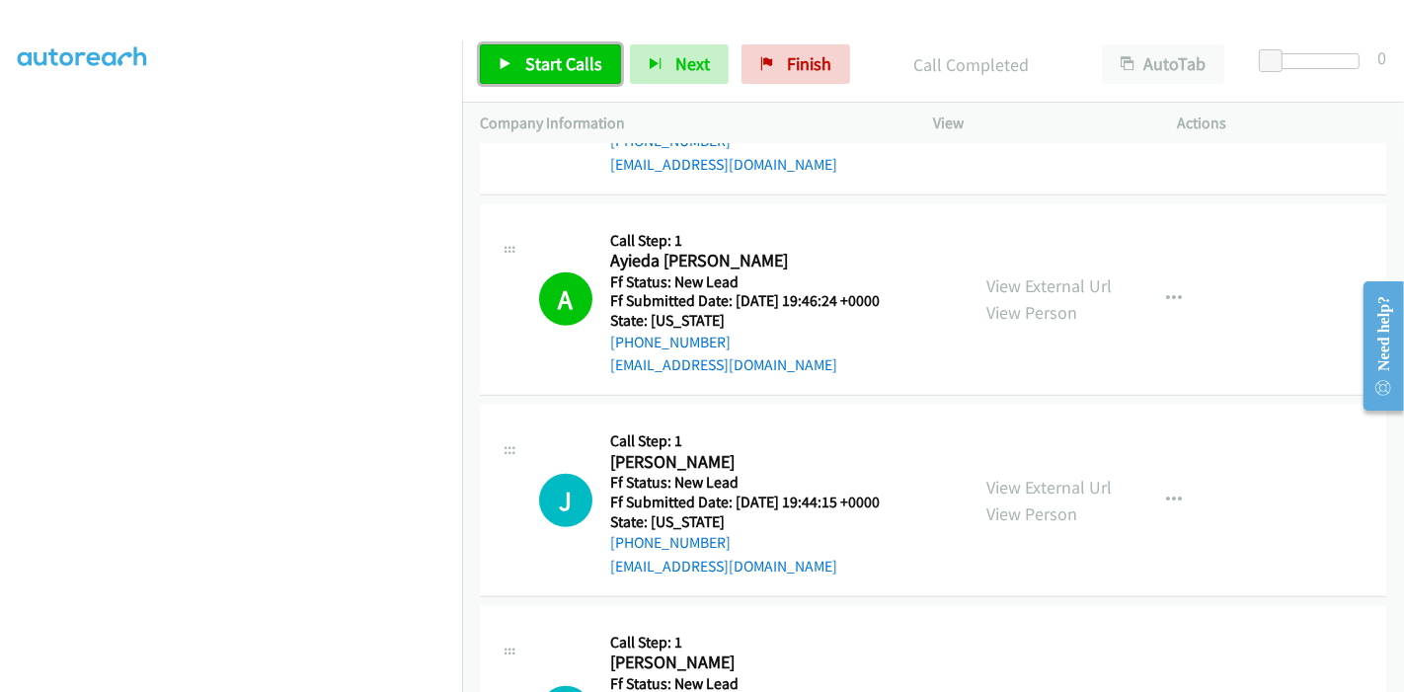
click at [515, 62] on link "Start Calls" at bounding box center [550, 63] width 141 height 39
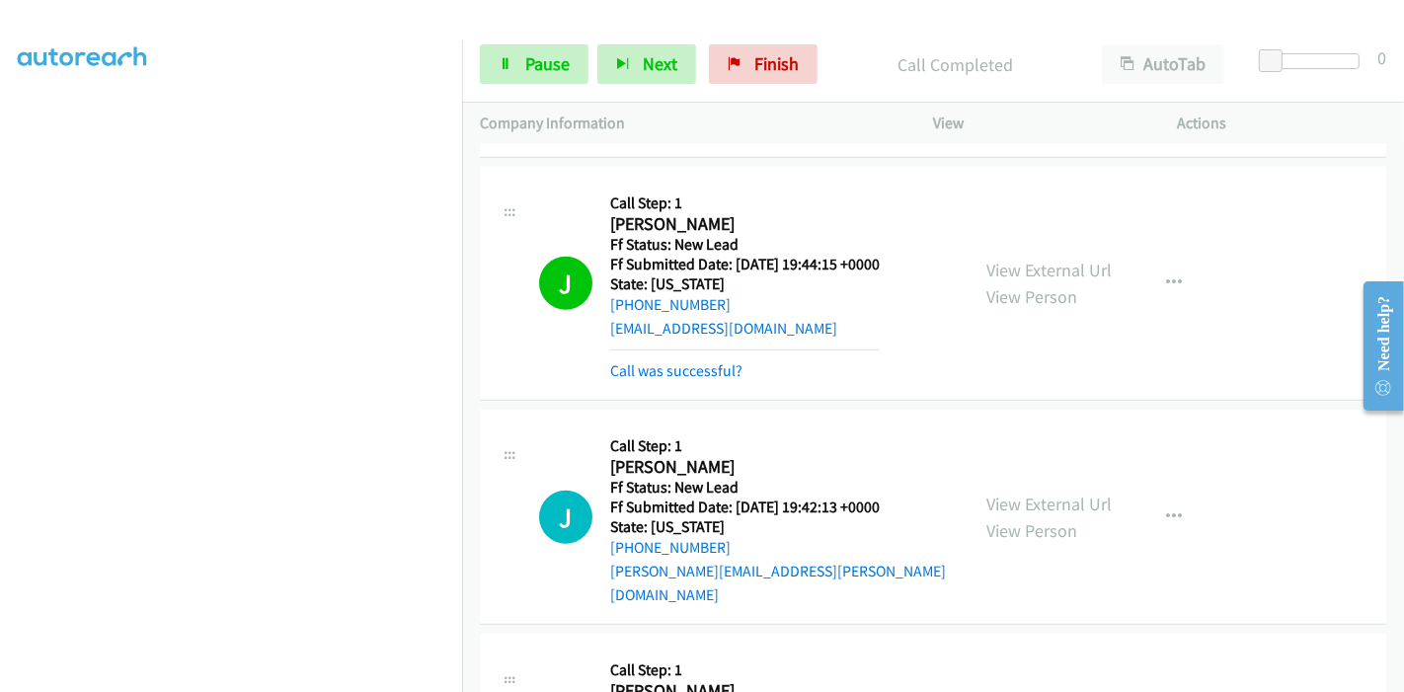
scroll to position [1481, 0]
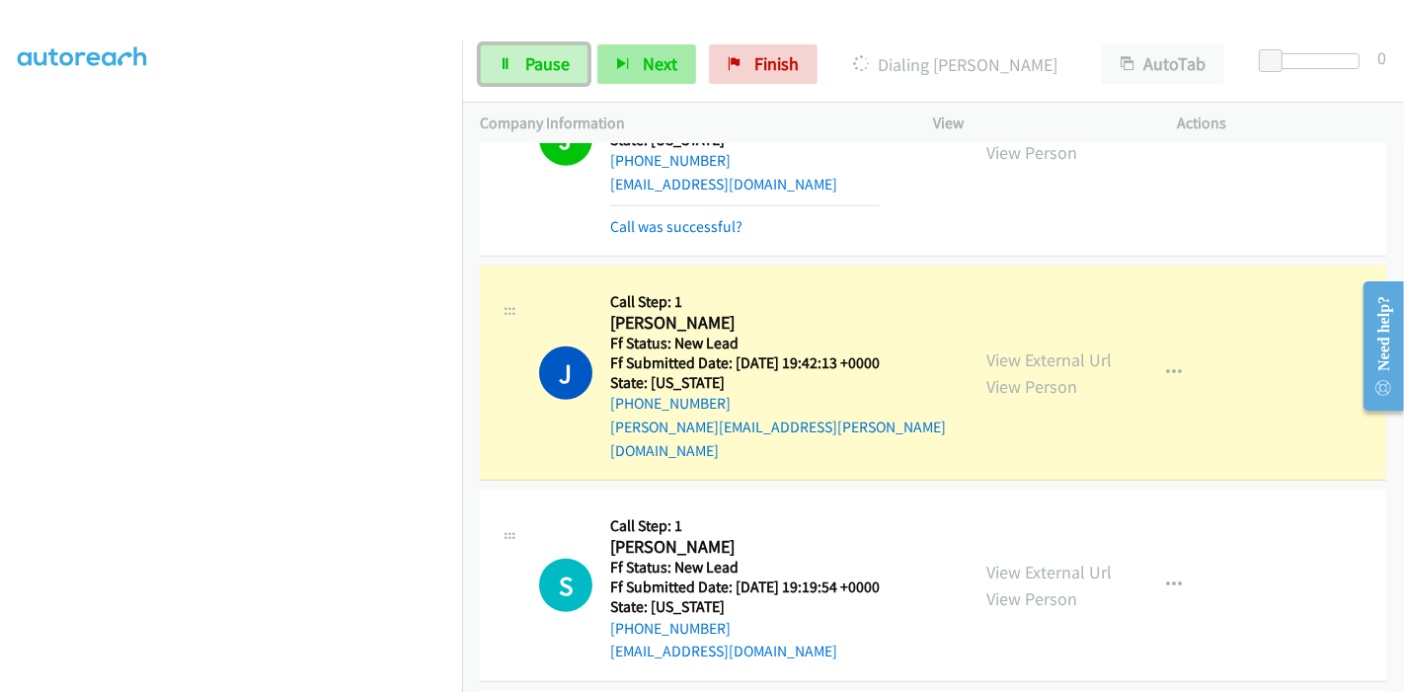
drag, startPoint x: 553, startPoint y: 74, endPoint x: 605, endPoint y: 63, distance: 53.4
click at [553, 73] on span "Pause" at bounding box center [547, 63] width 44 height 23
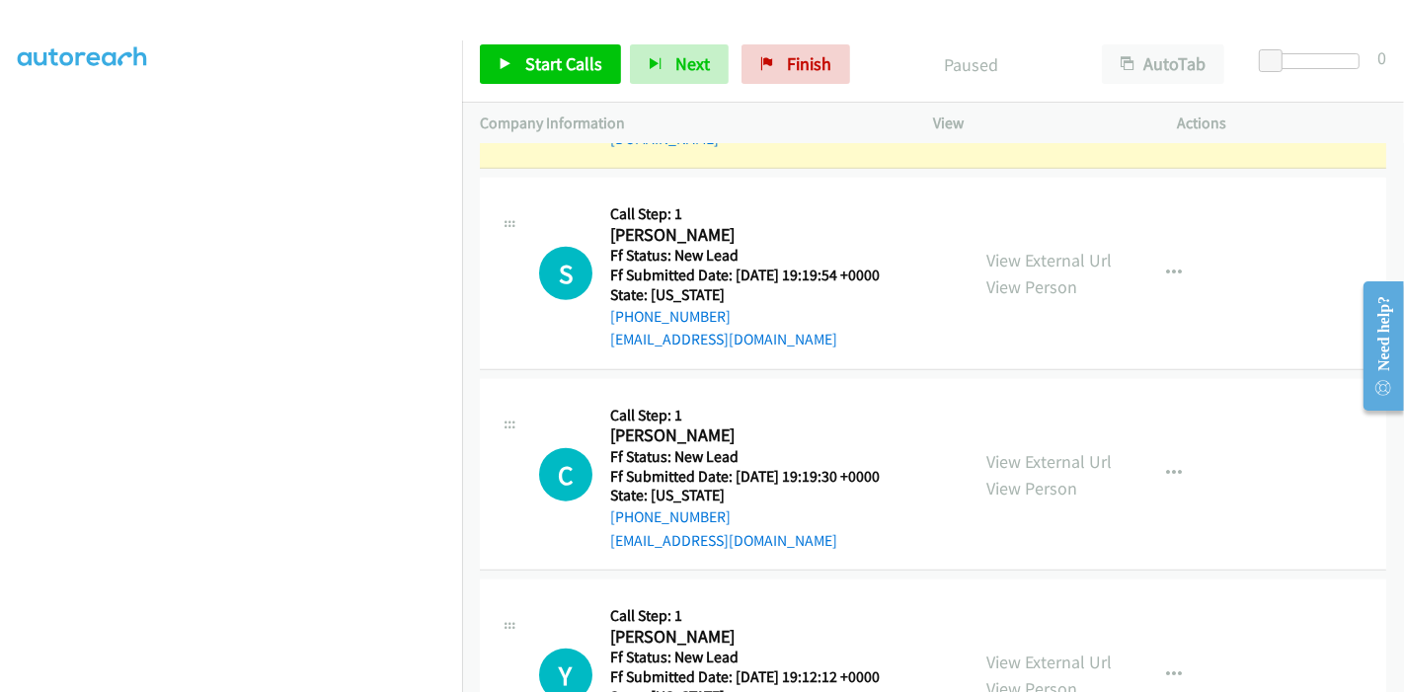
scroll to position [1809, 0]
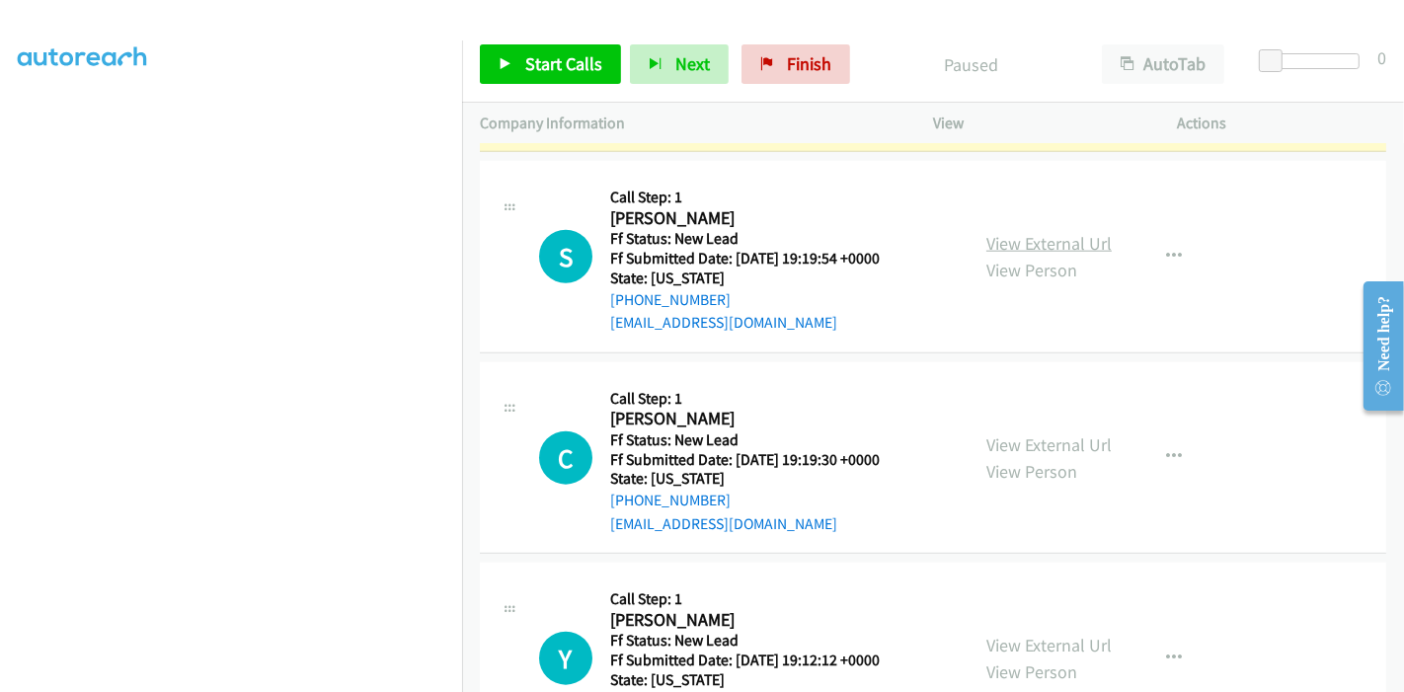
click at [1009, 232] on link "View External Url" at bounding box center [1048, 243] width 125 height 23
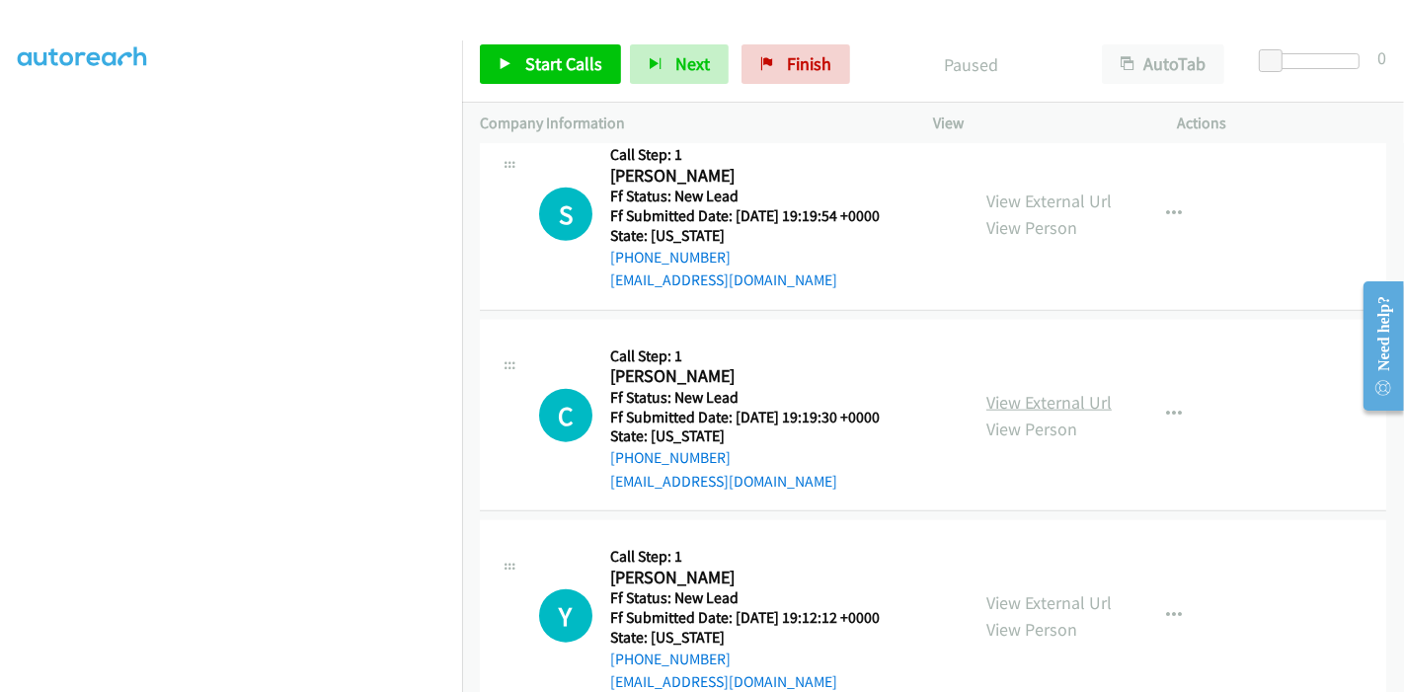
click at [998, 391] on link "View External Url" at bounding box center [1048, 402] width 125 height 23
click at [1018, 591] on link "View External Url" at bounding box center [1048, 602] width 125 height 23
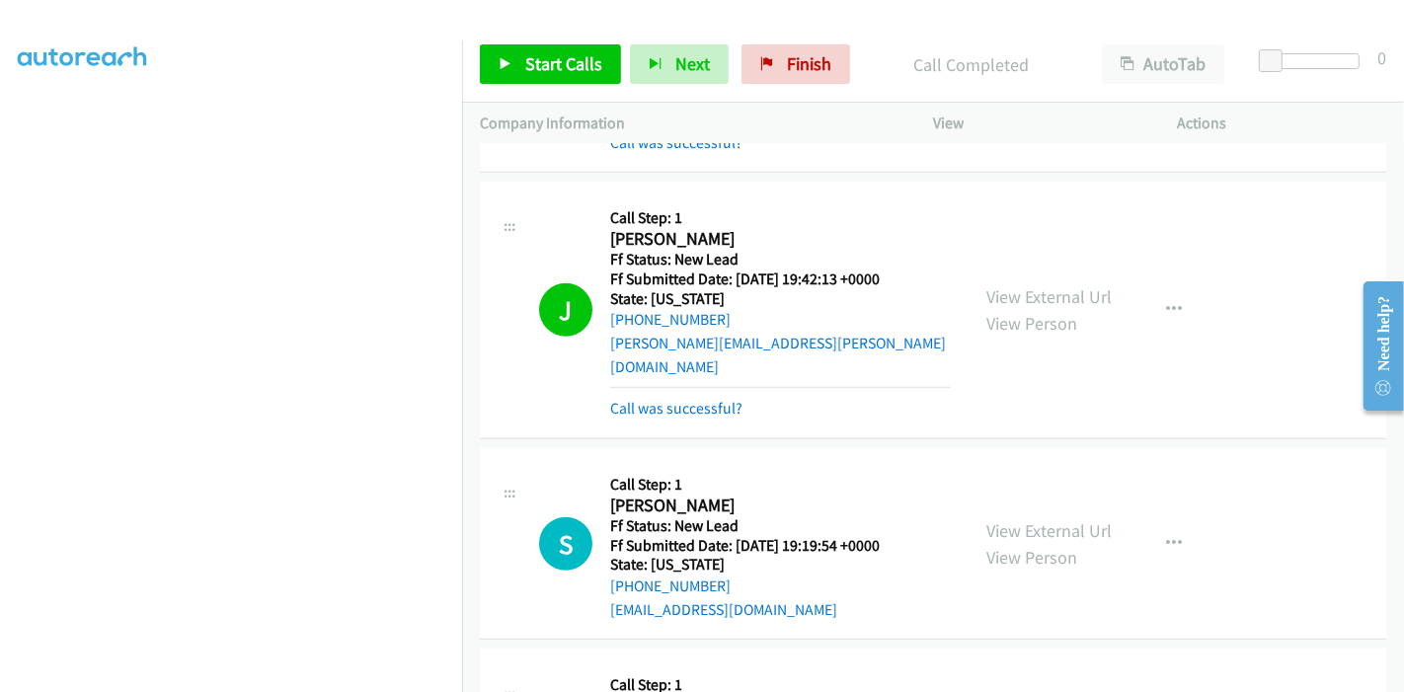
scroll to position [1893, 0]
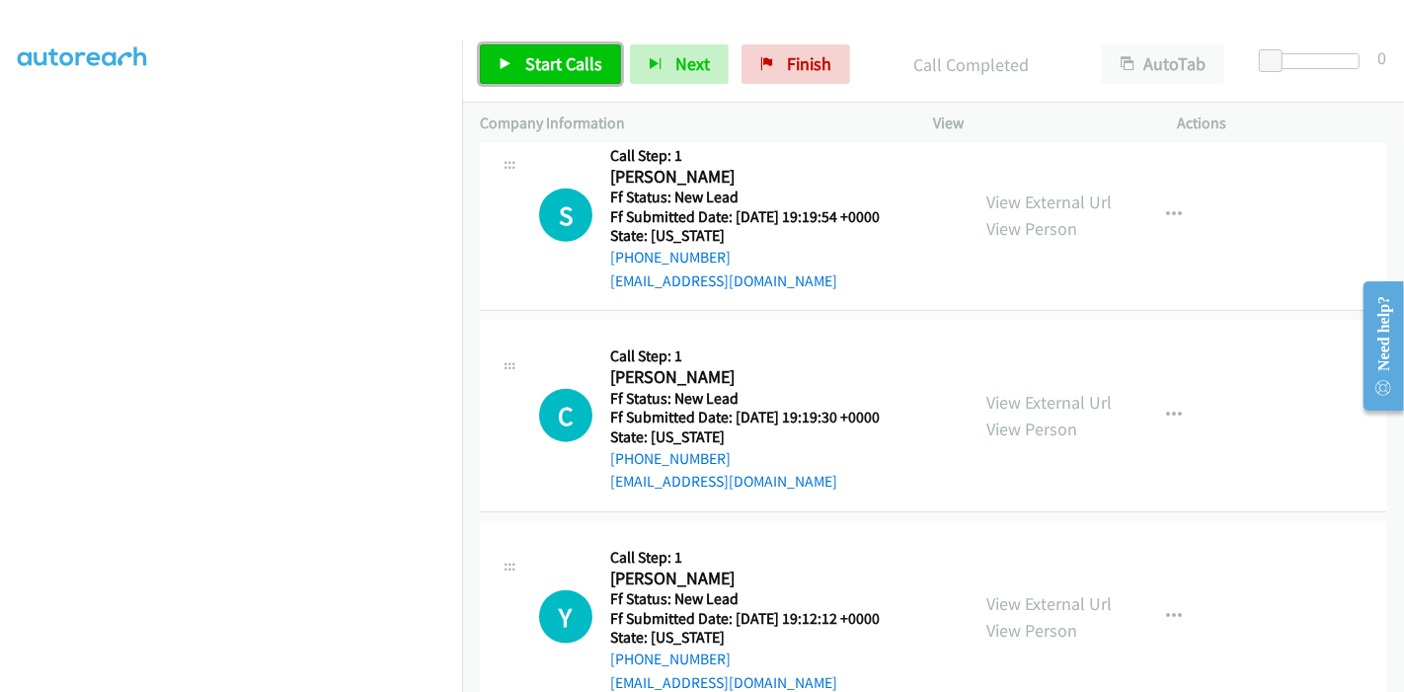
click at [561, 58] on span "Start Calls" at bounding box center [563, 63] width 77 height 23
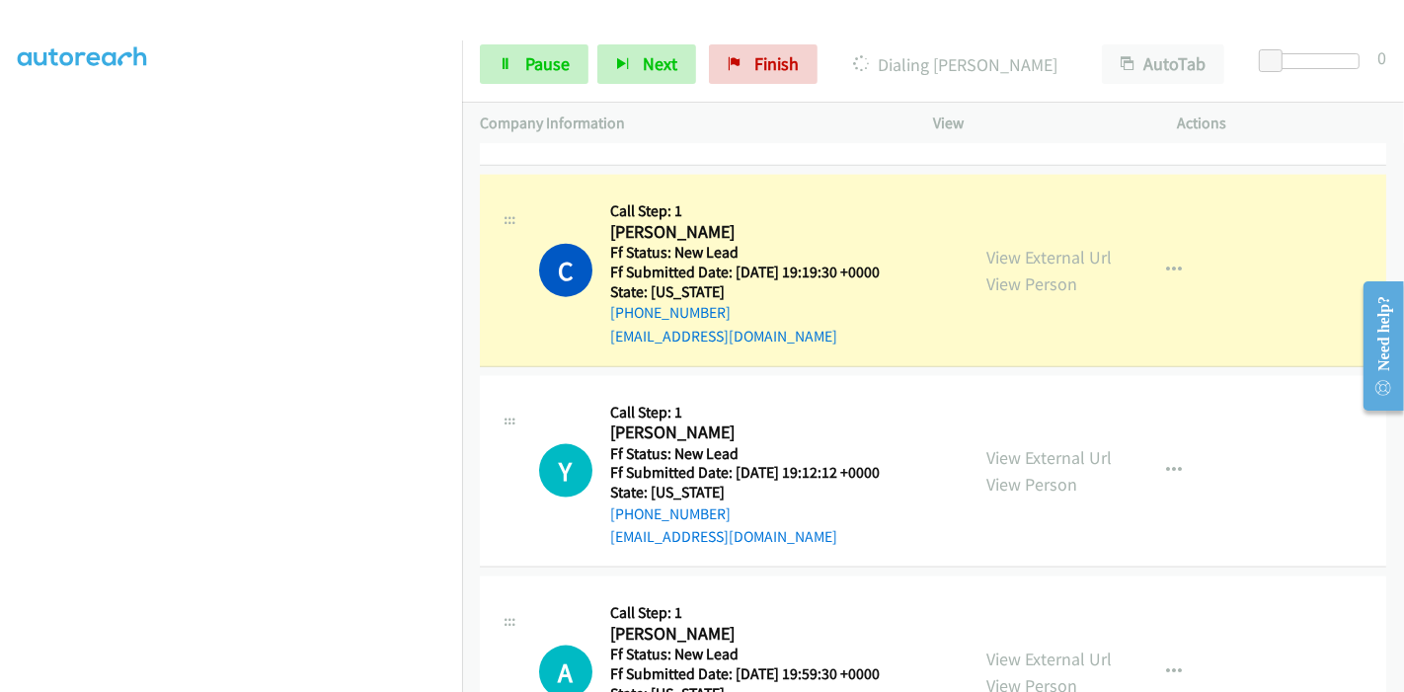
scroll to position [2112, 0]
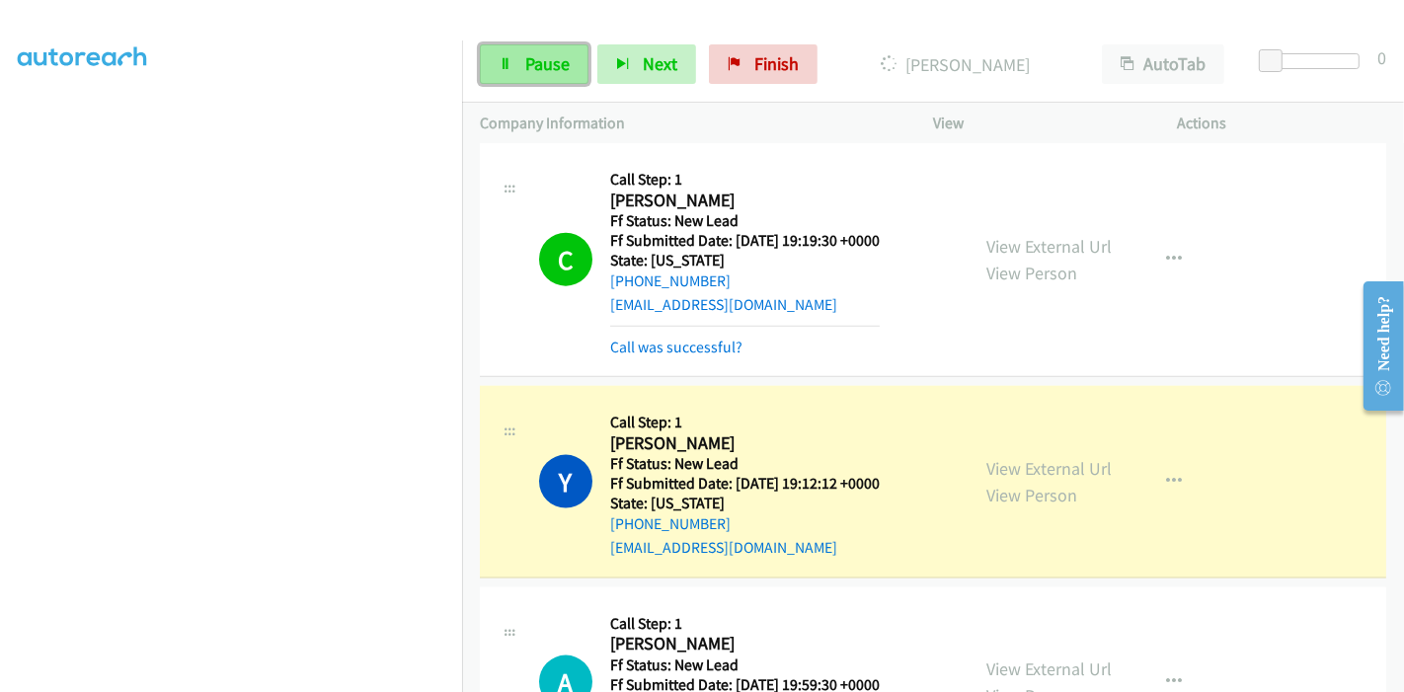
click at [539, 66] on span "Pause" at bounding box center [547, 63] width 44 height 23
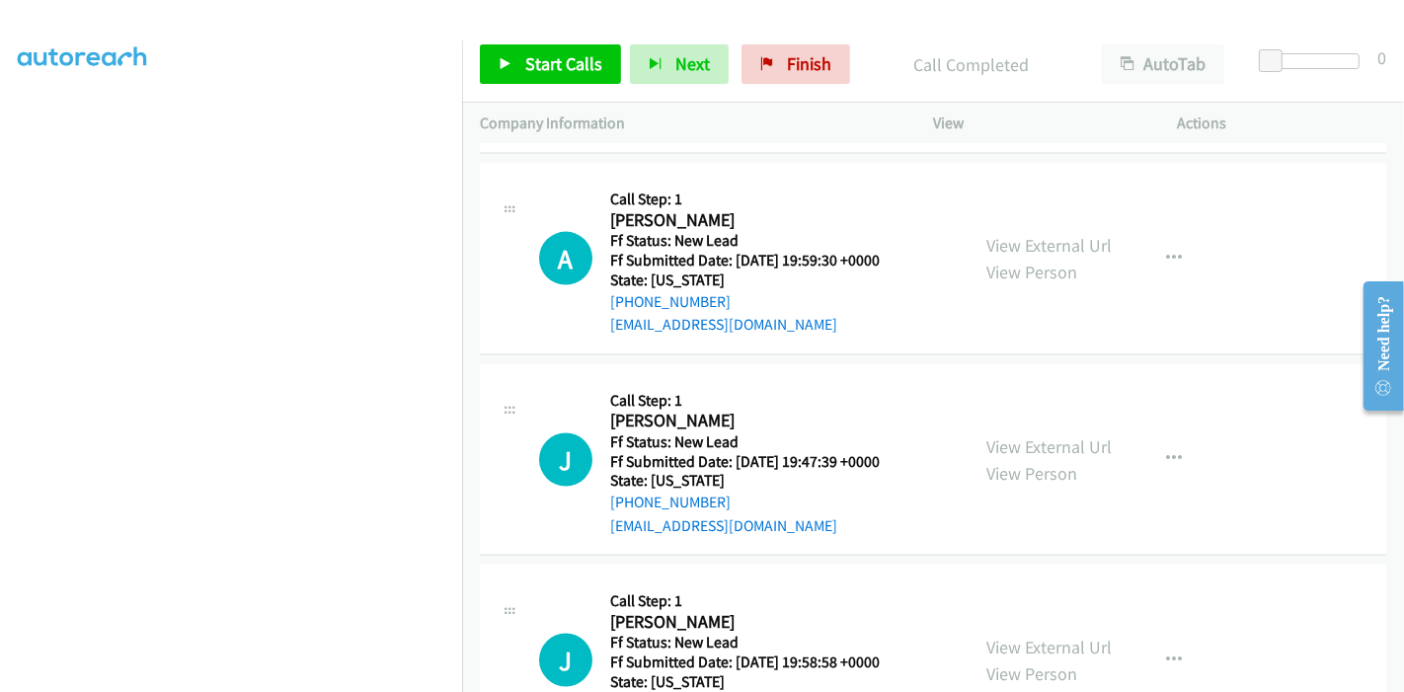
scroll to position [2620, 0]
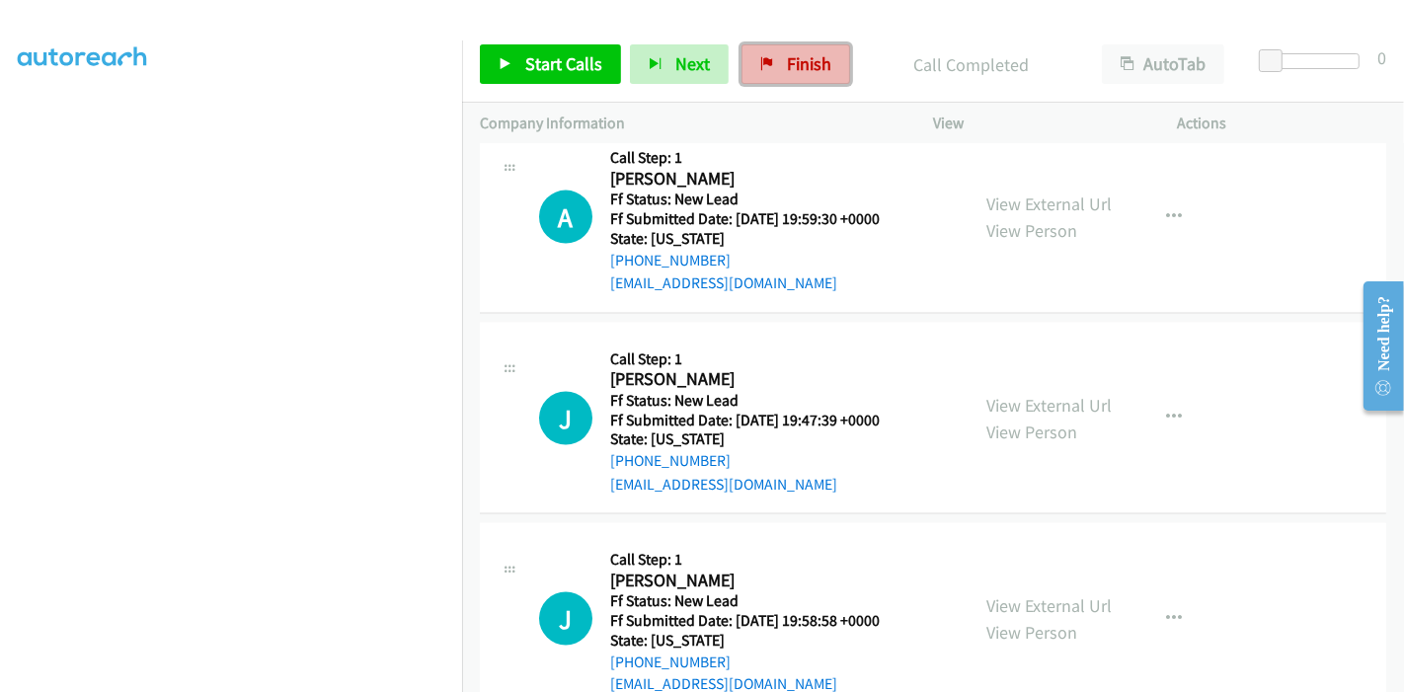
click at [787, 63] on span "Finish" at bounding box center [809, 63] width 44 height 23
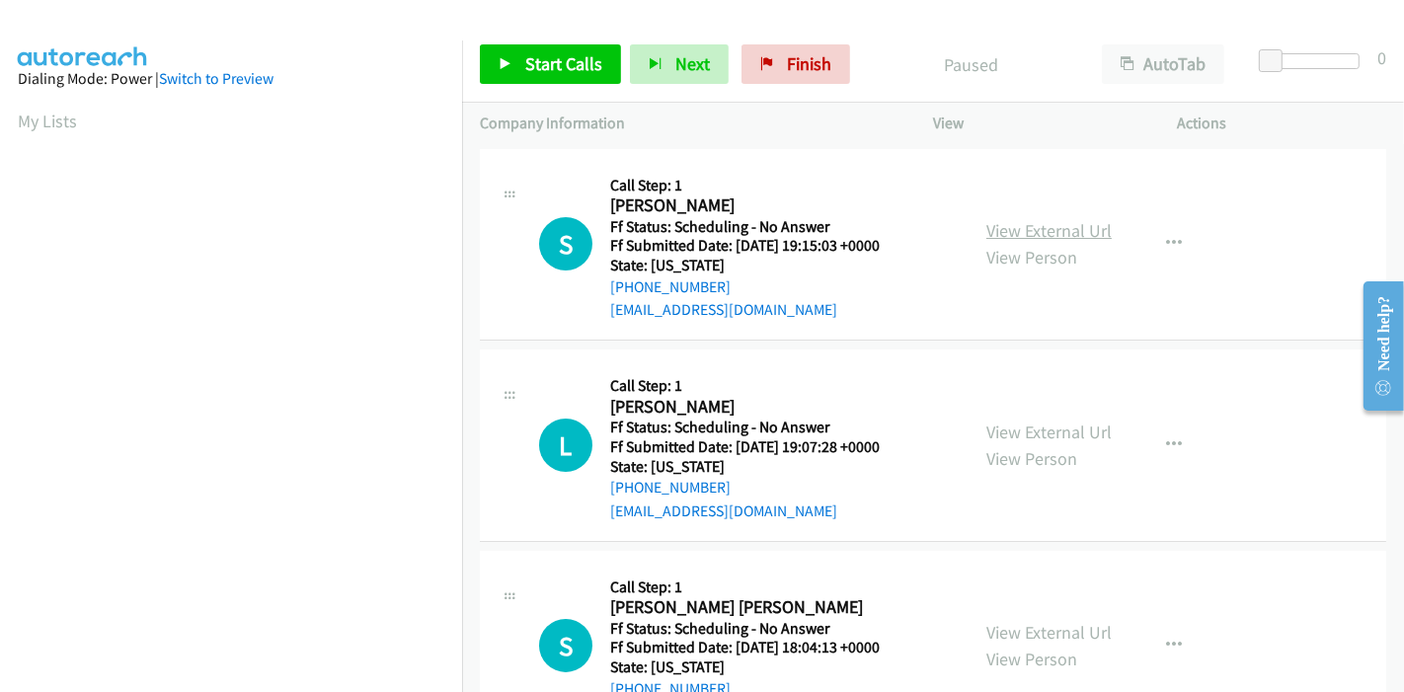
click at [1025, 231] on link "View External Url" at bounding box center [1048, 230] width 125 height 23
click at [1018, 423] on link "View External Url" at bounding box center [1048, 432] width 125 height 23
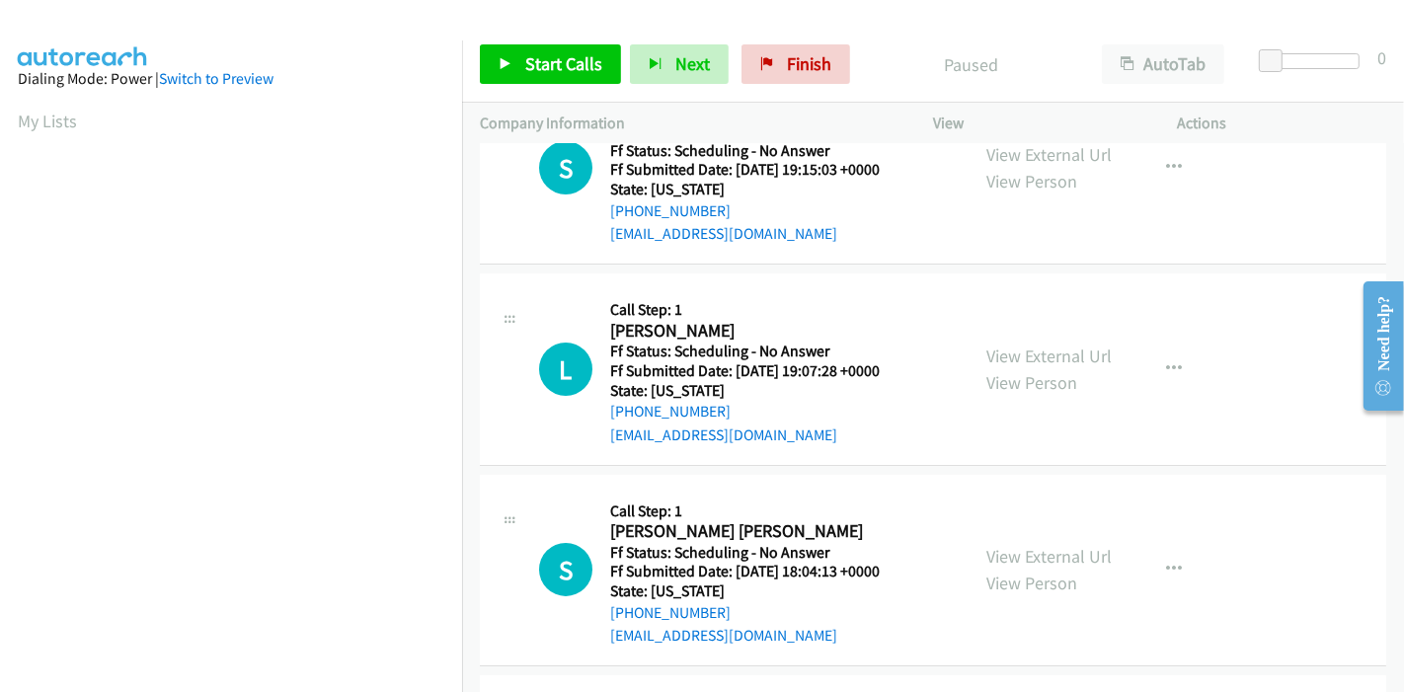
scroll to position [110, 0]
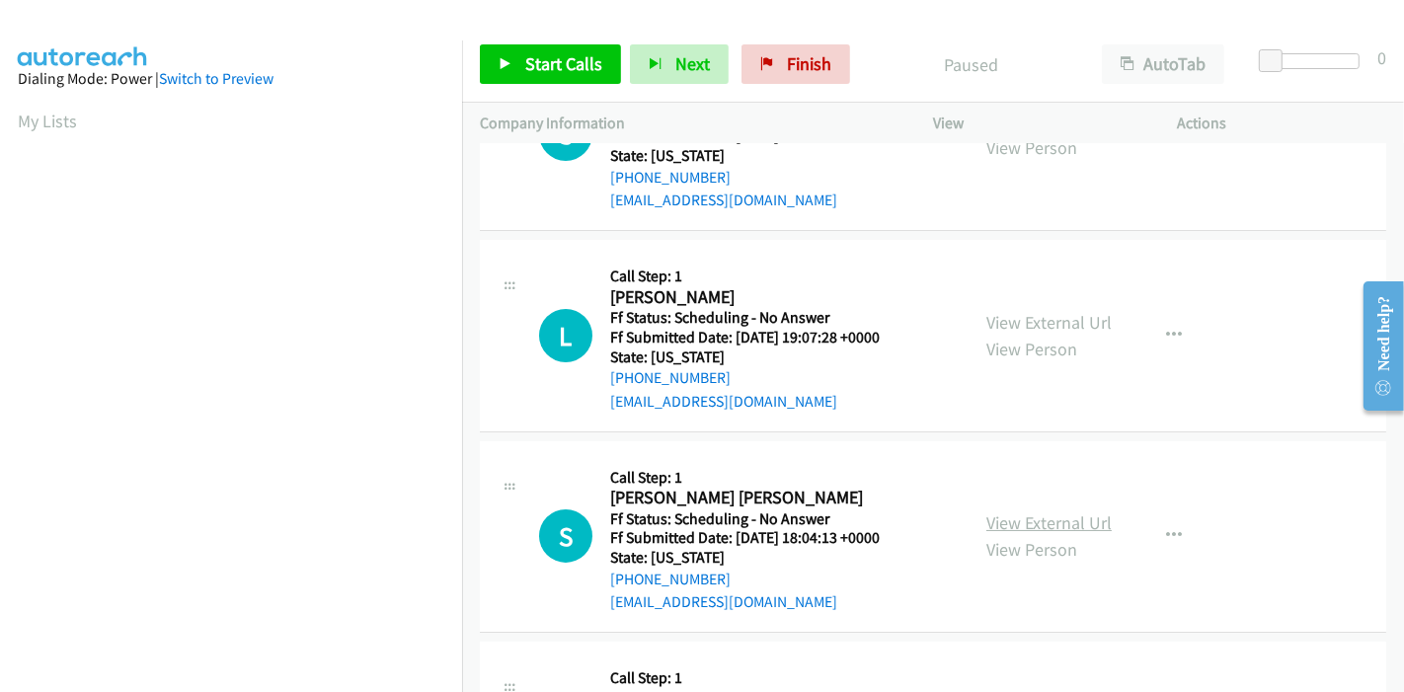
click at [1007, 525] on link "View External Url" at bounding box center [1048, 522] width 125 height 23
click at [544, 51] on link "Start Calls" at bounding box center [550, 63] width 141 height 39
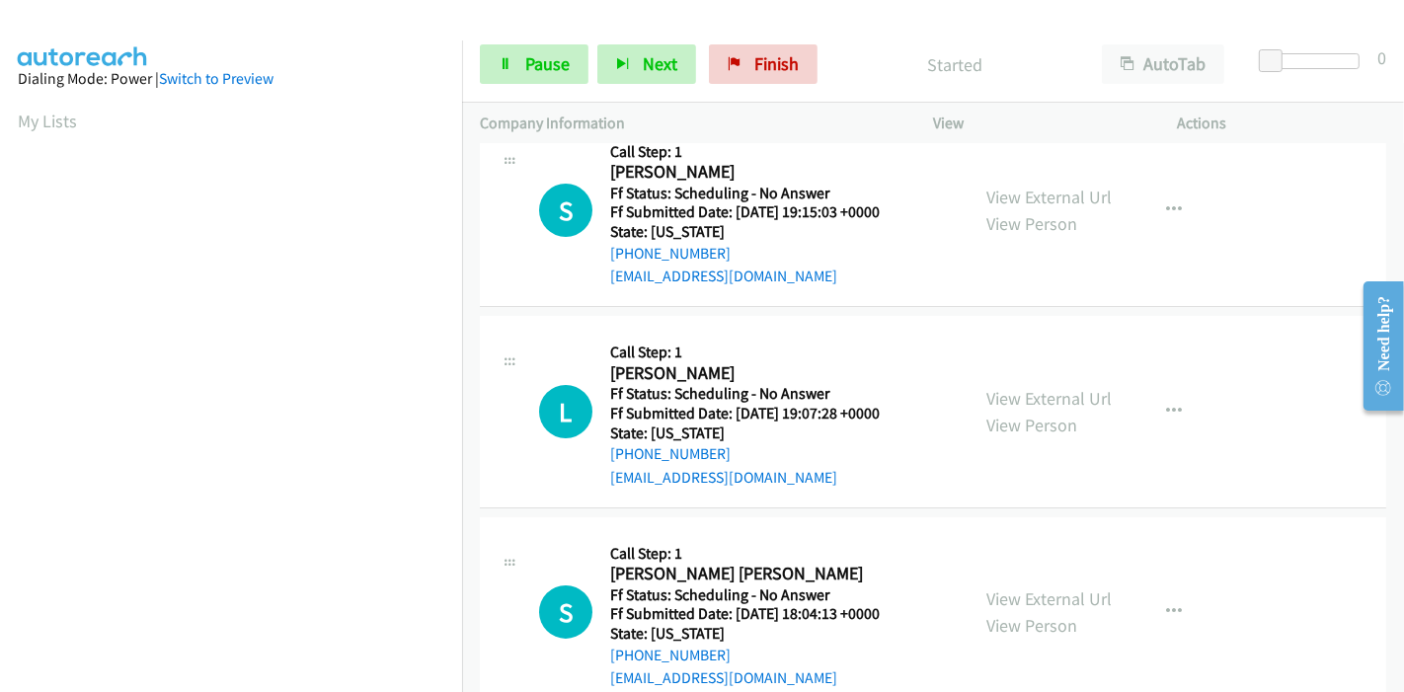
scroll to position [0, 0]
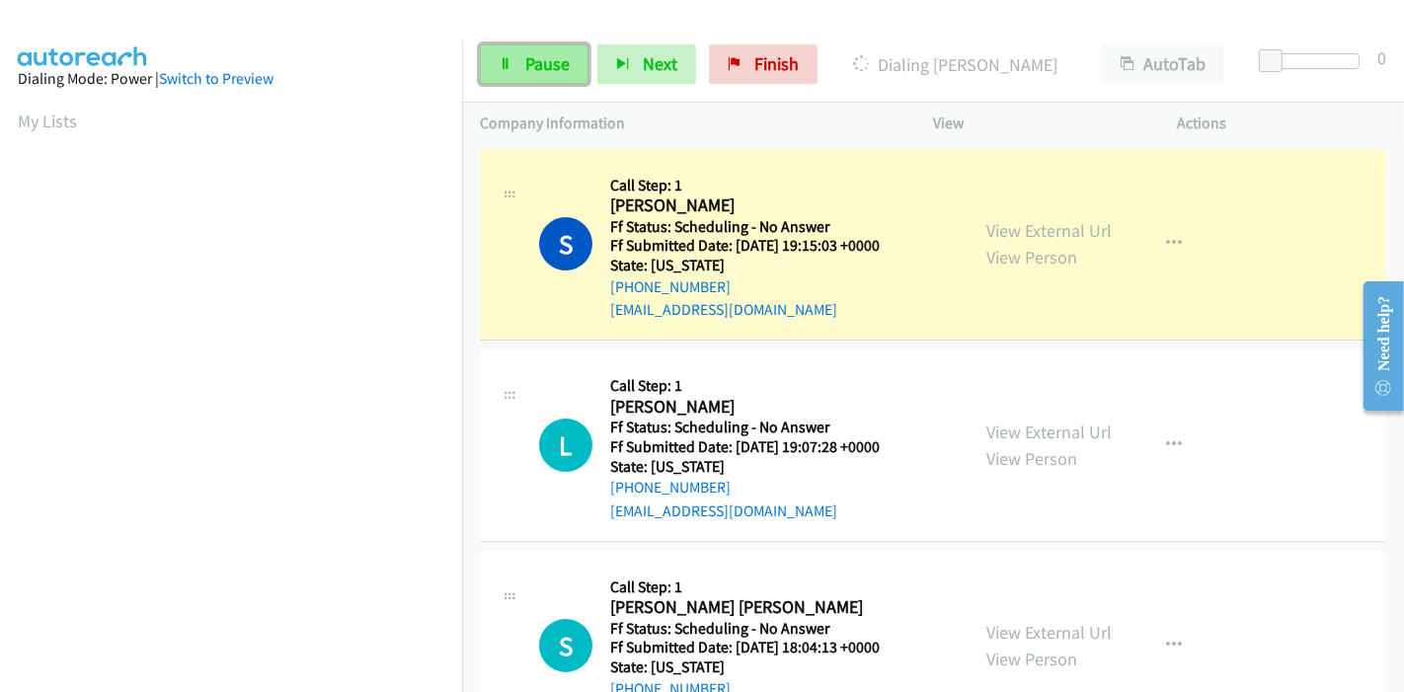
click at [525, 66] on span "Pause" at bounding box center [547, 63] width 44 height 23
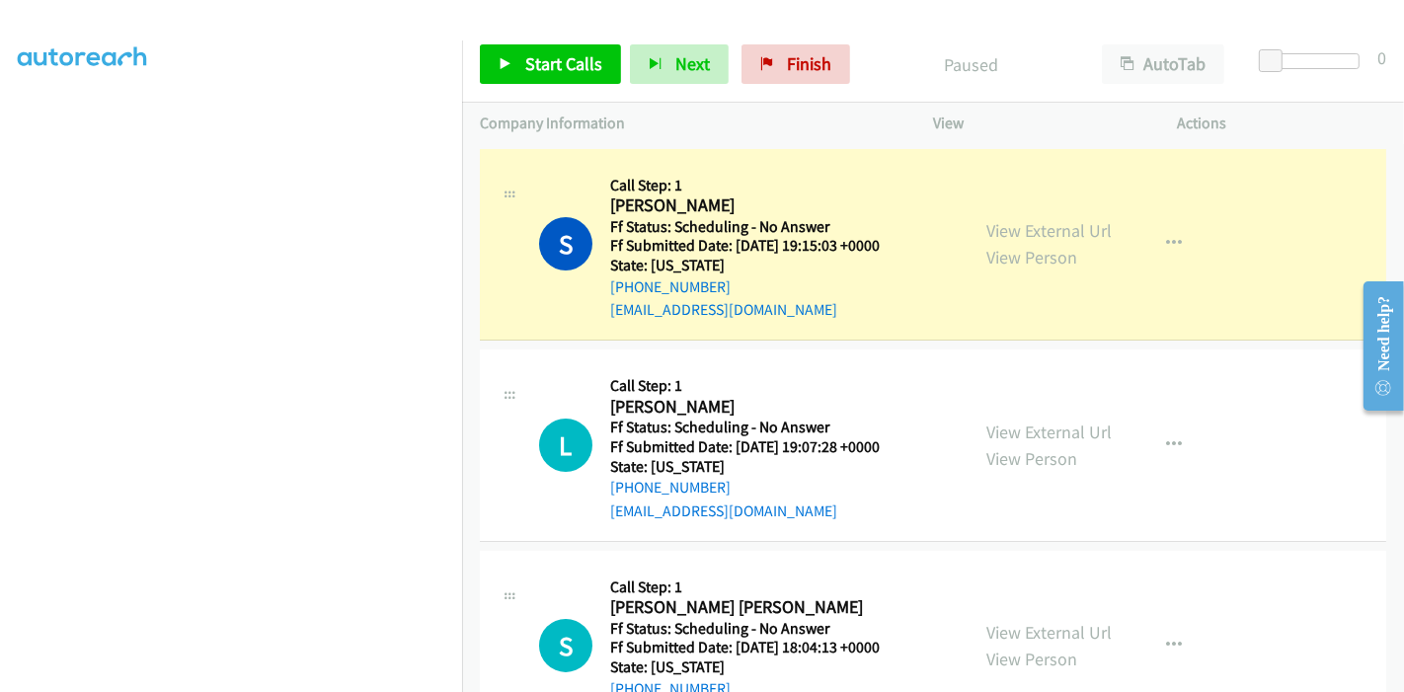
scroll to position [417, 0]
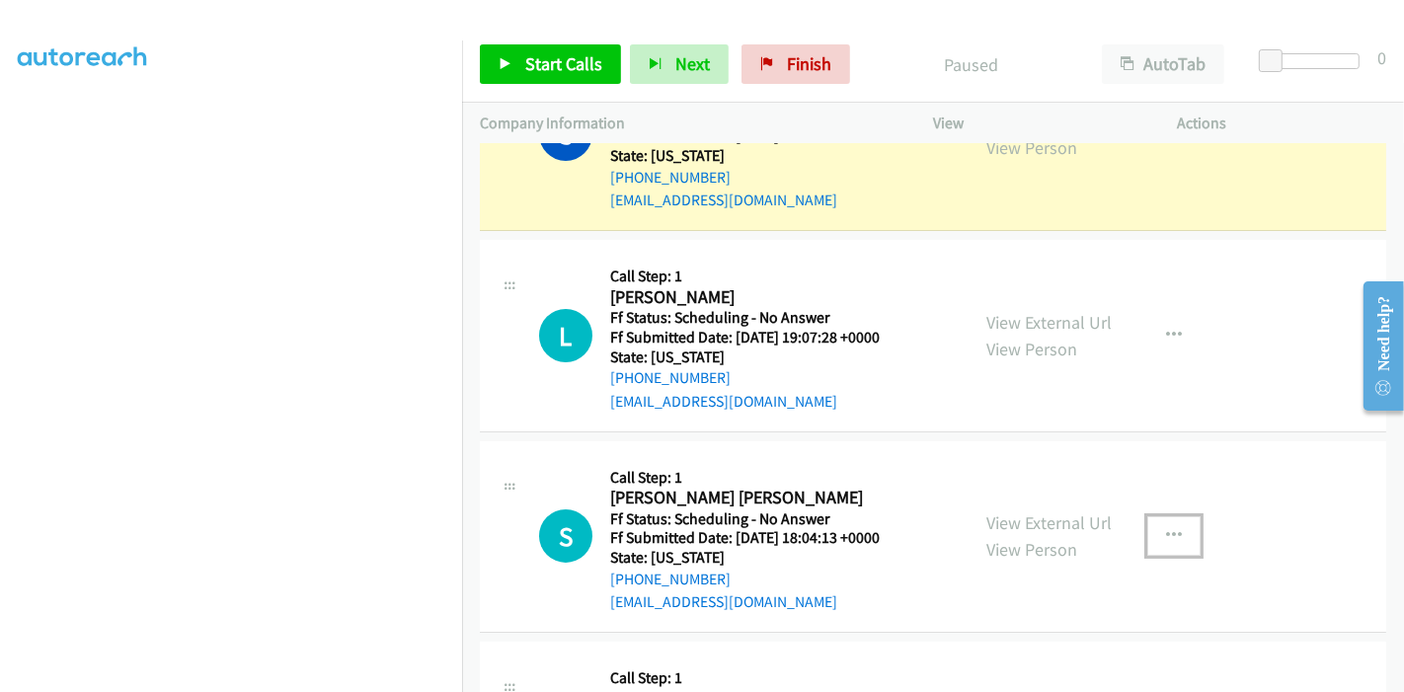
click at [1166, 534] on icon "button" at bounding box center [1174, 536] width 16 height 16
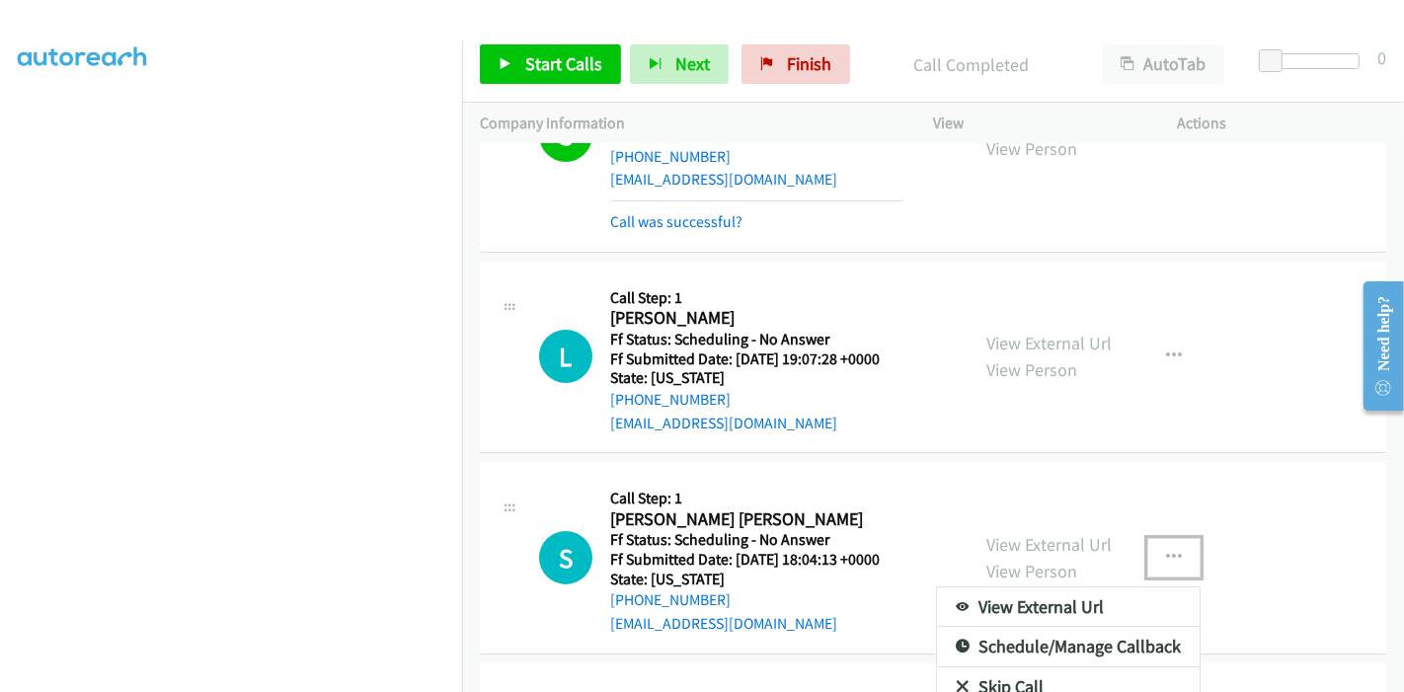
scroll to position [240, 0]
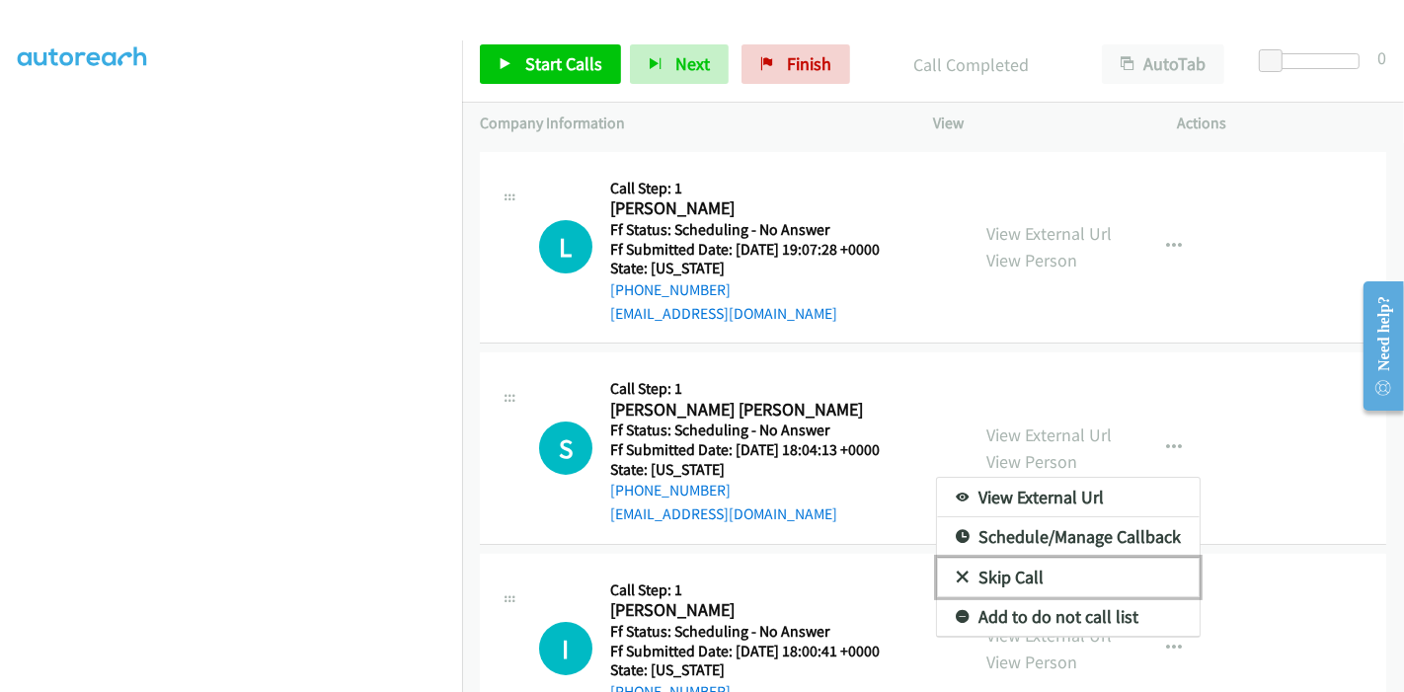
click at [1029, 576] on link "Skip Call" at bounding box center [1068, 577] width 263 height 39
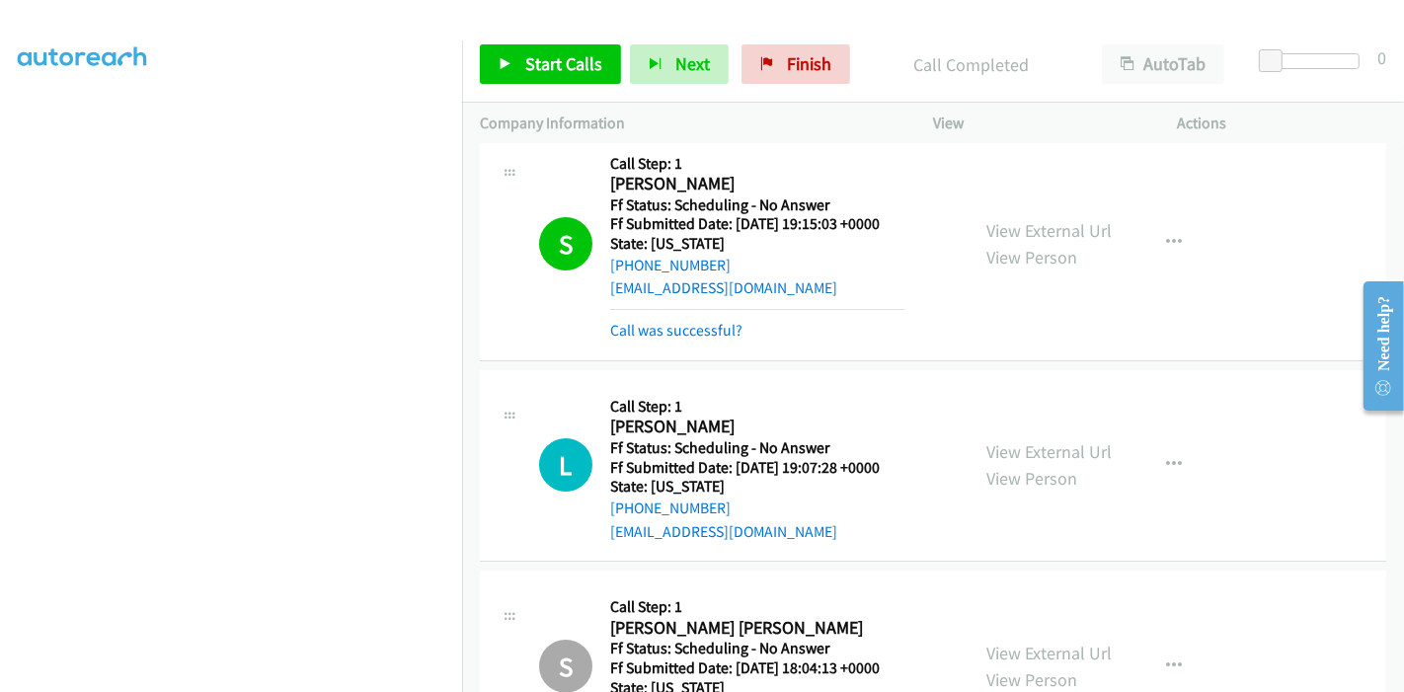
scroll to position [21, 0]
click at [534, 56] on span "Start Calls" at bounding box center [563, 63] width 77 height 23
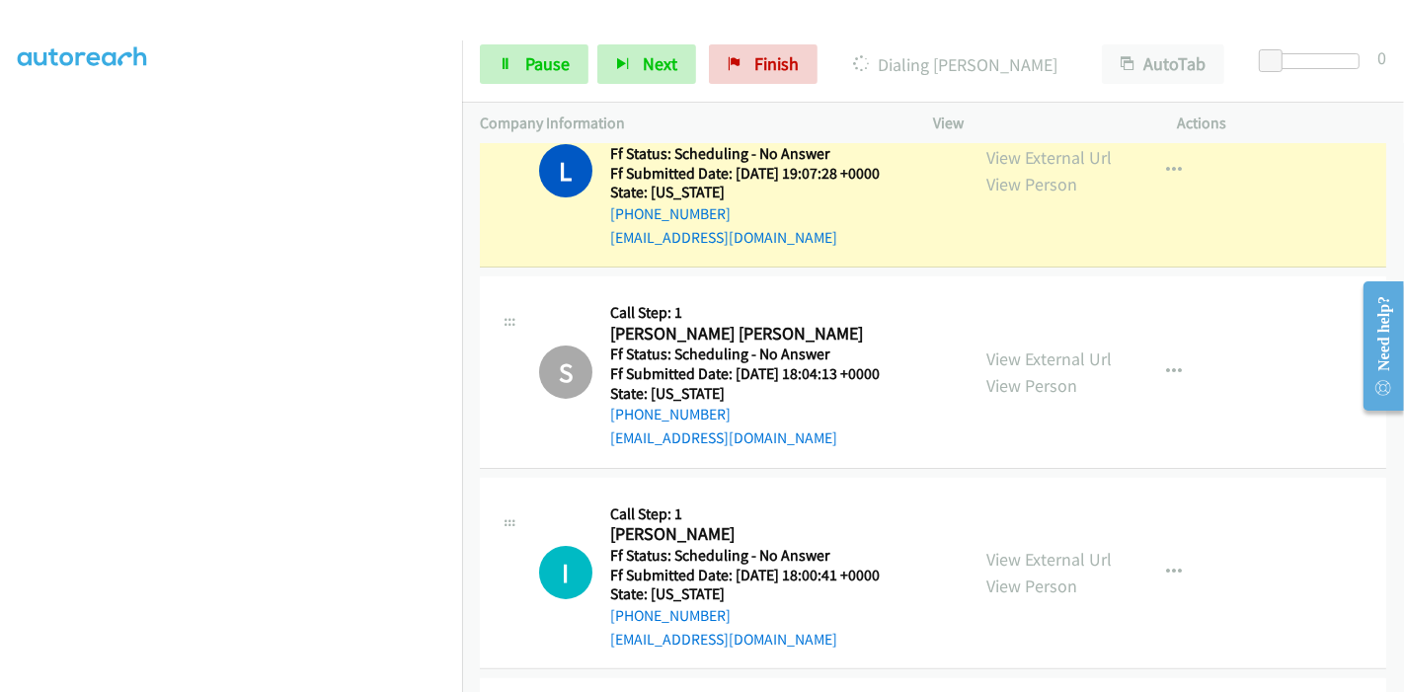
scroll to position [349, 0]
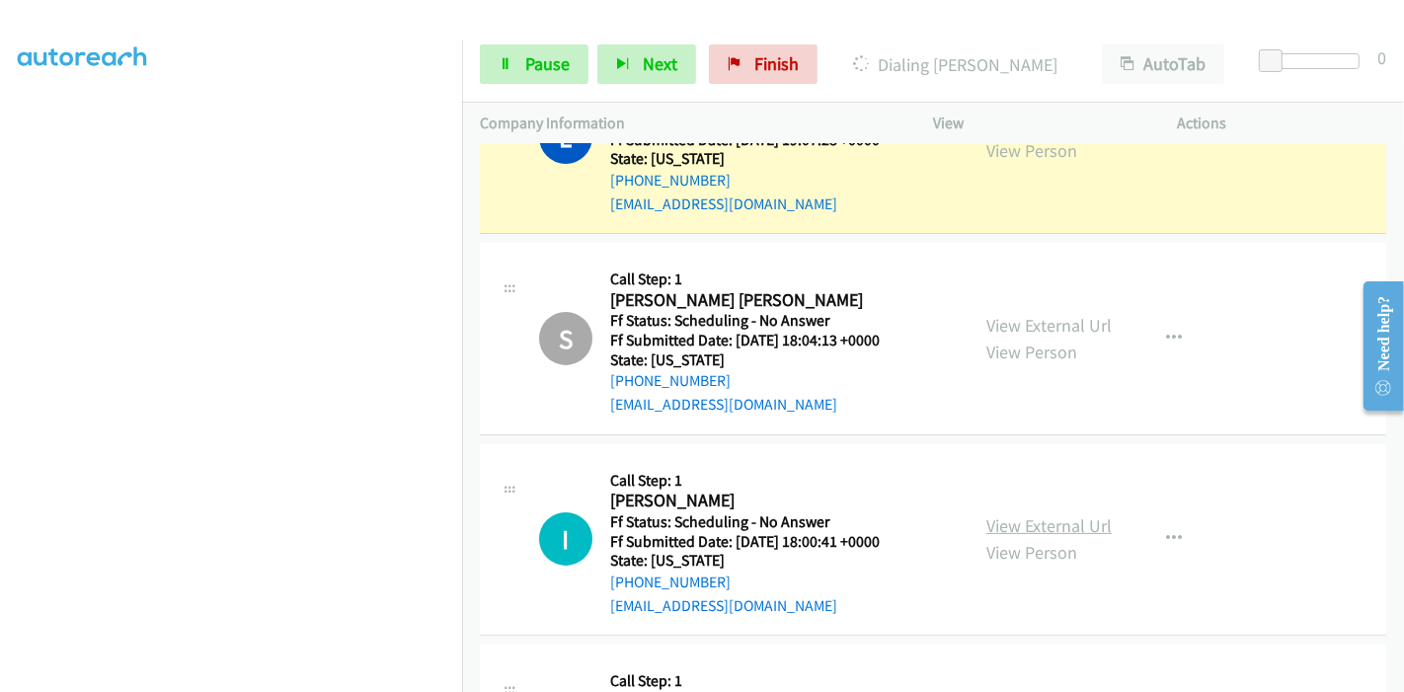
click at [1015, 517] on link "View External Url" at bounding box center [1048, 525] width 125 height 23
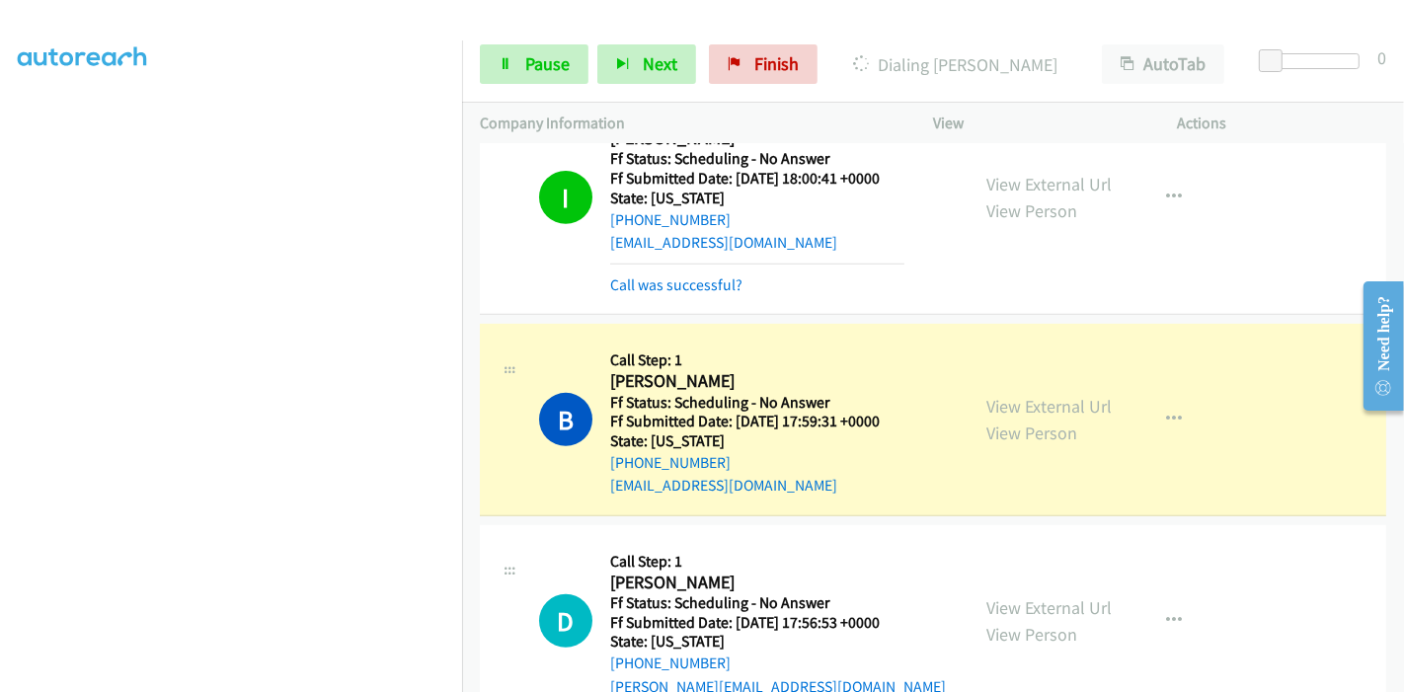
scroll to position [789, 0]
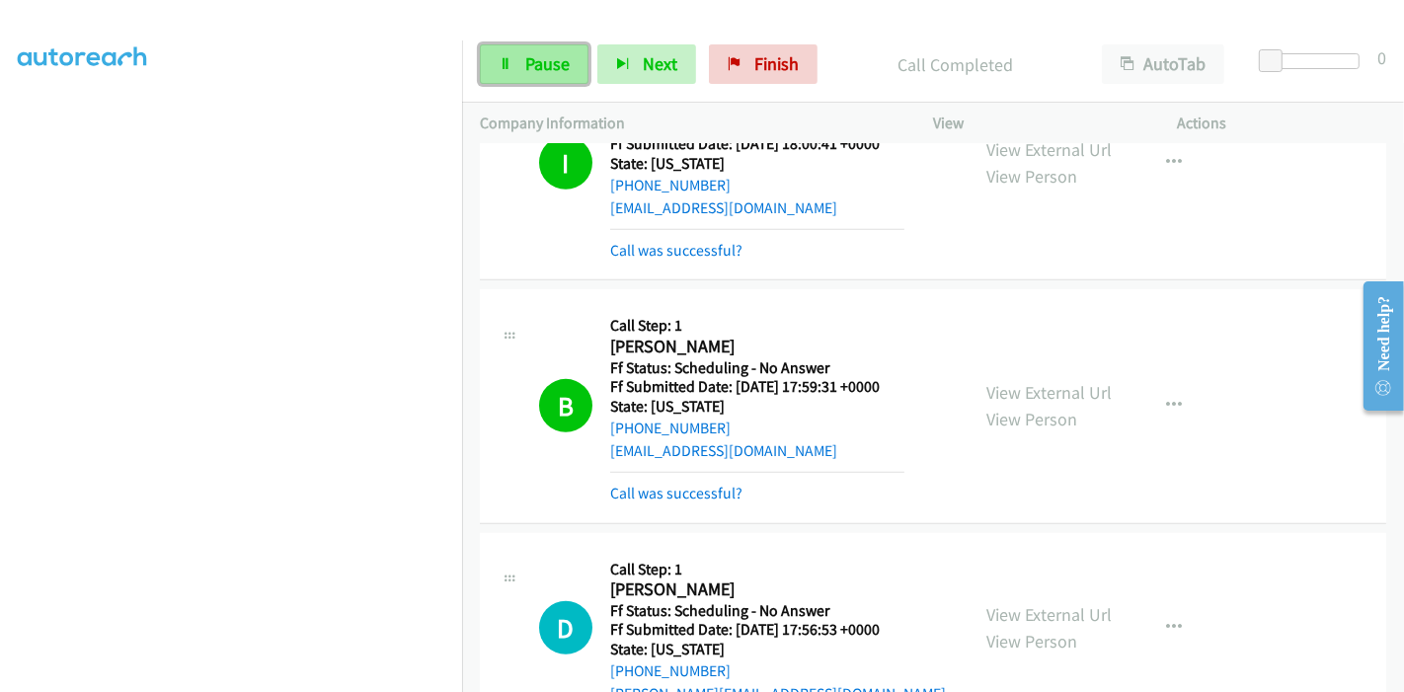
click at [545, 57] on span "Pause" at bounding box center [547, 63] width 44 height 23
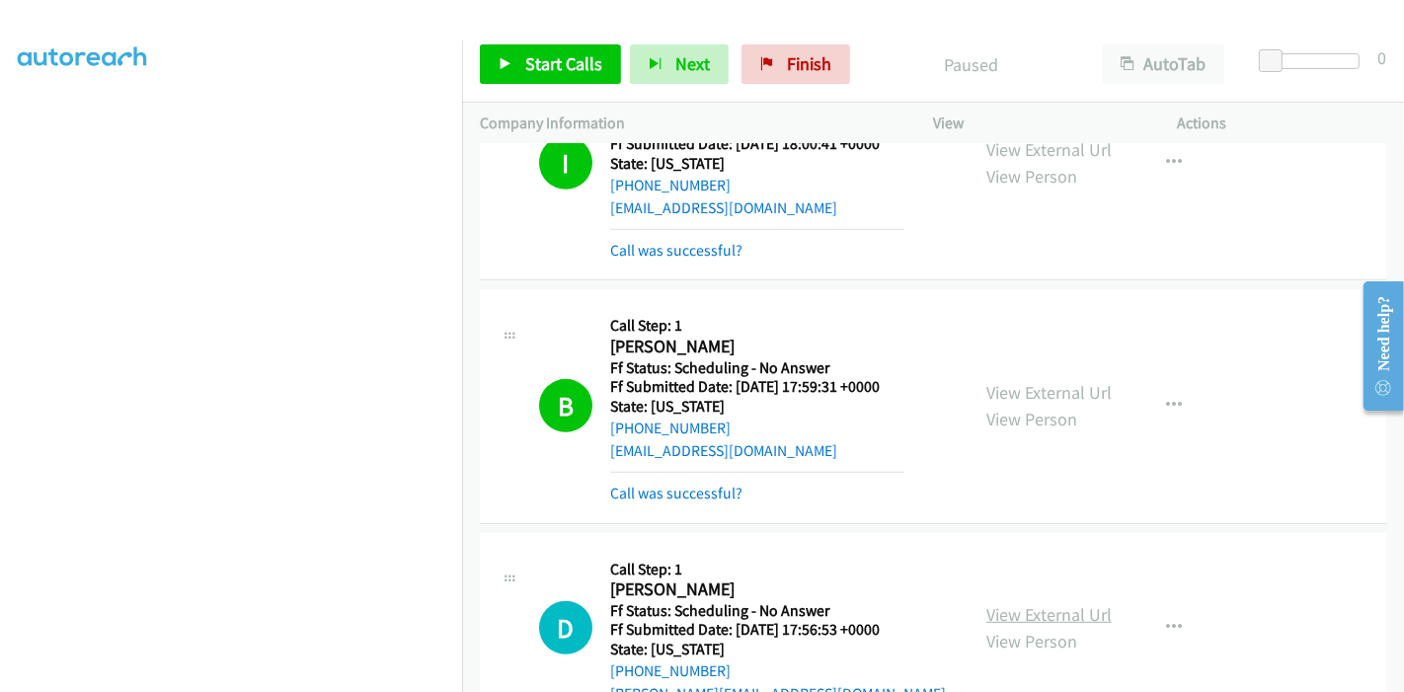
click at [1066, 613] on link "View External Url" at bounding box center [1048, 614] width 125 height 23
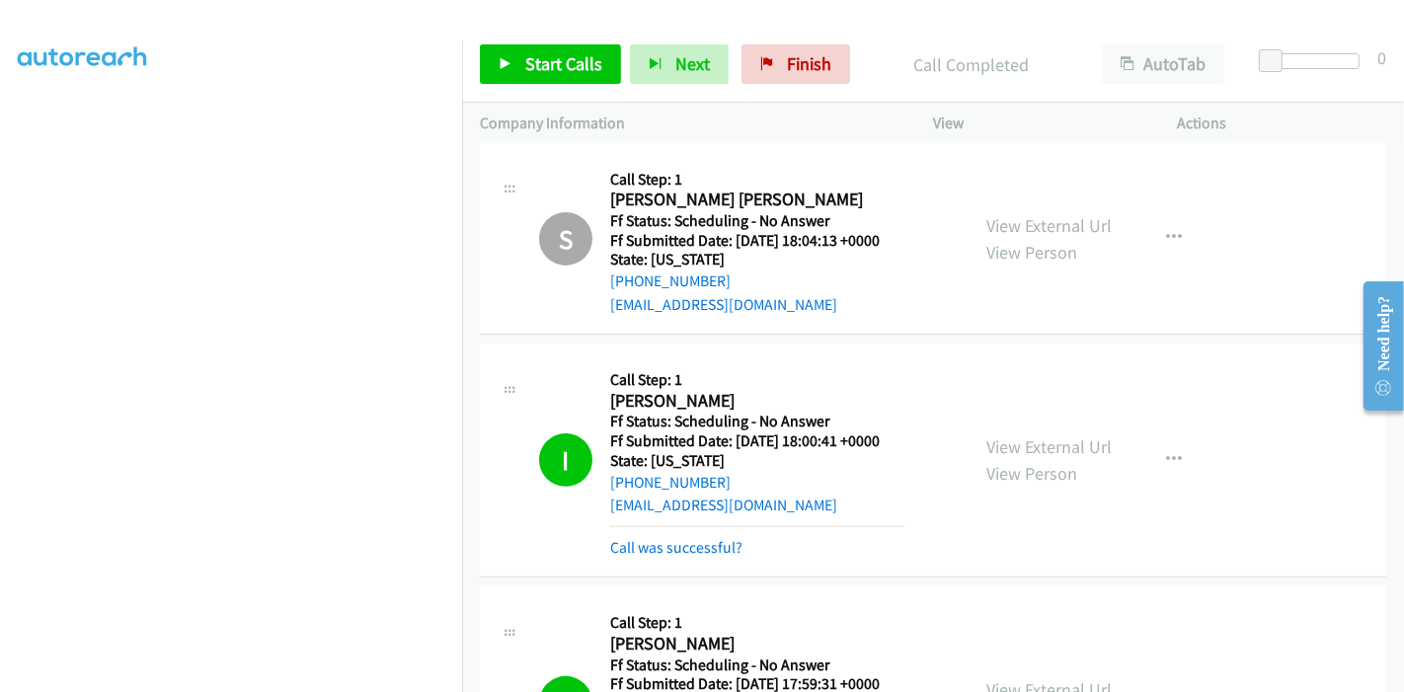
scroll to position [459, 0]
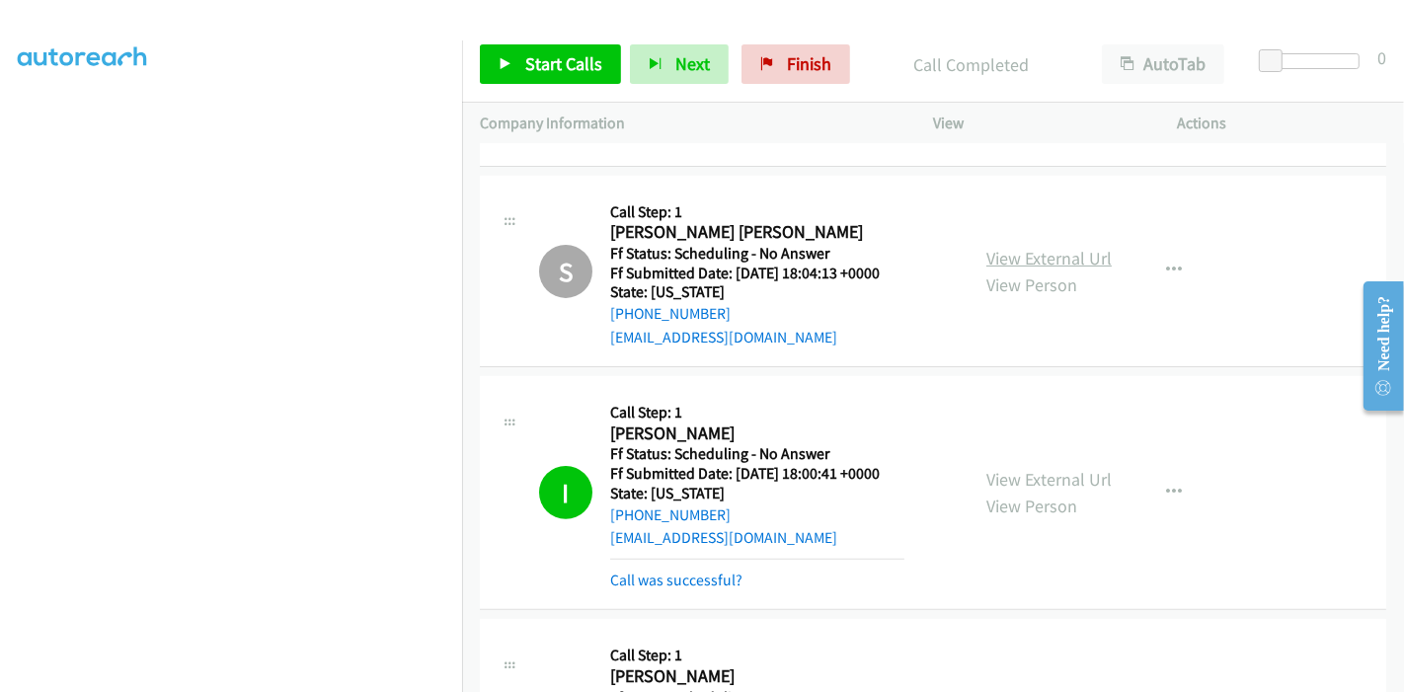
click at [1050, 261] on link "View External Url" at bounding box center [1048, 258] width 125 height 23
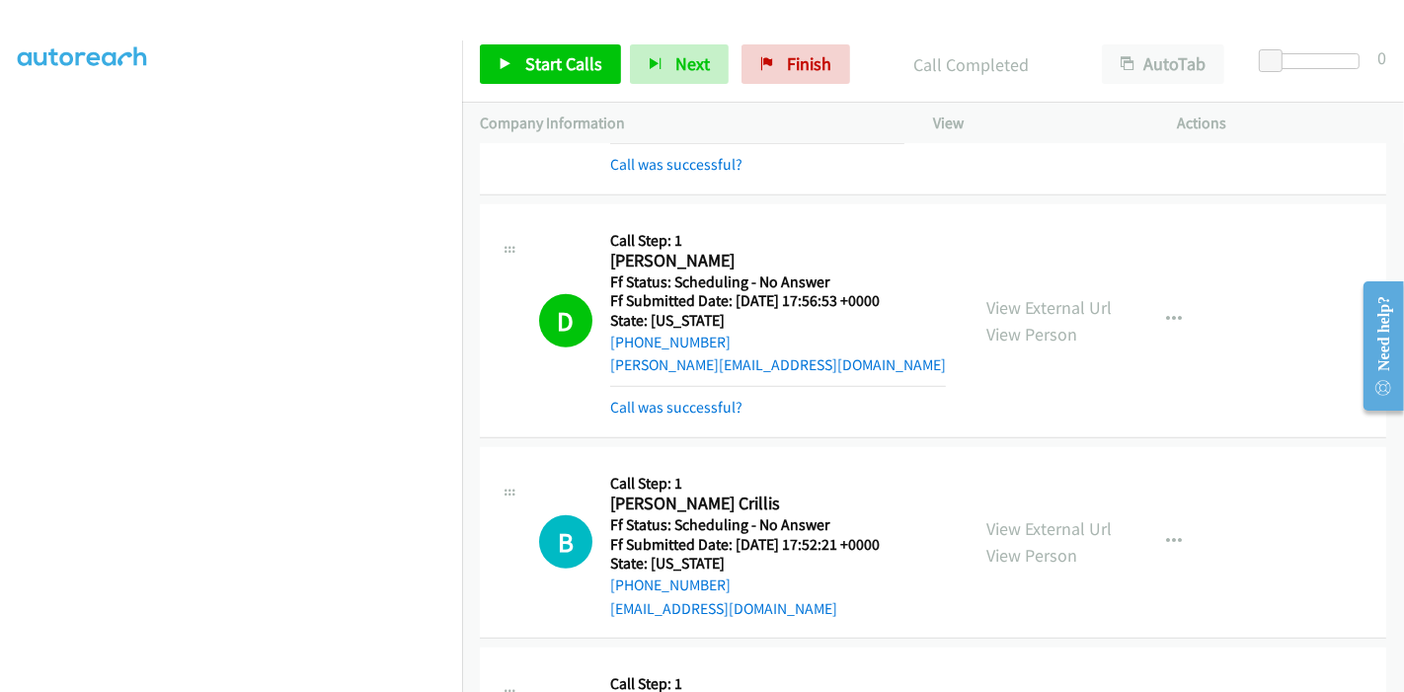
scroll to position [1666, 0]
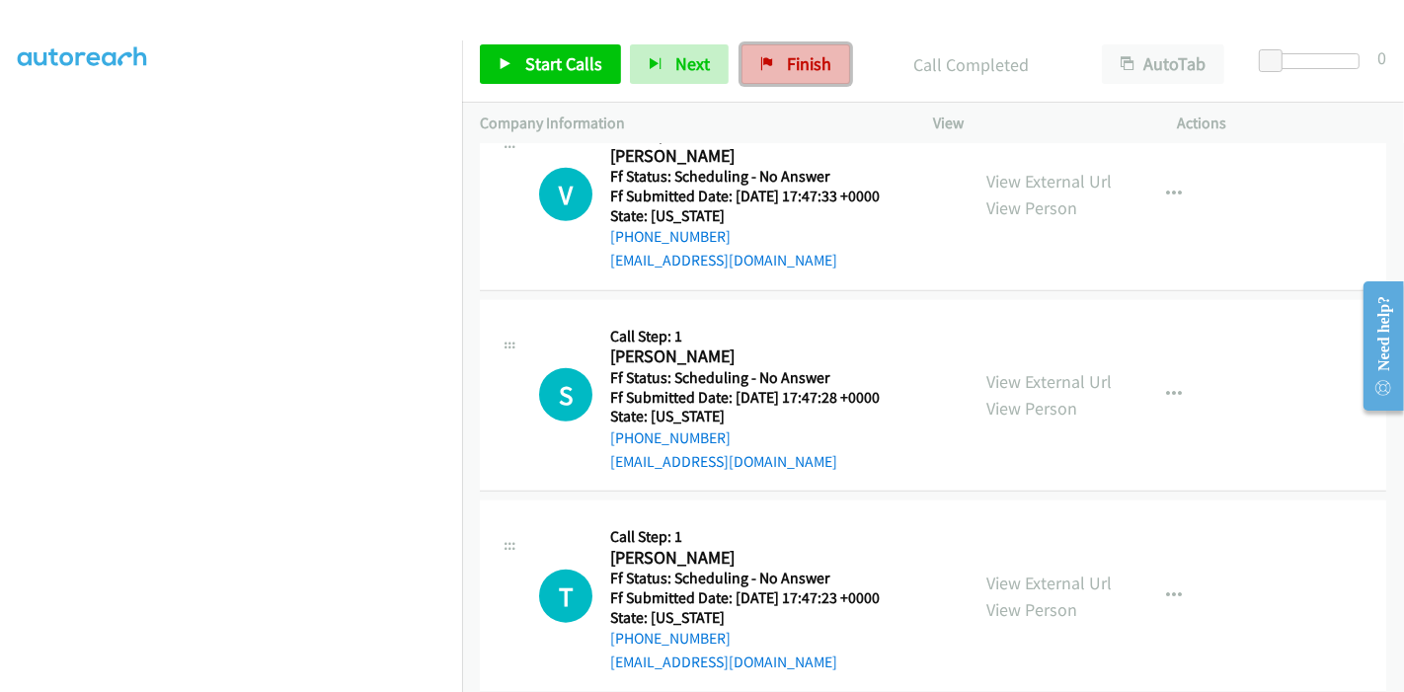
click at [796, 62] on span "Finish" at bounding box center [809, 63] width 44 height 23
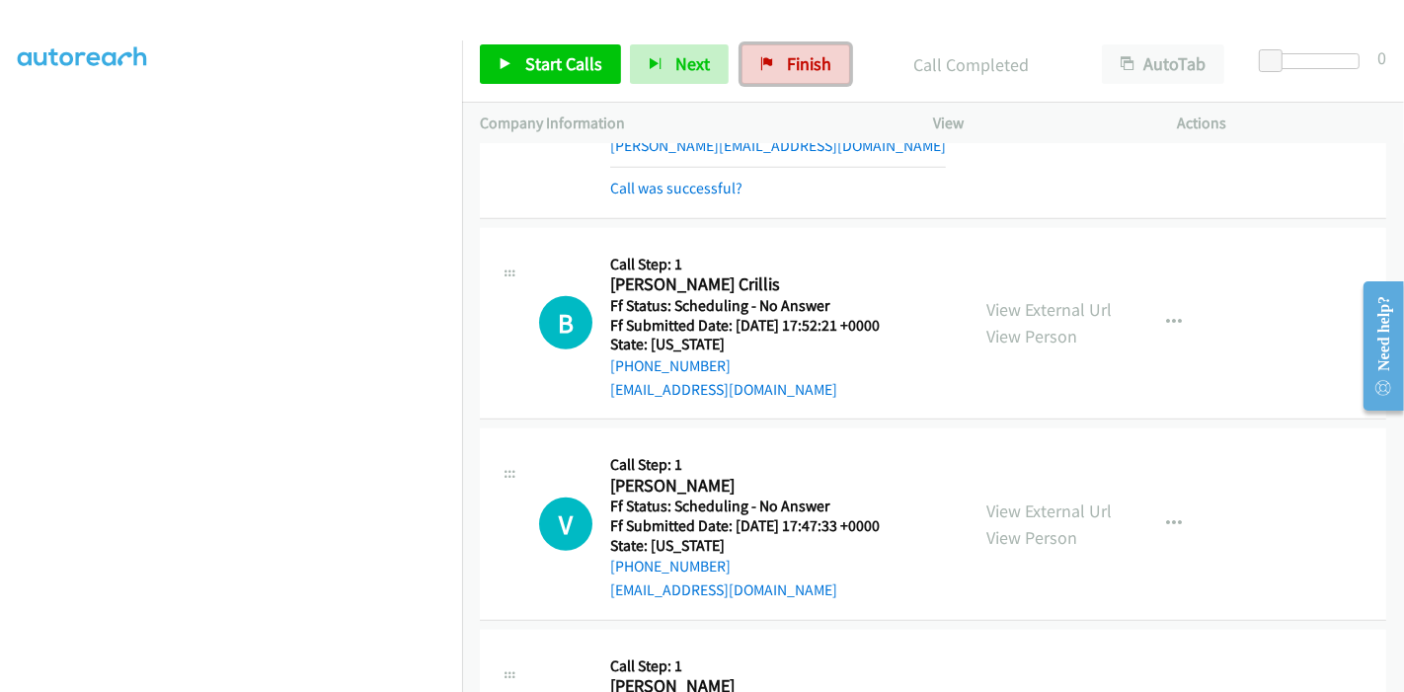
scroll to position [1446, 0]
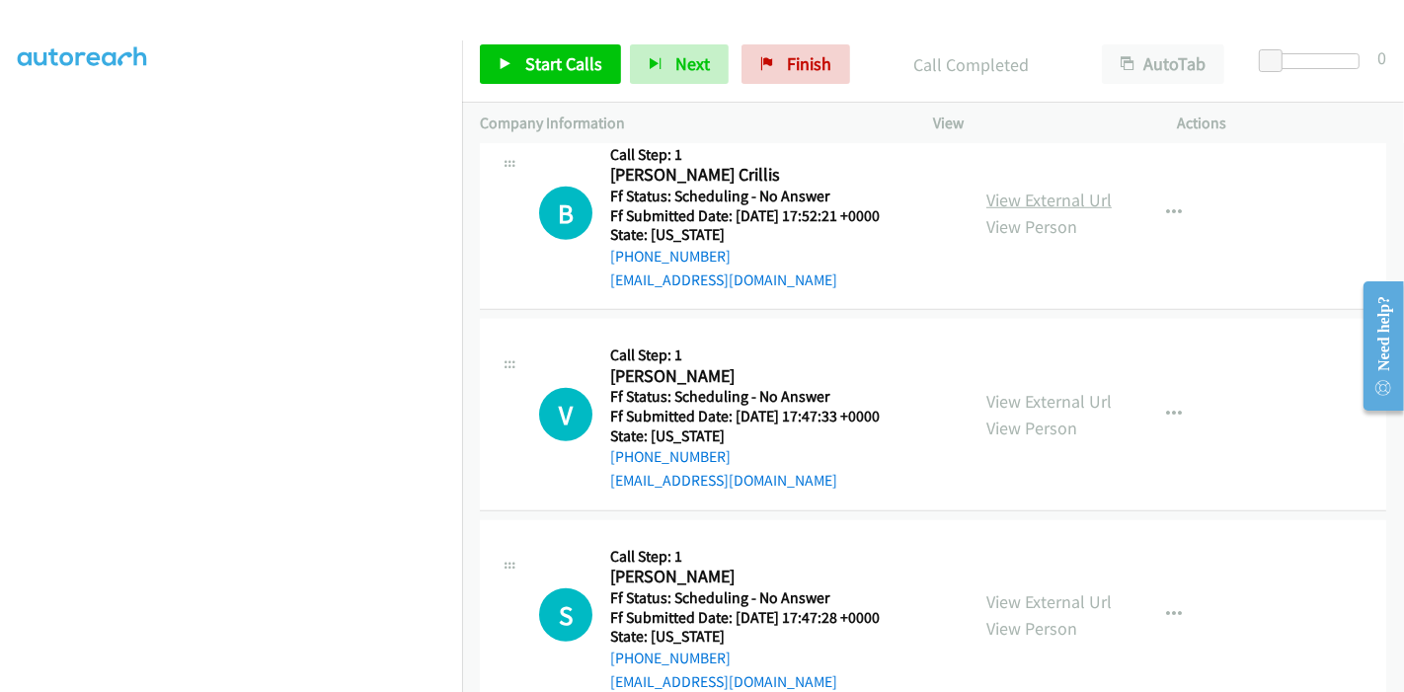
click at [1051, 190] on link "View External Url" at bounding box center [1048, 200] width 125 height 23
click at [1027, 392] on link "View External Url" at bounding box center [1048, 401] width 125 height 23
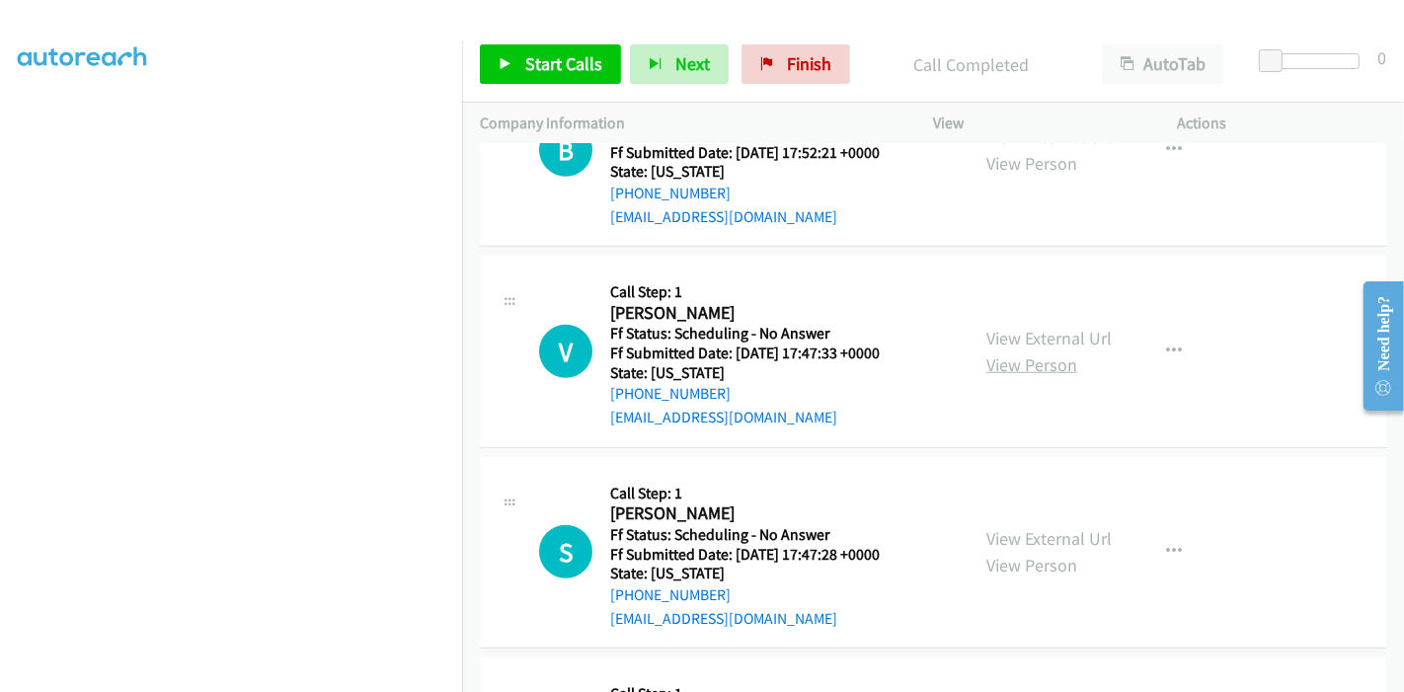
scroll to position [1666, 0]
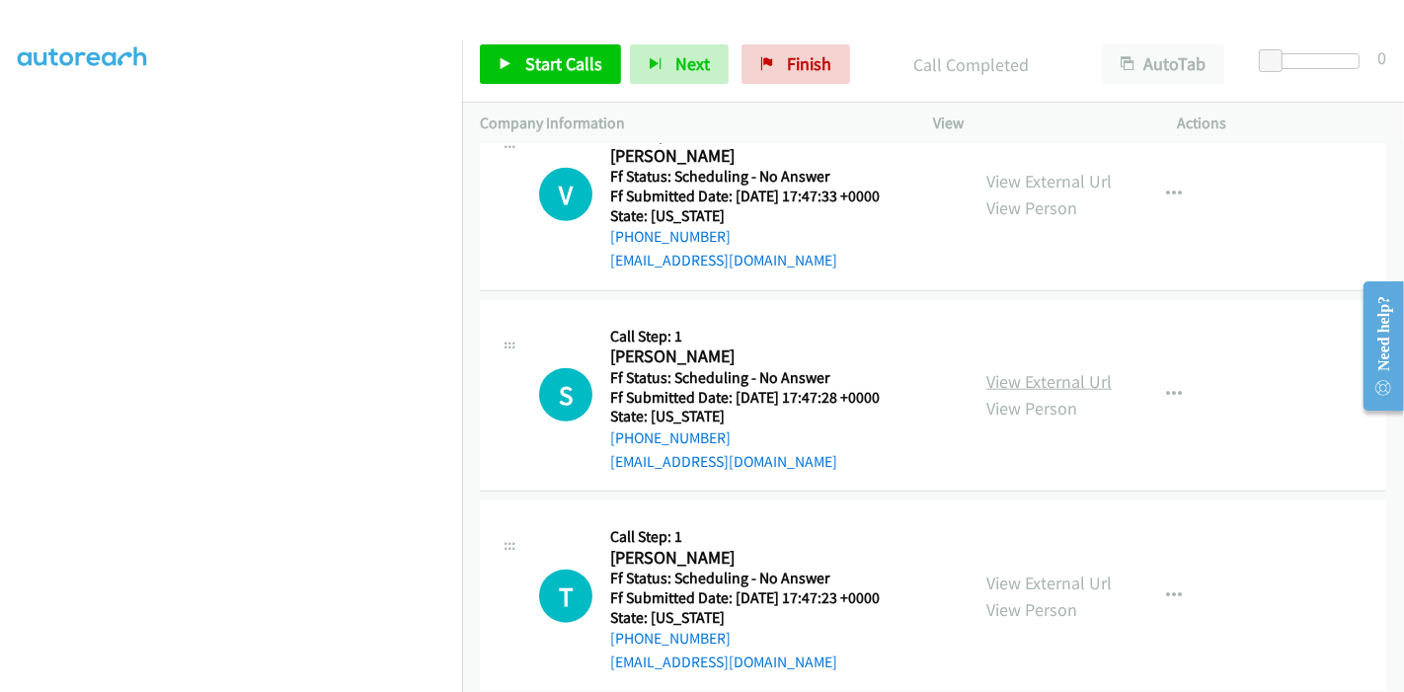
click at [1035, 377] on link "View External Url" at bounding box center [1048, 381] width 125 height 23
click at [518, 66] on link "Start Calls" at bounding box center [550, 63] width 141 height 39
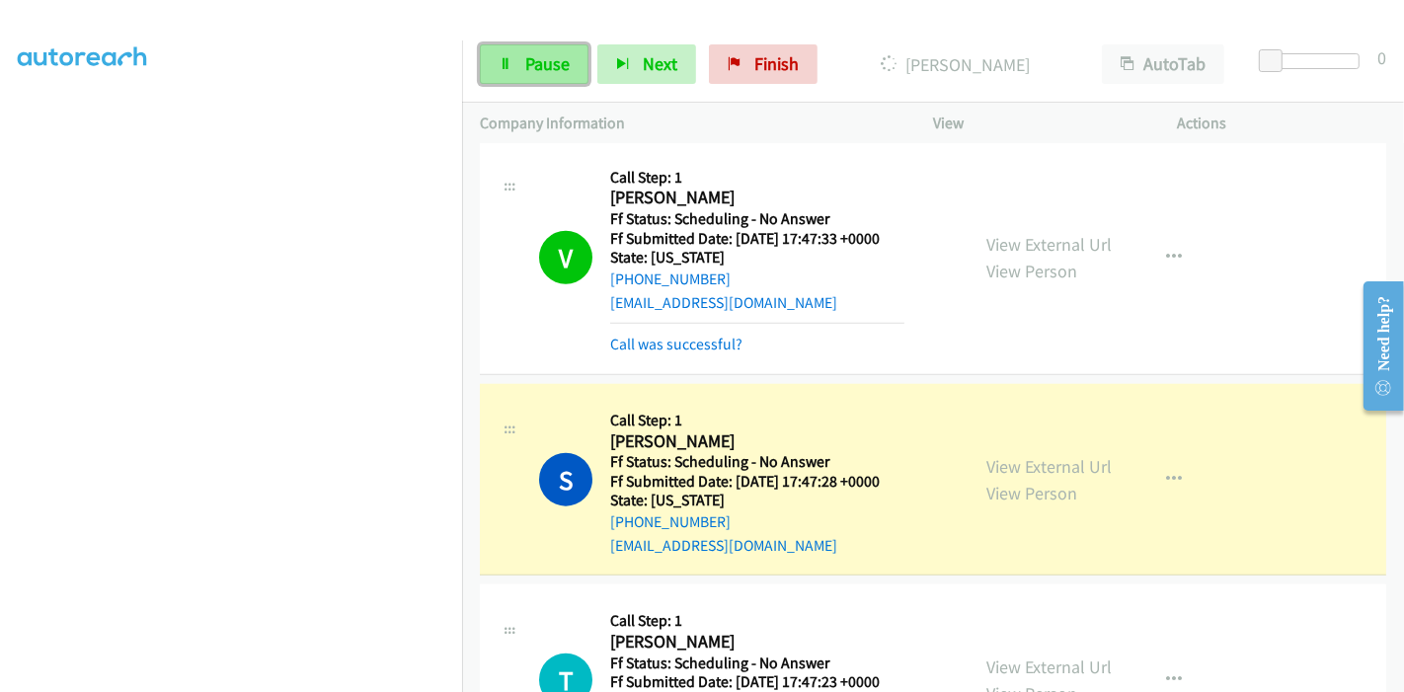
click at [515, 75] on link "Pause" at bounding box center [534, 63] width 109 height 39
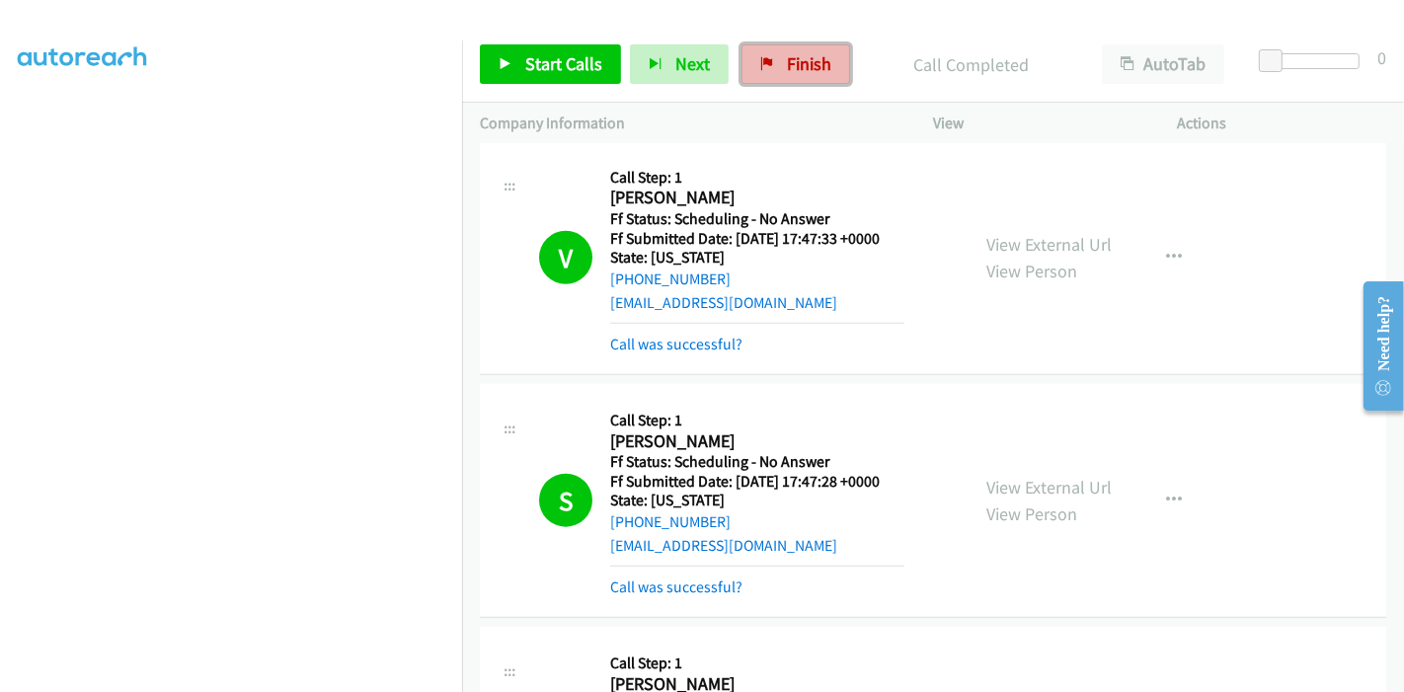
click at [764, 63] on icon at bounding box center [767, 65] width 14 height 14
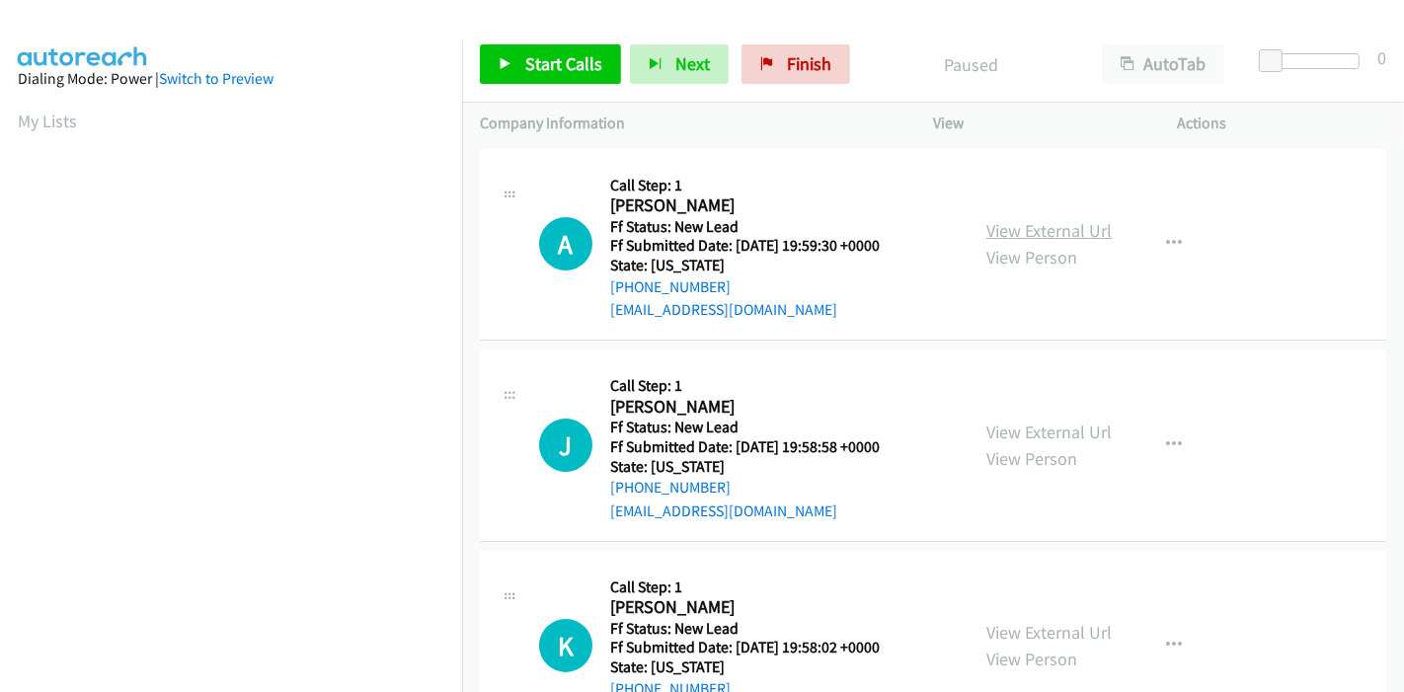
click at [1043, 226] on link "View External Url" at bounding box center [1048, 230] width 125 height 23
click at [1021, 425] on link "View External Url" at bounding box center [1048, 432] width 125 height 23
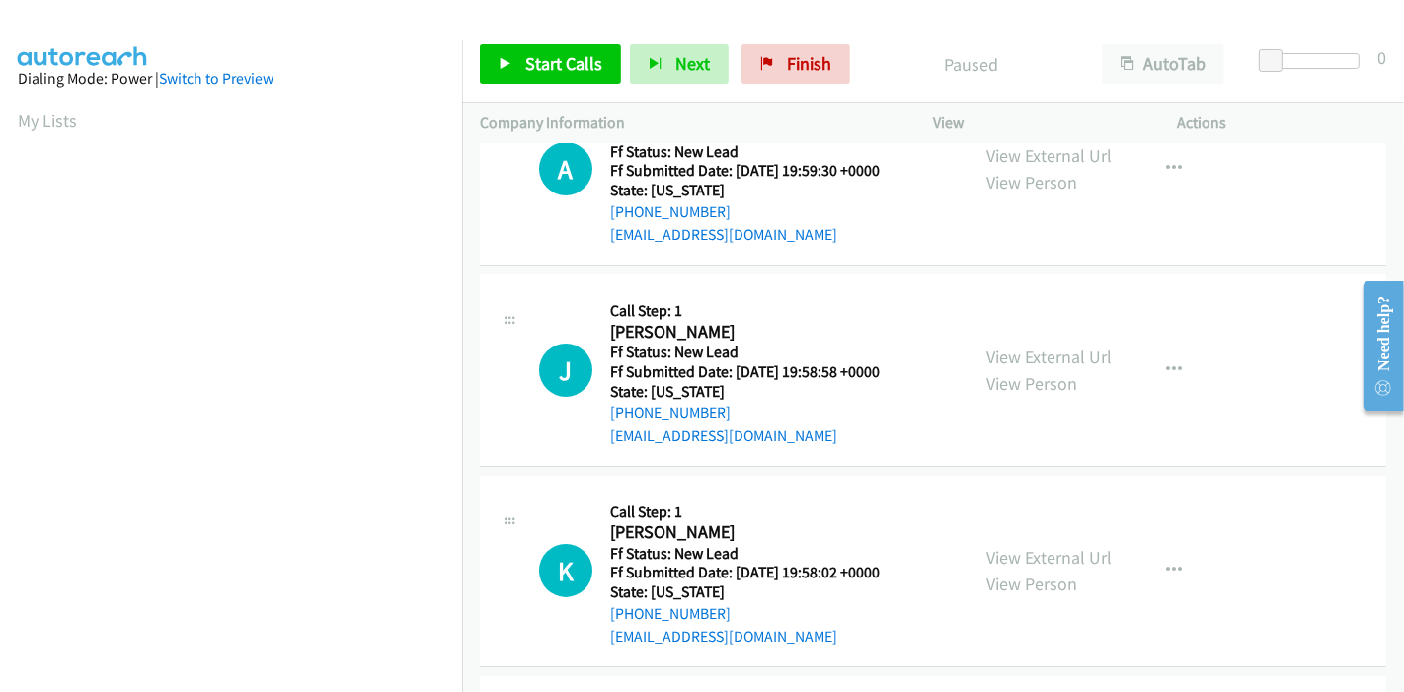
scroll to position [219, 0]
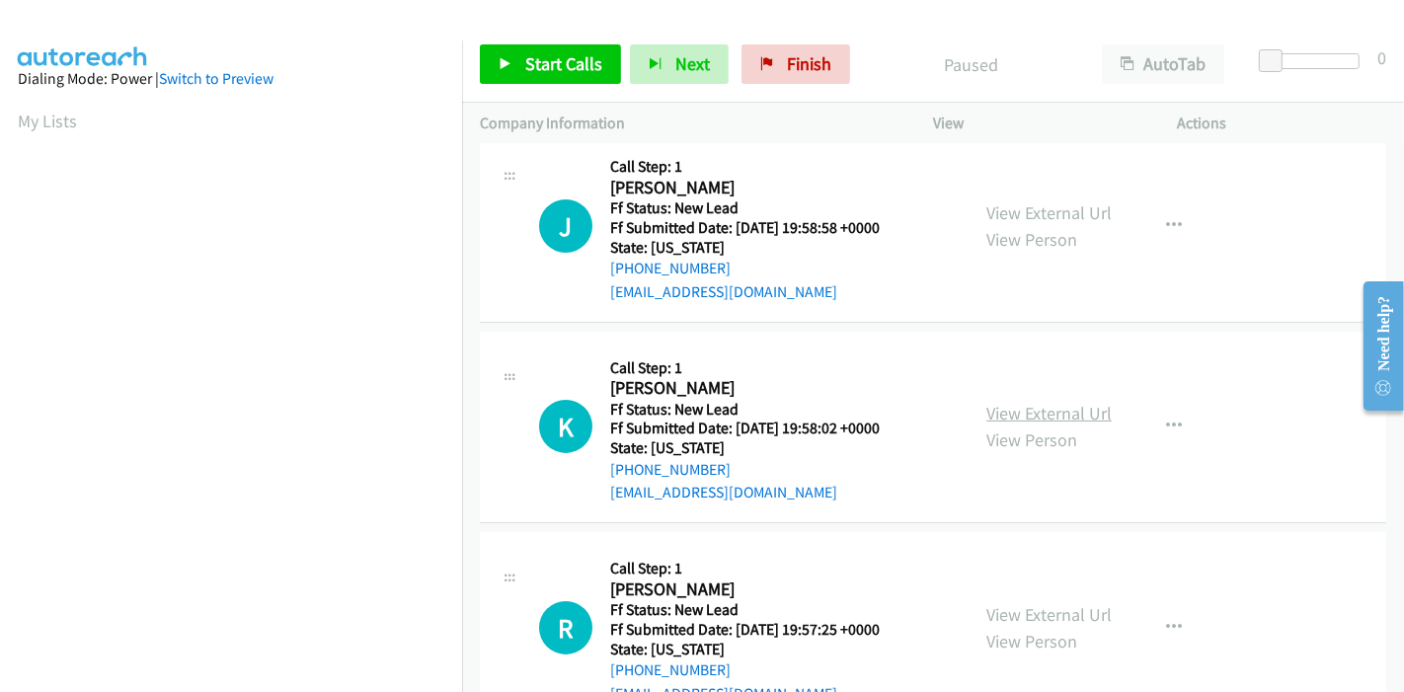
click at [1050, 416] on link "View External Url" at bounding box center [1048, 413] width 125 height 23
click at [1012, 615] on link "View External Url" at bounding box center [1048, 614] width 125 height 23
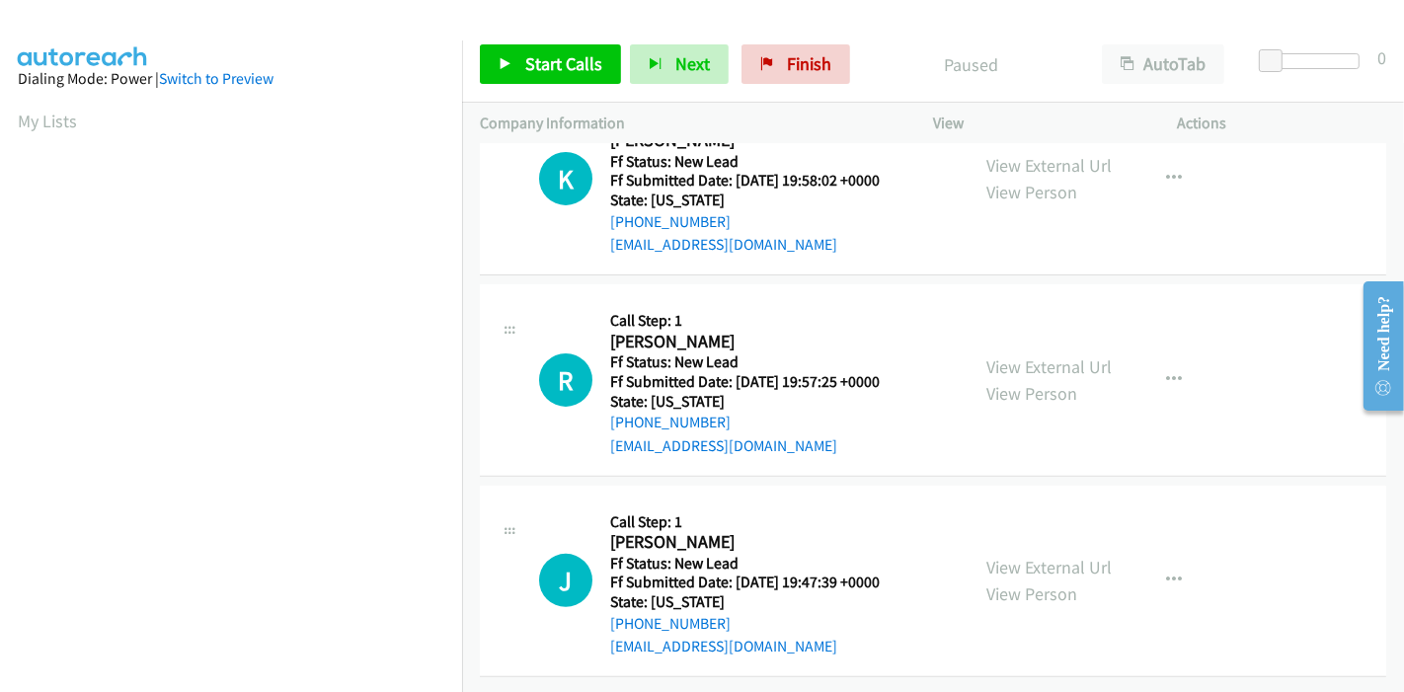
scroll to position [481, 0]
click at [1012, 556] on link "View External Url" at bounding box center [1048, 567] width 125 height 23
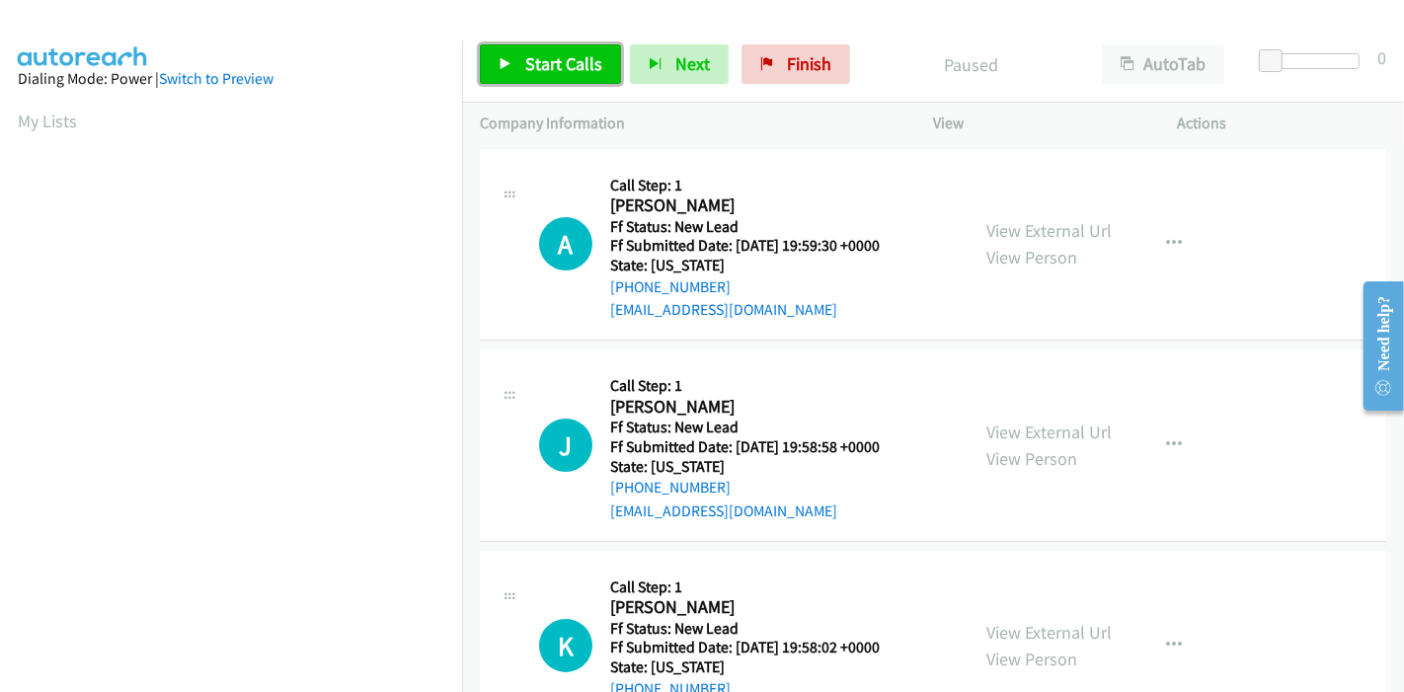
click at [550, 57] on span "Start Calls" at bounding box center [563, 63] width 77 height 23
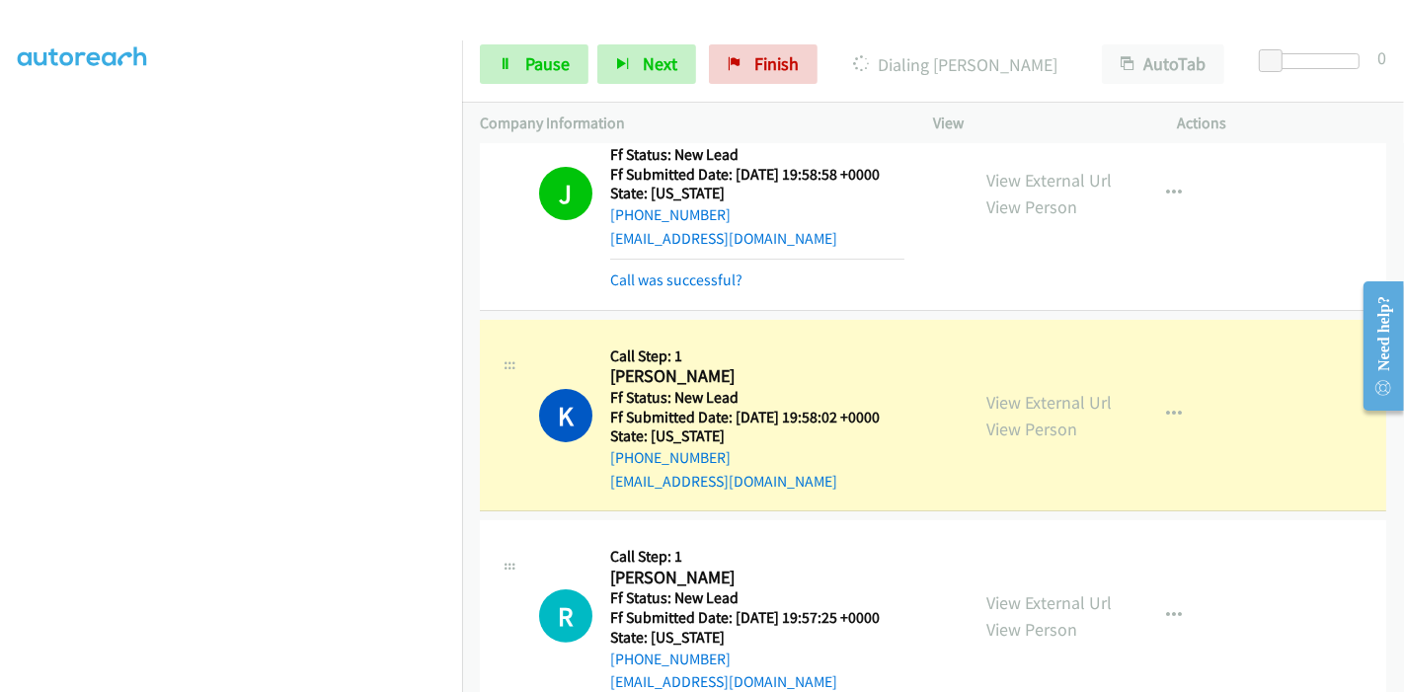
scroll to position [548, 0]
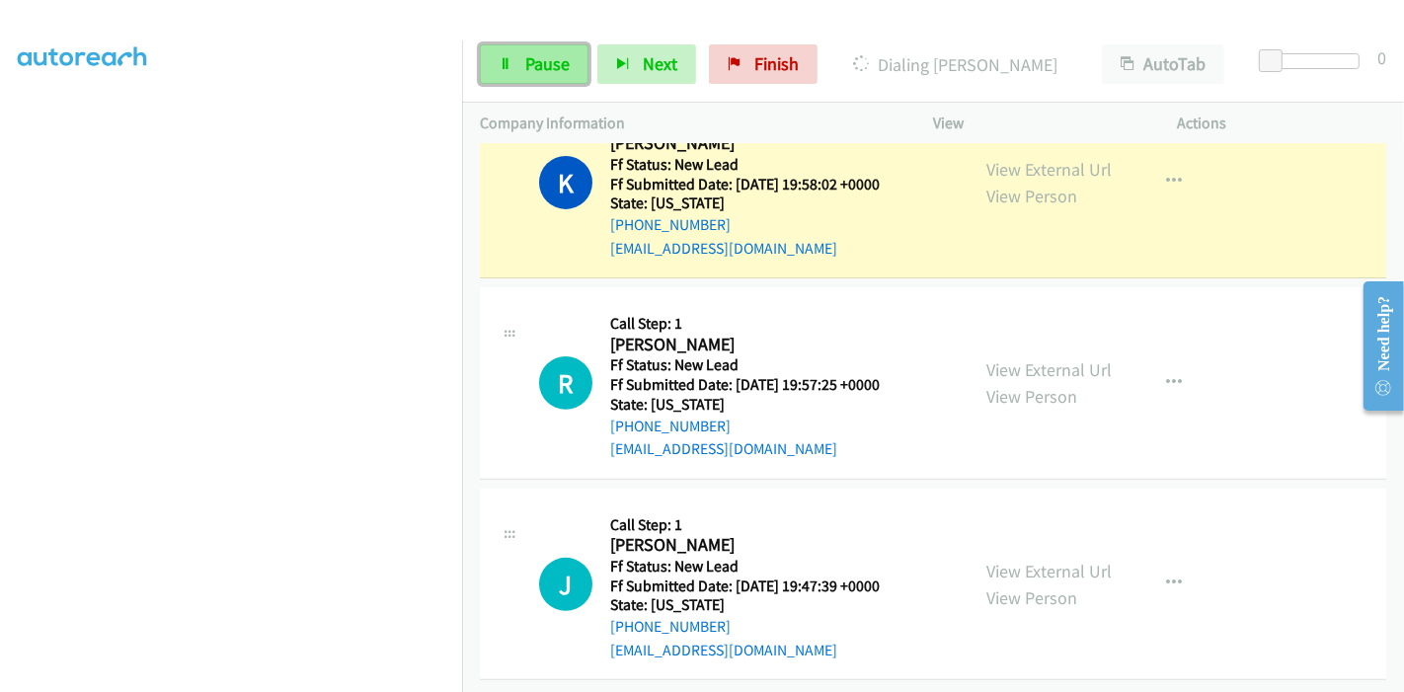
click at [517, 59] on link "Pause" at bounding box center [534, 63] width 109 height 39
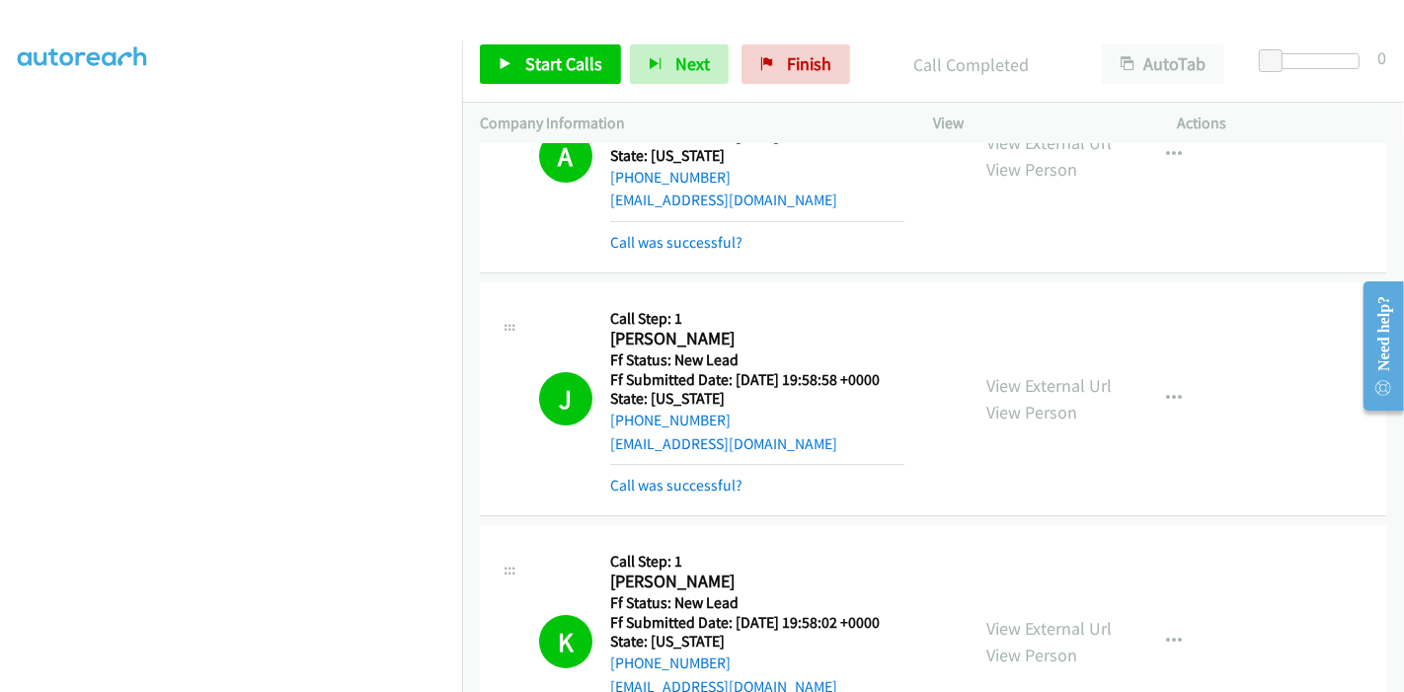
scroll to position [219, 0]
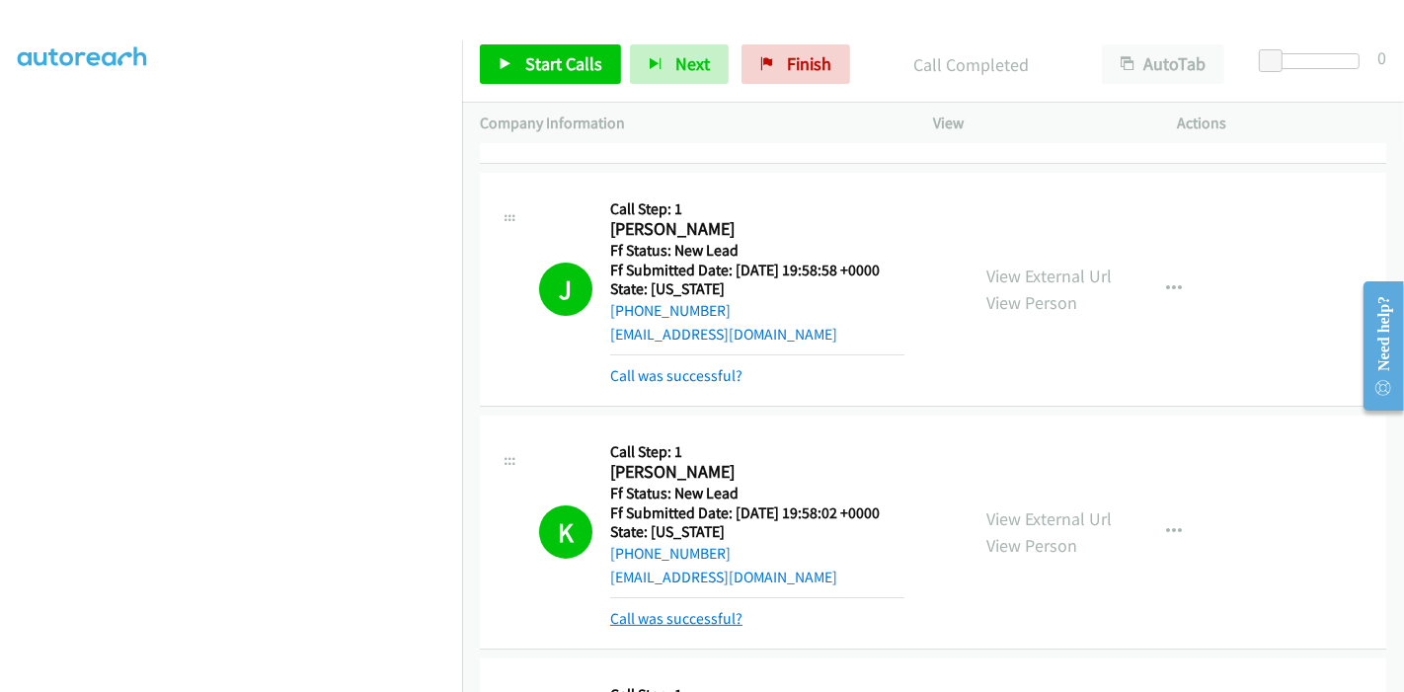
click at [682, 619] on link "Call was successful?" at bounding box center [676, 618] width 132 height 19
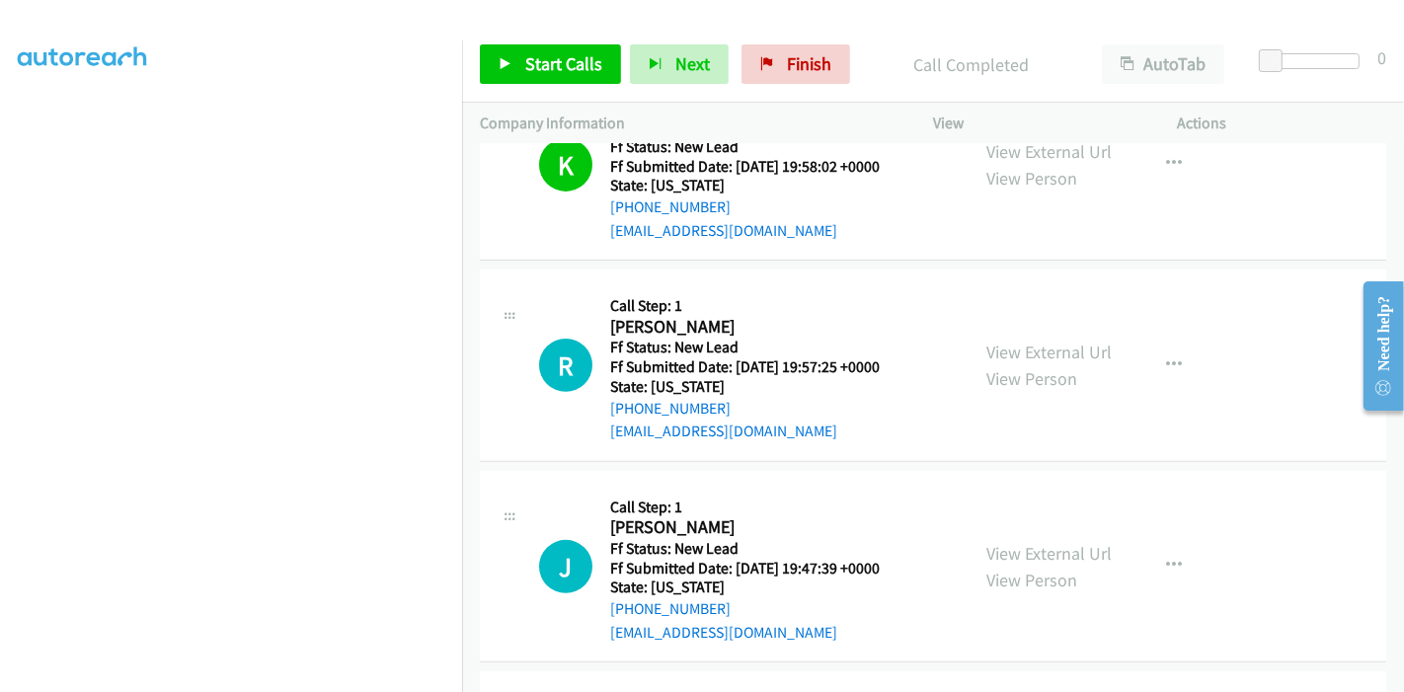
scroll to position [438, 0]
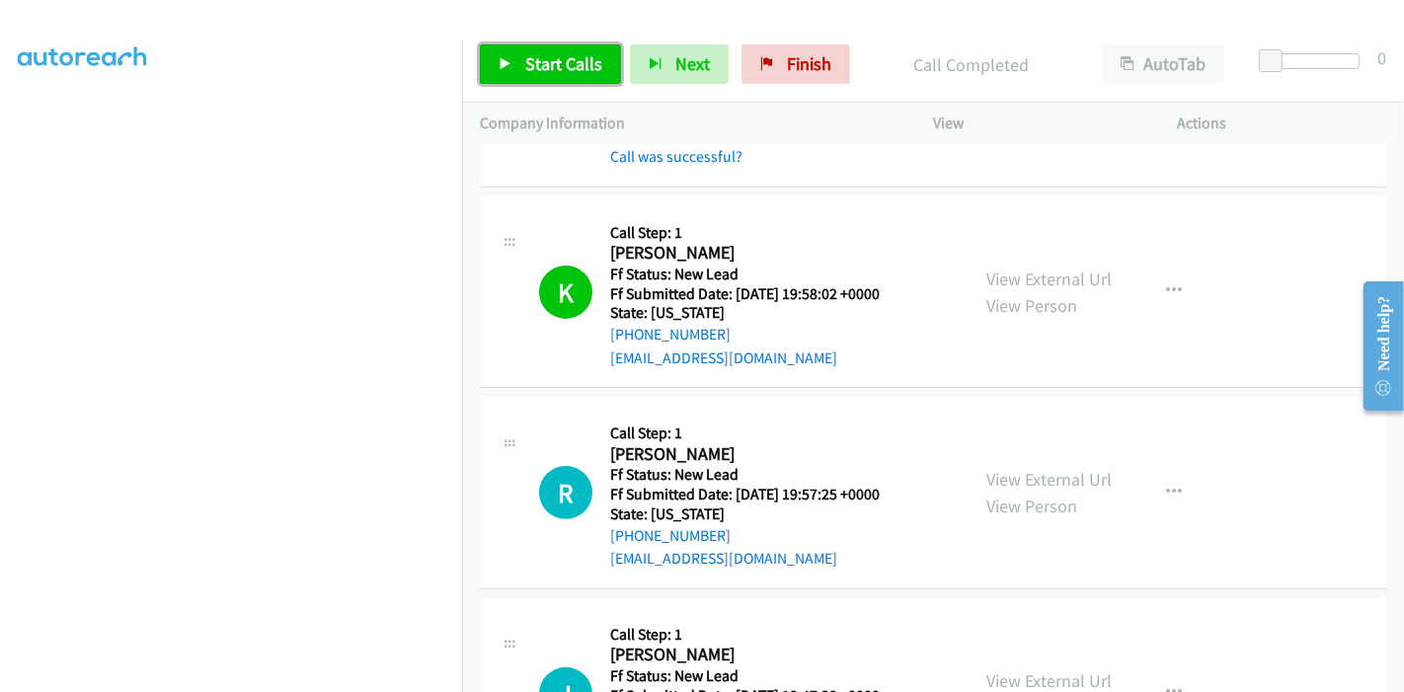
click at [564, 65] on span "Start Calls" at bounding box center [563, 63] width 77 height 23
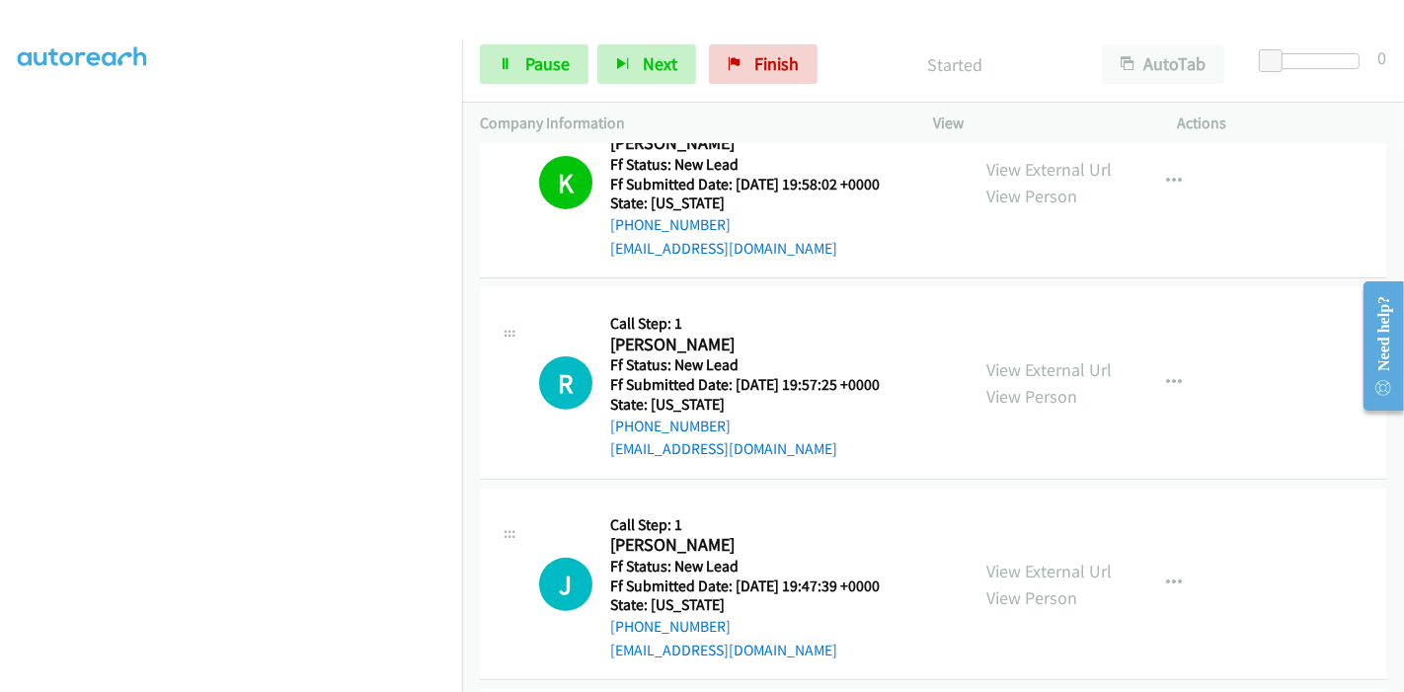
scroll to position [657, 0]
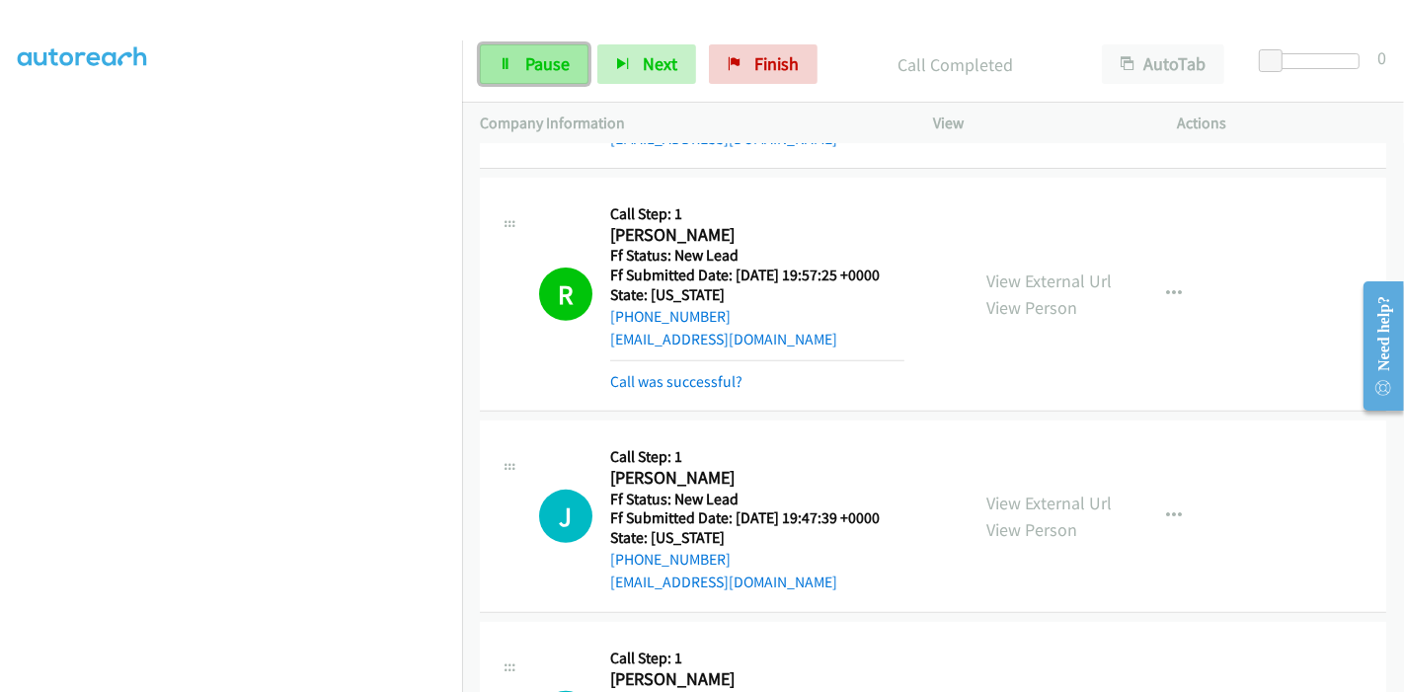
click at [541, 68] on span "Pause" at bounding box center [547, 63] width 44 height 23
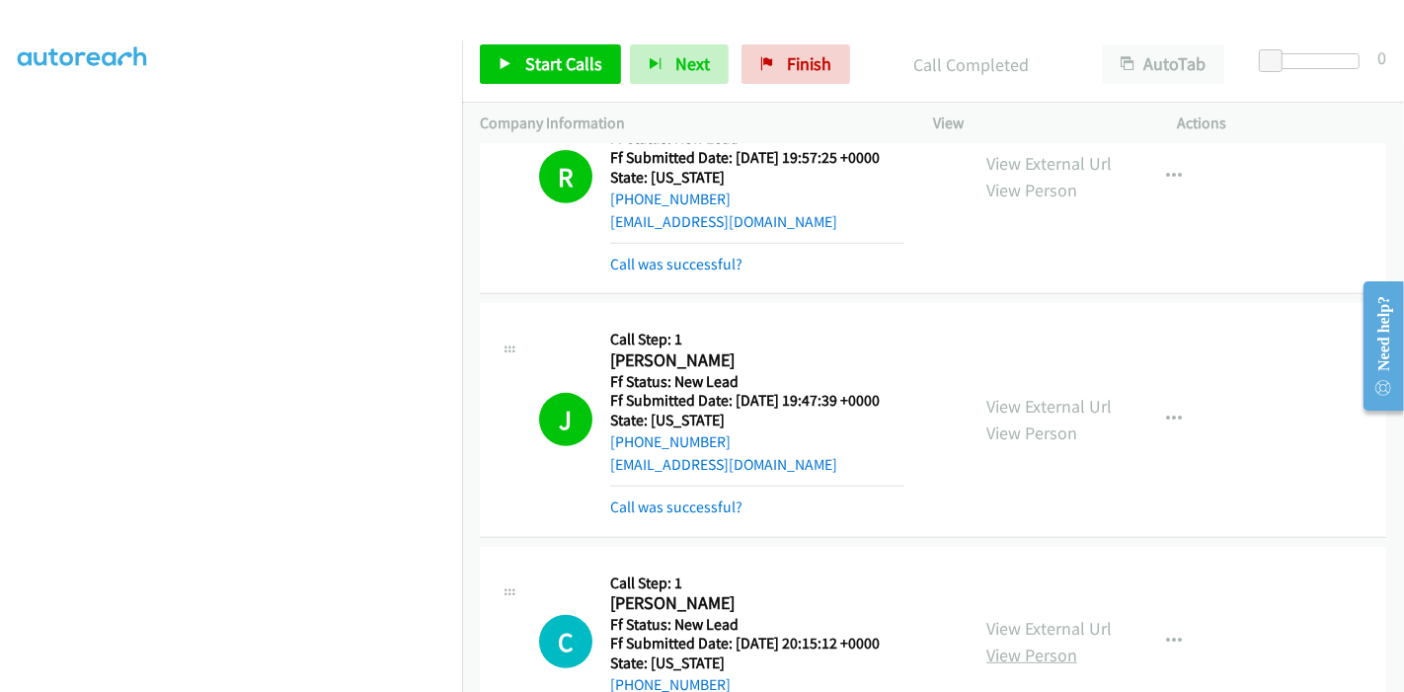
scroll to position [767, 0]
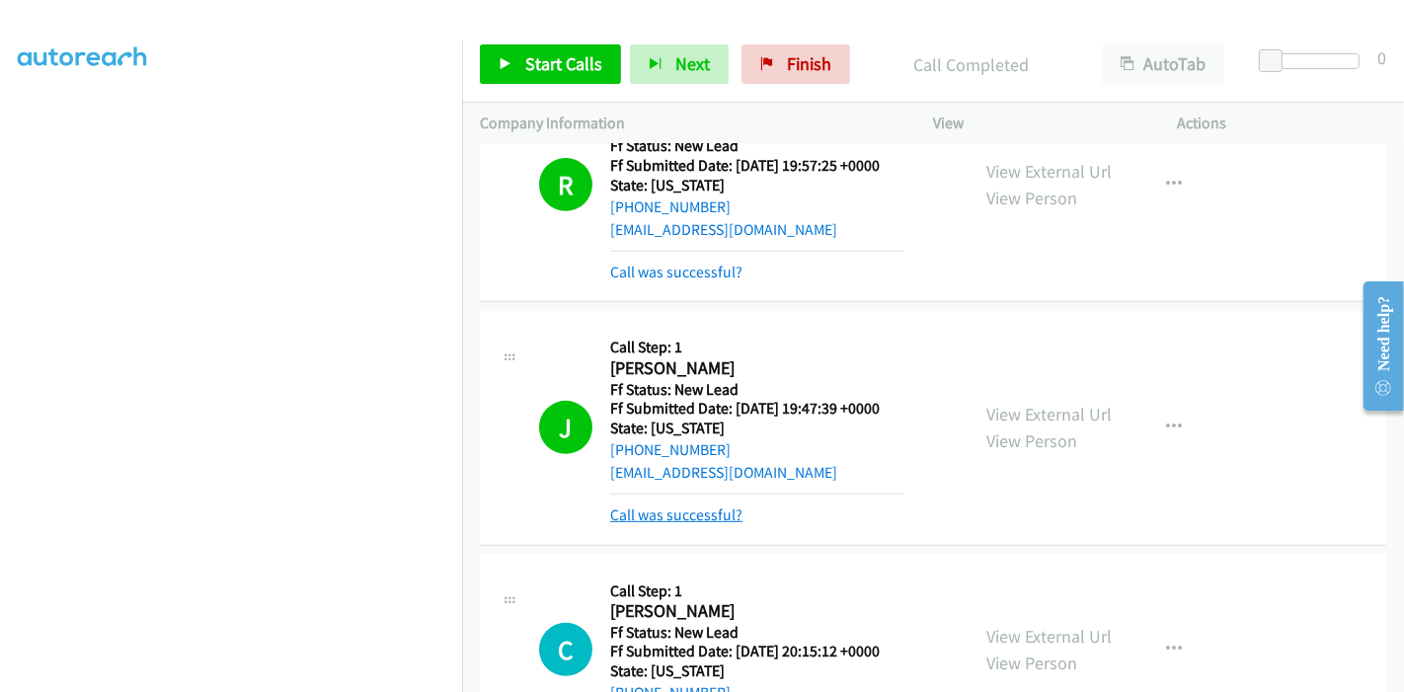
click at [699, 509] on link "Call was successful?" at bounding box center [676, 514] width 132 height 19
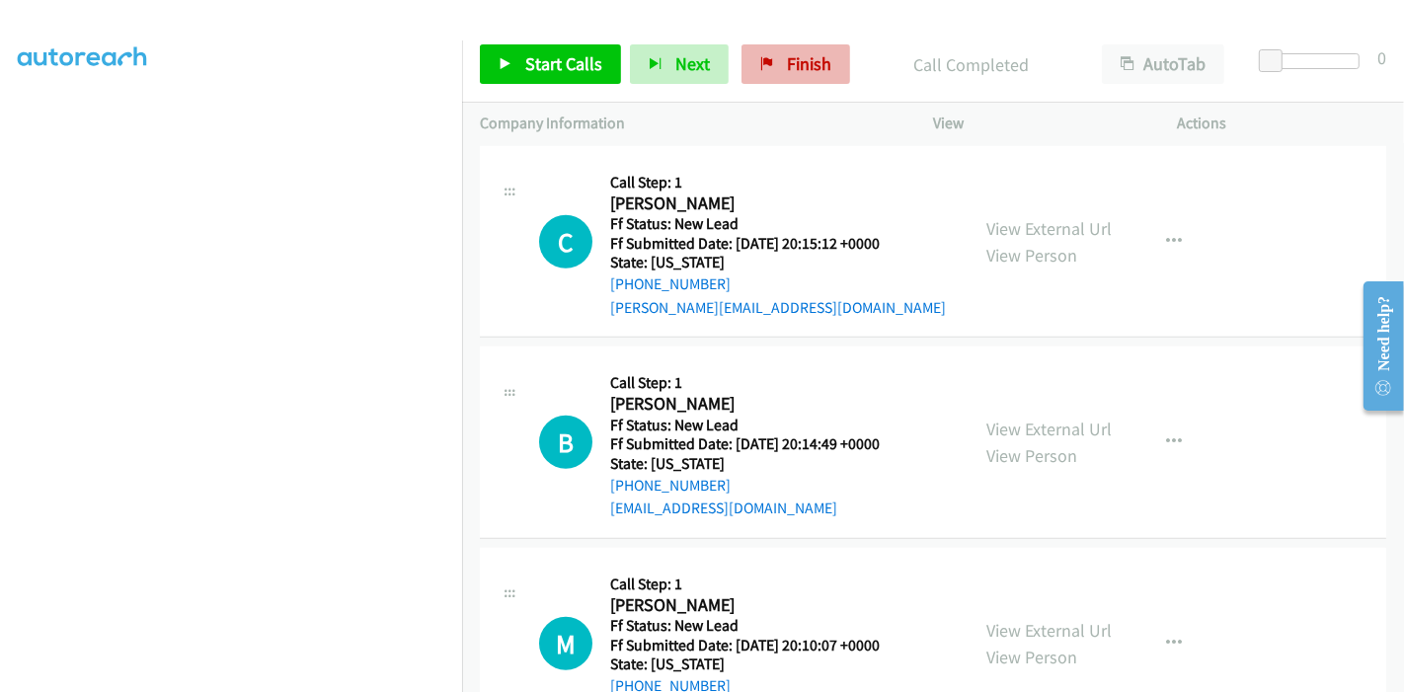
scroll to position [1099, 0]
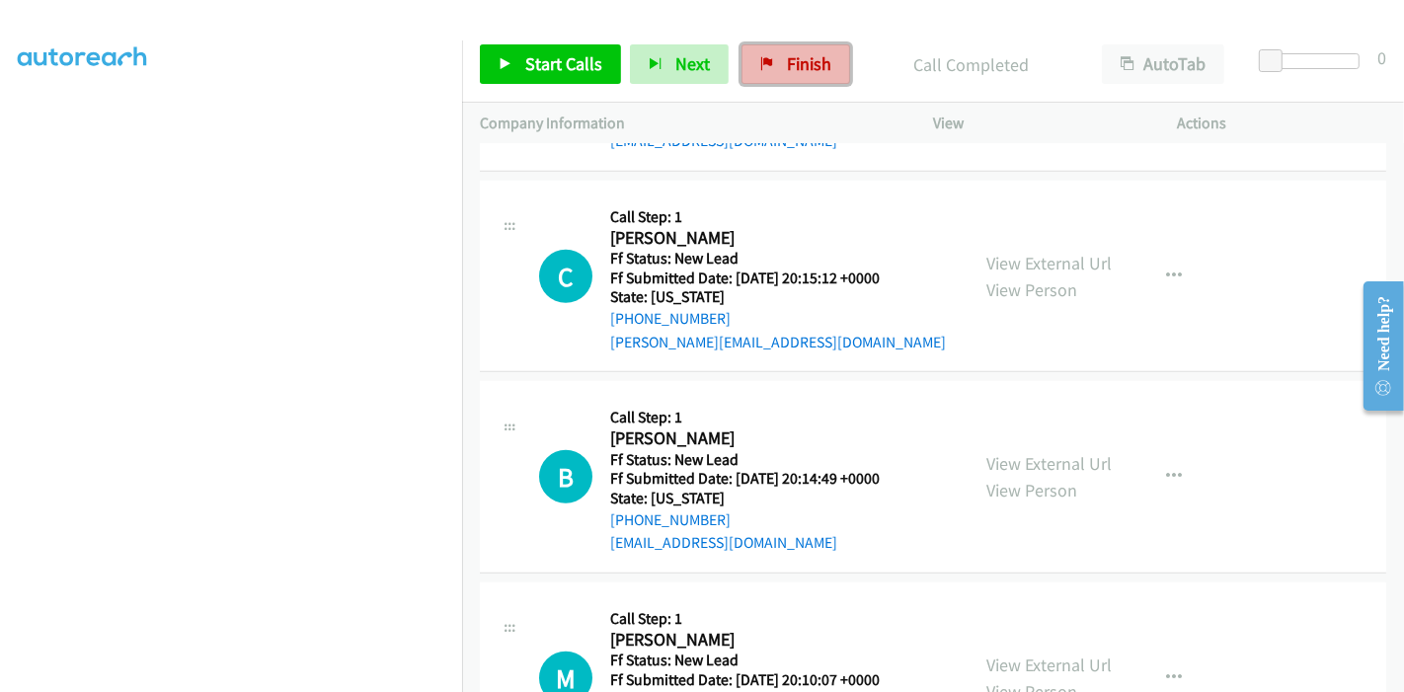
click at [824, 66] on link "Finish" at bounding box center [795, 63] width 109 height 39
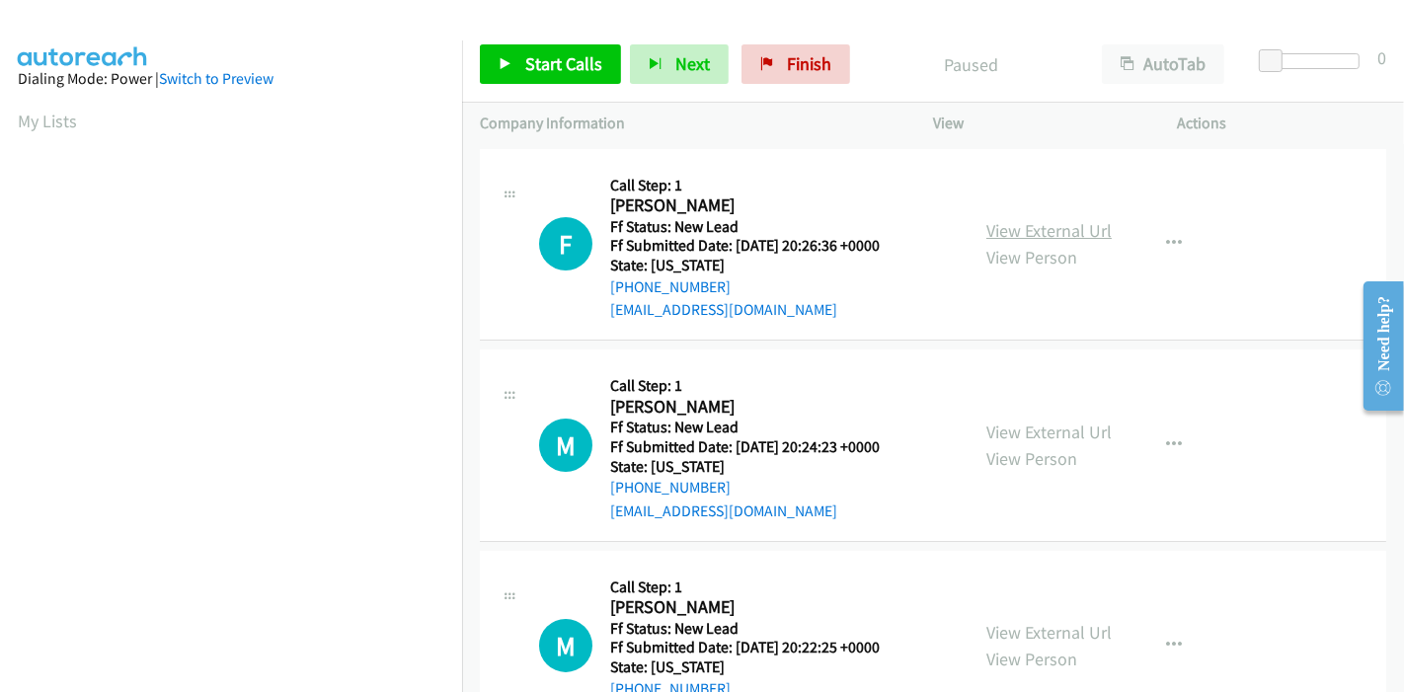
click at [1068, 227] on link "View External Url" at bounding box center [1048, 230] width 125 height 23
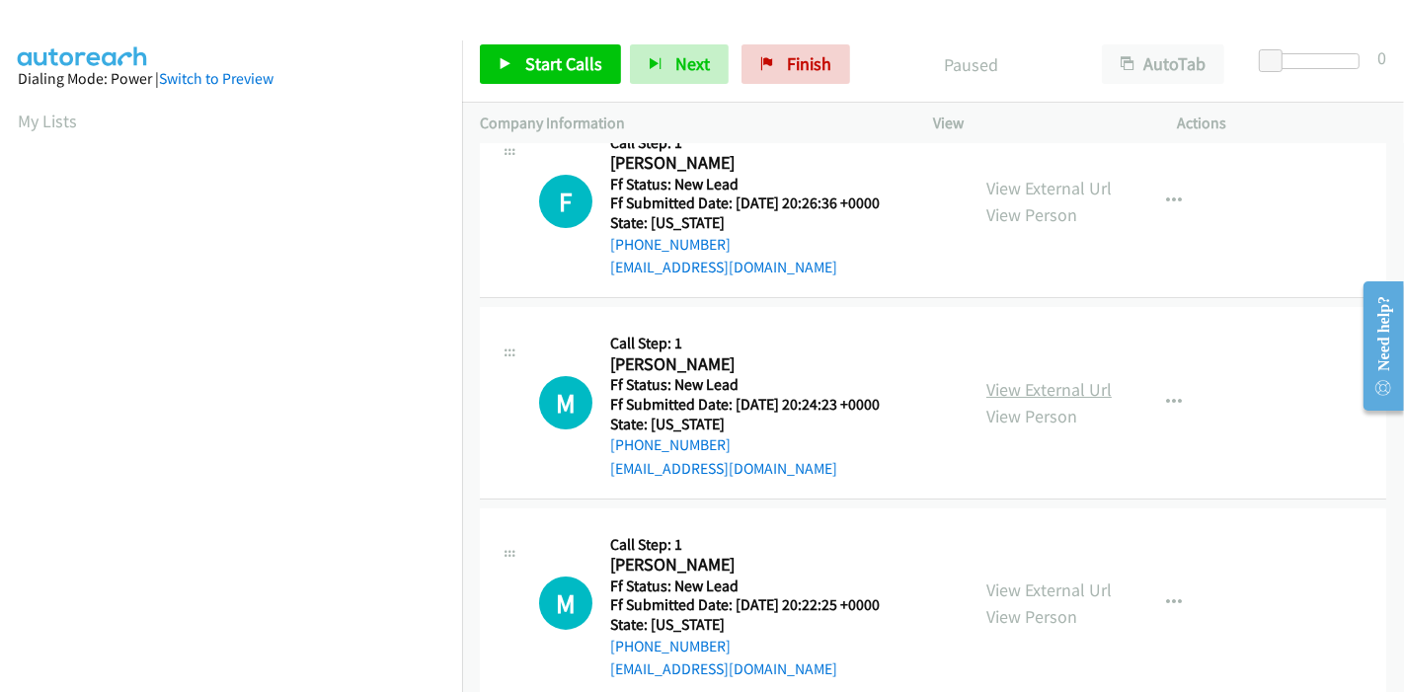
scroll to position [110, 0]
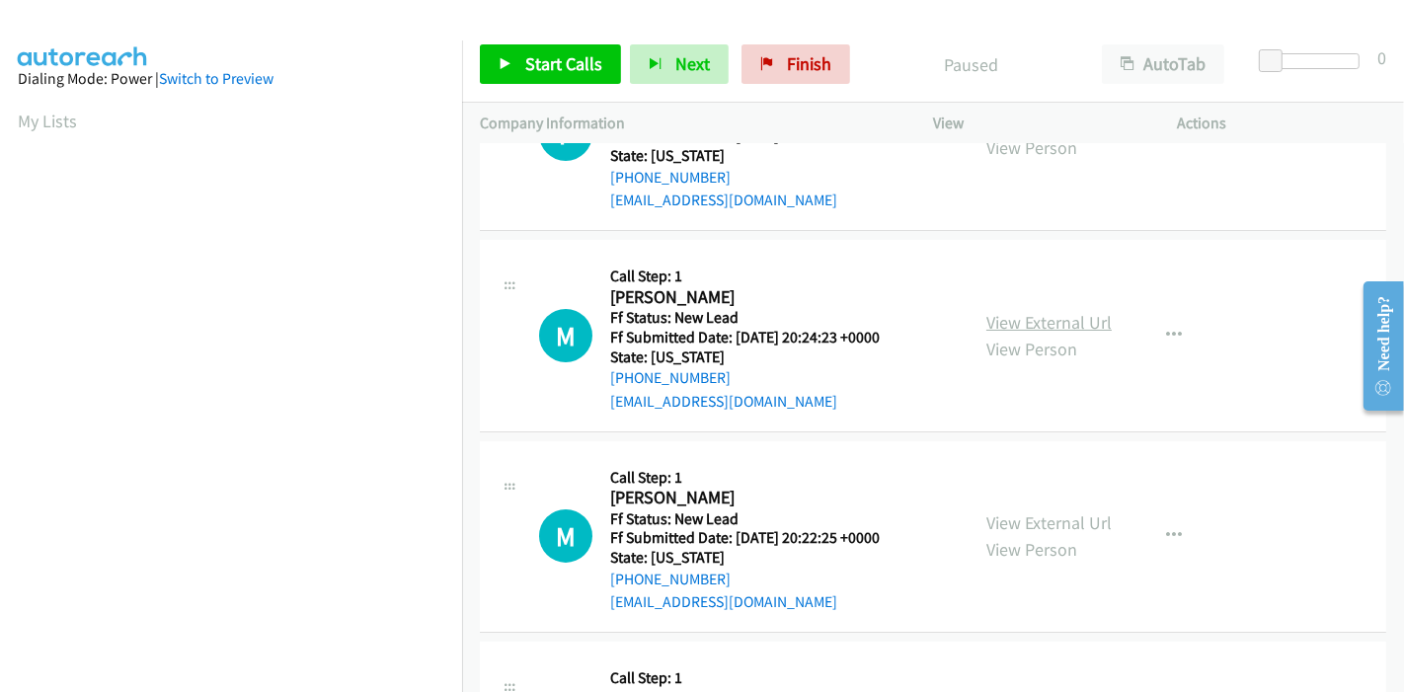
click at [1018, 326] on link "View External Url" at bounding box center [1048, 322] width 125 height 23
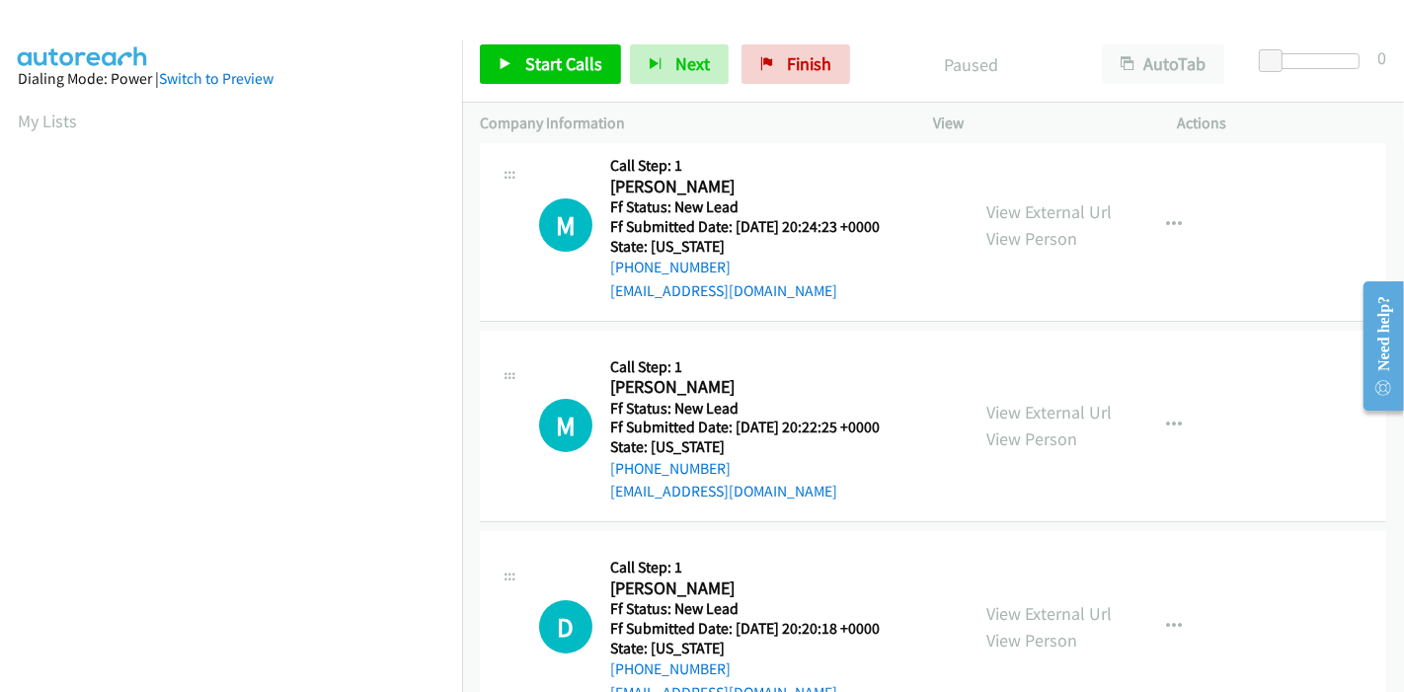
scroll to position [329, 0]
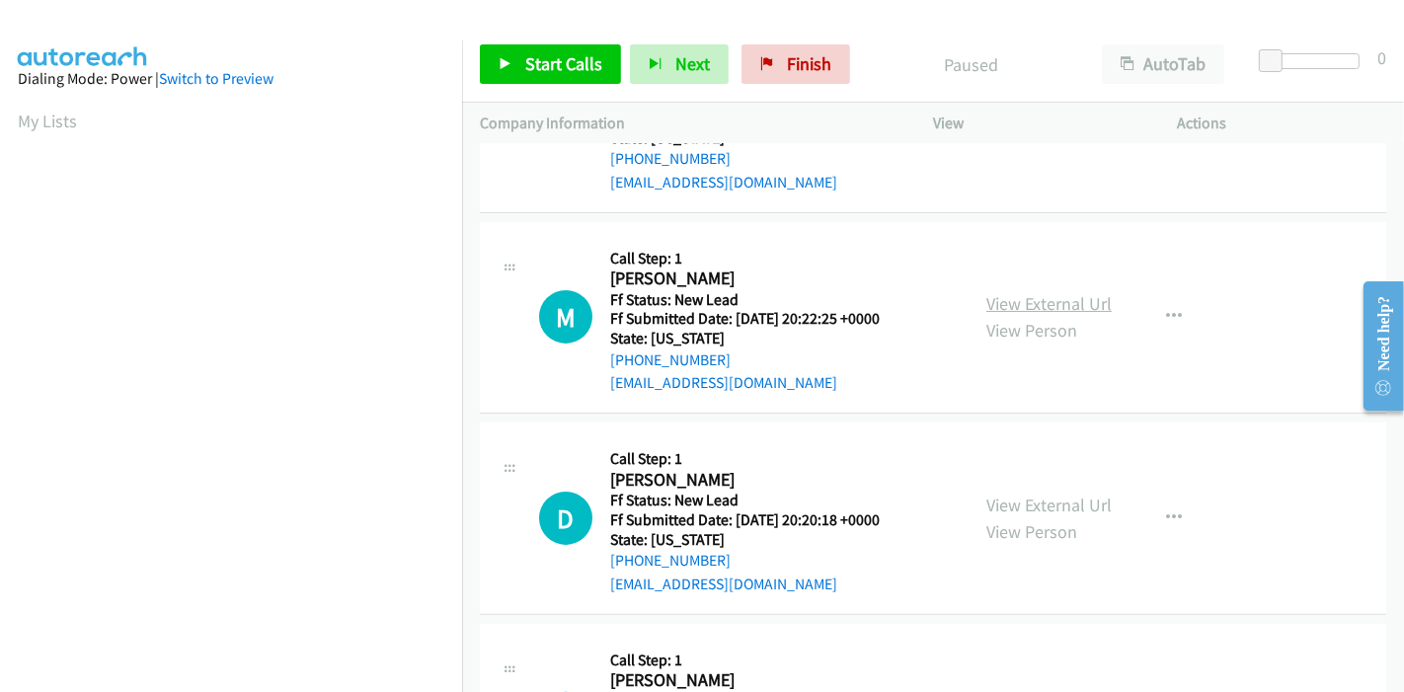
click at [1035, 296] on link "View External Url" at bounding box center [1048, 303] width 125 height 23
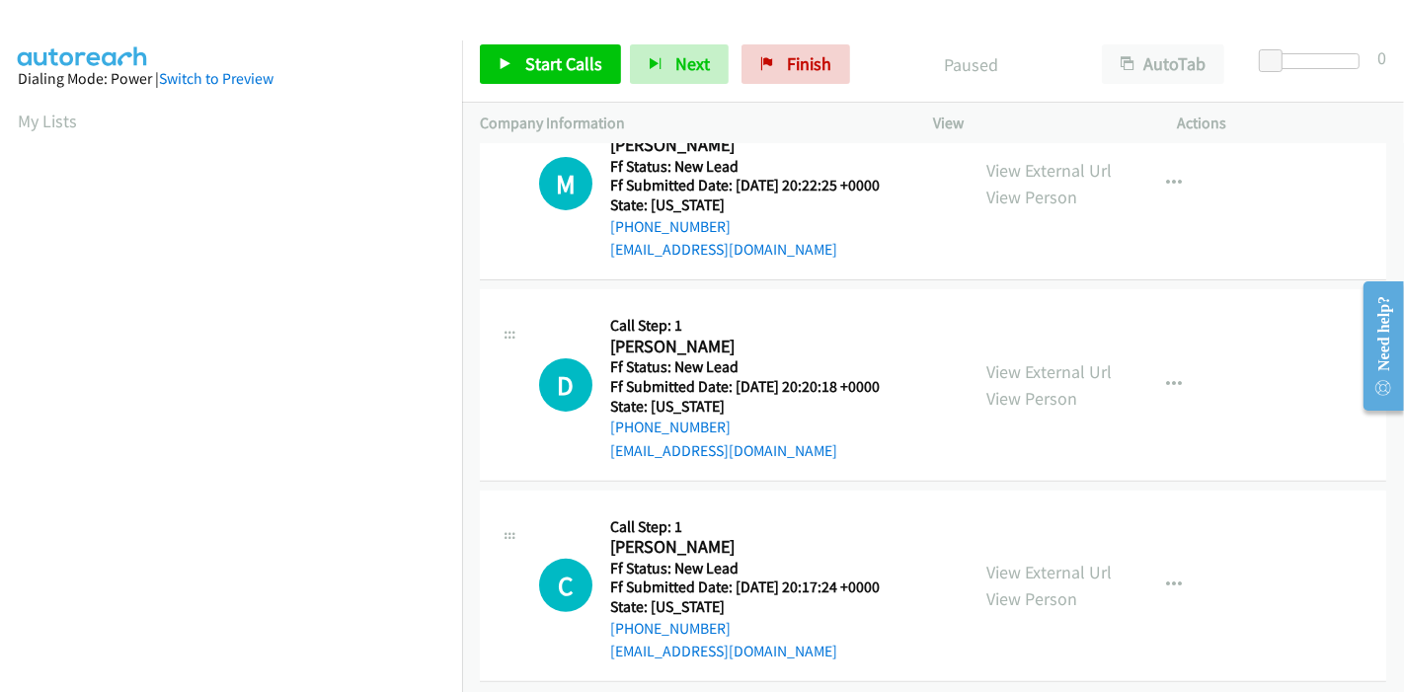
scroll to position [481, 0]
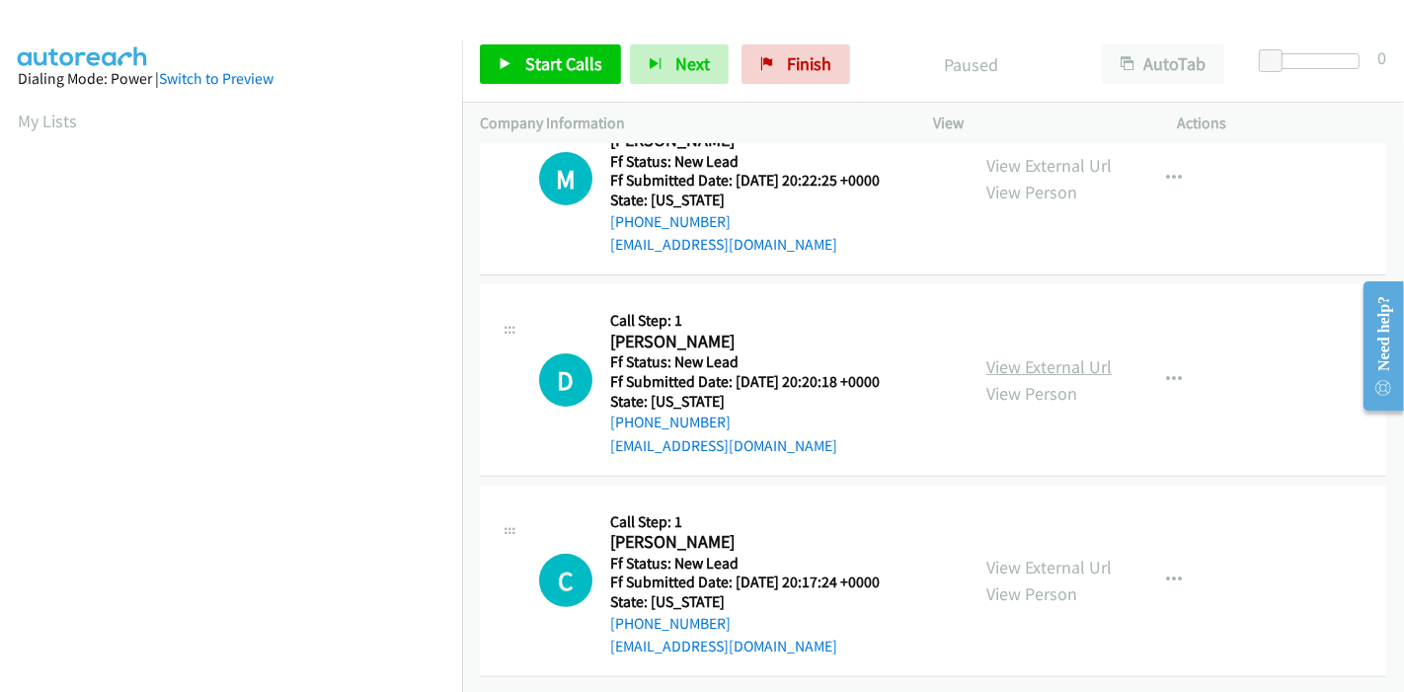
click at [986, 355] on link "View External Url" at bounding box center [1048, 366] width 125 height 23
click at [1009, 556] on link "View External Url" at bounding box center [1048, 567] width 125 height 23
click at [505, 58] on icon at bounding box center [506, 65] width 14 height 14
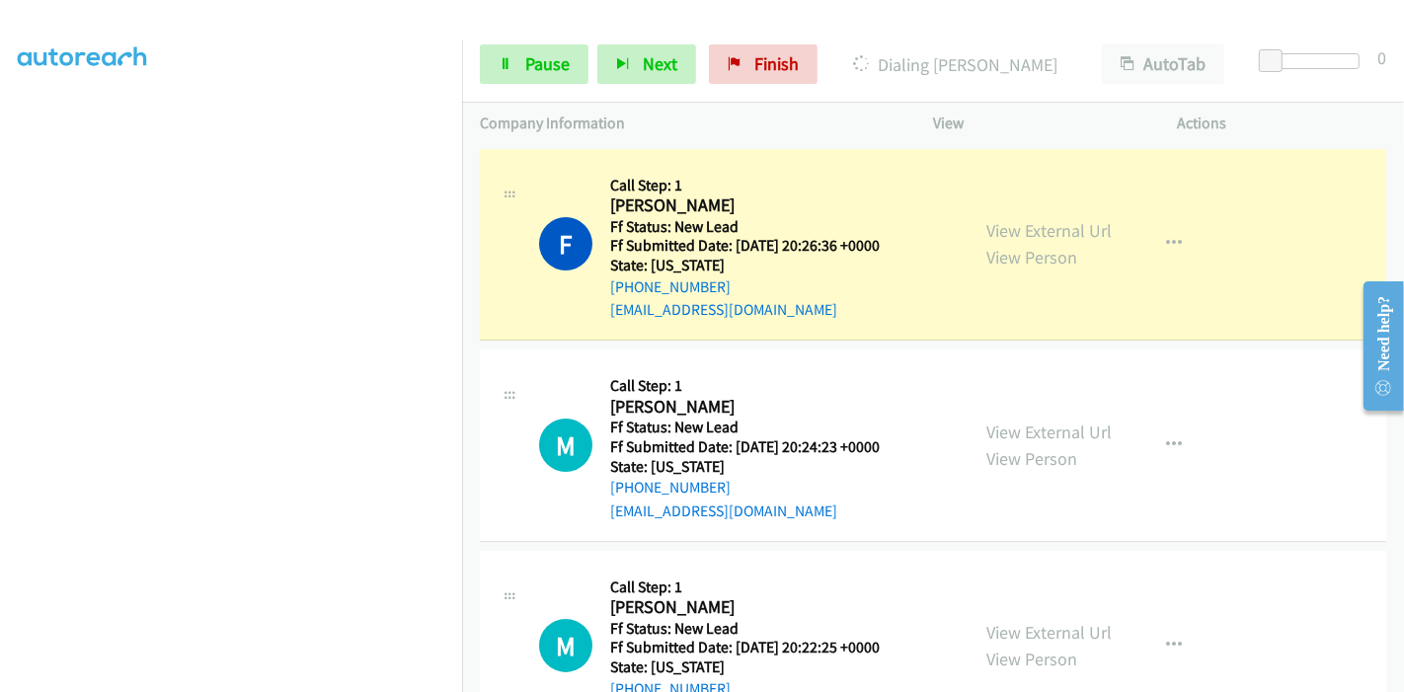
scroll to position [417, 0]
click at [529, 73] on span "Pause" at bounding box center [547, 63] width 44 height 23
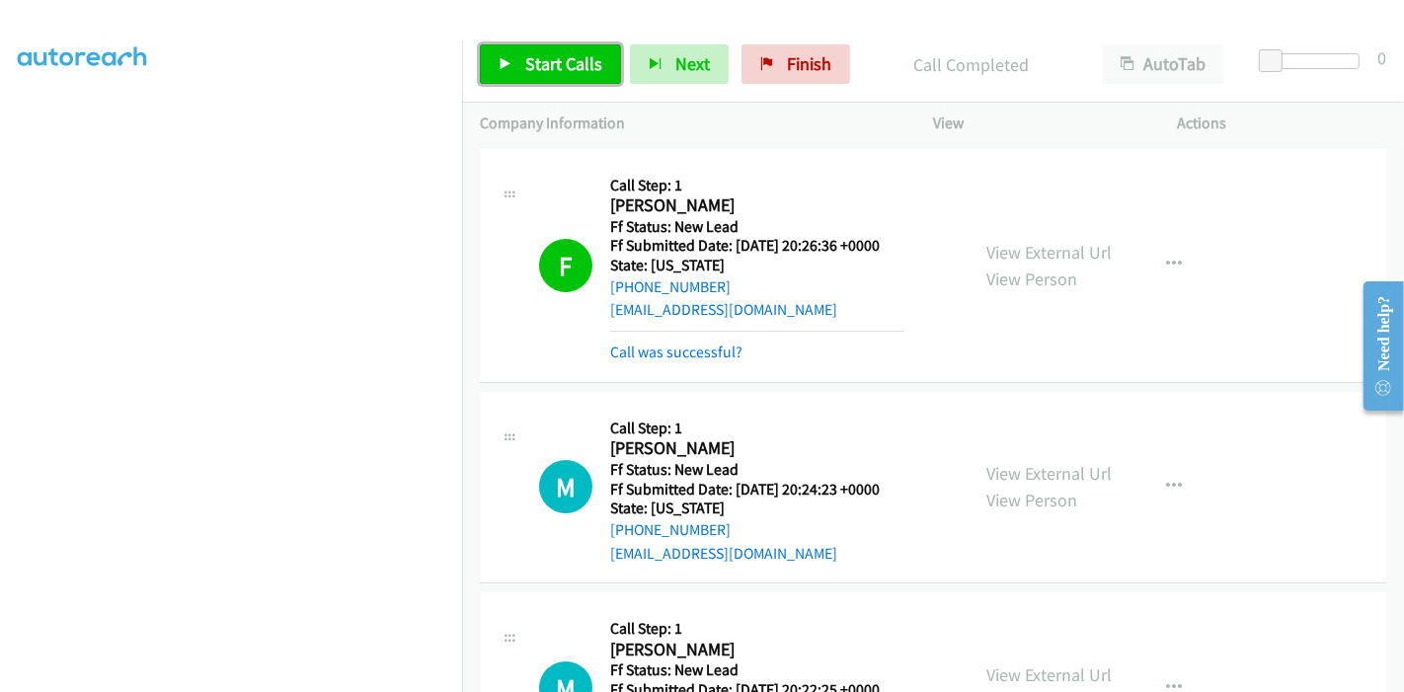
click at [505, 58] on icon at bounding box center [506, 65] width 14 height 14
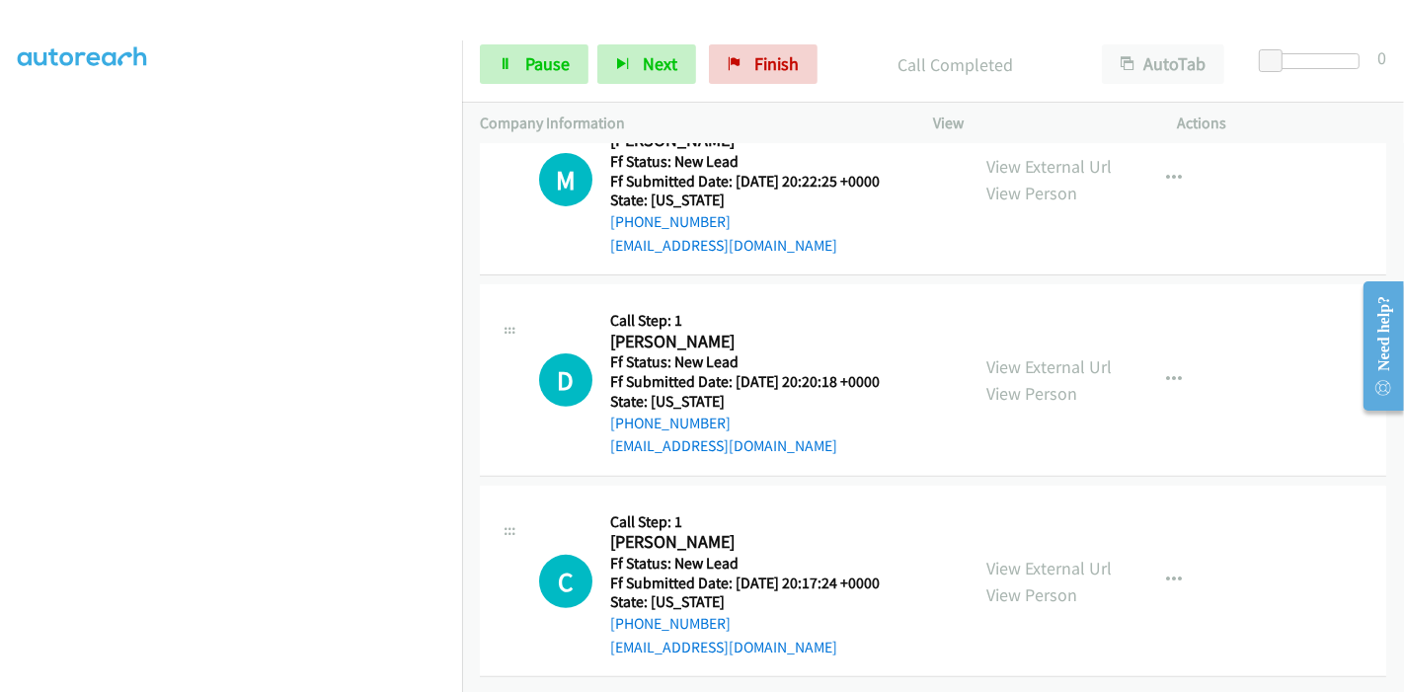
scroll to position [564, 0]
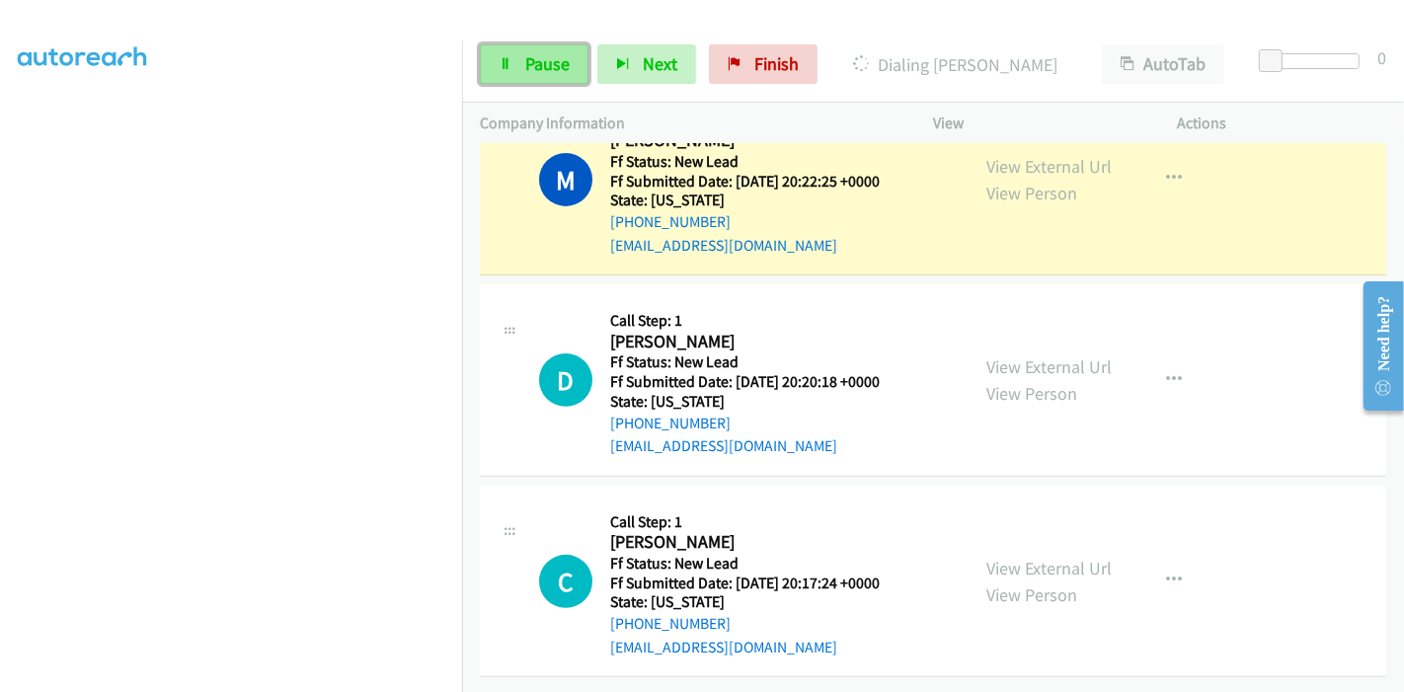
click at [519, 66] on link "Pause" at bounding box center [534, 63] width 109 height 39
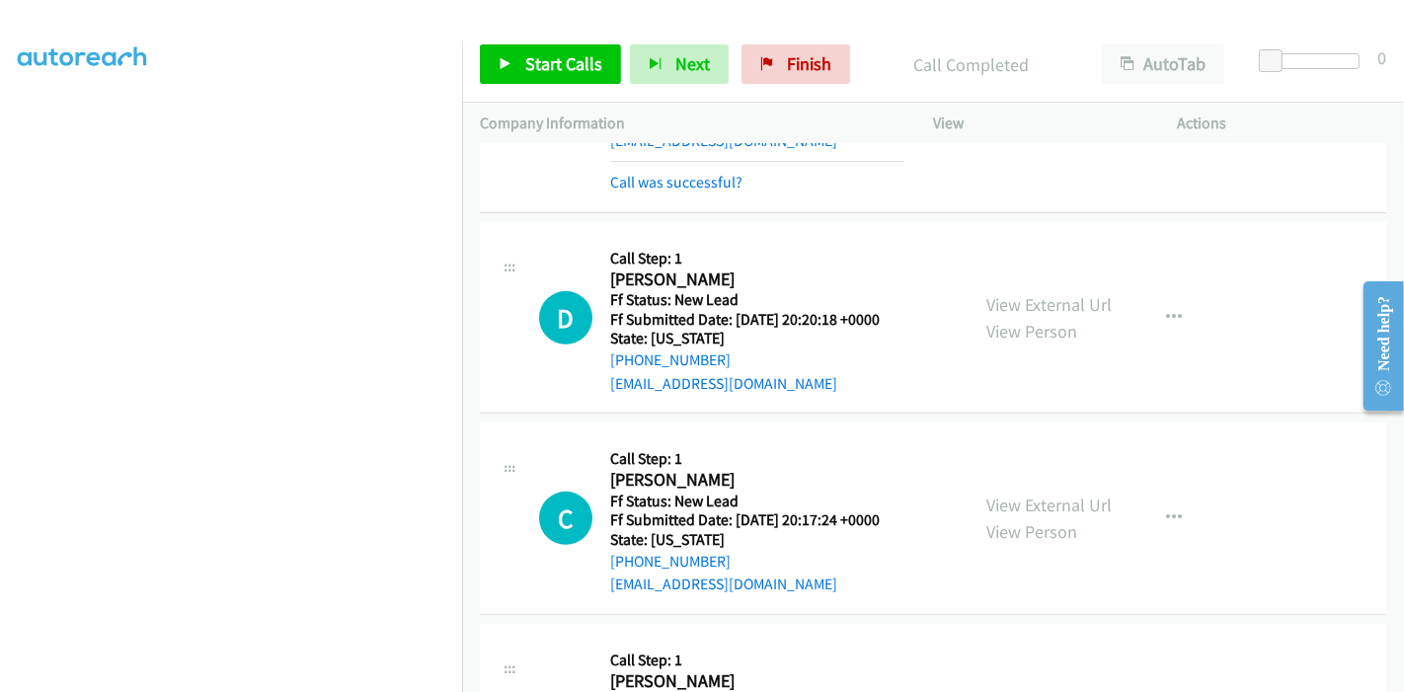
scroll to position [695, 0]
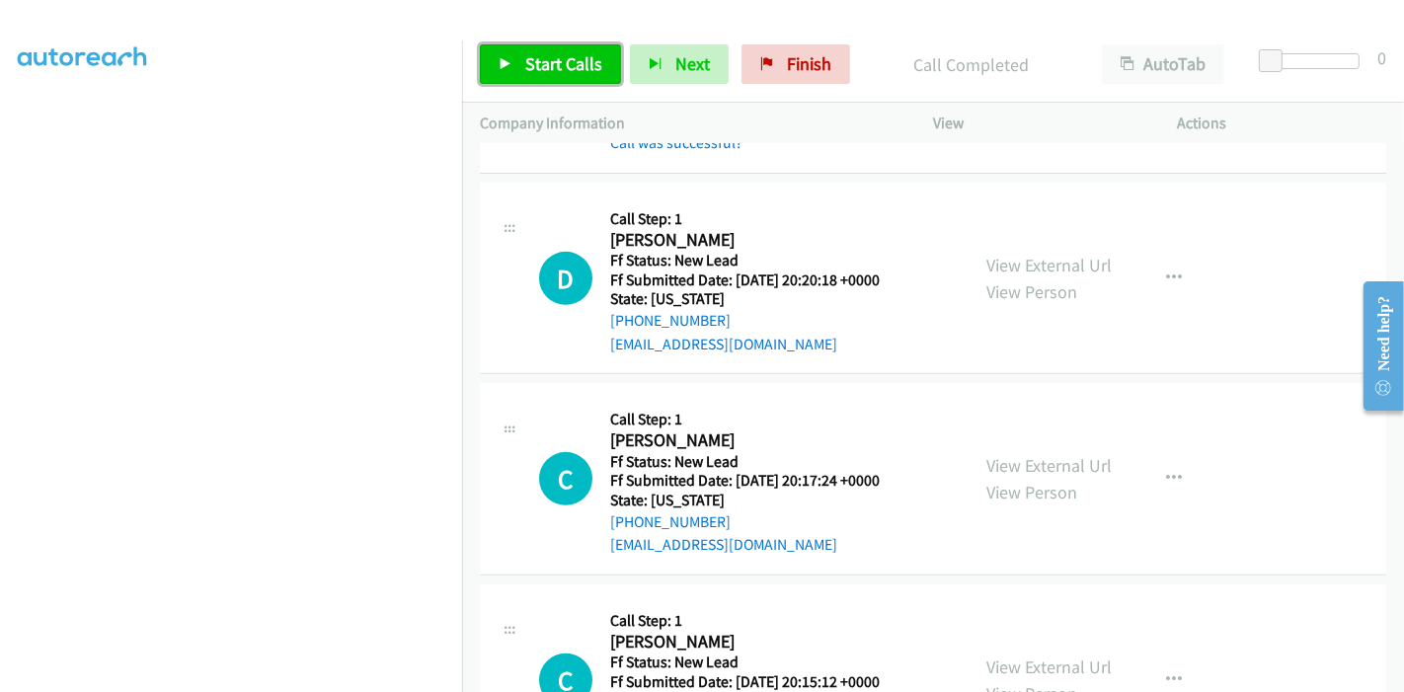
click at [520, 66] on link "Start Calls" at bounding box center [550, 63] width 141 height 39
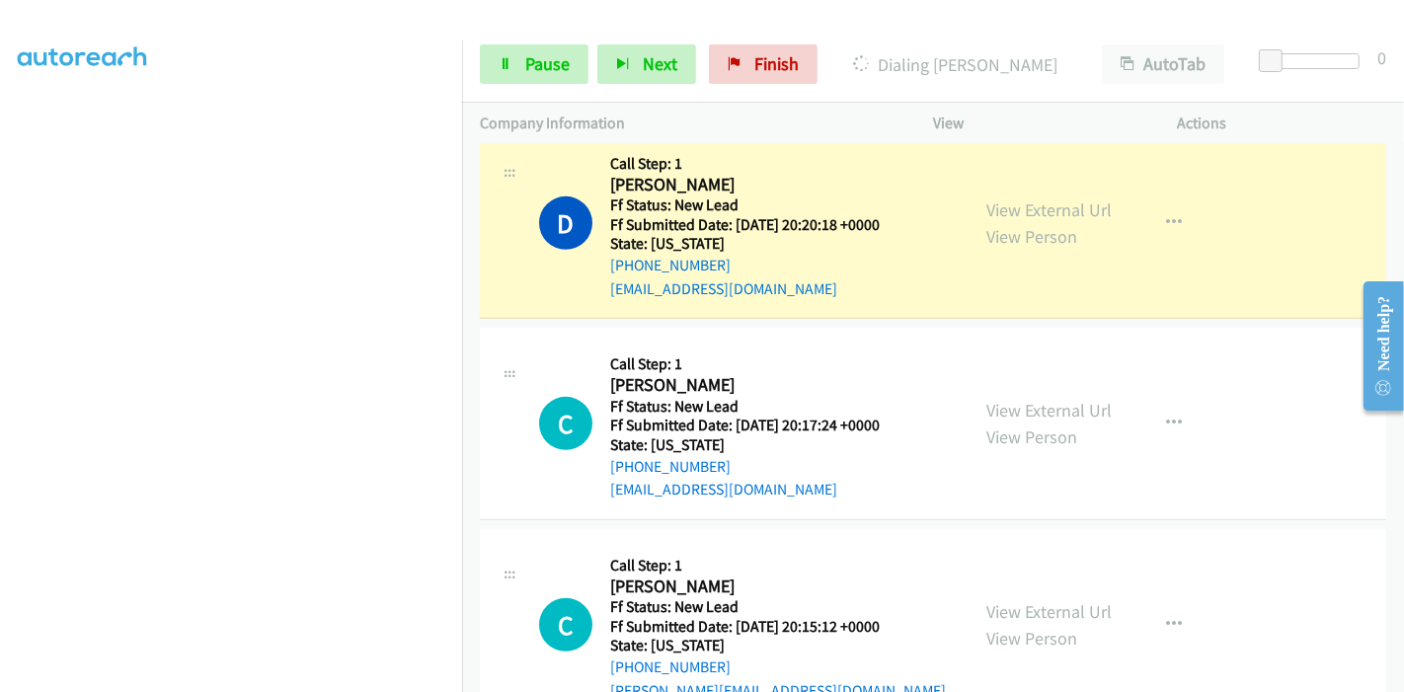
scroll to position [969, 0]
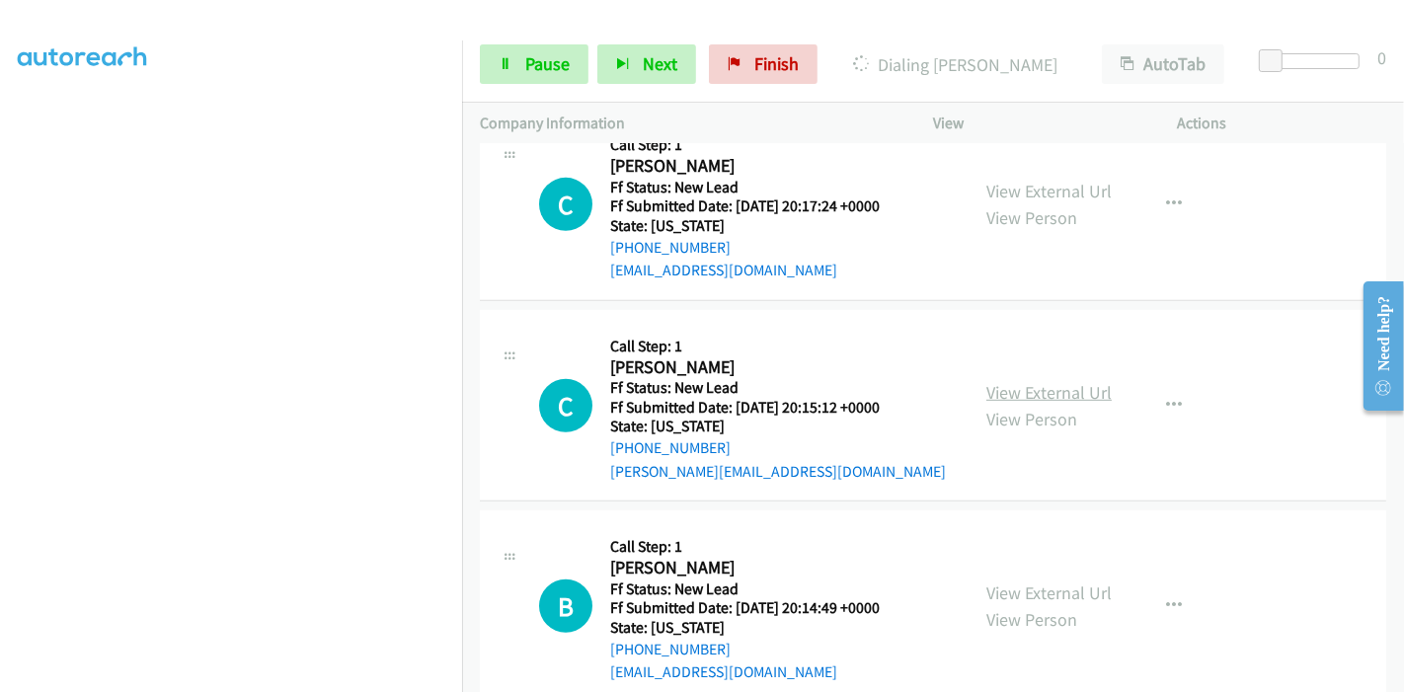
click at [1010, 382] on link "View External Url" at bounding box center [1048, 392] width 125 height 23
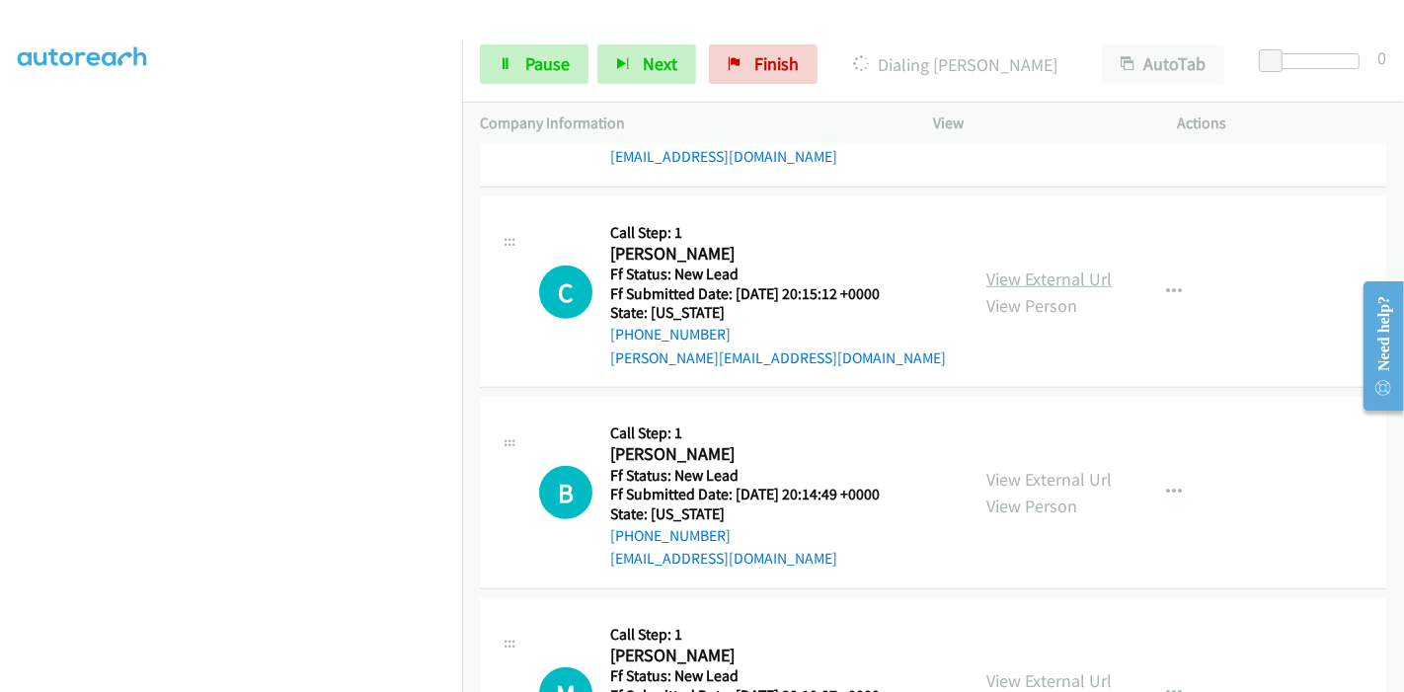
scroll to position [1189, 0]
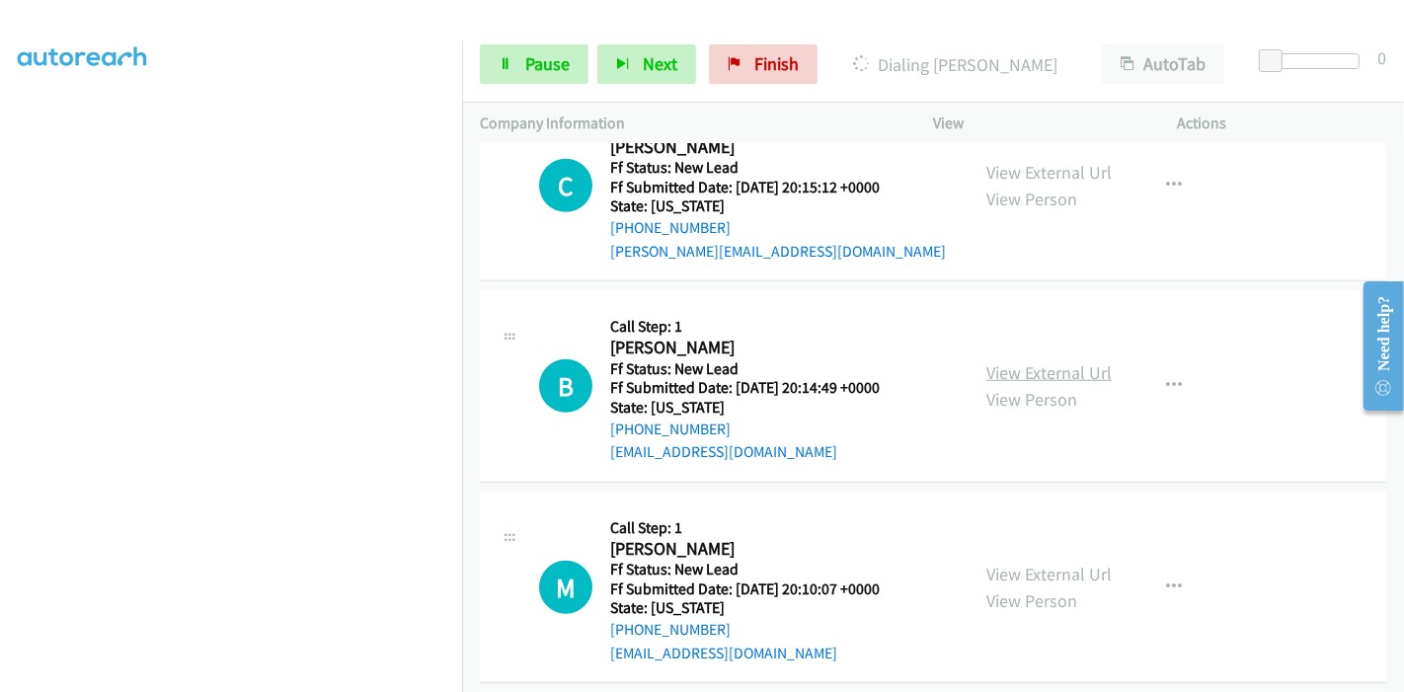
click at [996, 379] on link "View External Url" at bounding box center [1048, 372] width 125 height 23
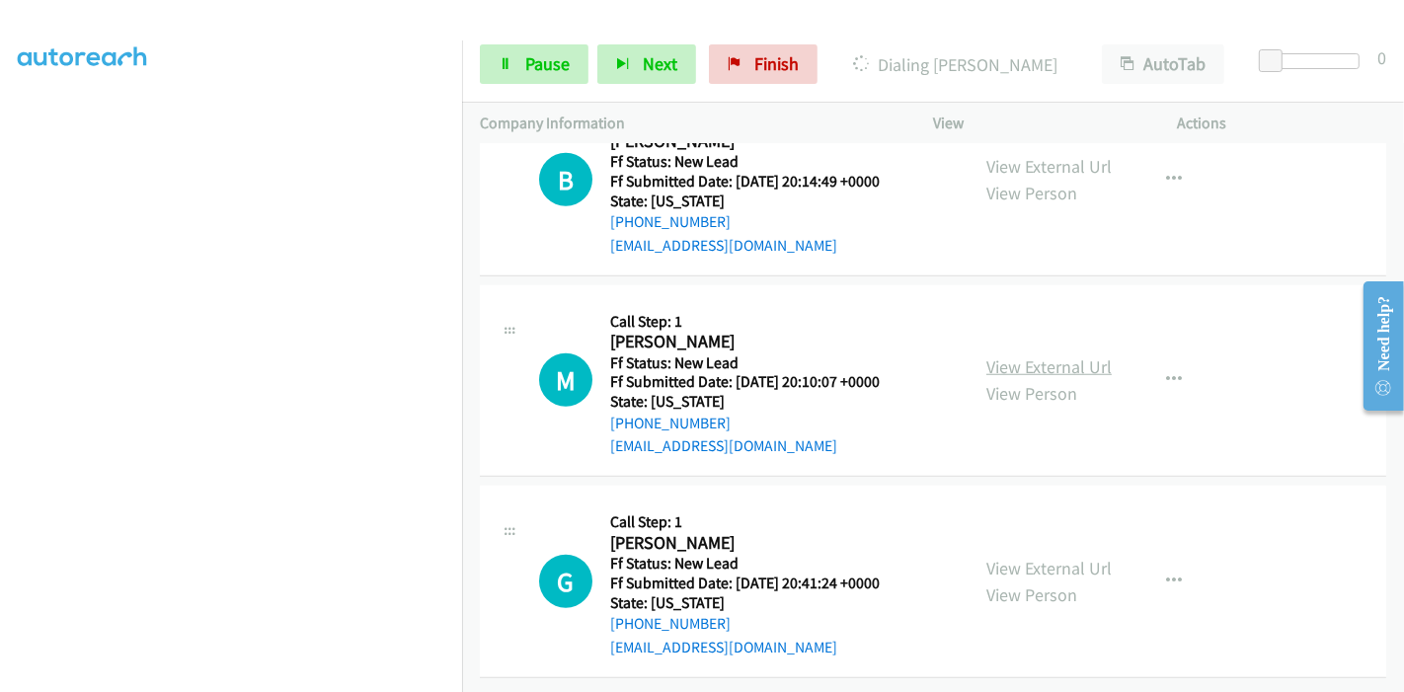
click at [988, 355] on link "View External Url" at bounding box center [1048, 366] width 125 height 23
click at [1022, 557] on link "View External Url" at bounding box center [1048, 568] width 125 height 23
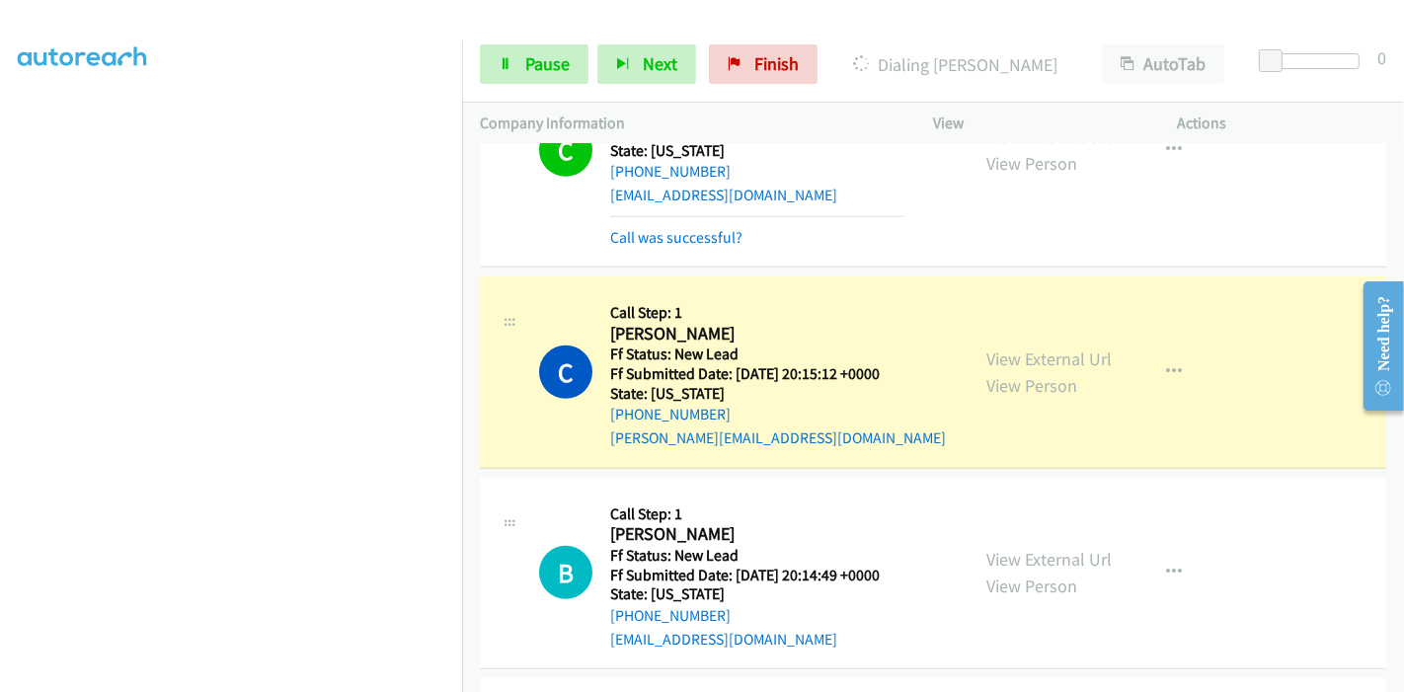
scroll to position [1121, 0]
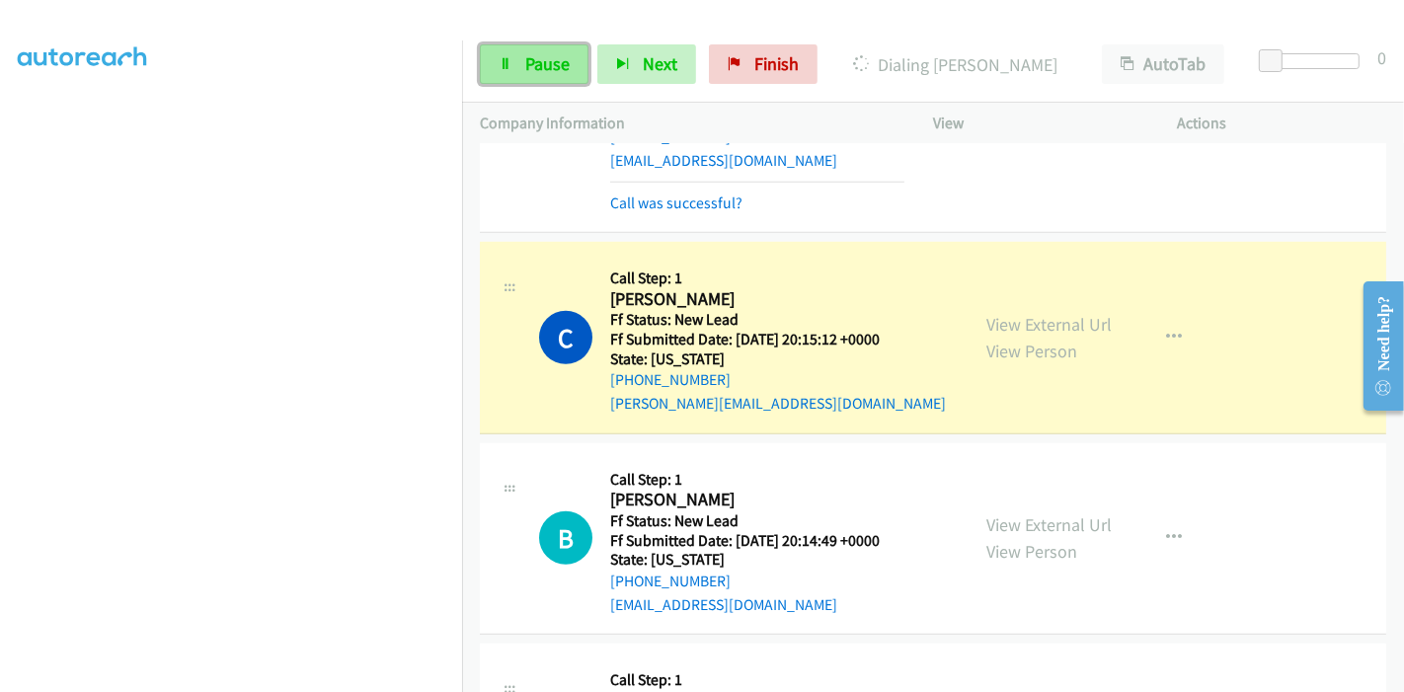
click at [511, 55] on link "Pause" at bounding box center [534, 63] width 109 height 39
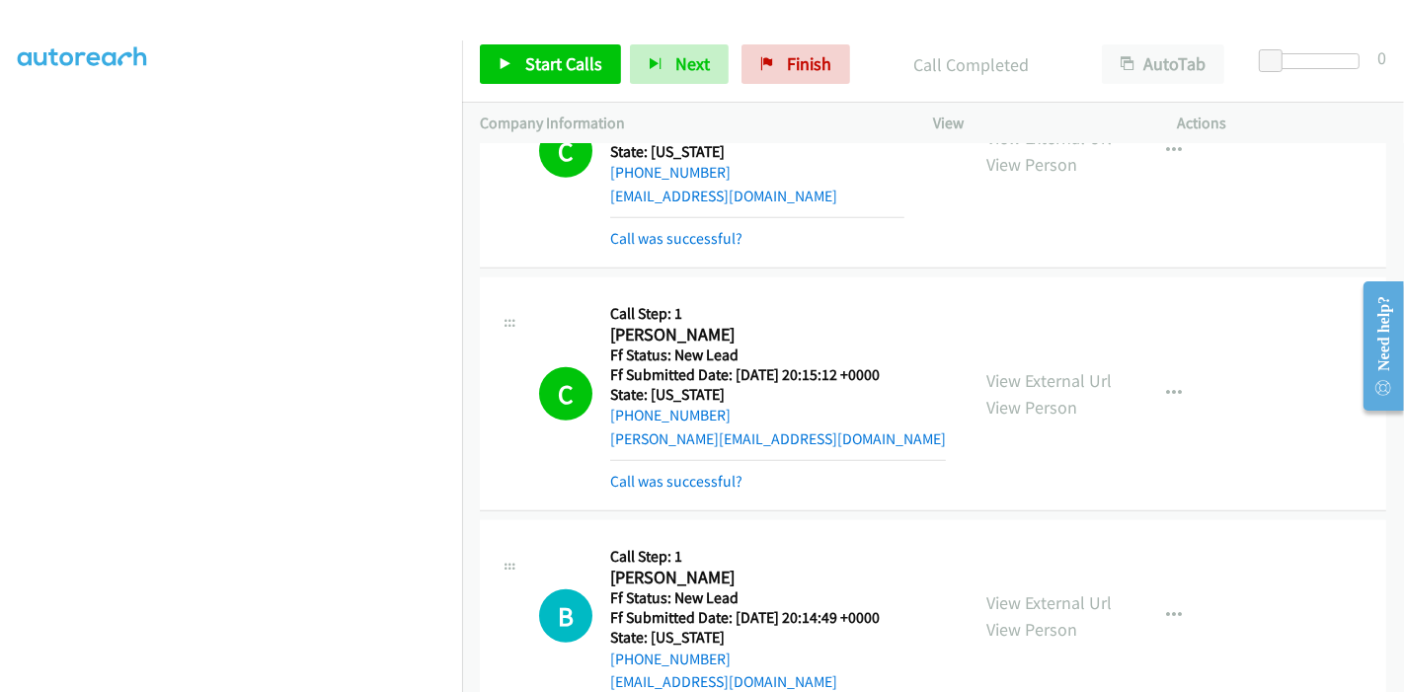
scroll to position [1012, 0]
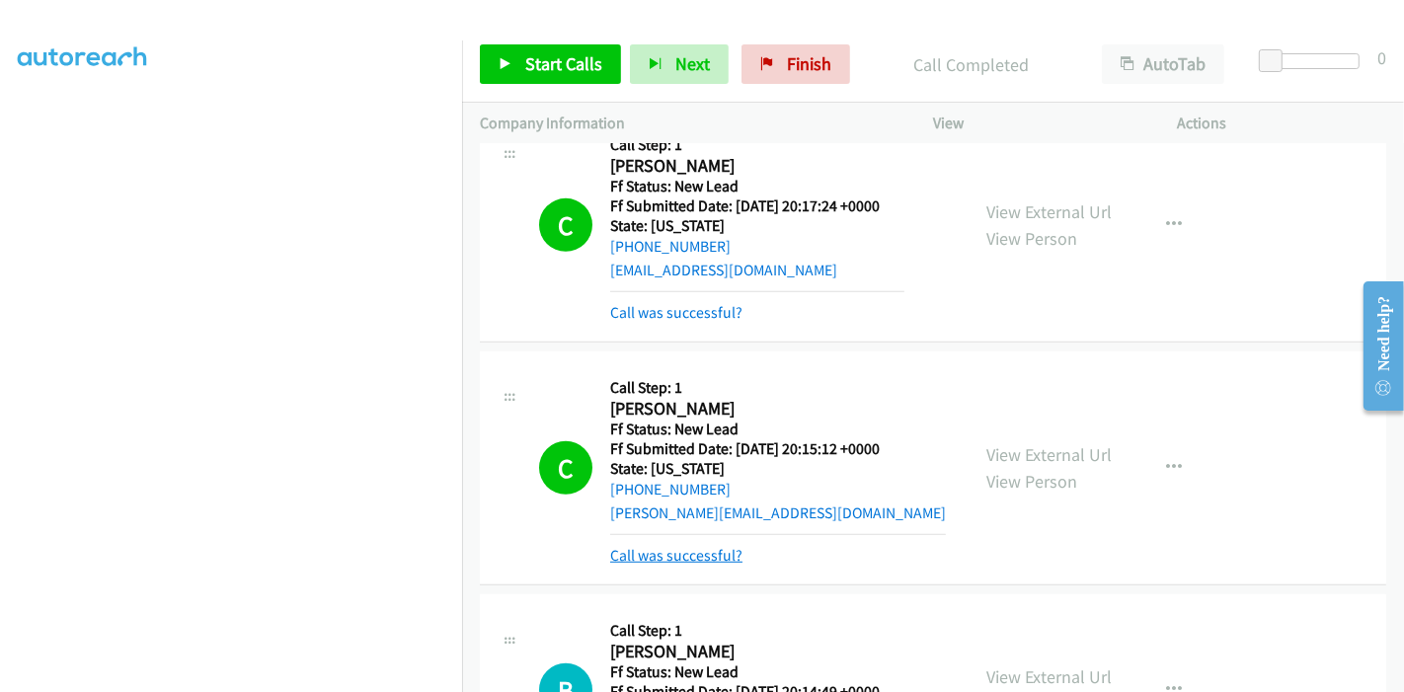
click at [713, 547] on link "Call was successful?" at bounding box center [676, 555] width 132 height 19
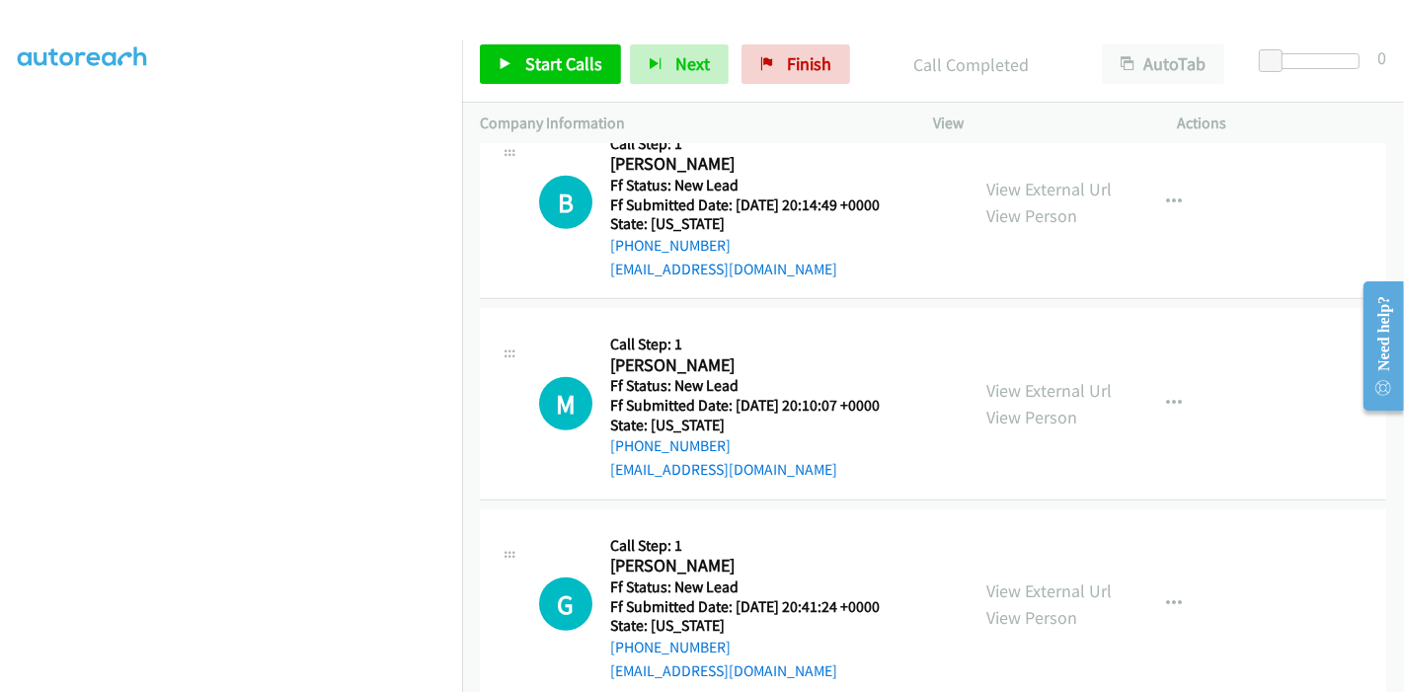
scroll to position [1492, 0]
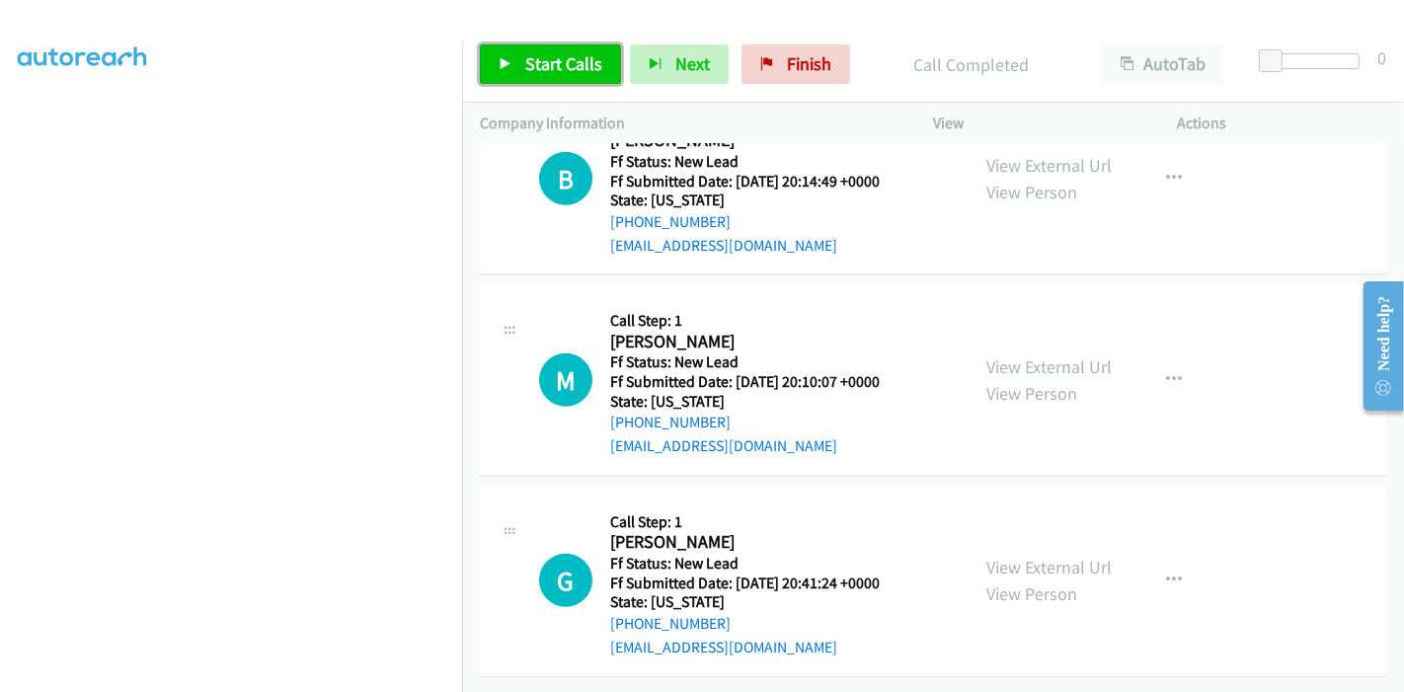
click at [561, 71] on span "Start Calls" at bounding box center [563, 63] width 77 height 23
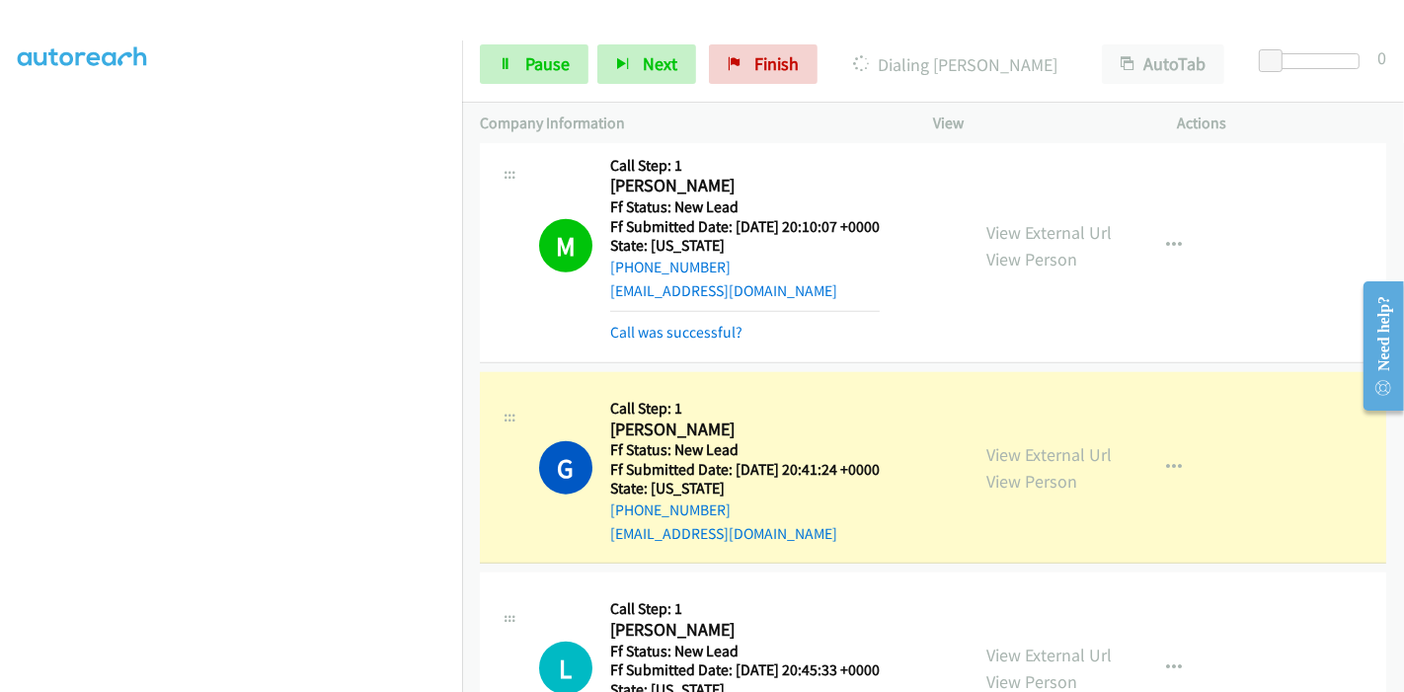
scroll to position [1644, 0]
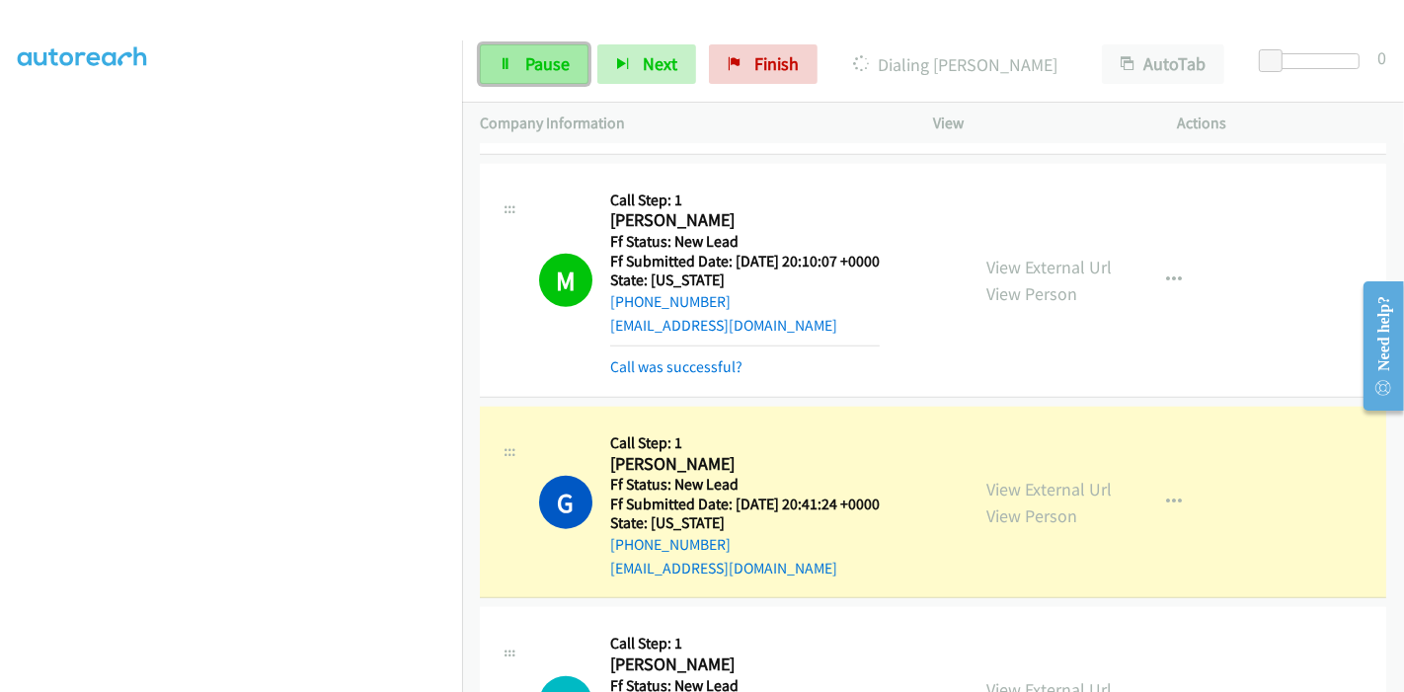
click at [538, 71] on span "Pause" at bounding box center [547, 63] width 44 height 23
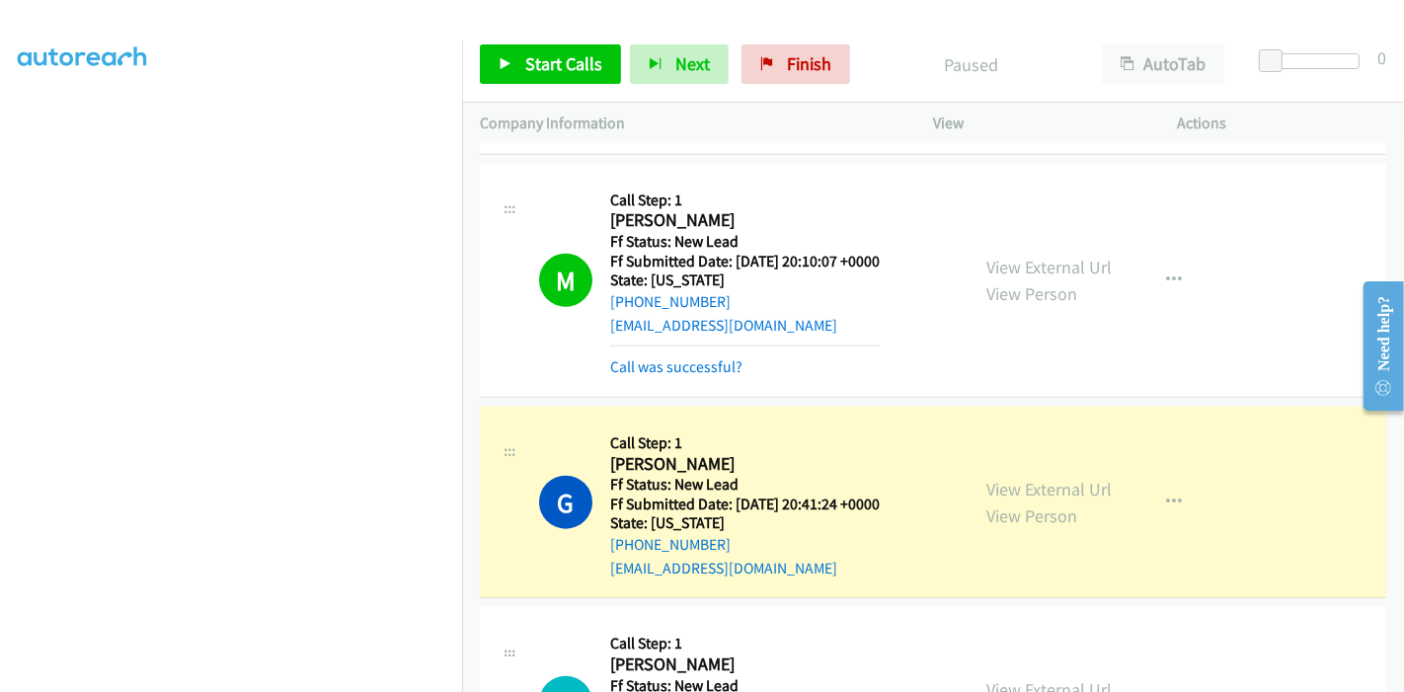
scroll to position [409, 0]
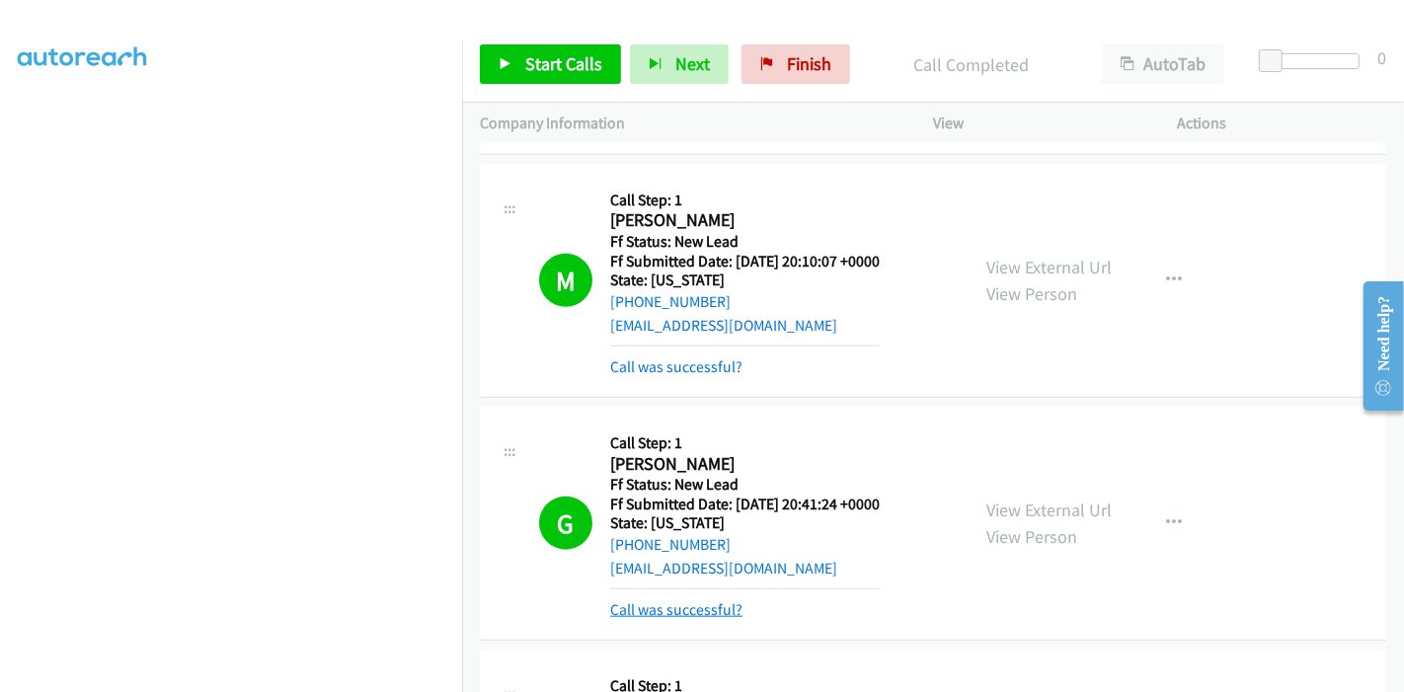
click at [714, 607] on link "Call was successful?" at bounding box center [676, 609] width 132 height 19
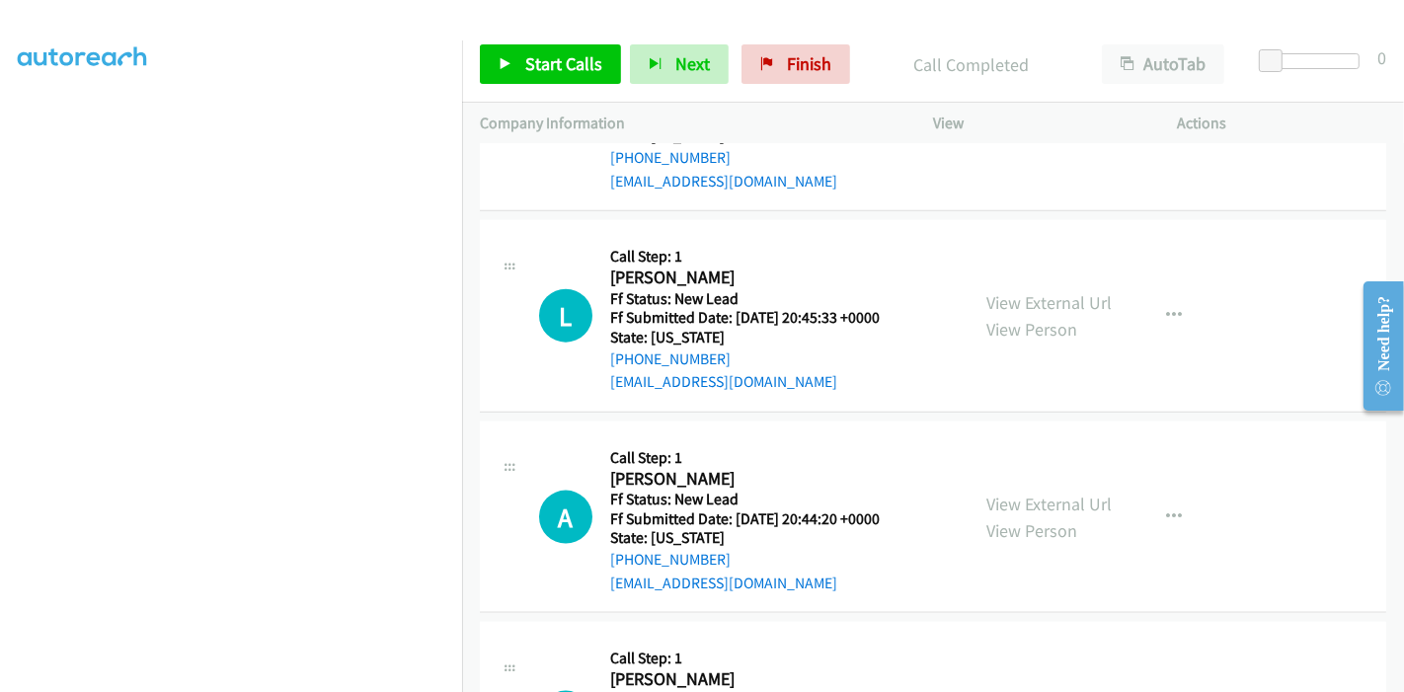
scroll to position [1920, 0]
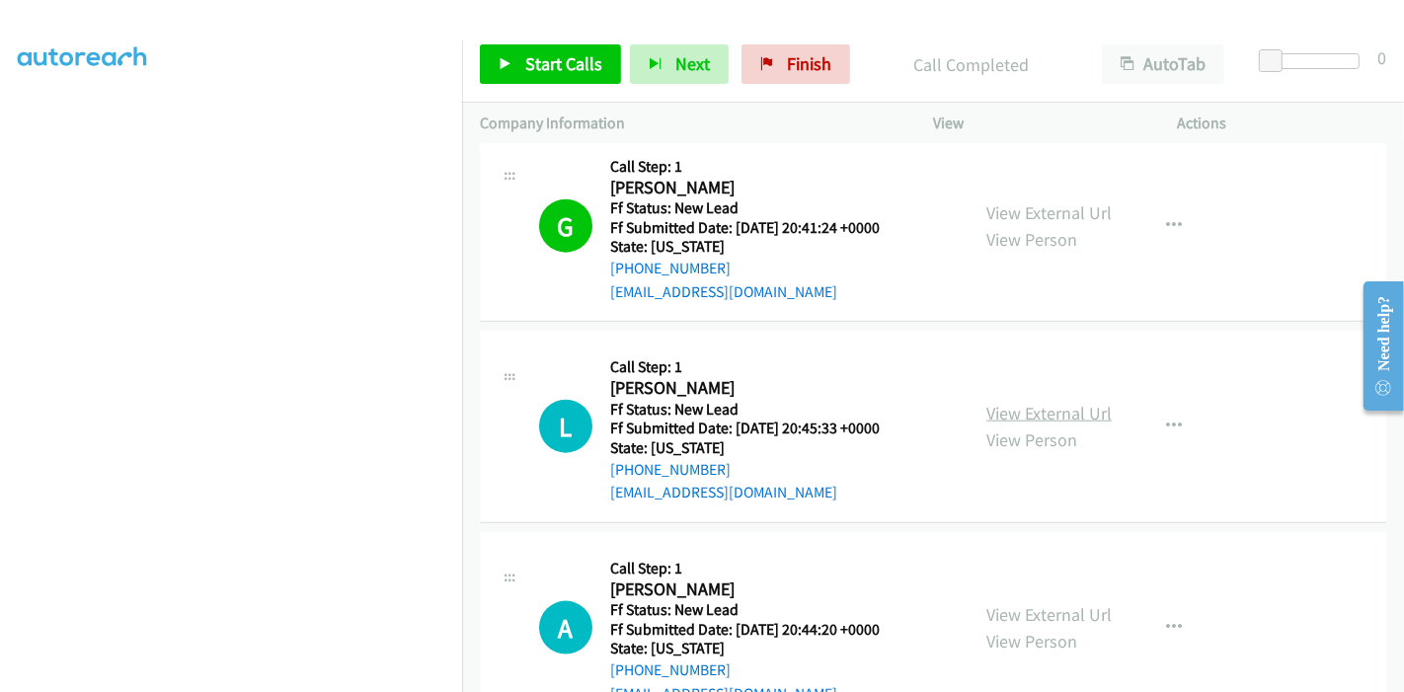
click at [1039, 411] on link "View External Url" at bounding box center [1048, 413] width 125 height 23
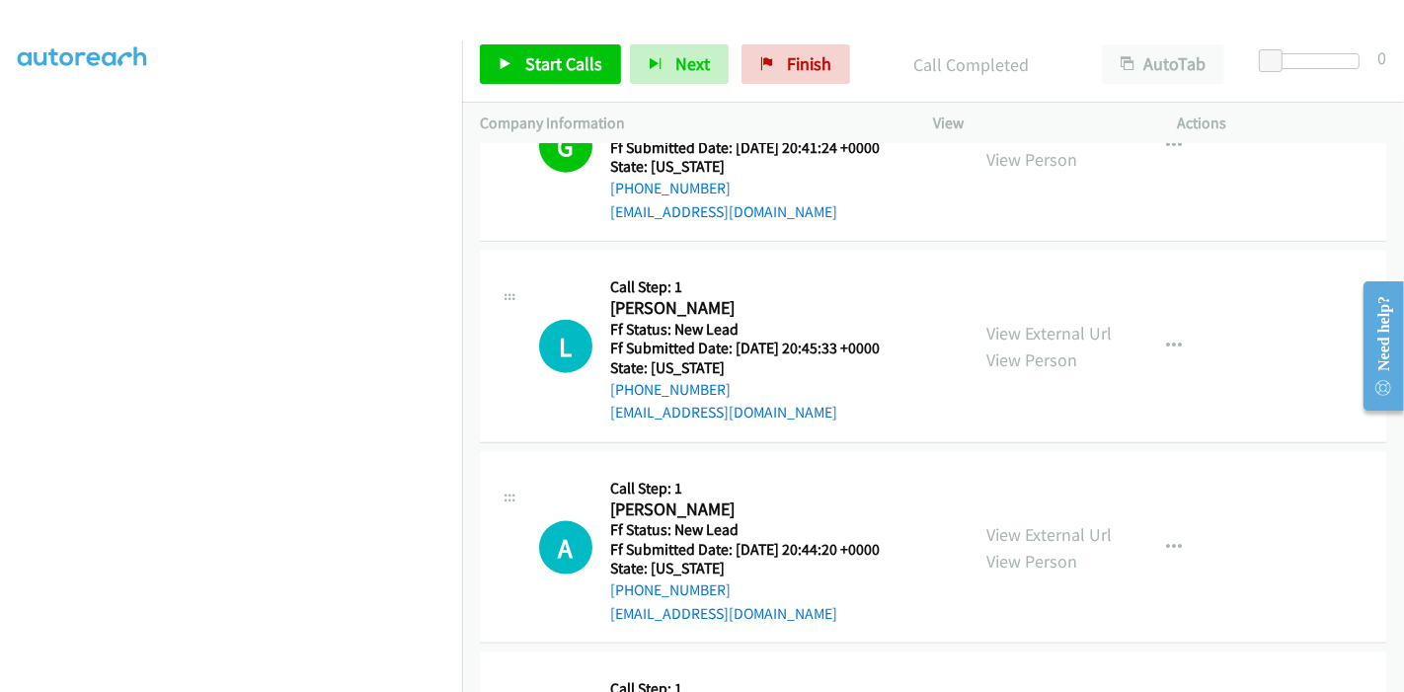
scroll to position [2031, 0]
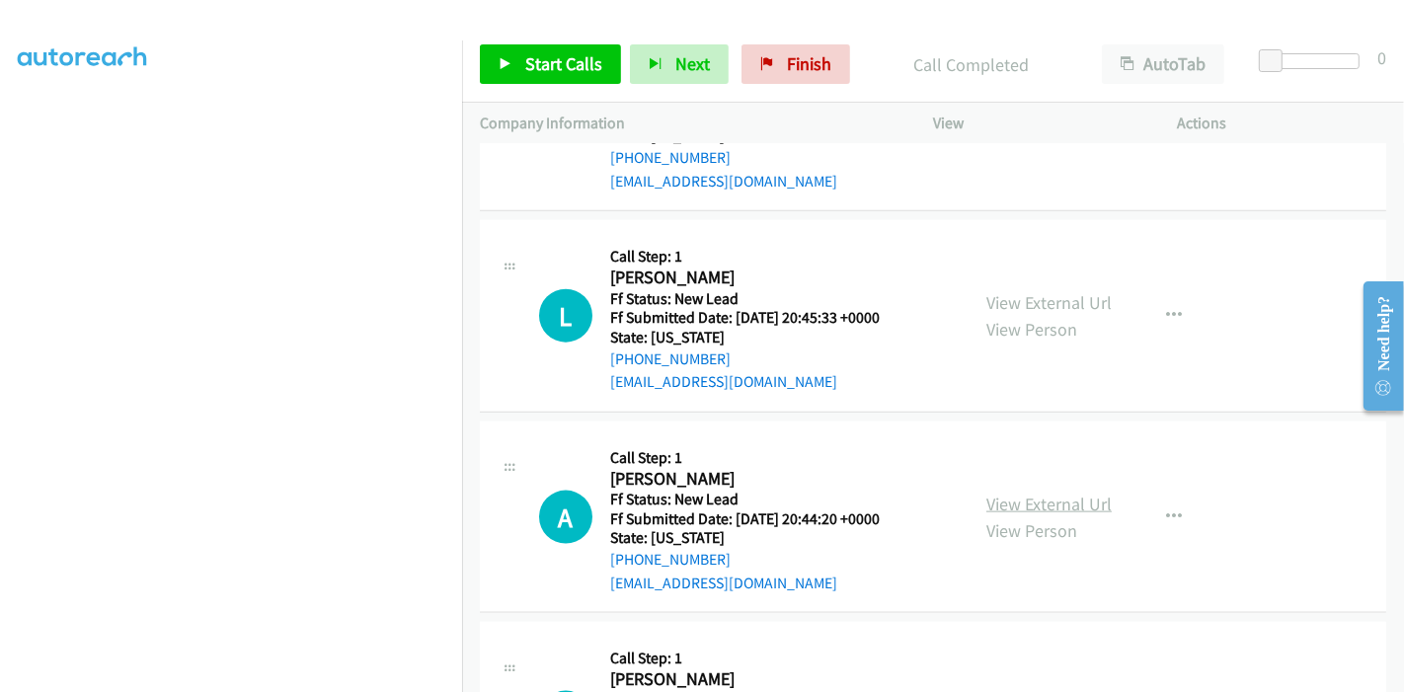
click at [1043, 495] on link "View External Url" at bounding box center [1048, 504] width 125 height 23
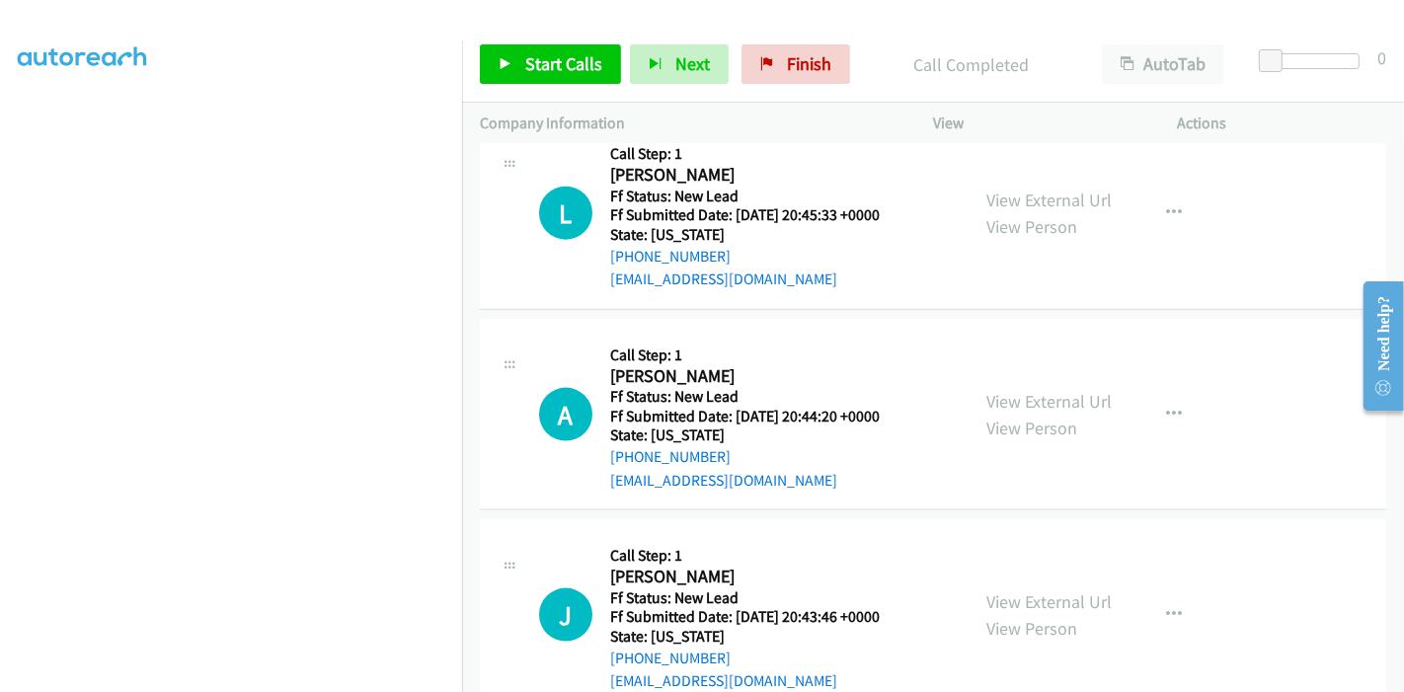
scroll to position [2140, 0]
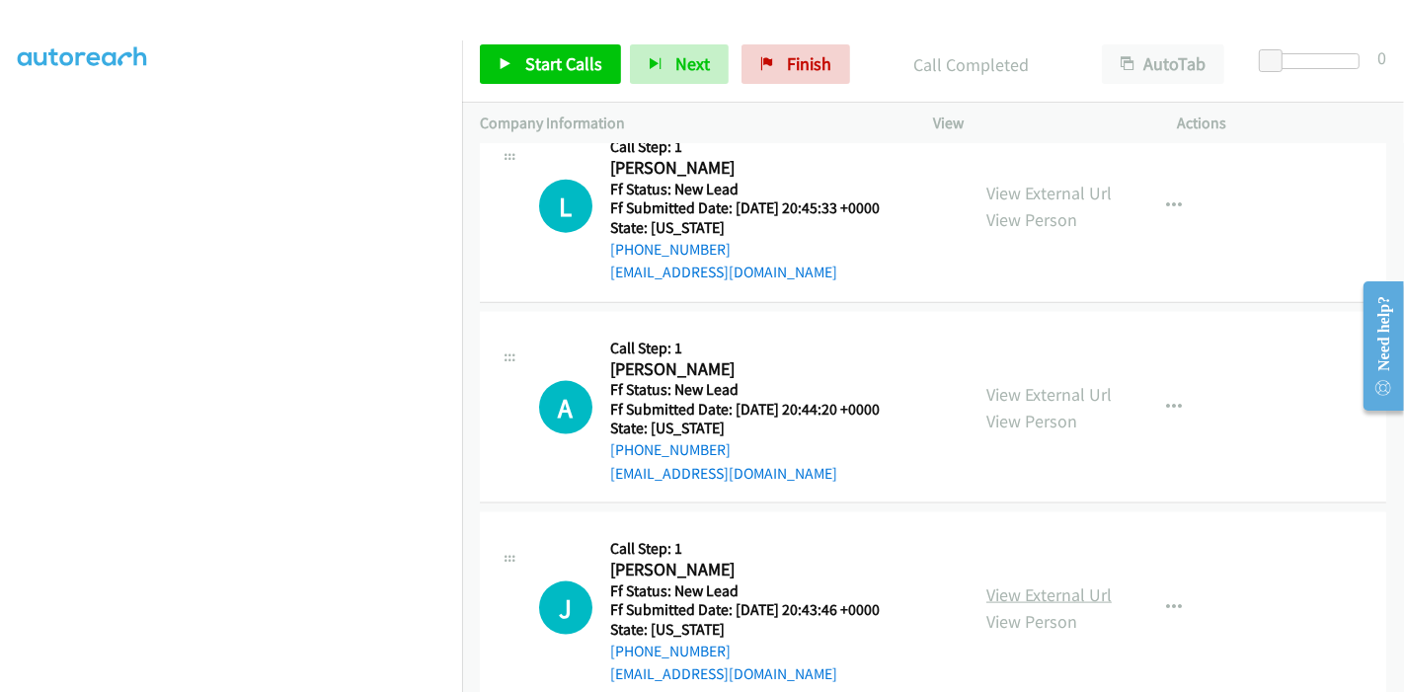
click at [1029, 594] on link "View External Url" at bounding box center [1048, 594] width 125 height 23
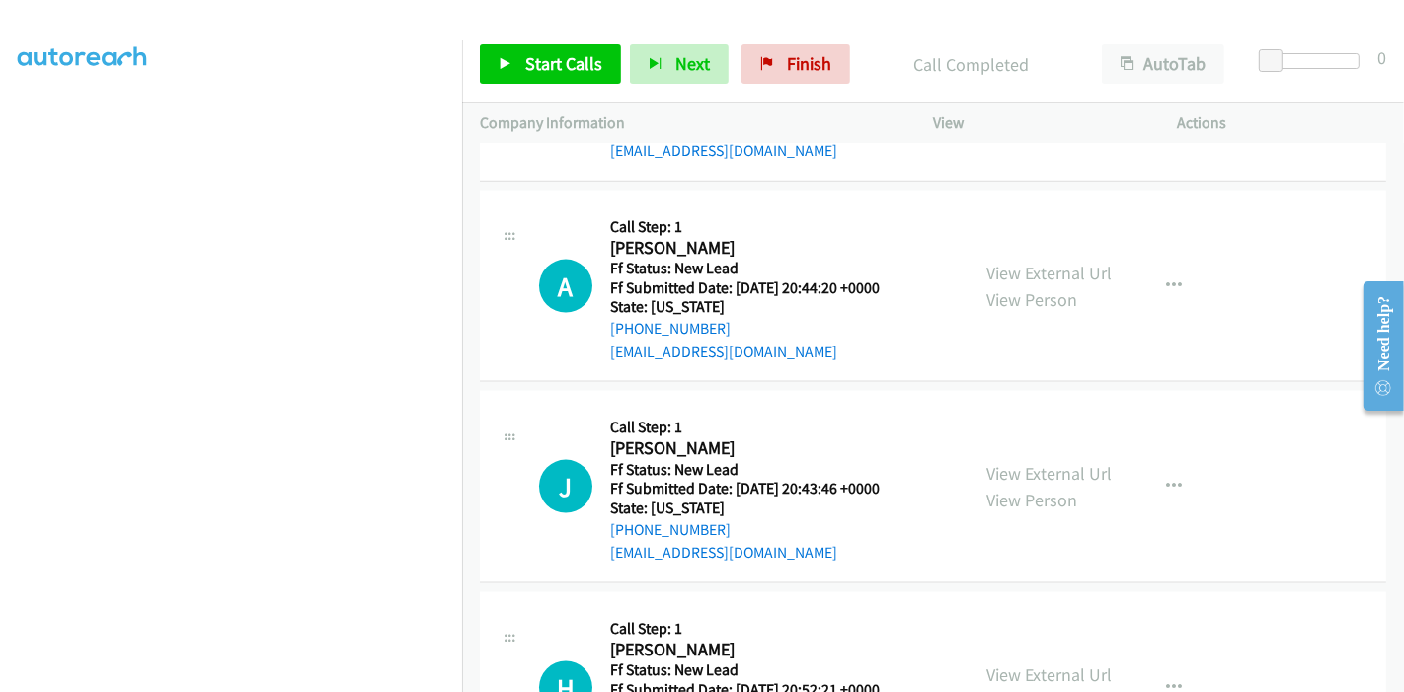
scroll to position [2359, 0]
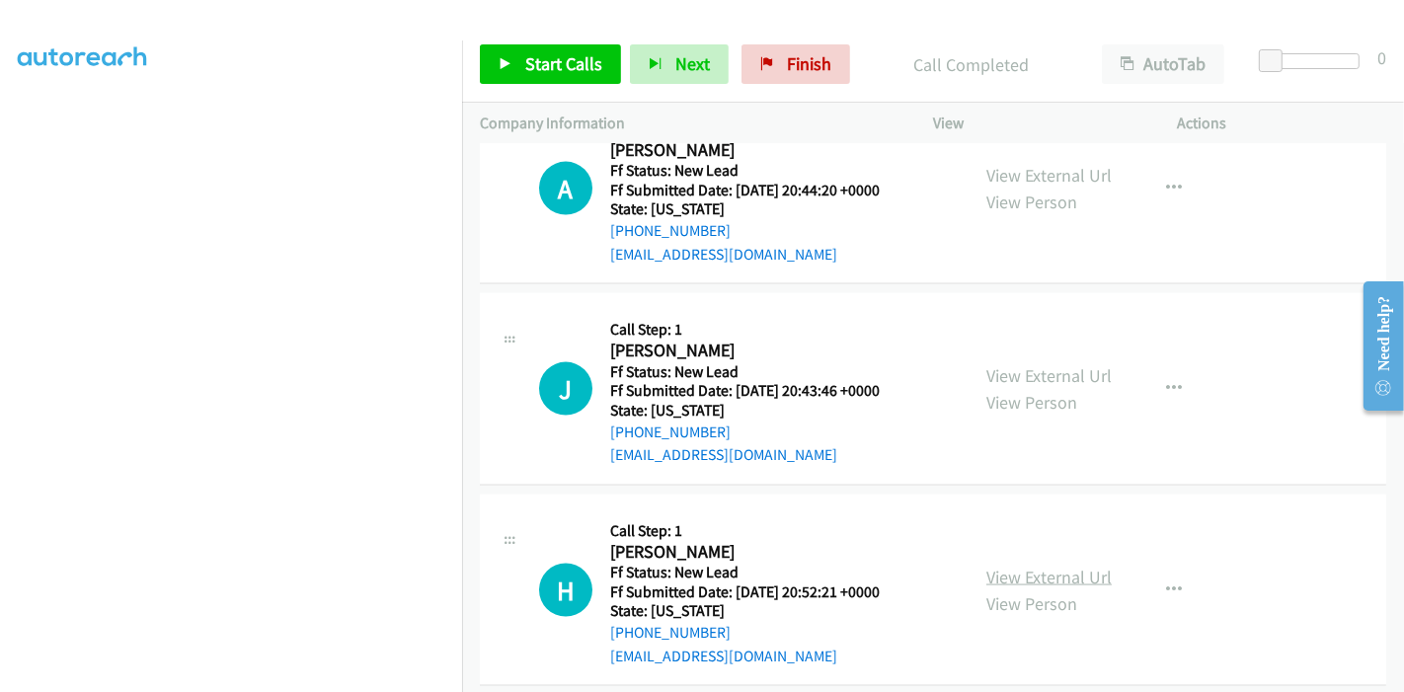
click at [1053, 571] on link "View External Url" at bounding box center [1048, 577] width 125 height 23
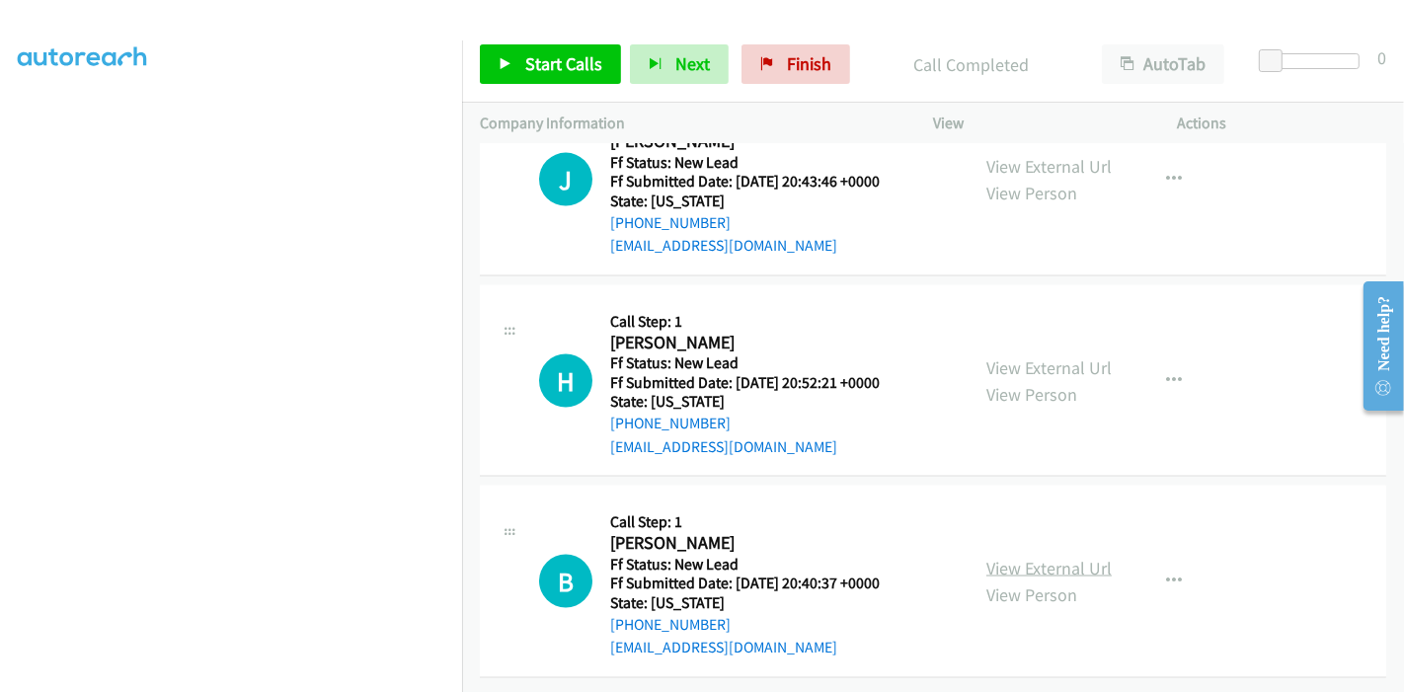
click at [1016, 558] on link "View External Url" at bounding box center [1048, 568] width 125 height 23
click at [533, 68] on span "Start Calls" at bounding box center [563, 63] width 77 height 23
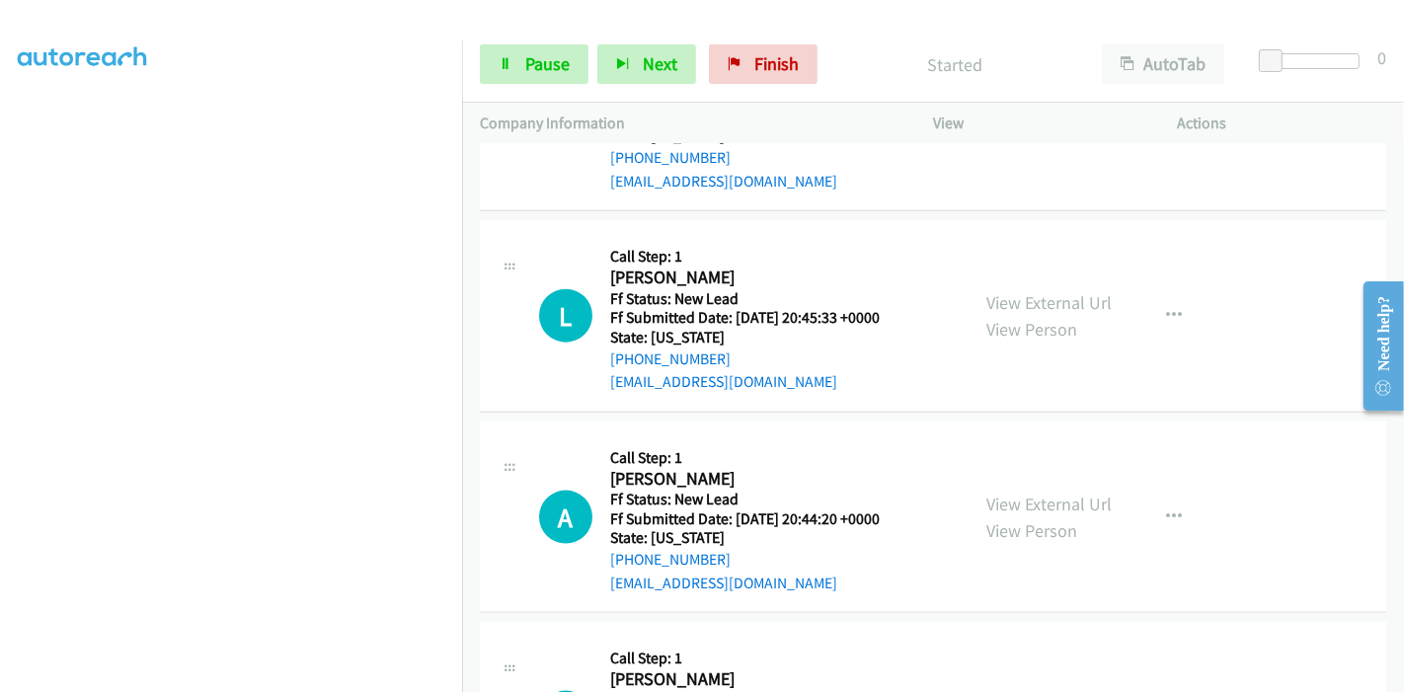
scroll to position [2140, 0]
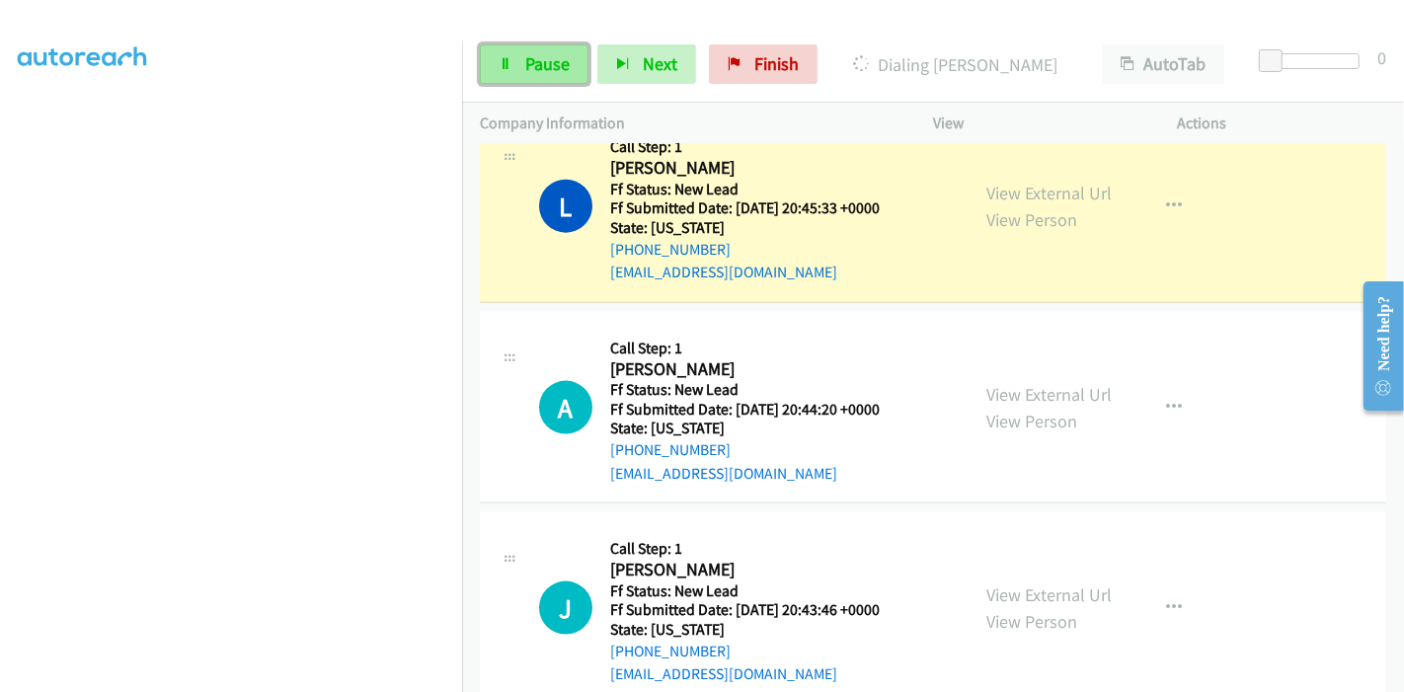
click at [535, 54] on span "Pause" at bounding box center [547, 63] width 44 height 23
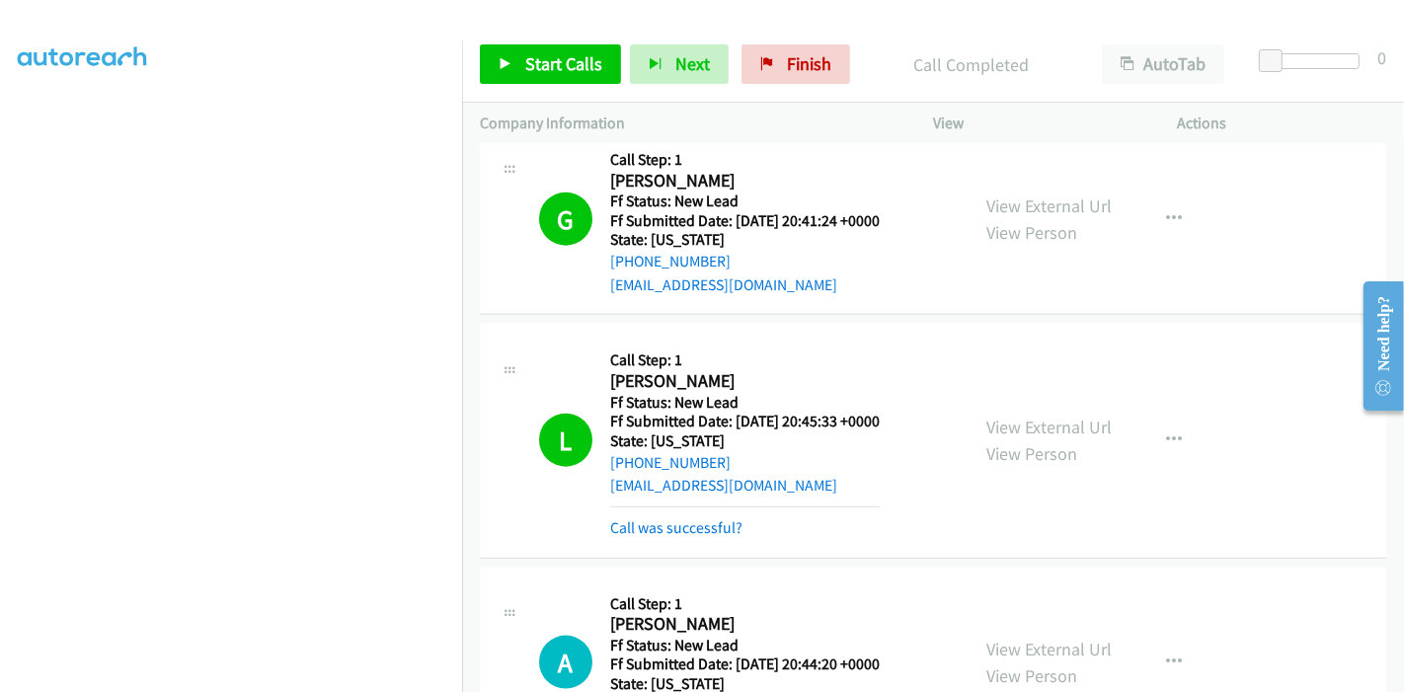
scroll to position [1920, 0]
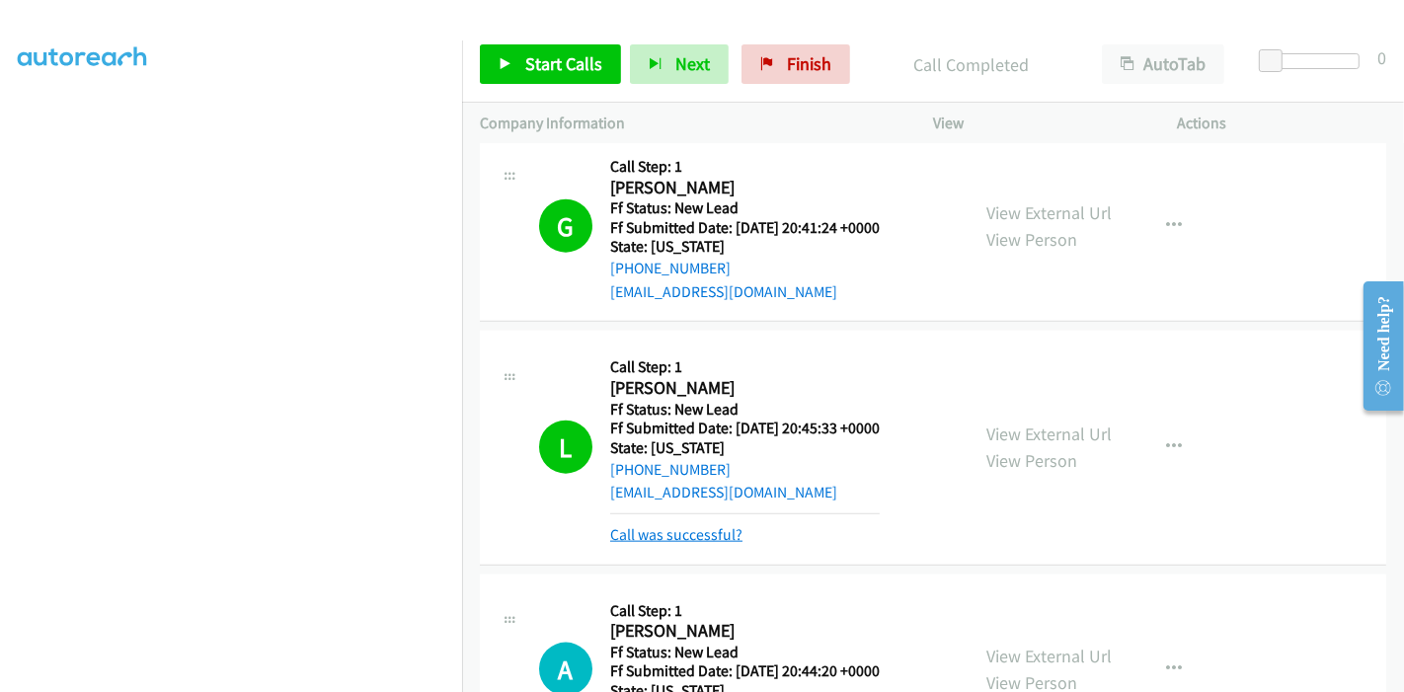
click at [658, 525] on link "Call was successful?" at bounding box center [676, 534] width 132 height 19
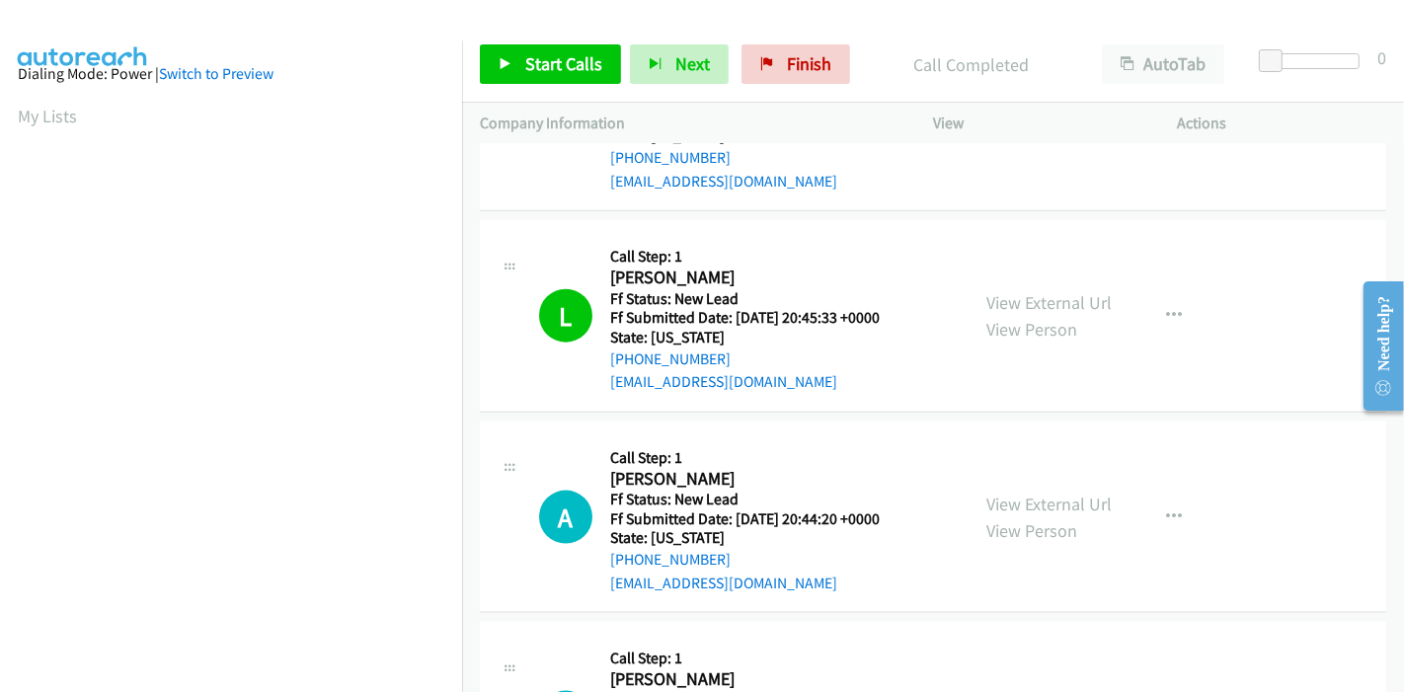
scroll to position [0, 0]
click at [561, 60] on span "Start Calls" at bounding box center [563, 63] width 77 height 23
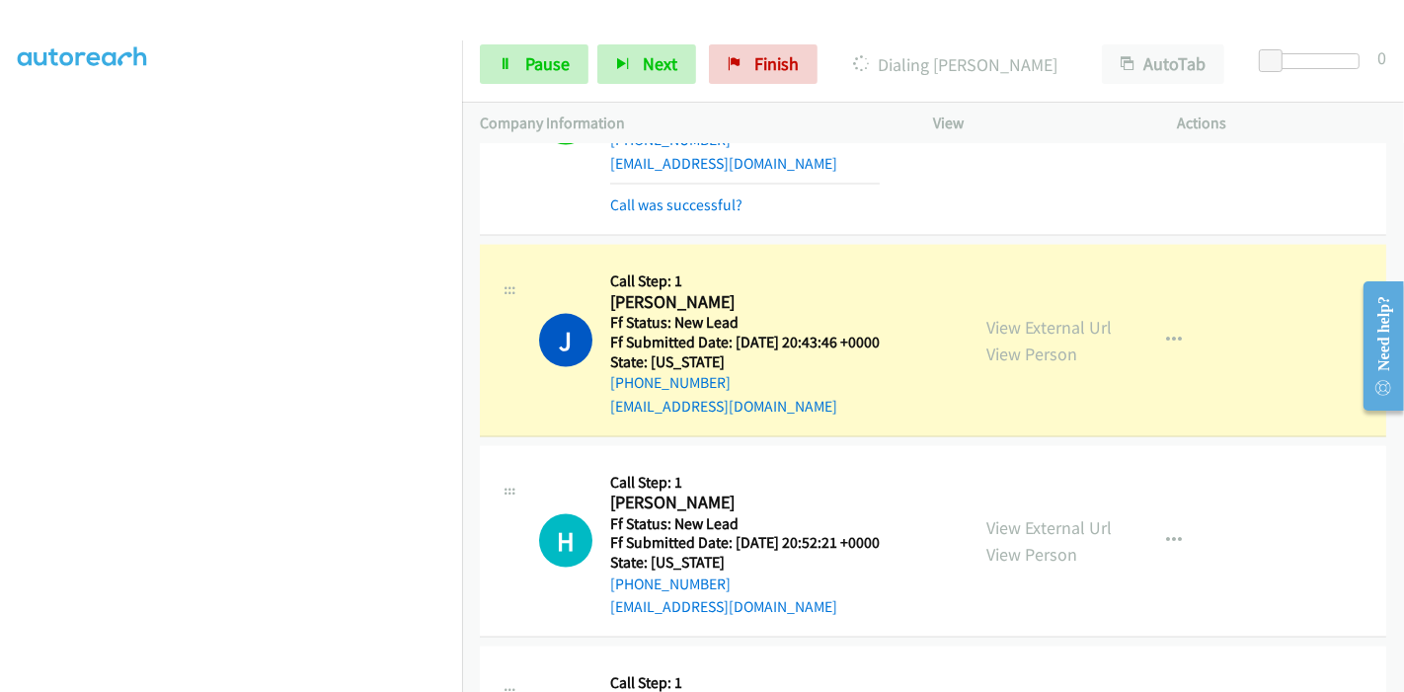
scroll to position [2469, 0]
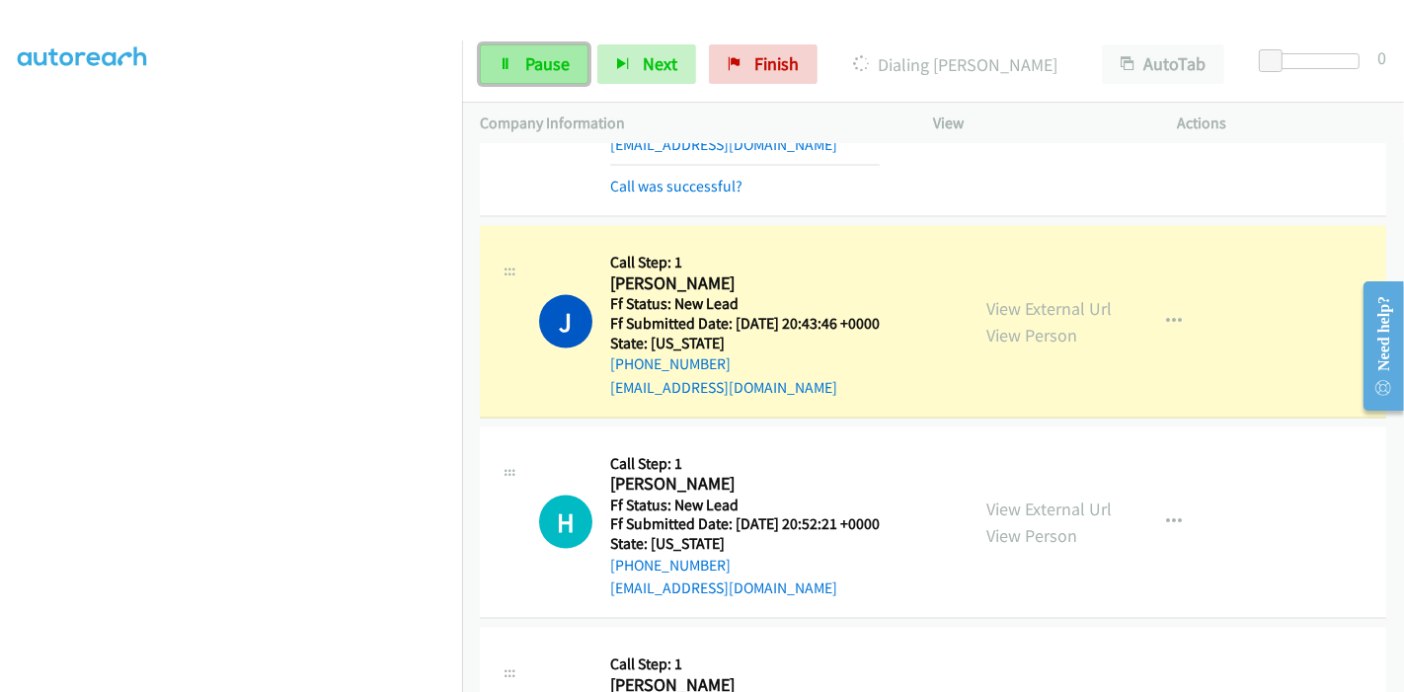
click at [505, 60] on icon at bounding box center [506, 65] width 14 height 14
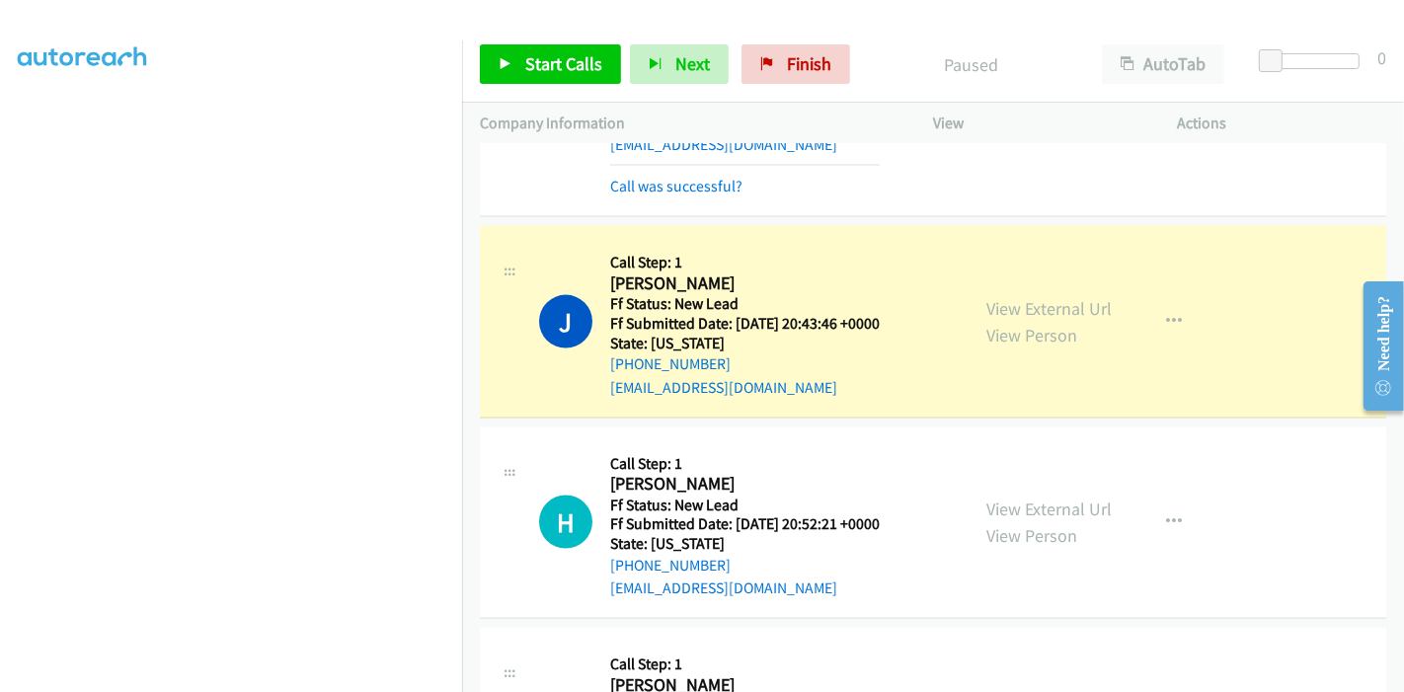
scroll to position [417, 0]
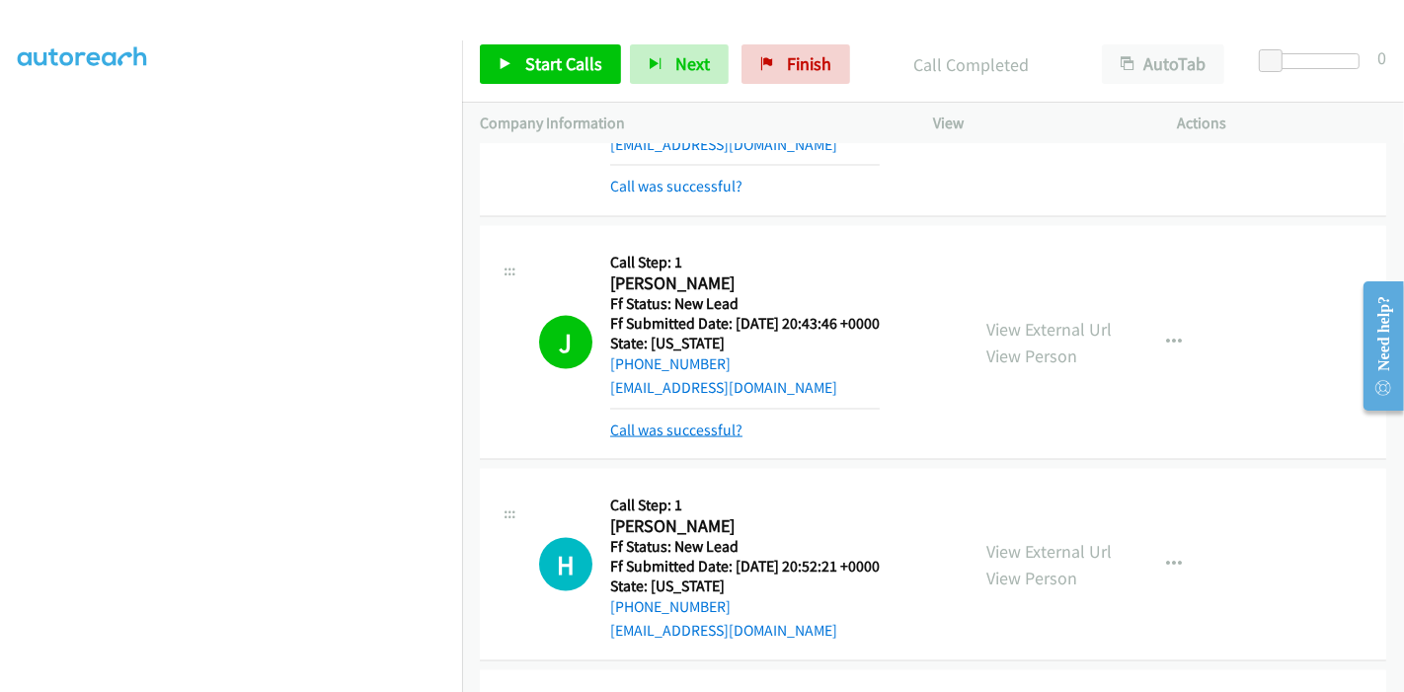
click at [694, 422] on link "Call was successful?" at bounding box center [676, 430] width 132 height 19
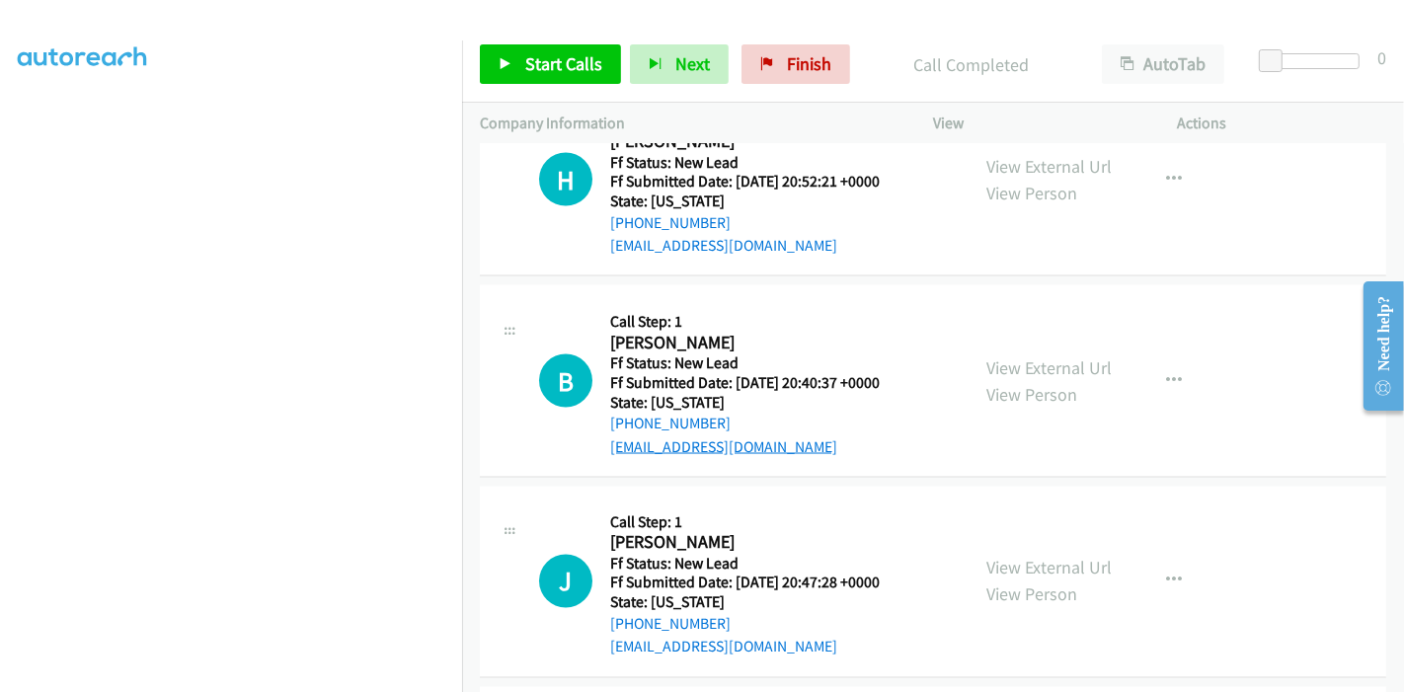
scroll to position [2688, 0]
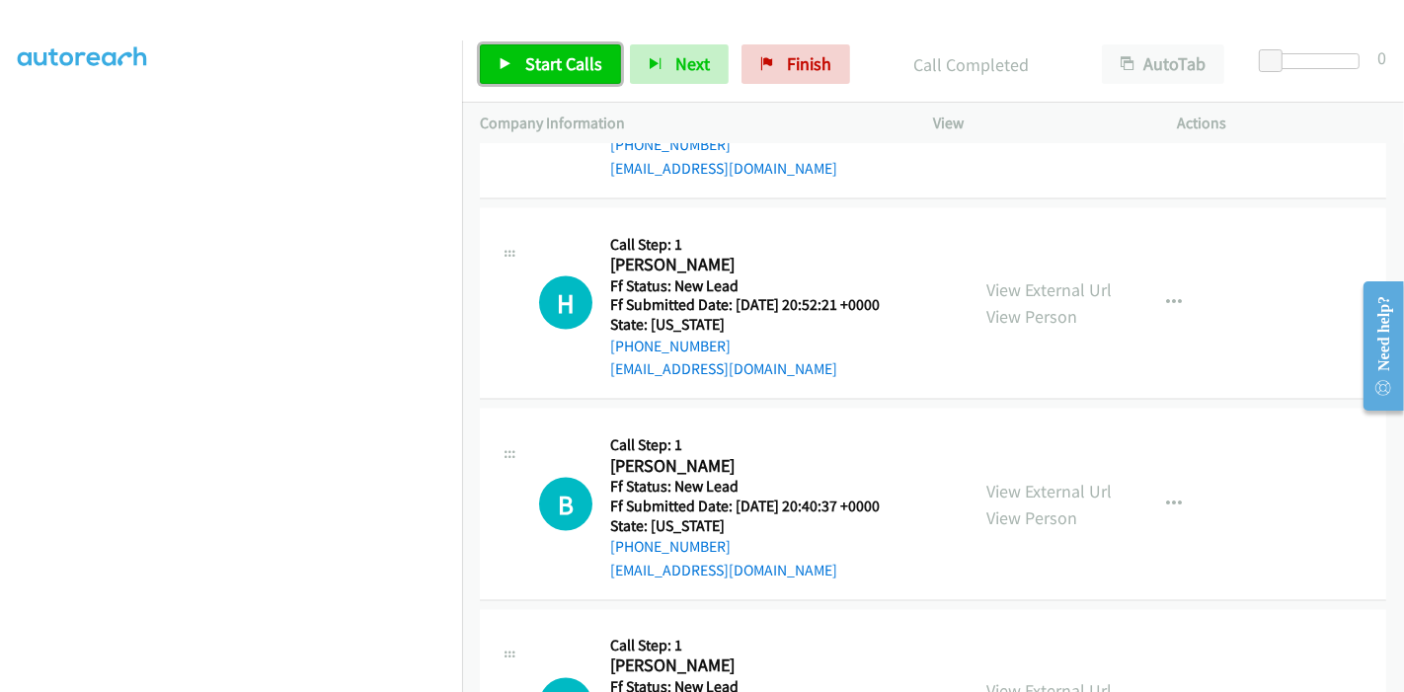
click at [513, 70] on link "Start Calls" at bounding box center [550, 63] width 141 height 39
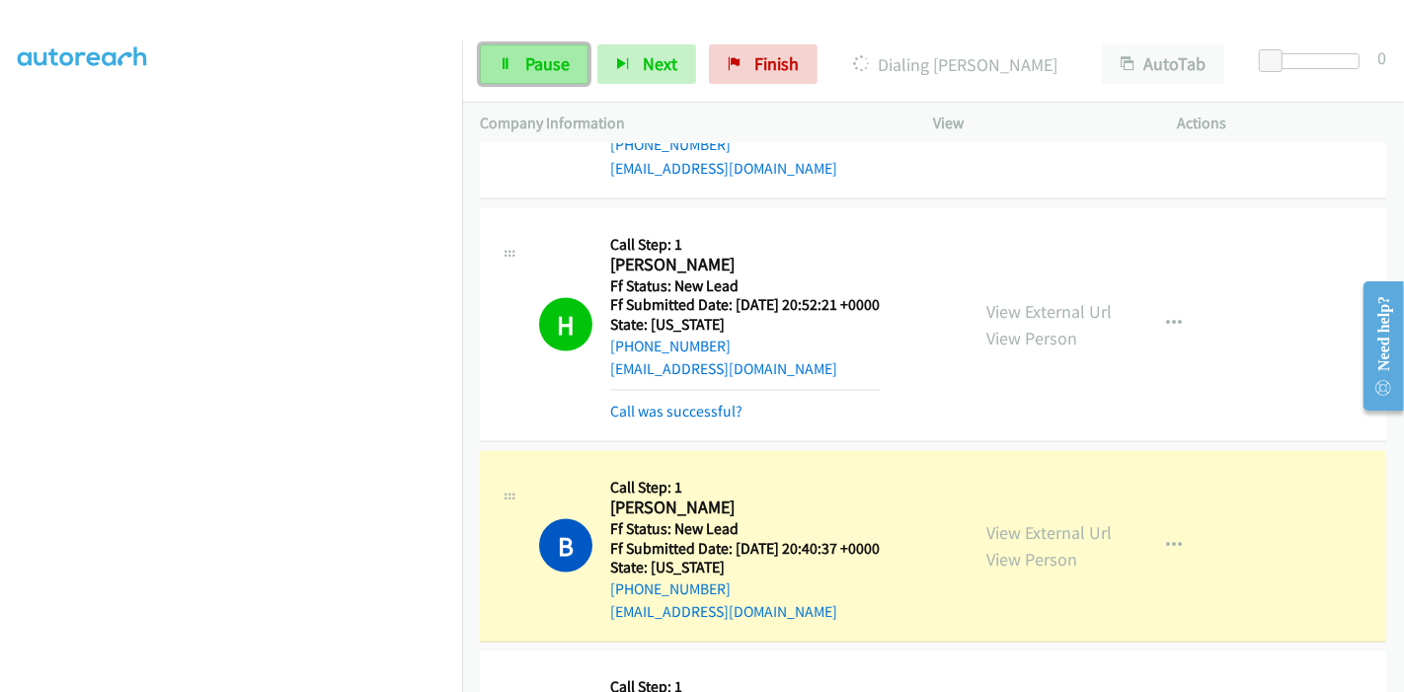
click at [529, 57] on span "Pause" at bounding box center [547, 63] width 44 height 23
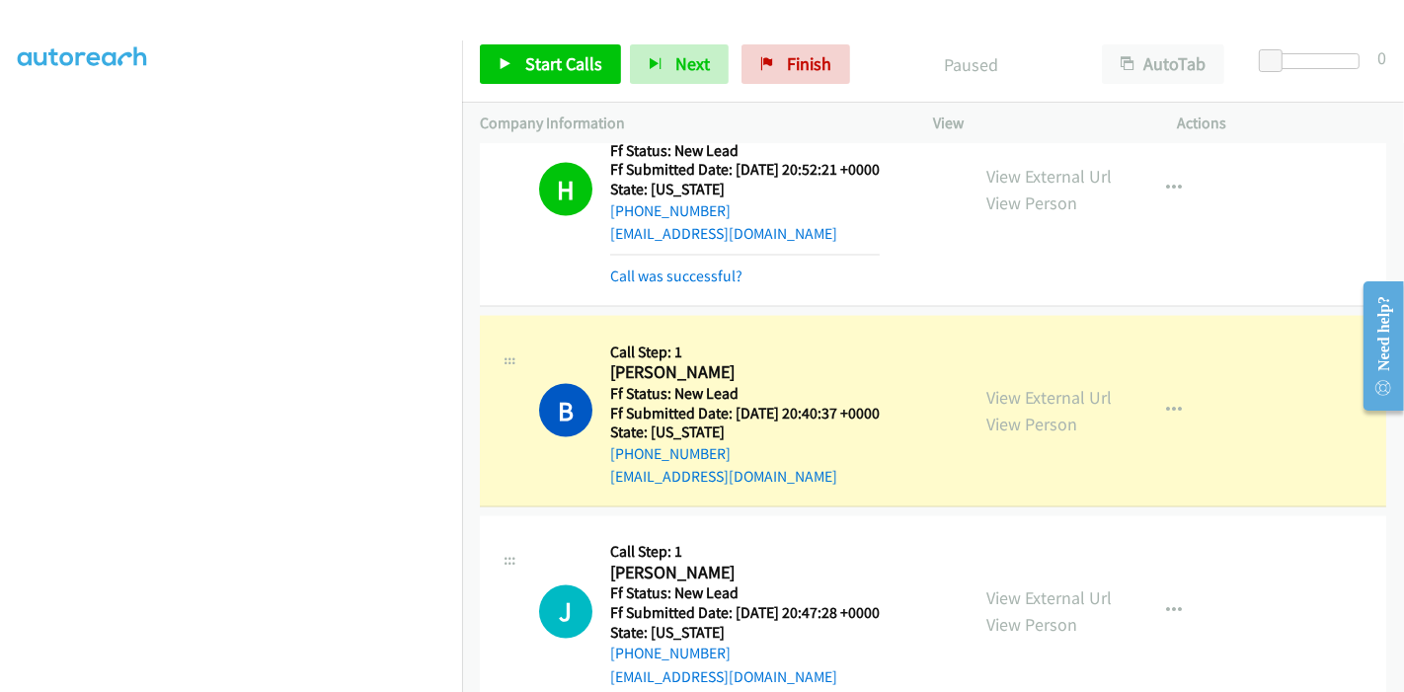
scroll to position [2798, 0]
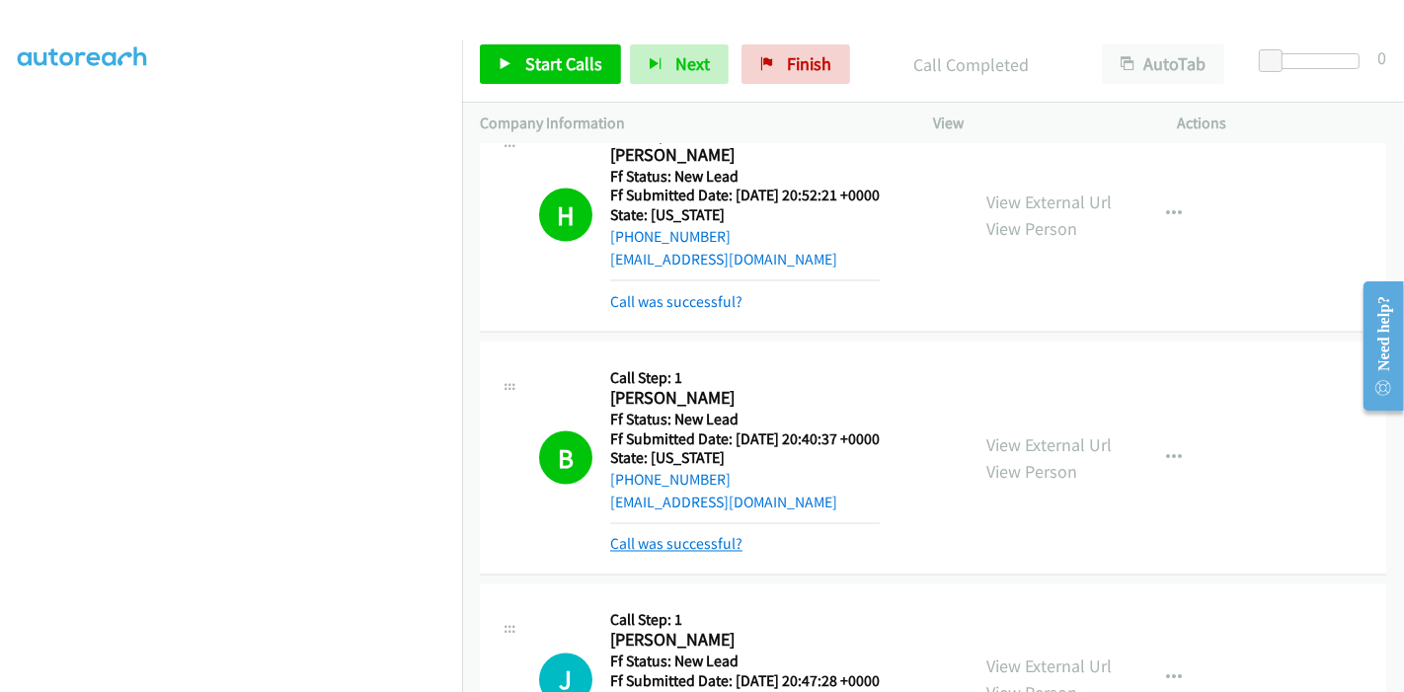
click at [663, 543] on link "Call was successful?" at bounding box center [676, 544] width 132 height 19
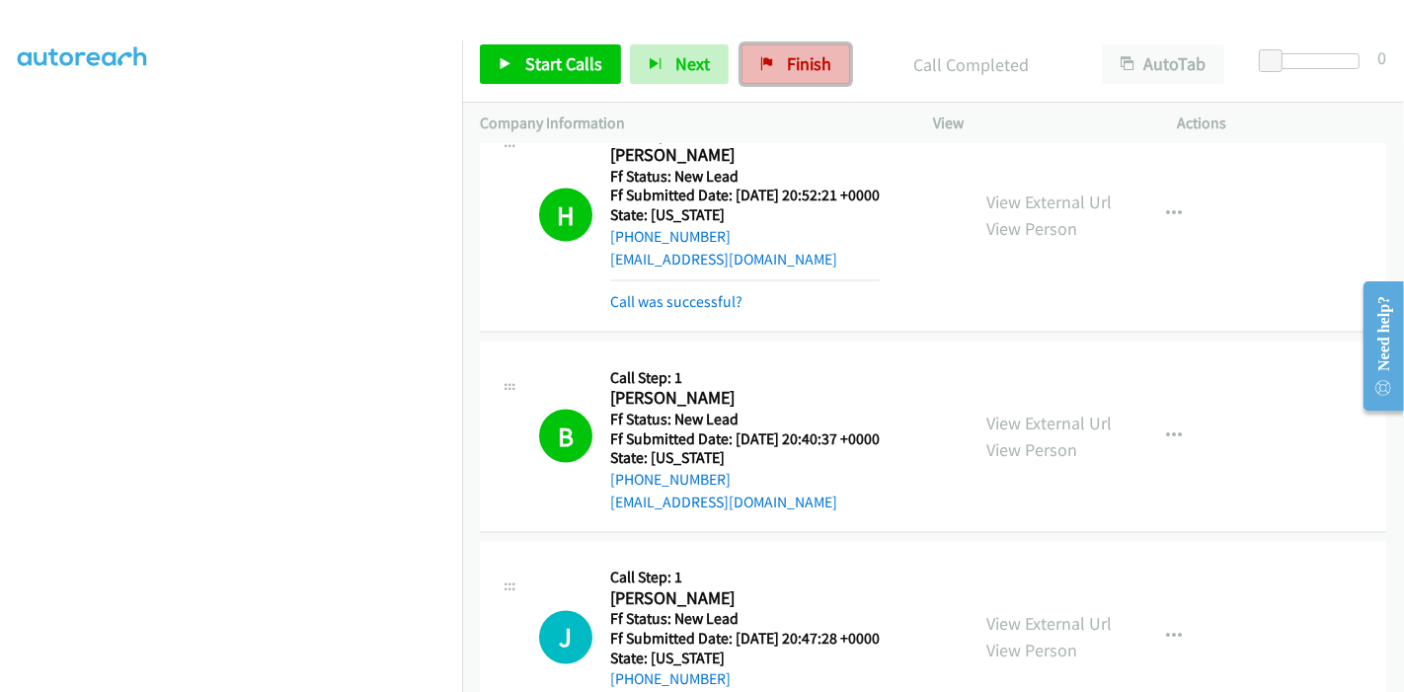
click at [781, 47] on link "Finish" at bounding box center [795, 63] width 109 height 39
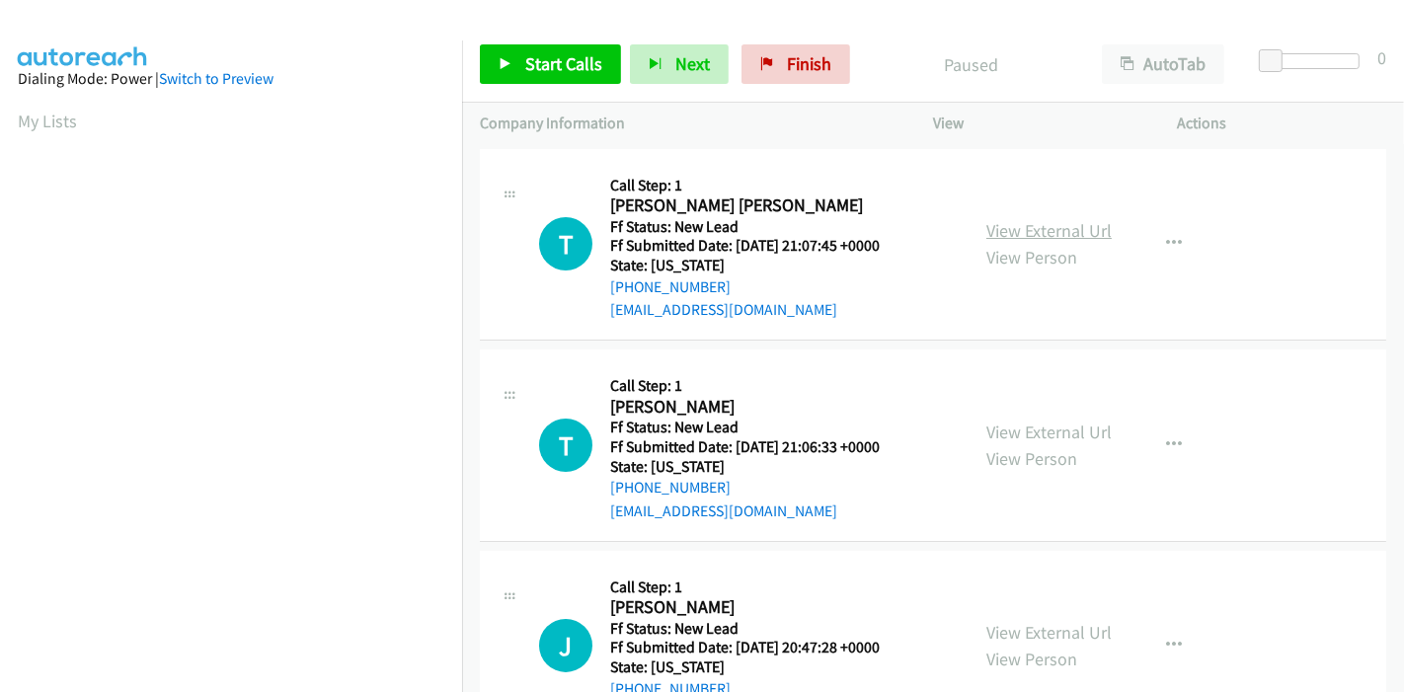
click at [1004, 224] on link "View External Url" at bounding box center [1048, 230] width 125 height 23
click at [999, 429] on link "View External Url" at bounding box center [1048, 432] width 125 height 23
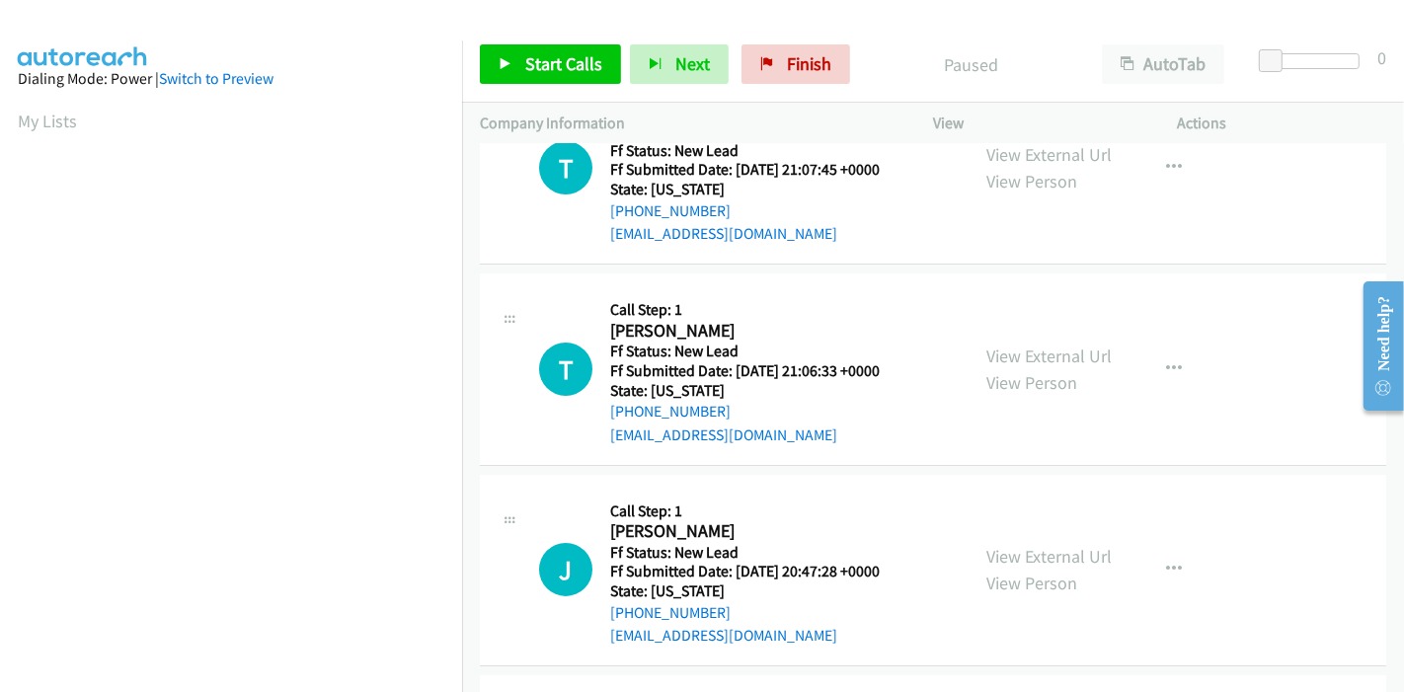
scroll to position [110, 0]
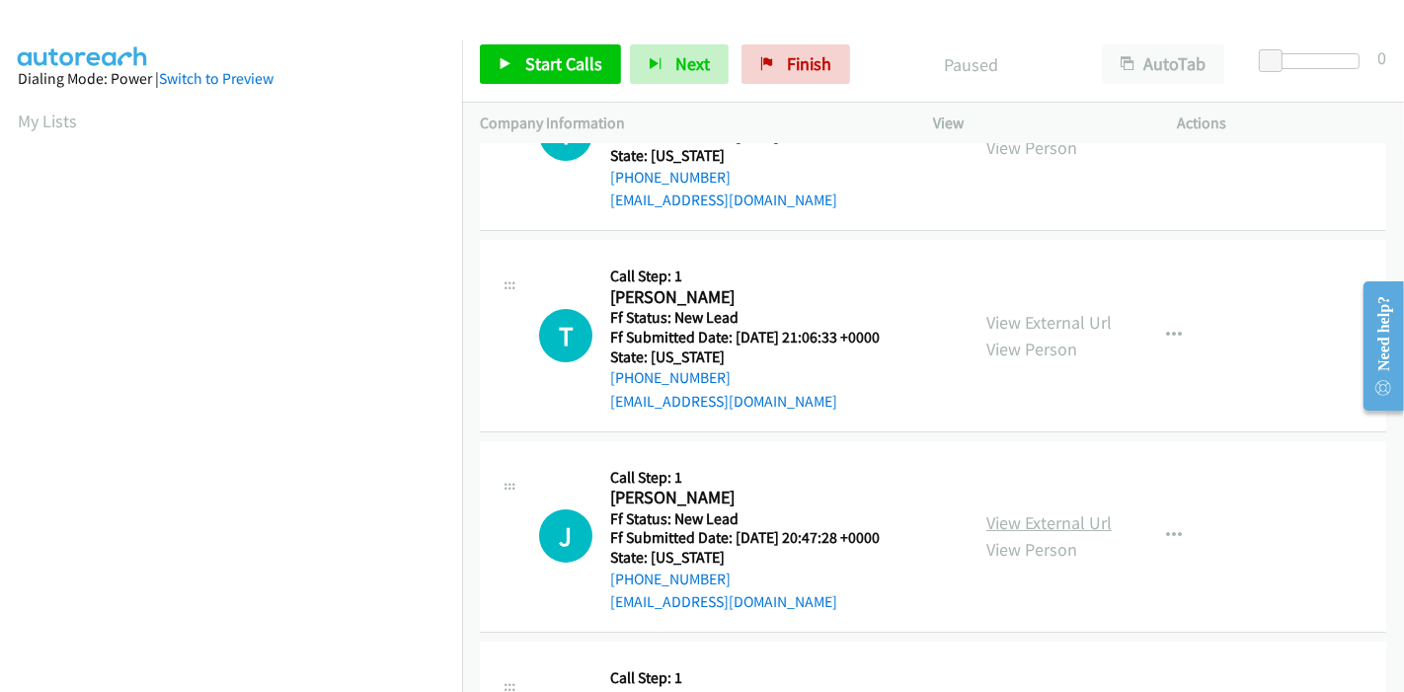
click at [986, 517] on link "View External Url" at bounding box center [1048, 522] width 125 height 23
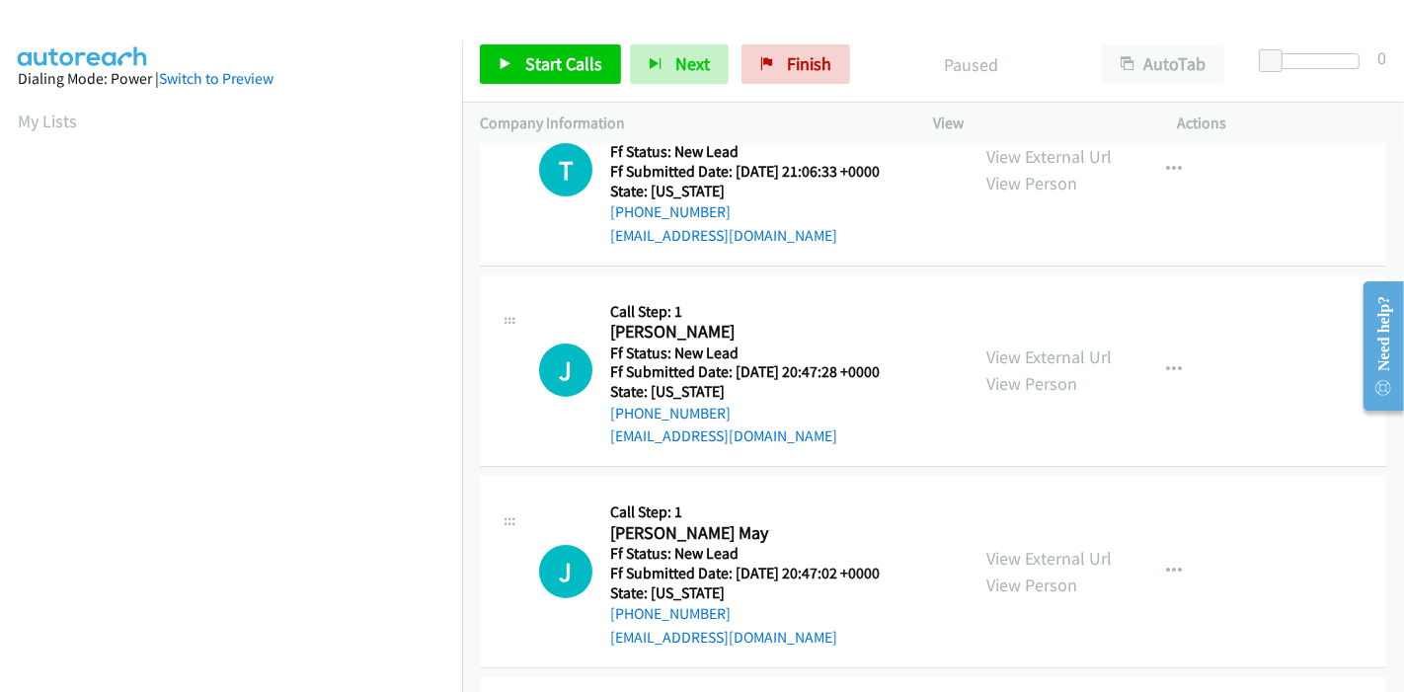
scroll to position [329, 0]
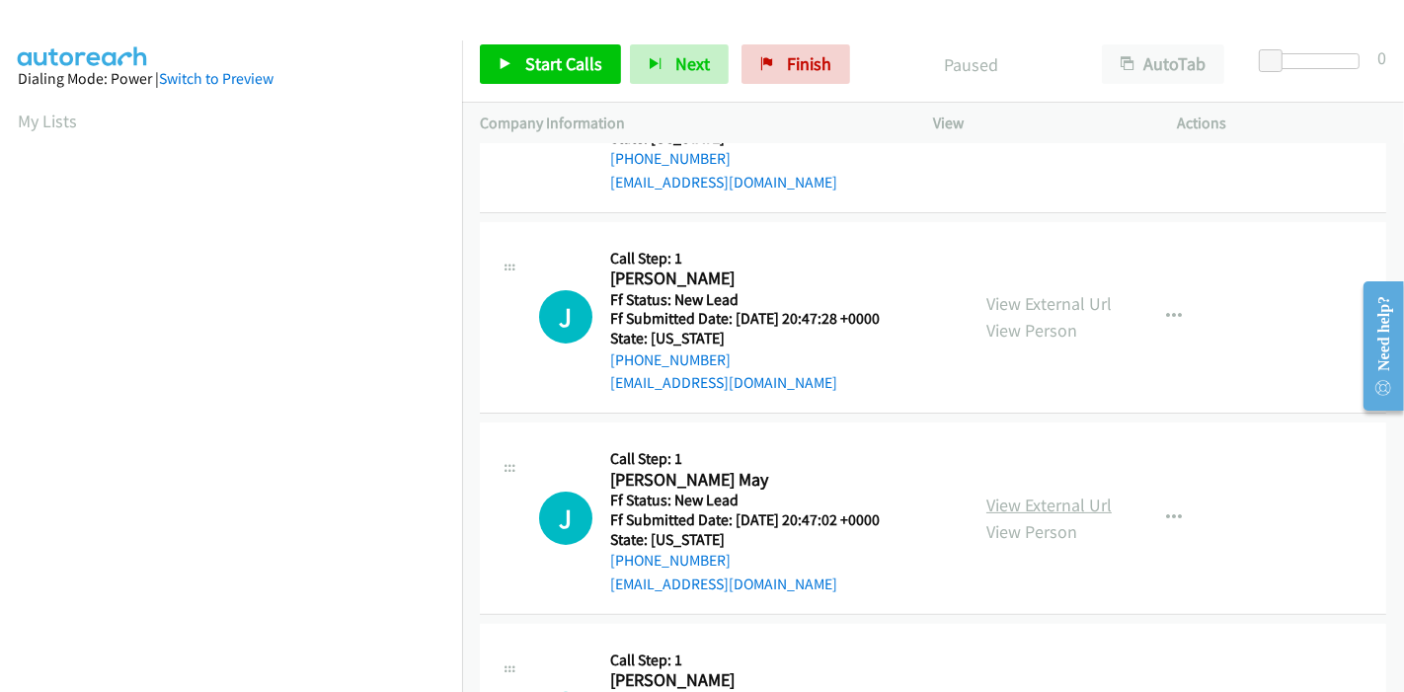
click at [986, 498] on link "View External Url" at bounding box center [1048, 505] width 125 height 23
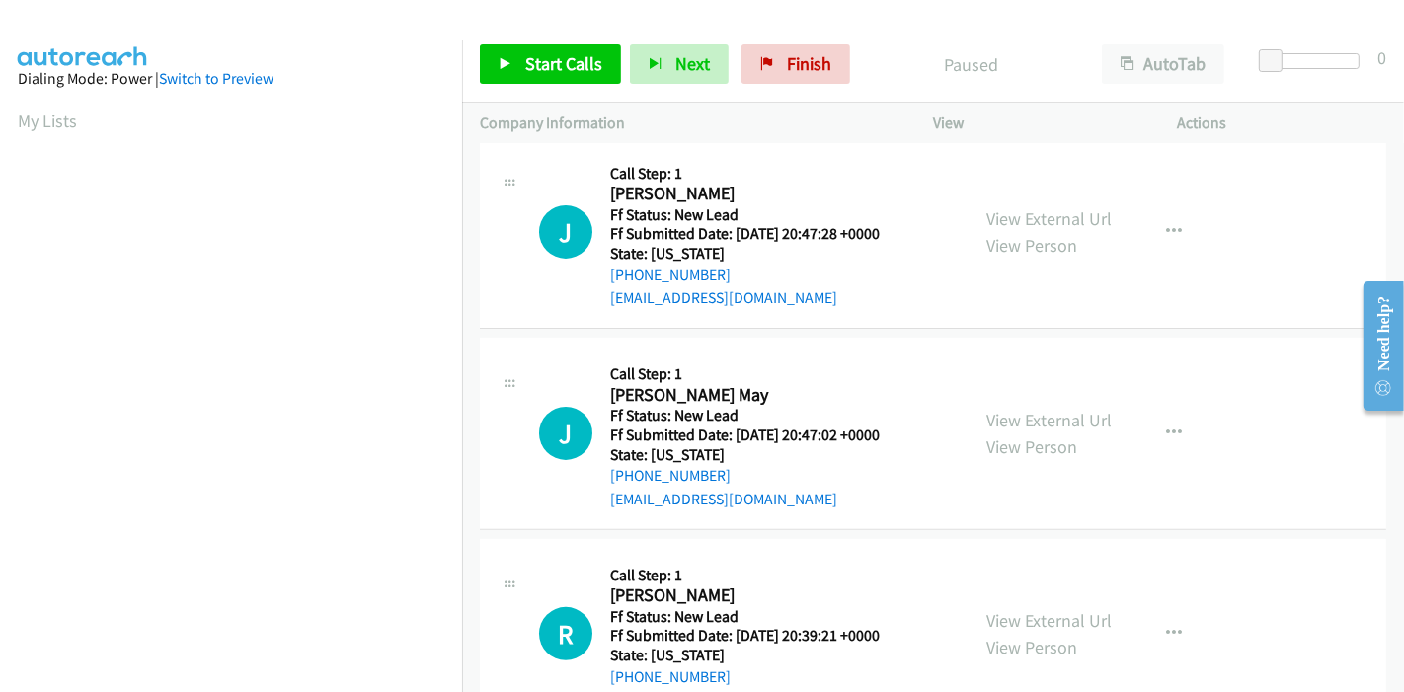
scroll to position [481, 0]
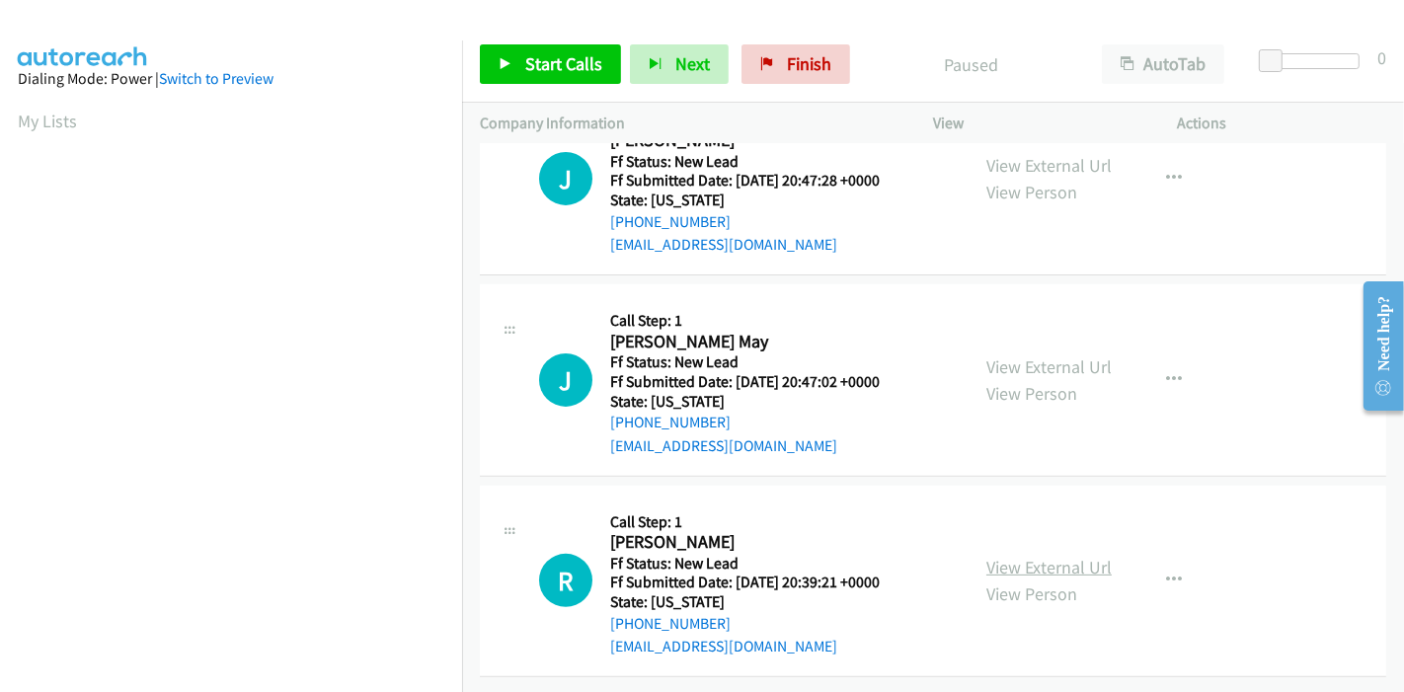
click at [998, 556] on link "View External Url" at bounding box center [1048, 567] width 125 height 23
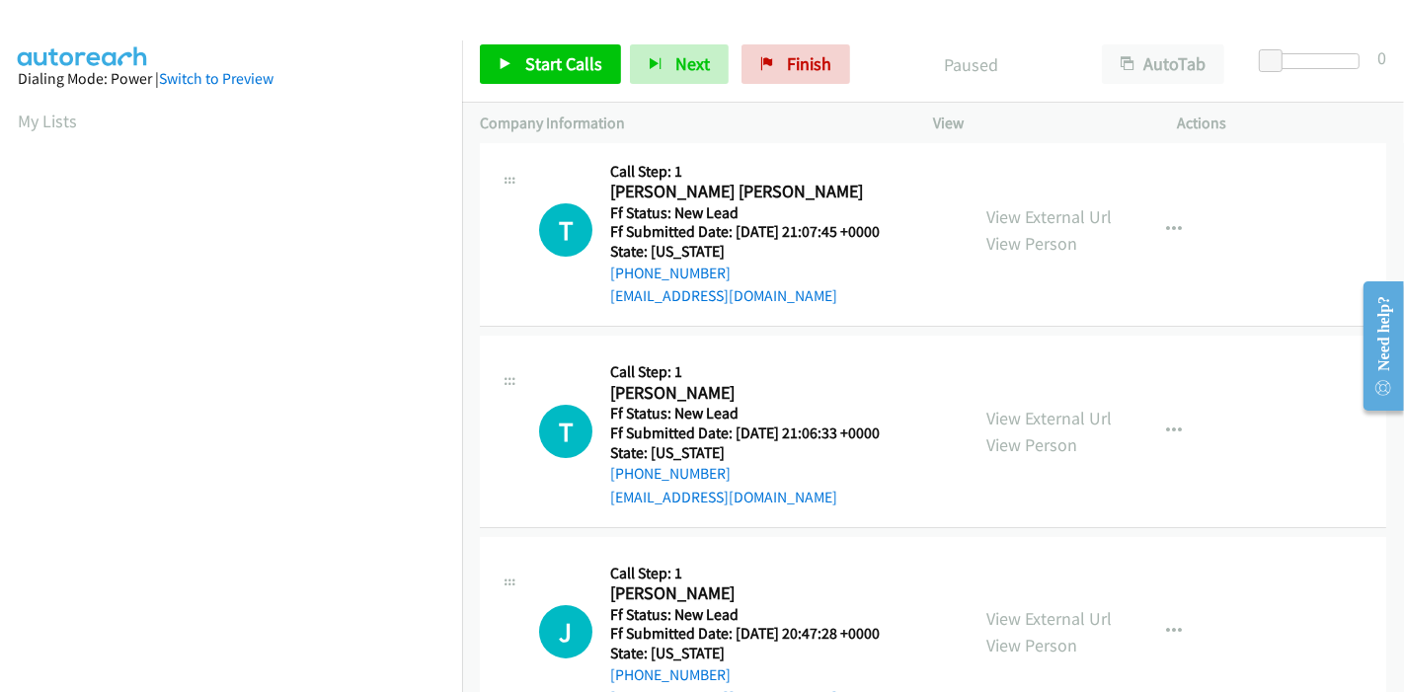
scroll to position [0, 0]
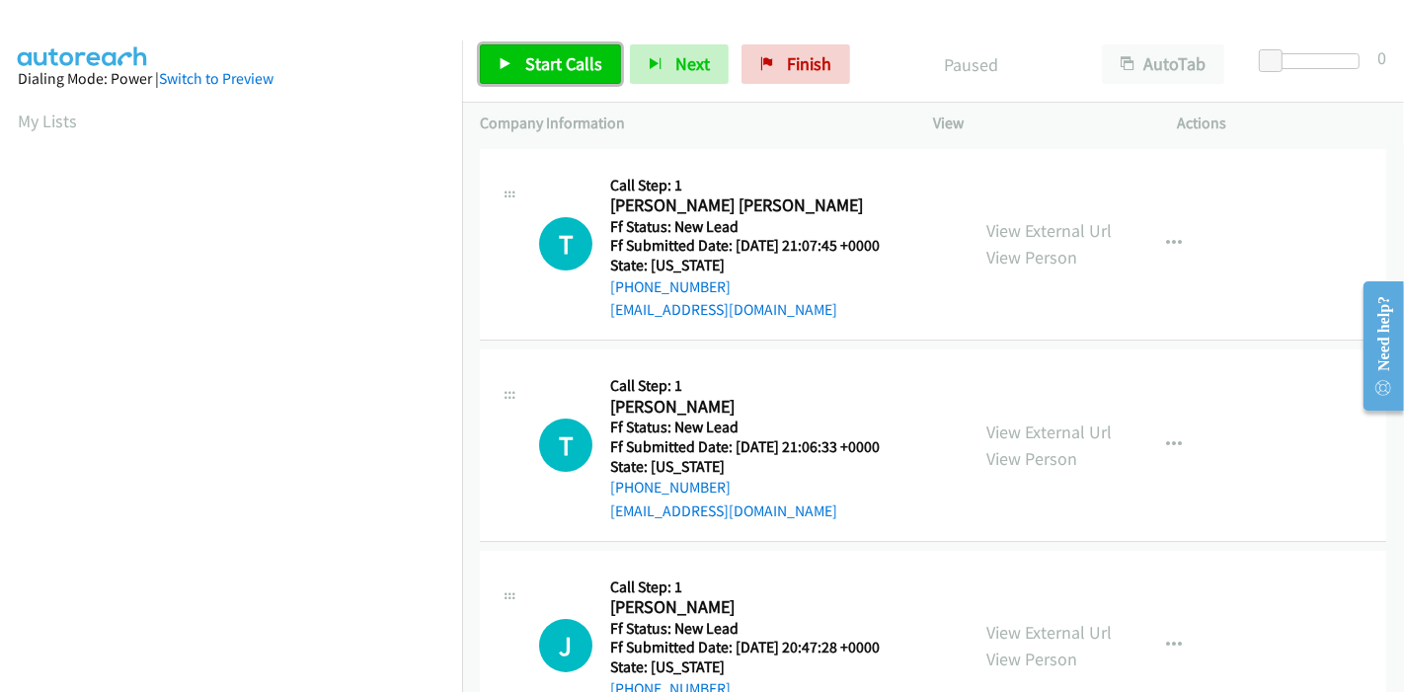
click at [553, 52] on span "Start Calls" at bounding box center [563, 63] width 77 height 23
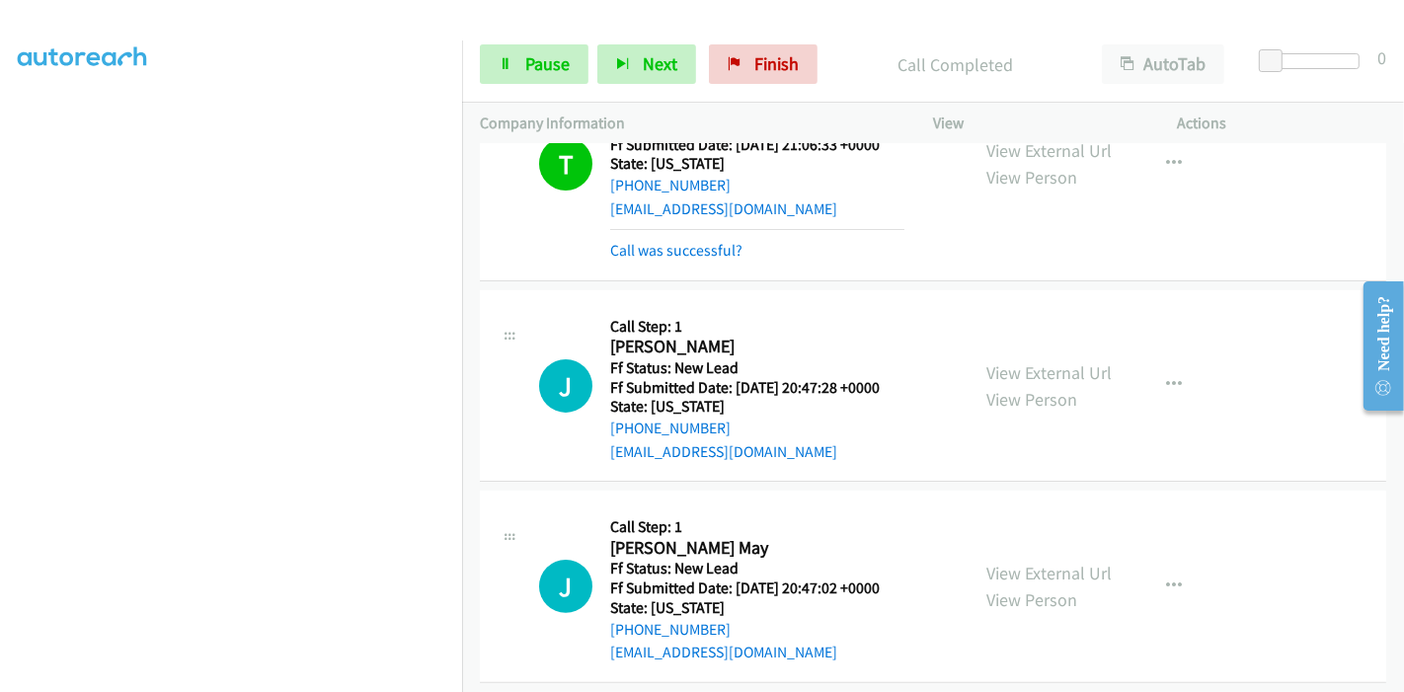
scroll to position [454, 0]
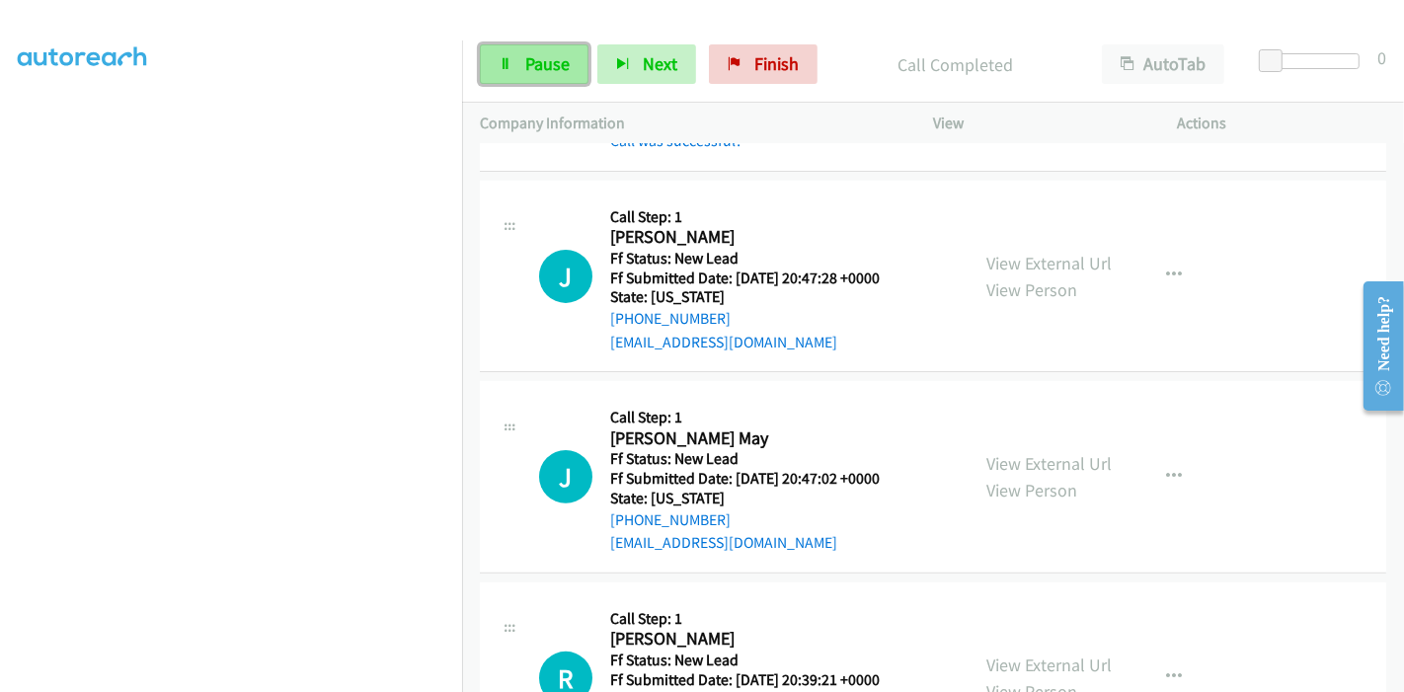
click at [522, 70] on link "Pause" at bounding box center [534, 63] width 109 height 39
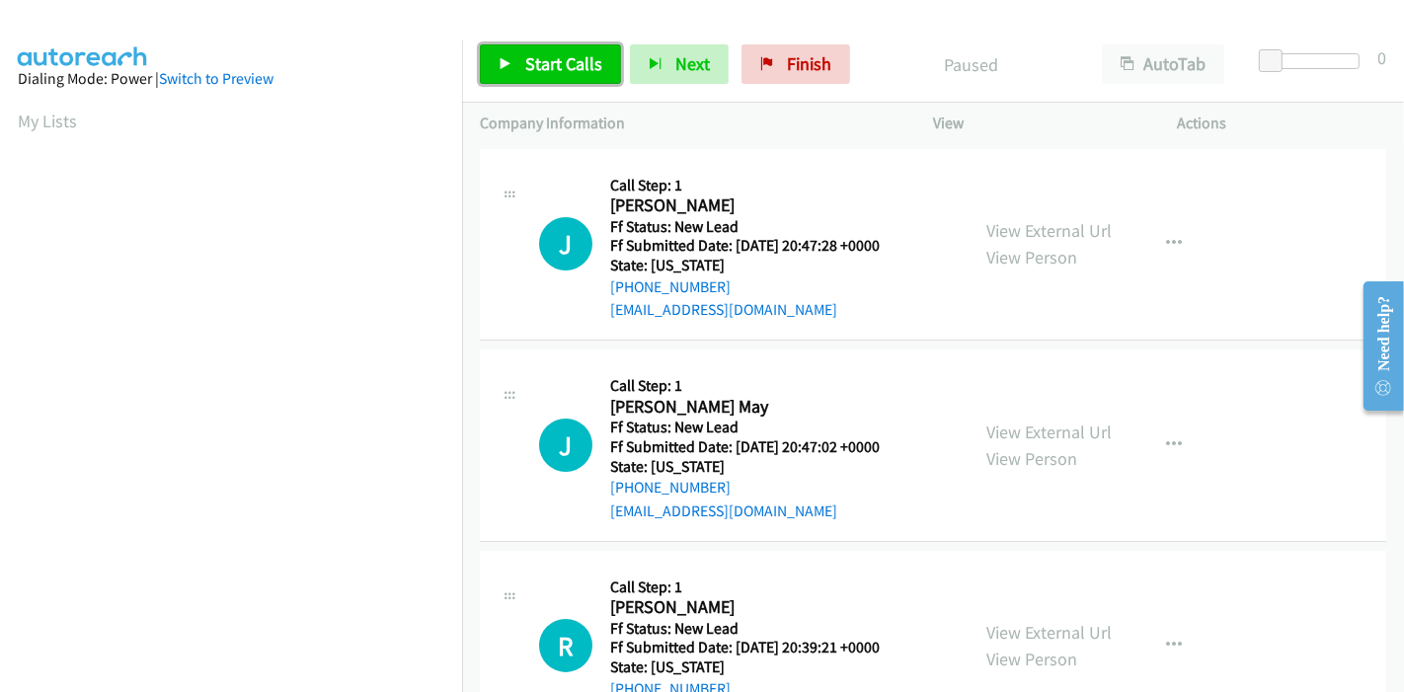
click at [518, 61] on link "Start Calls" at bounding box center [550, 63] width 141 height 39
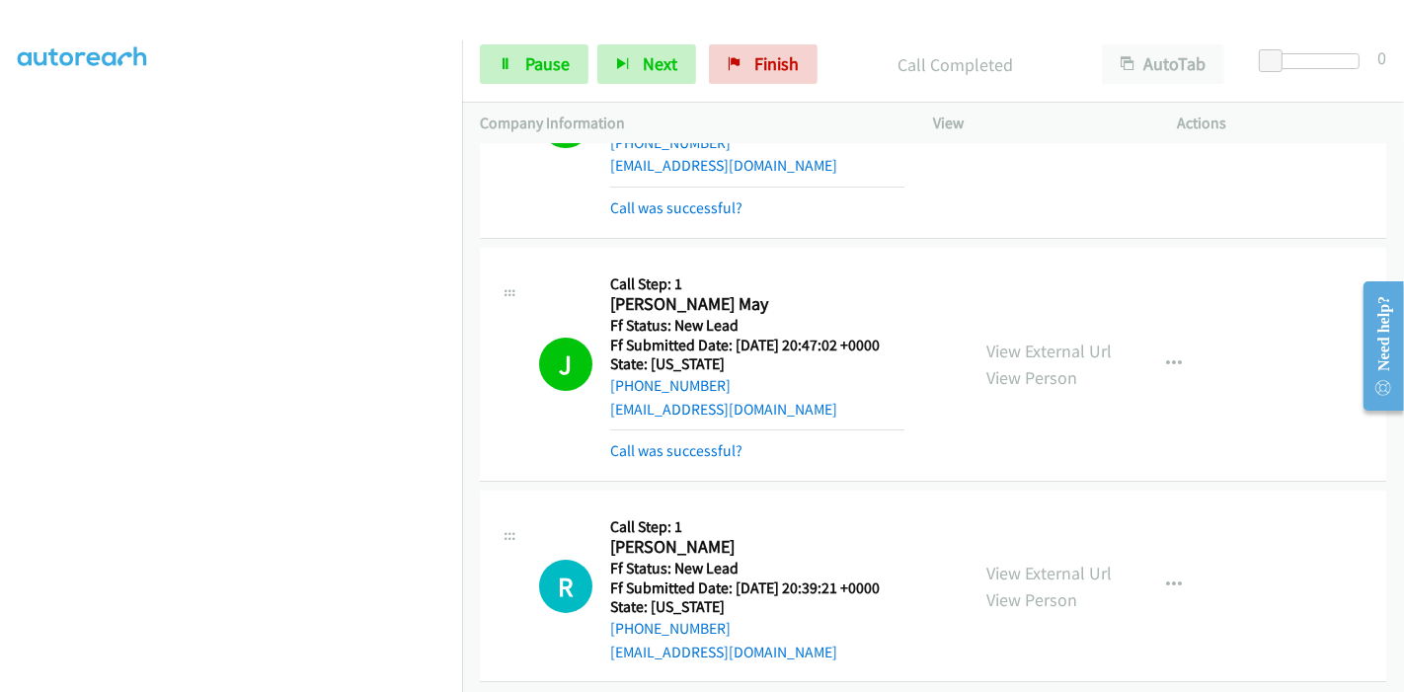
scroll to position [163, 0]
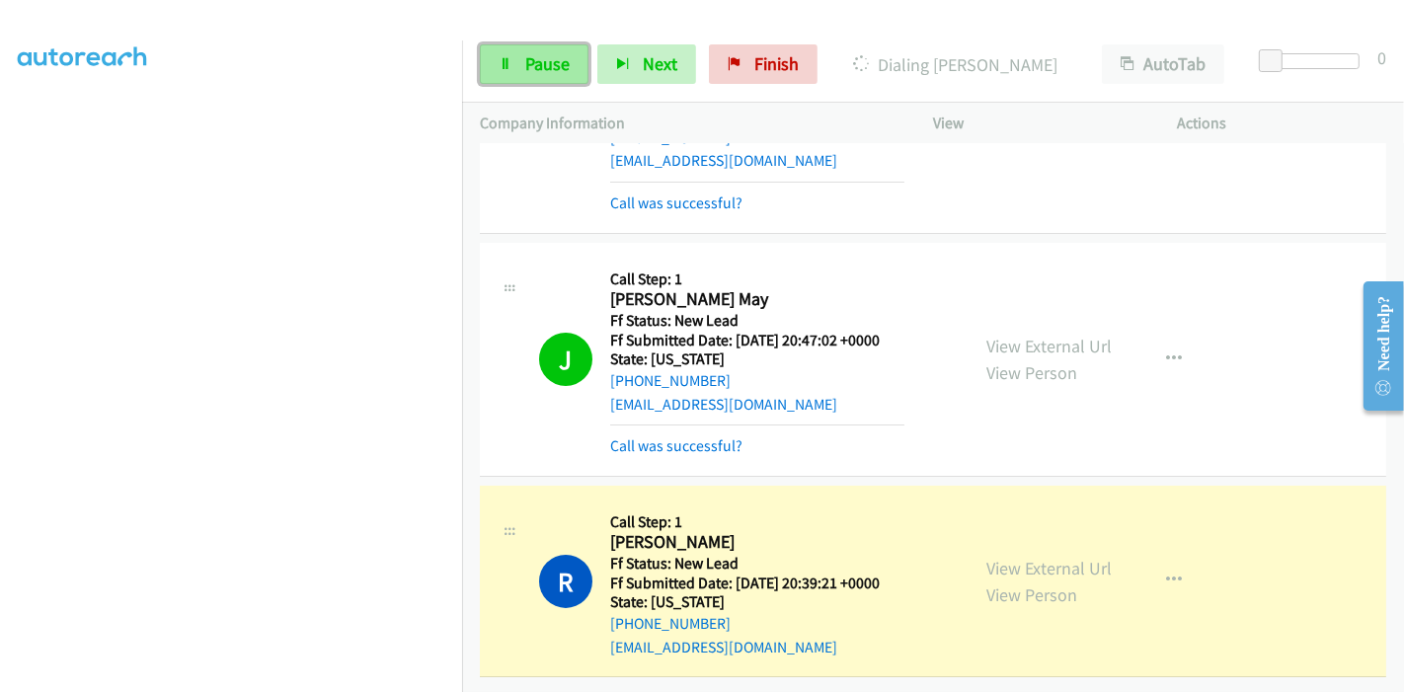
click at [544, 74] on span "Pause" at bounding box center [547, 63] width 44 height 23
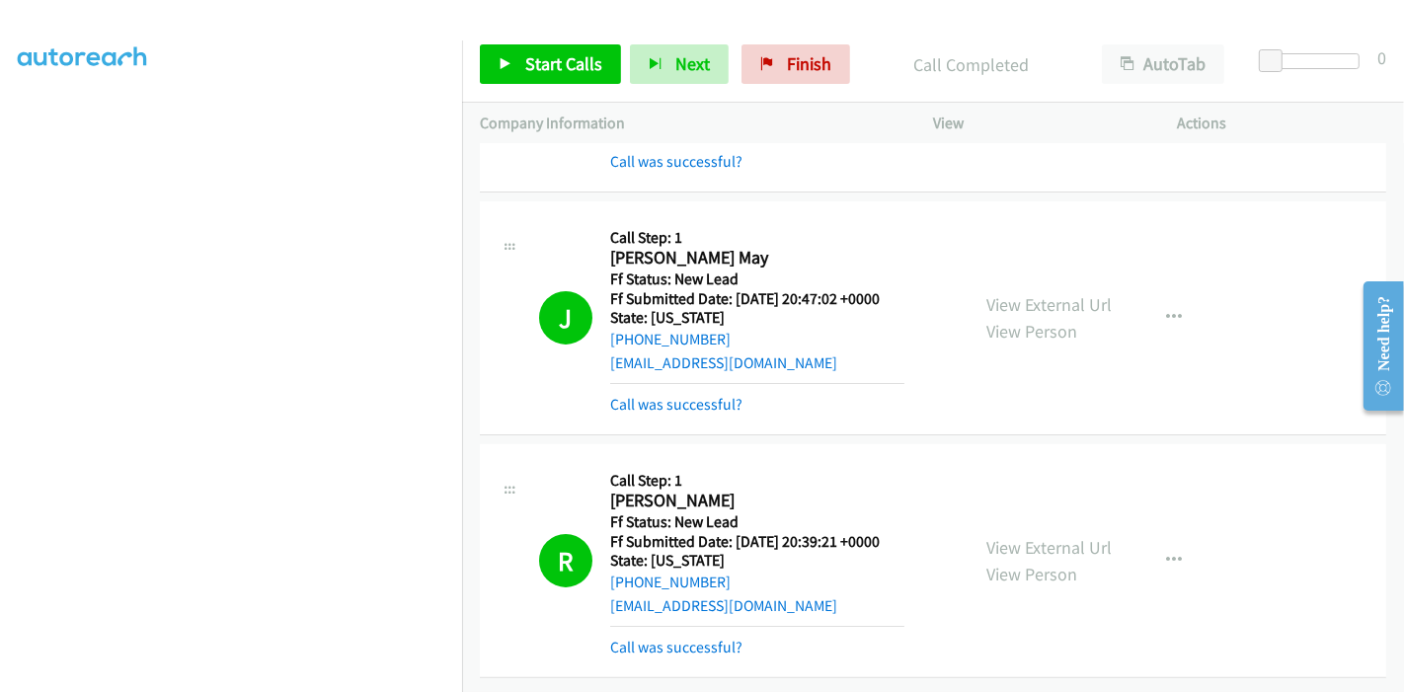
scroll to position [294, 0]
click at [693, 638] on link "Call was successful?" at bounding box center [676, 647] width 132 height 19
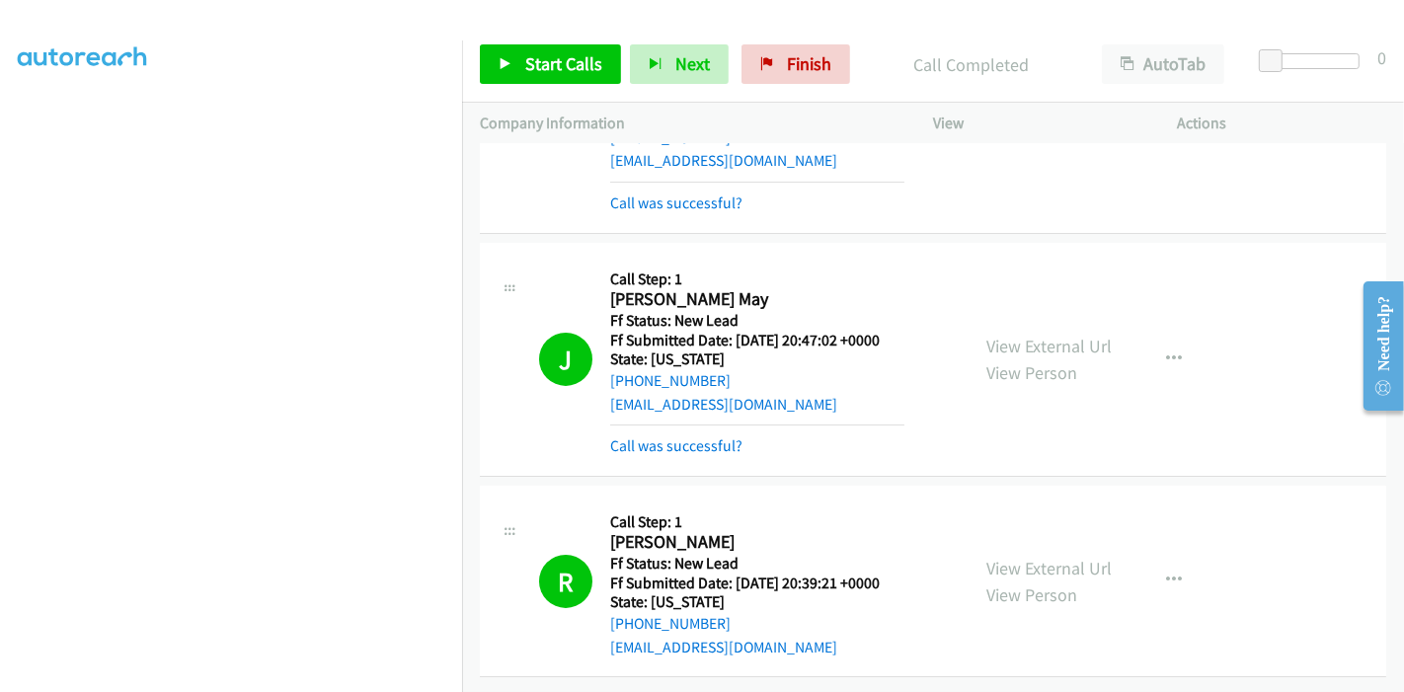
scroll to position [0, 0]
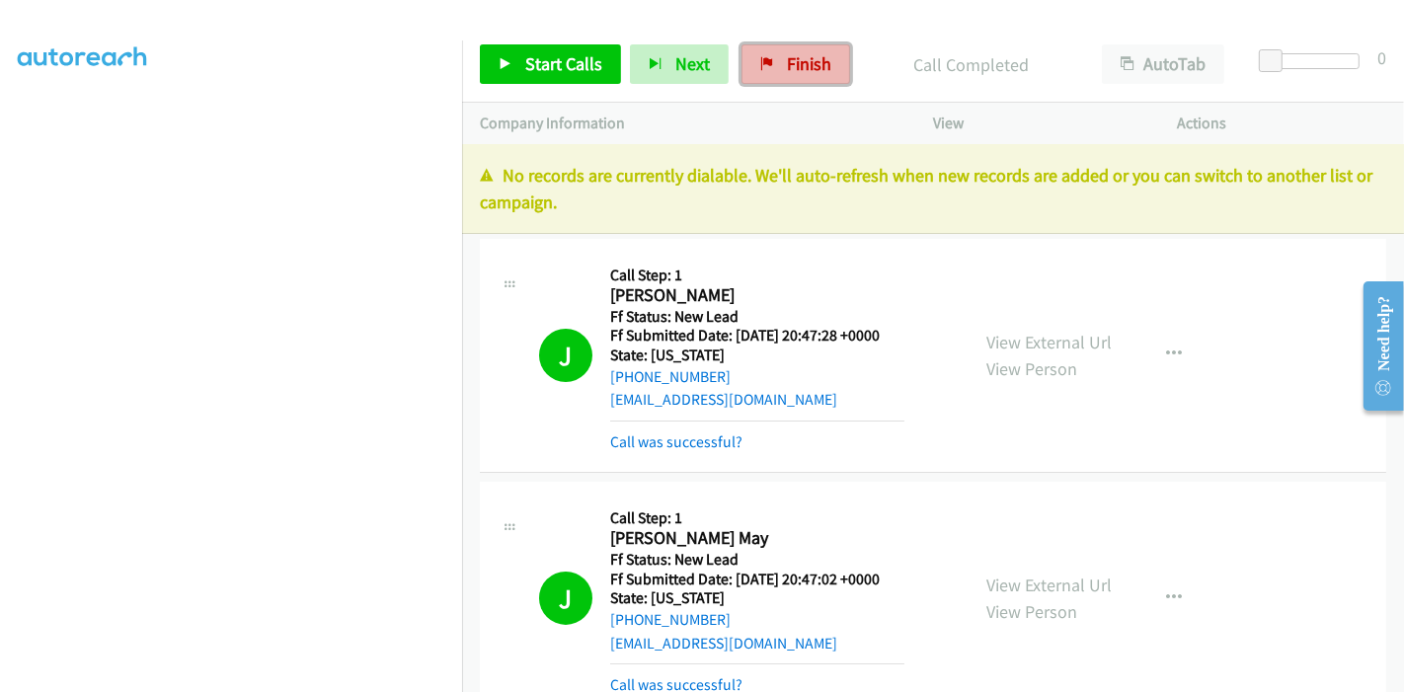
click at [781, 77] on link "Finish" at bounding box center [795, 63] width 109 height 39
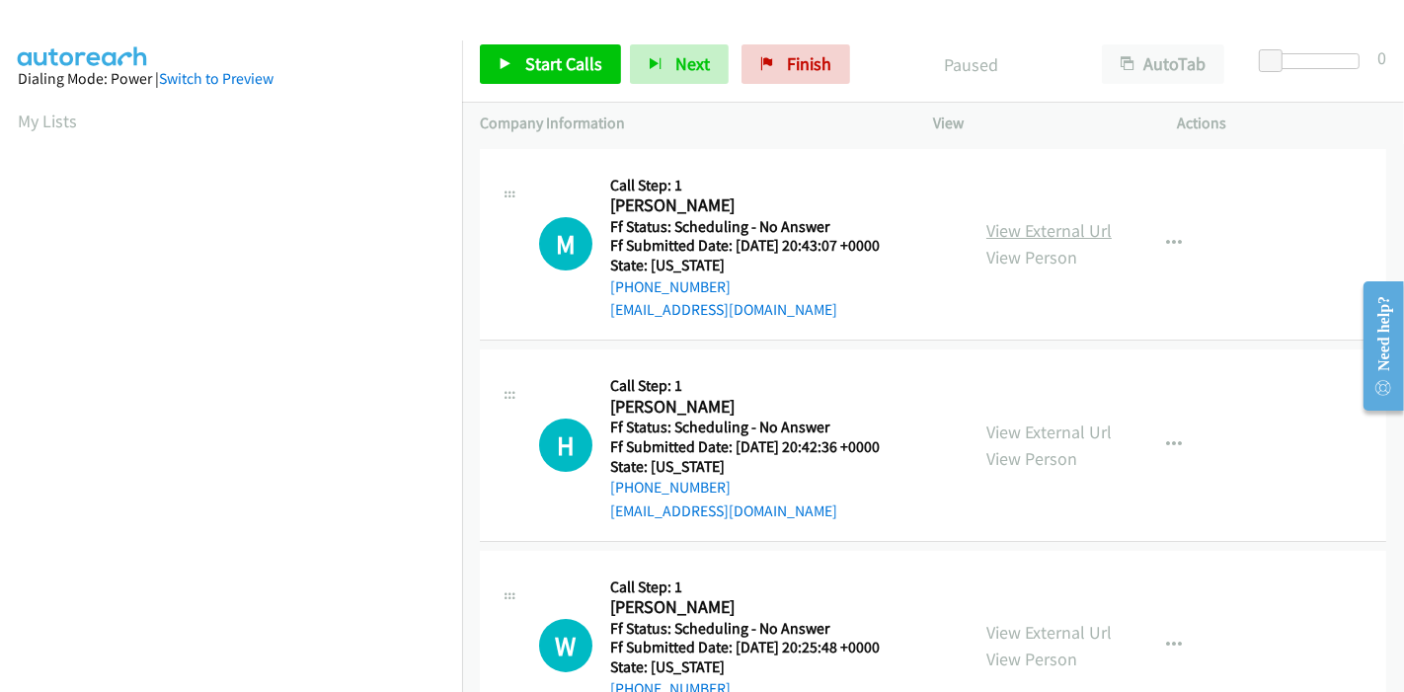
click at [1021, 234] on link "View External Url" at bounding box center [1048, 230] width 125 height 23
click at [1065, 425] on link "View External Url" at bounding box center [1048, 432] width 125 height 23
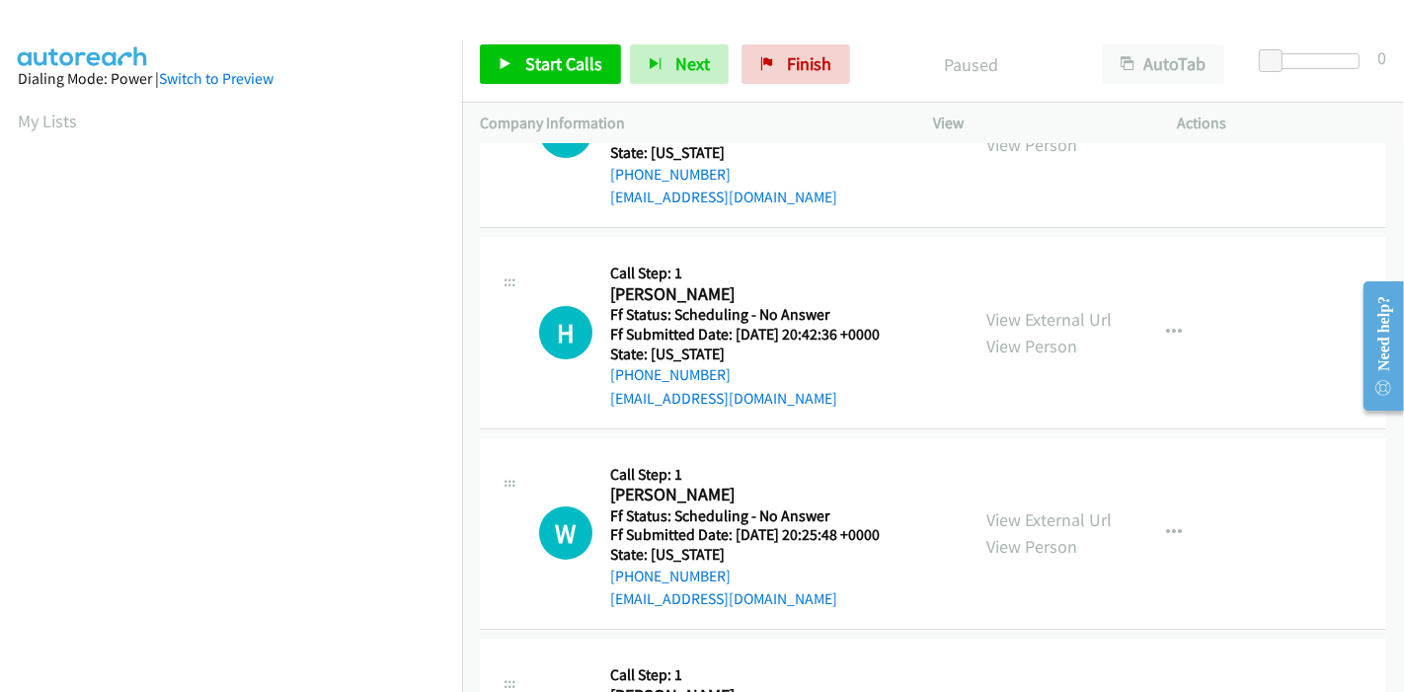
scroll to position [219, 0]
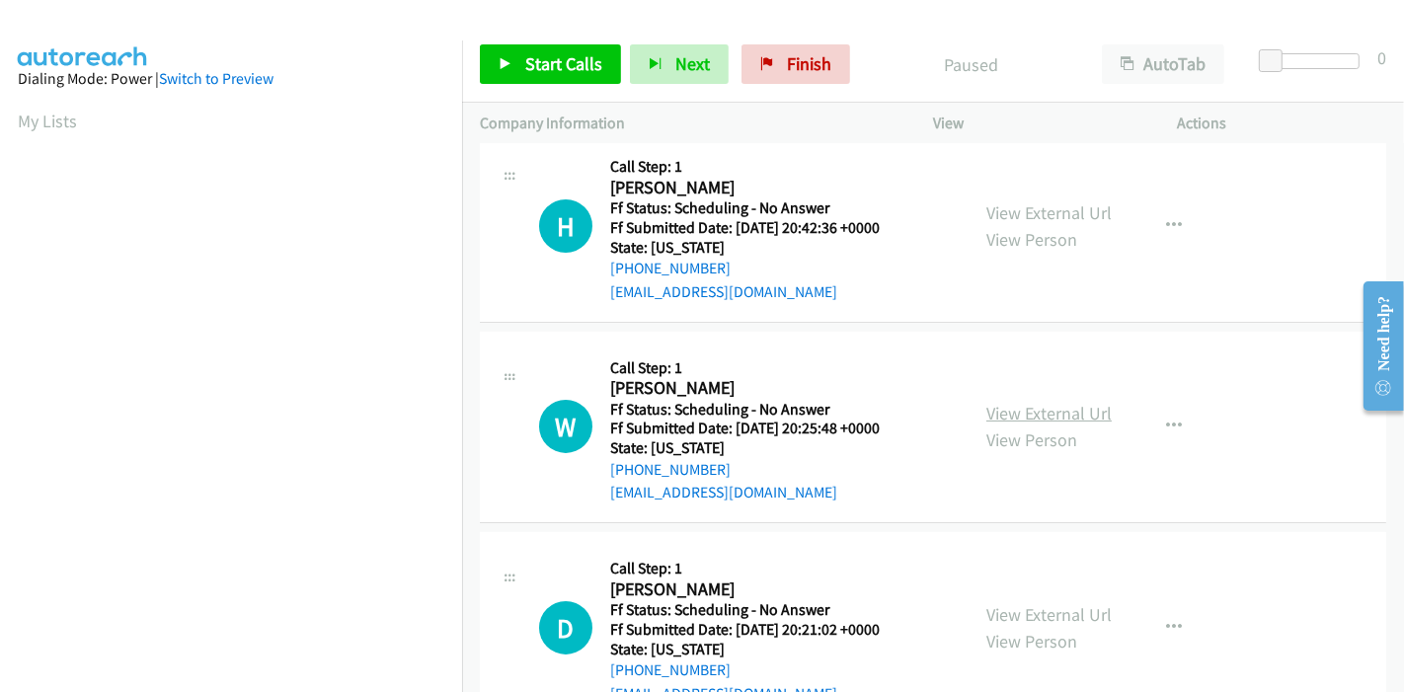
click at [1014, 420] on link "View External Url" at bounding box center [1048, 413] width 125 height 23
click at [1031, 607] on link "View External Url" at bounding box center [1048, 614] width 125 height 23
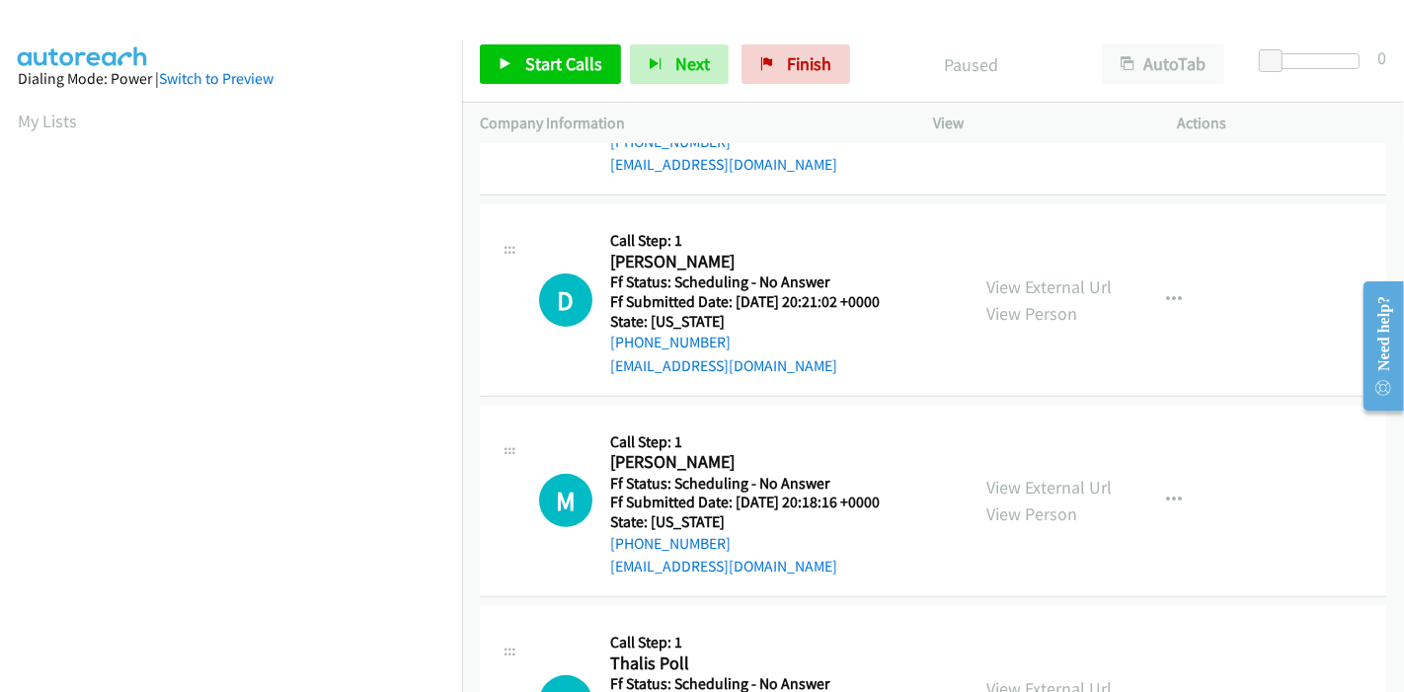
scroll to position [548, 0]
click at [1034, 484] on link "View External Url" at bounding box center [1048, 486] width 125 height 23
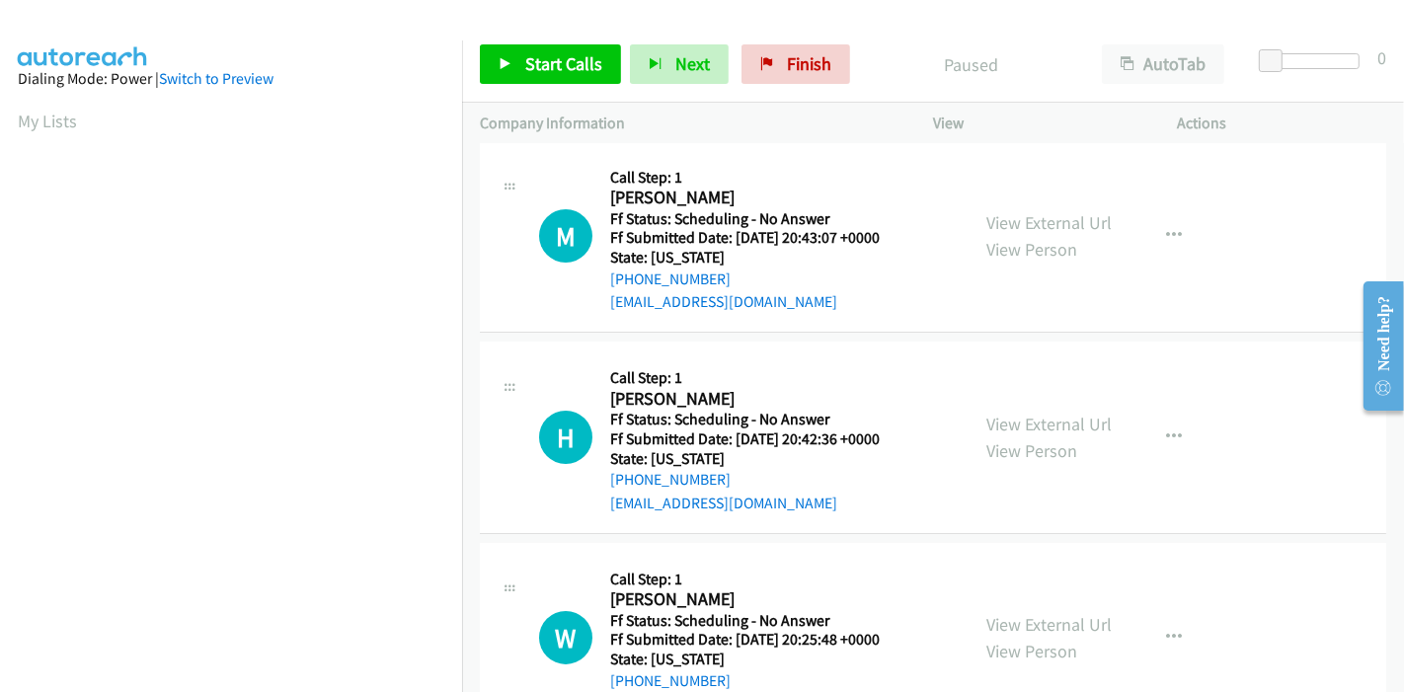
scroll to position [0, 0]
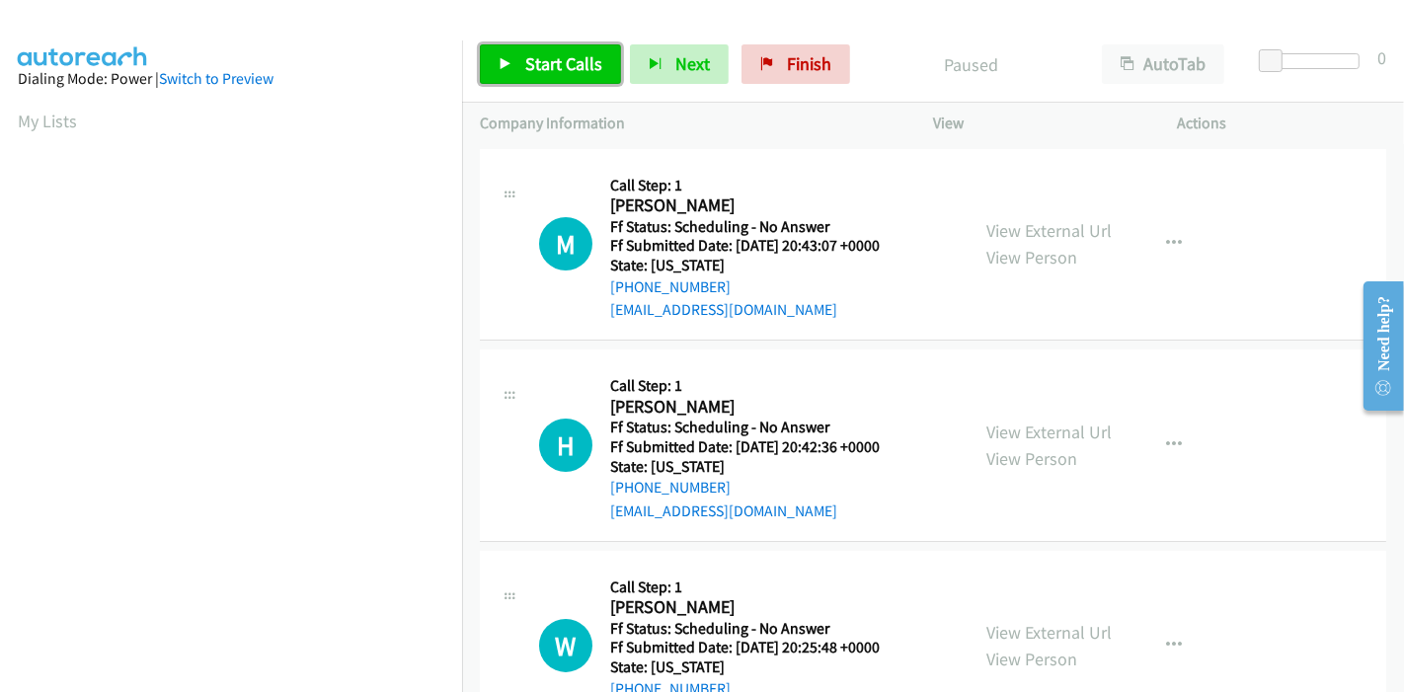
click at [506, 73] on link "Start Calls" at bounding box center [550, 63] width 141 height 39
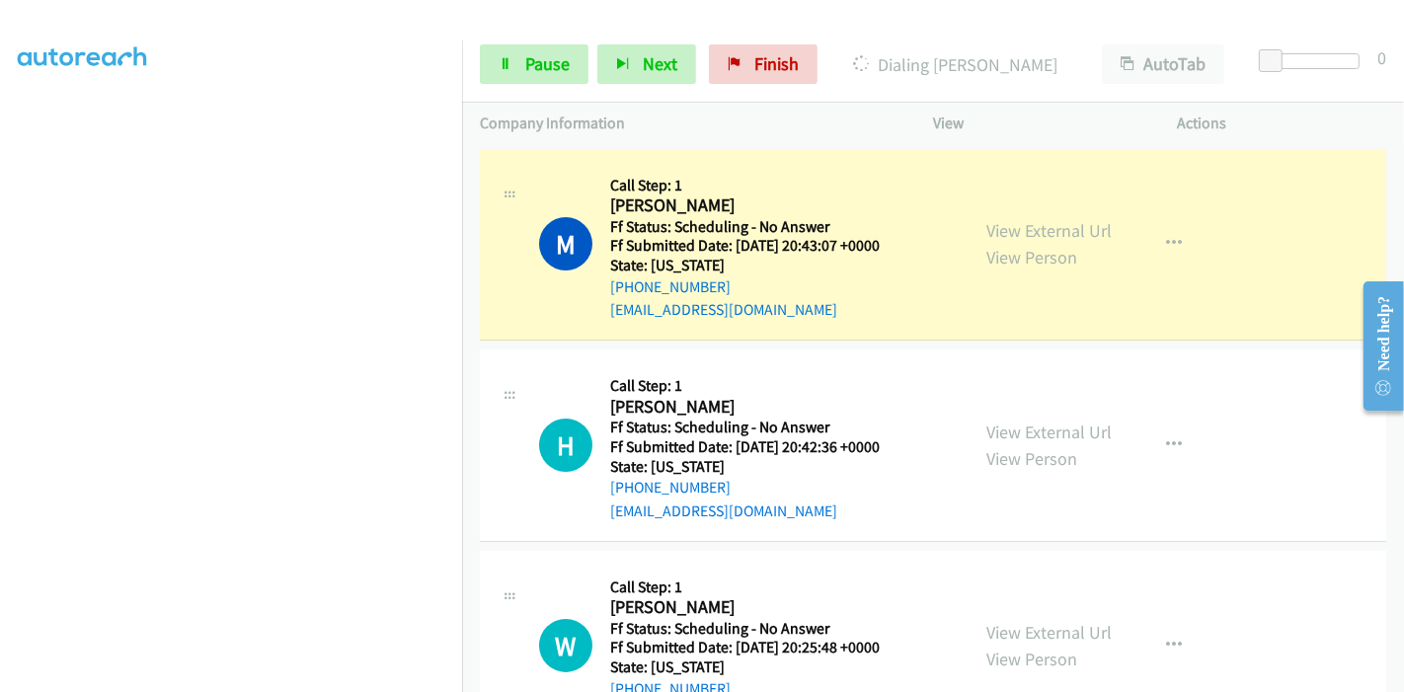
scroll to position [417, 0]
click at [548, 71] on span "Pause" at bounding box center [547, 63] width 44 height 23
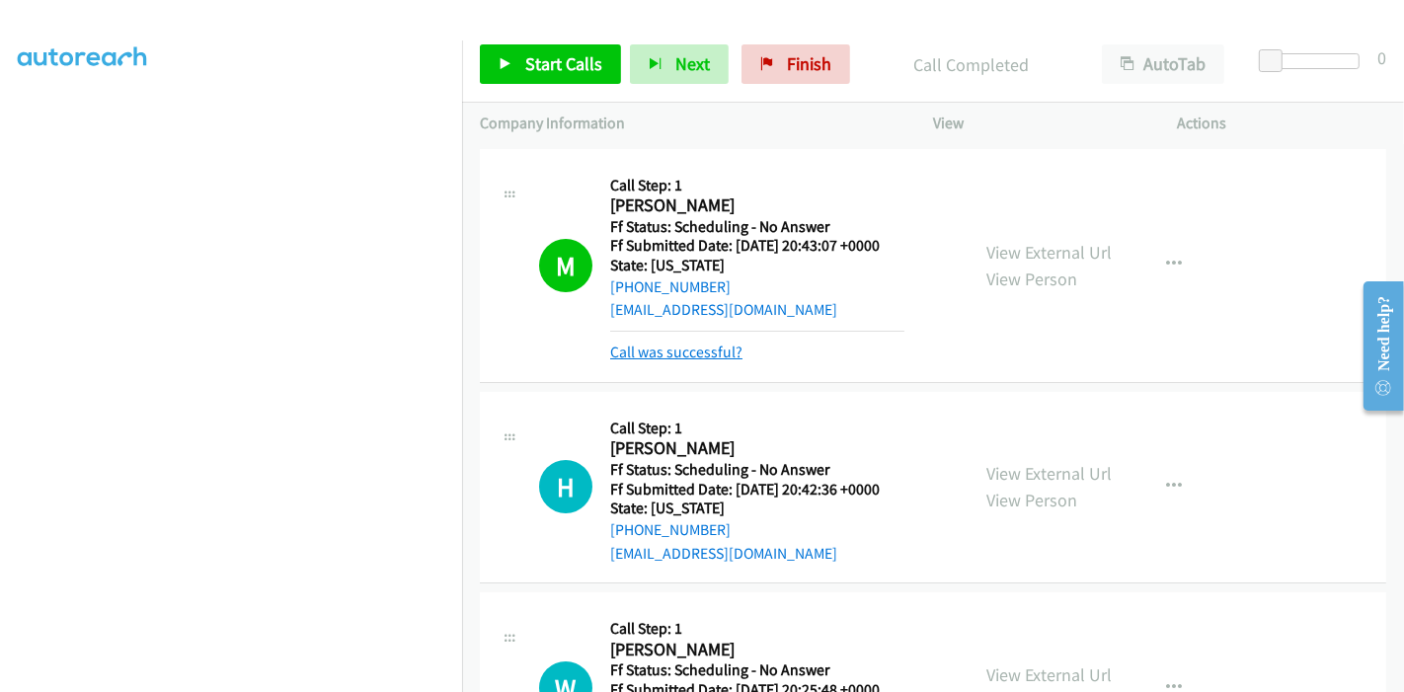
click at [708, 359] on link "Call was successful?" at bounding box center [676, 352] width 132 height 19
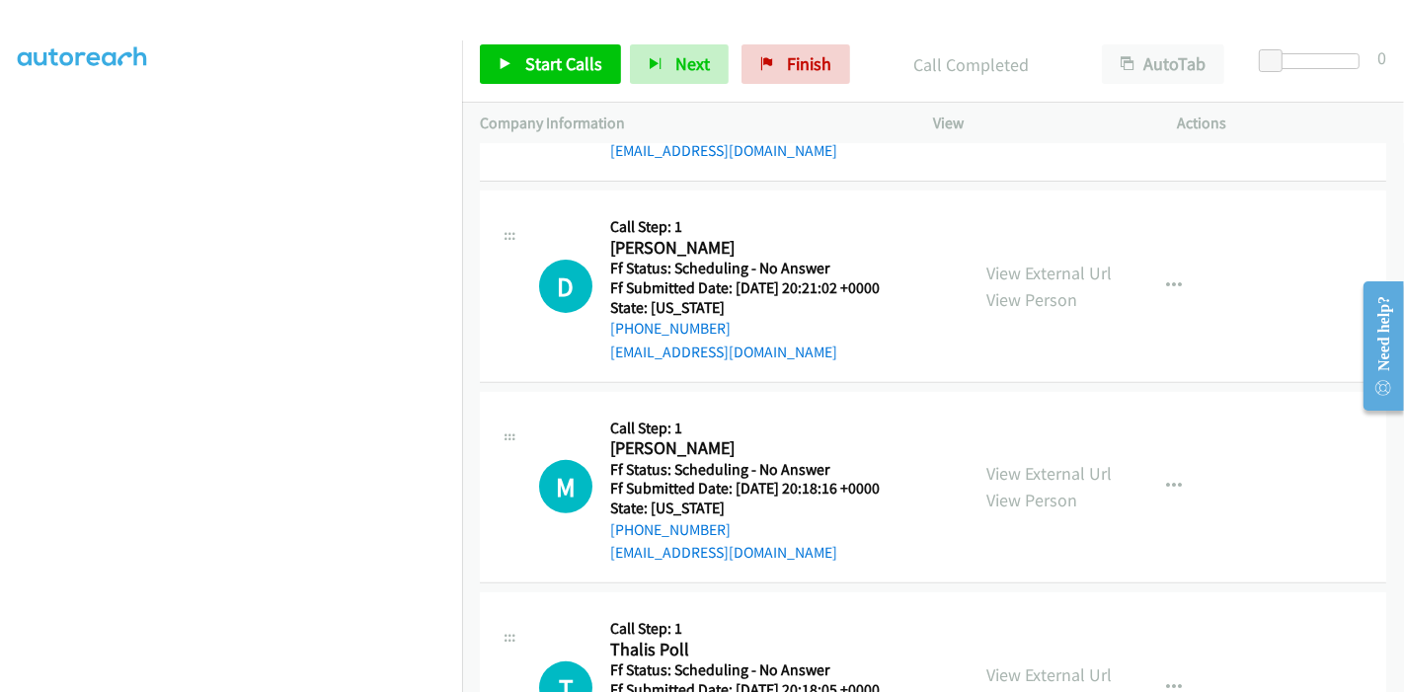
scroll to position [548, 0]
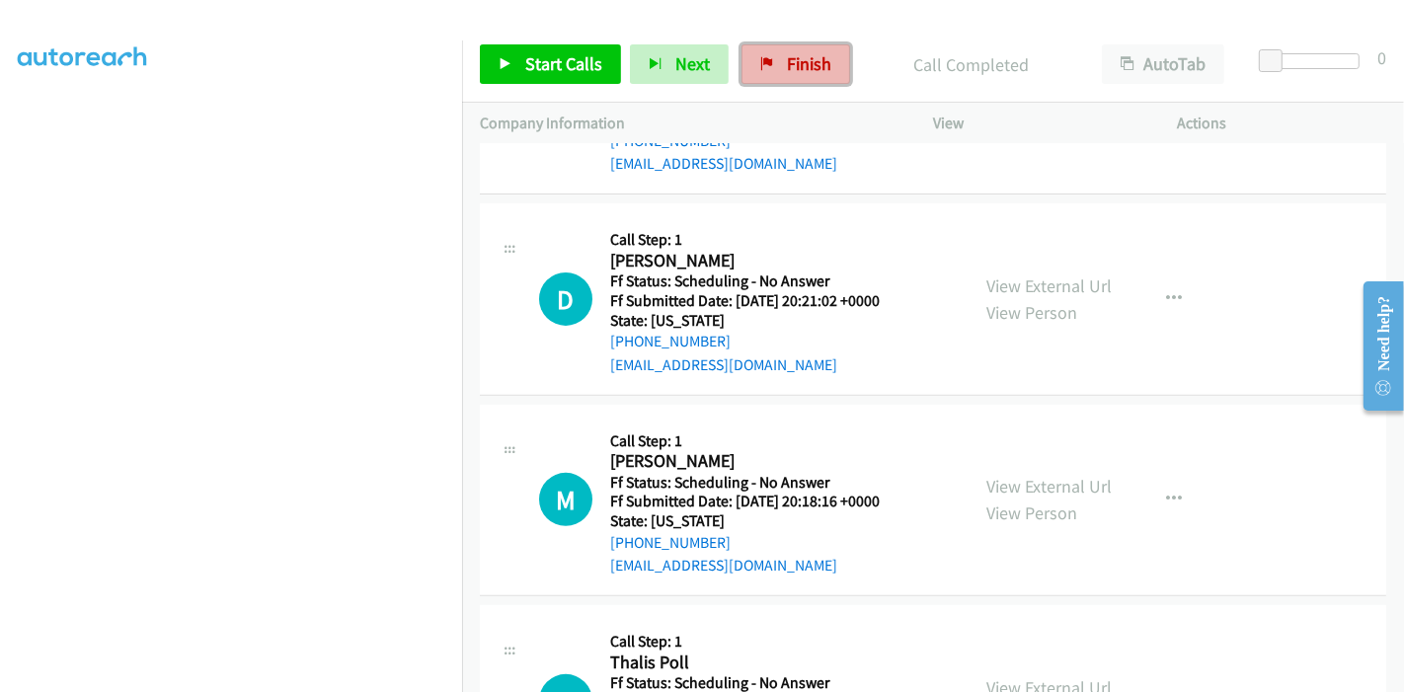
drag, startPoint x: 771, startPoint y: 68, endPoint x: 758, endPoint y: 77, distance: 15.6
click at [771, 68] on link "Finish" at bounding box center [795, 63] width 109 height 39
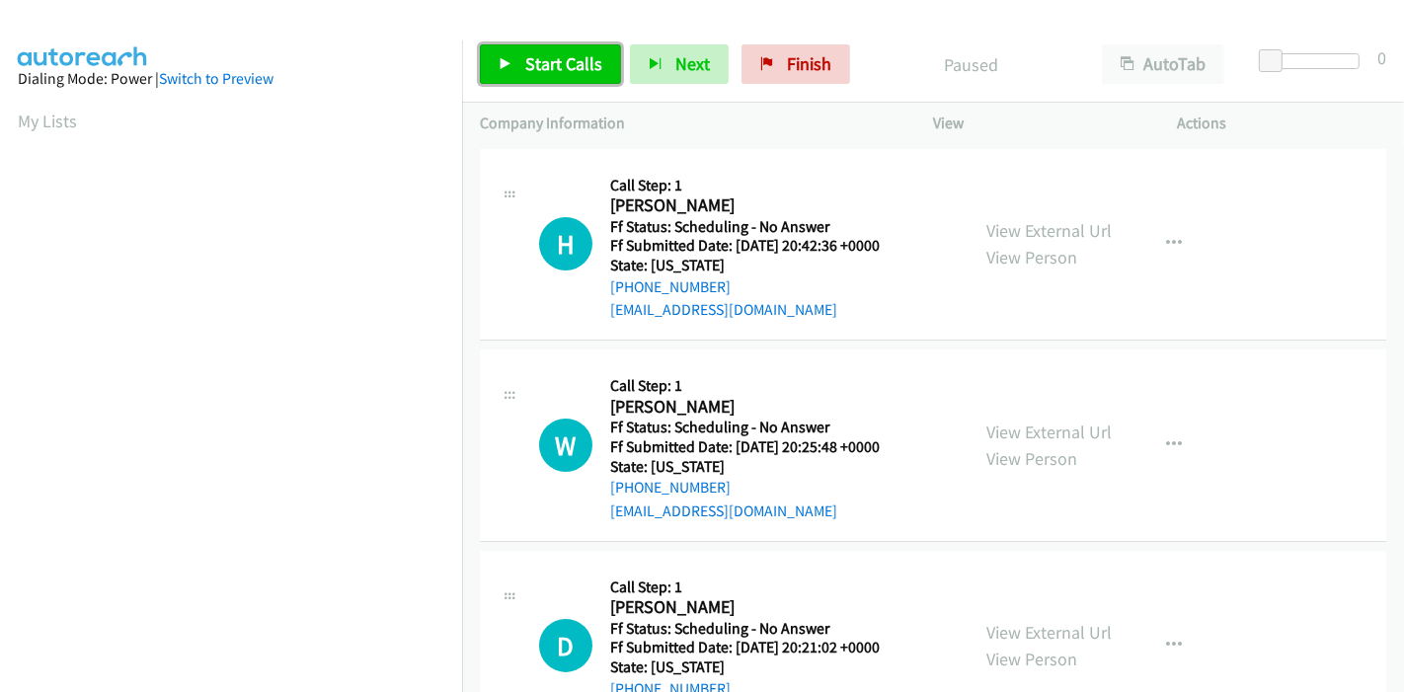
click at [550, 70] on span "Start Calls" at bounding box center [563, 63] width 77 height 23
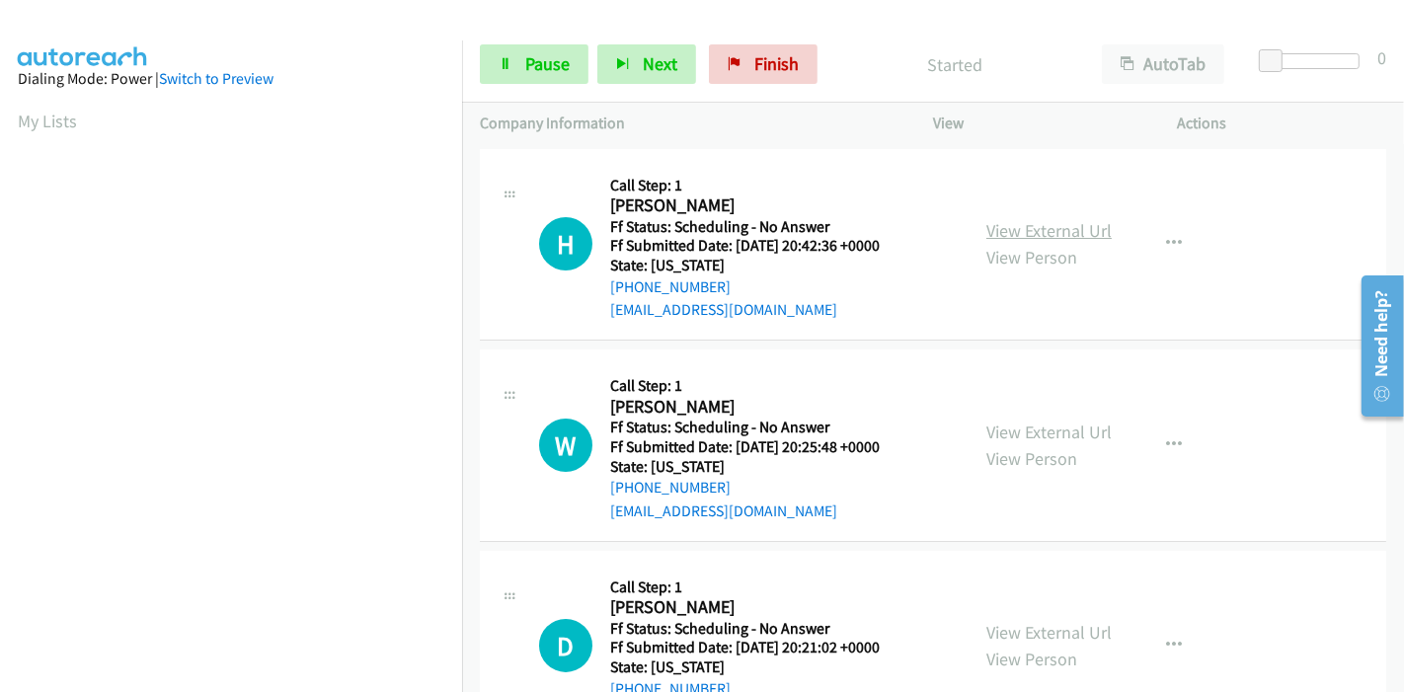
click at [1040, 235] on link "View External Url" at bounding box center [1048, 230] width 125 height 23
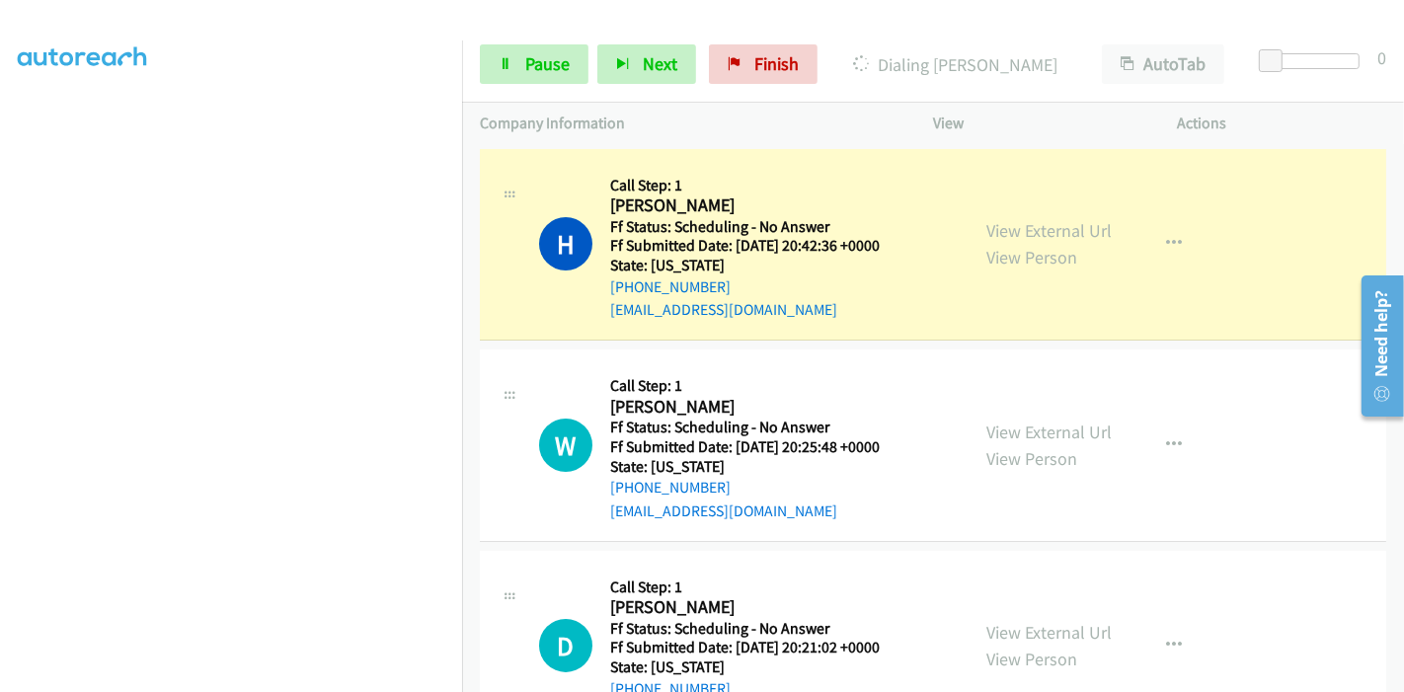
scroll to position [417, 0]
click at [530, 72] on span "Pause" at bounding box center [547, 63] width 44 height 23
click at [499, 63] on icon at bounding box center [506, 65] width 14 height 14
click at [628, 18] on div at bounding box center [693, 38] width 1386 height 76
click at [558, 53] on span "Pause" at bounding box center [547, 63] width 44 height 23
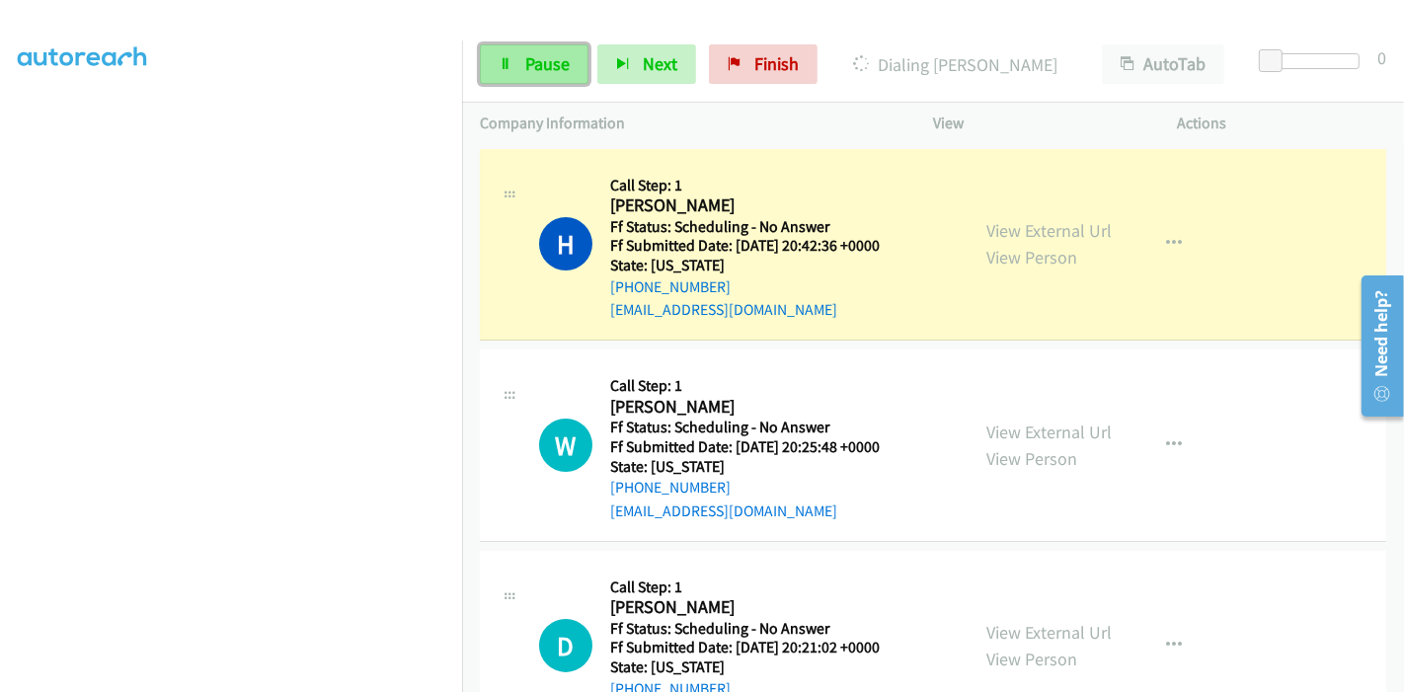
click at [525, 63] on span "Pause" at bounding box center [547, 63] width 44 height 23
click at [503, 54] on link "Pause" at bounding box center [534, 63] width 109 height 39
click at [497, 57] on link "Pause" at bounding box center [534, 63] width 109 height 39
click at [509, 71] on link "Pause" at bounding box center [534, 63] width 109 height 39
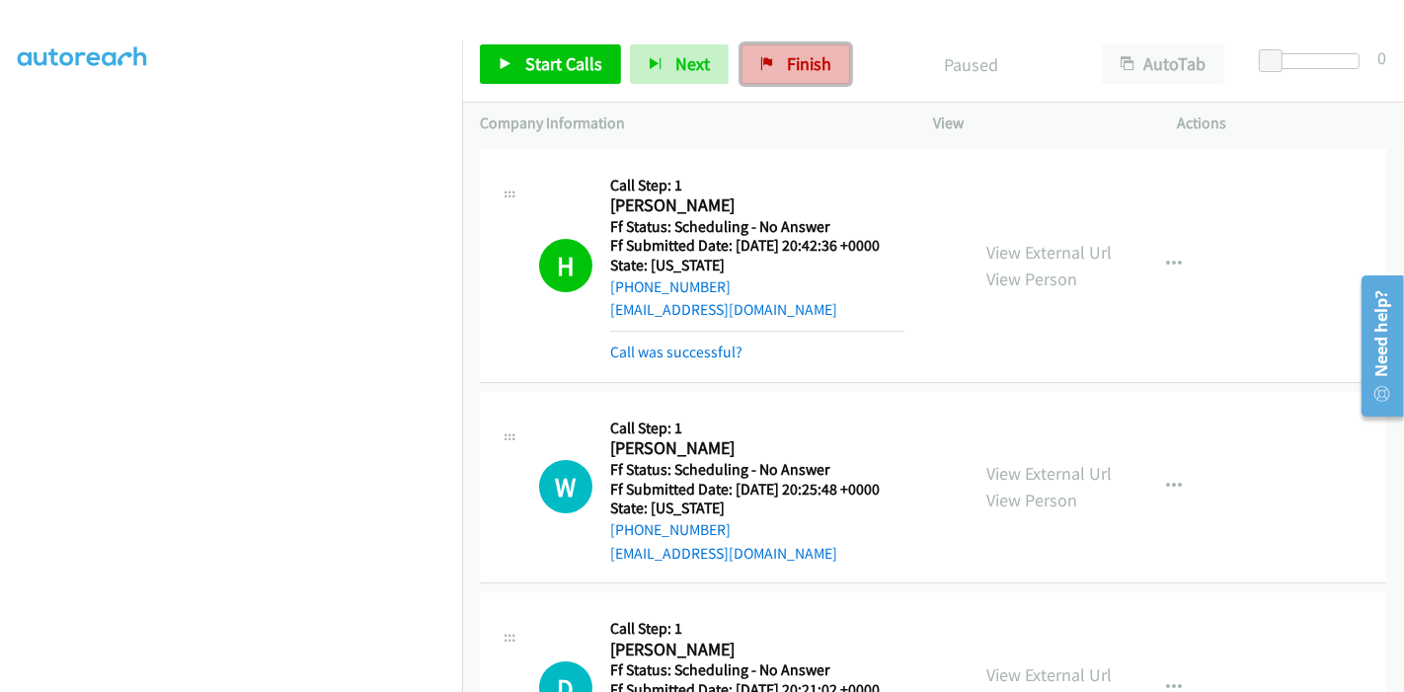
click at [772, 71] on link "Finish" at bounding box center [795, 63] width 109 height 39
